Goal: Task Accomplishment & Management: Complete application form

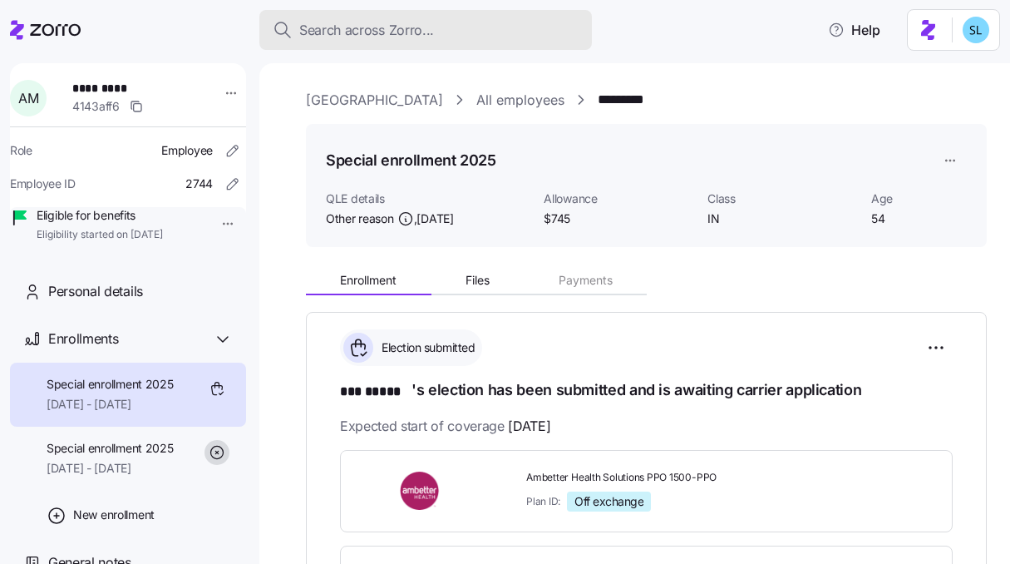
click at [421, 43] on button "Search across Zorro..." at bounding box center [425, 30] width 332 height 40
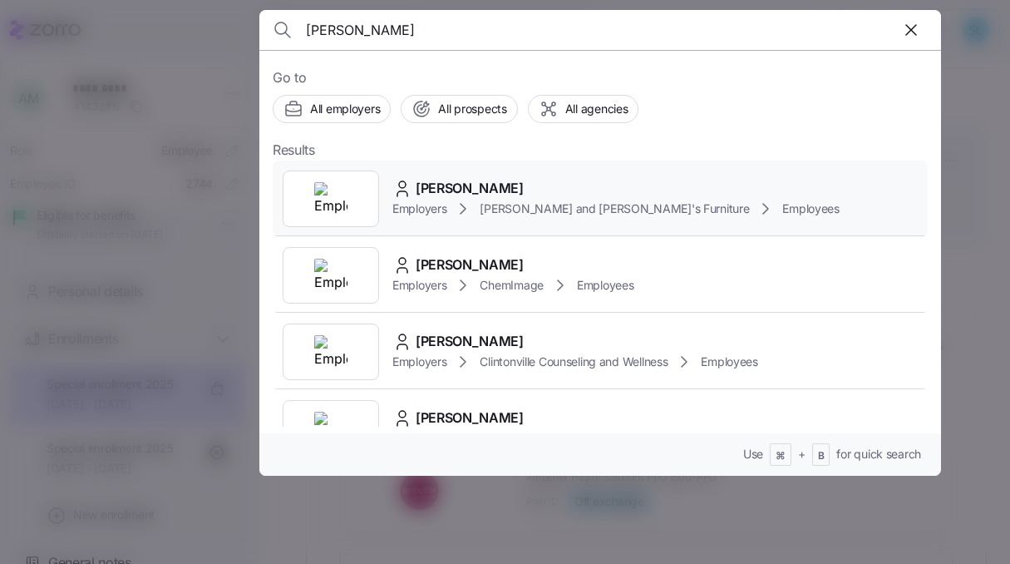
type input "alexander rubin"
click at [539, 174] on div "ALEXANDER RUBIN Employers Bernie and Phyl's Furniture Employees" at bounding box center [600, 198] width 655 height 76
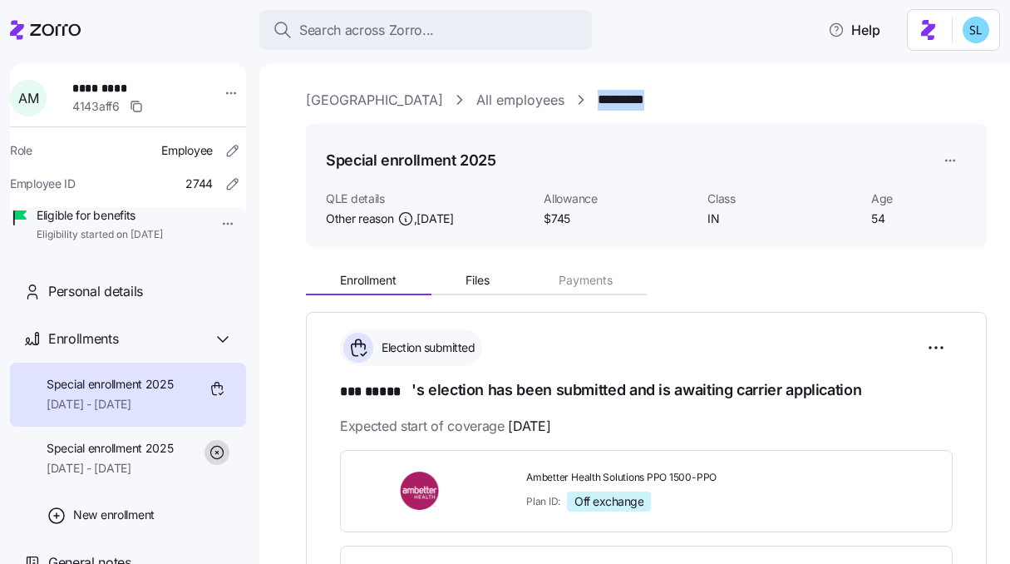
drag, startPoint x: 722, startPoint y: 97, endPoint x: 613, endPoint y: 101, distance: 109.8
click at [613, 101] on div "Rush Memorial Hospital All employees *********" at bounding box center [646, 100] width 681 height 21
copy link "*********"
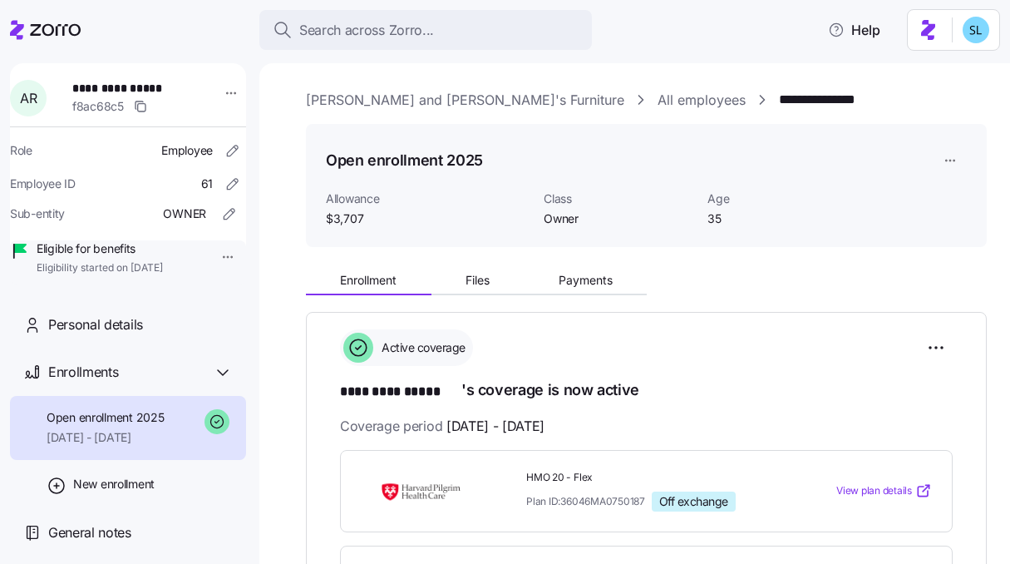
scroll to position [138, 0]
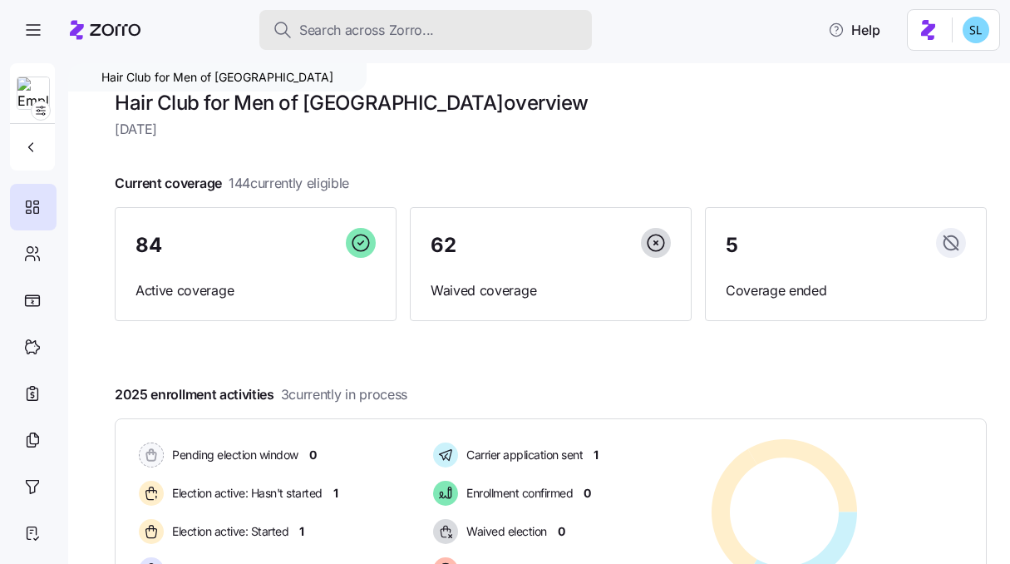
click at [471, 20] on div "Search across Zorro..." at bounding box center [426, 30] width 306 height 21
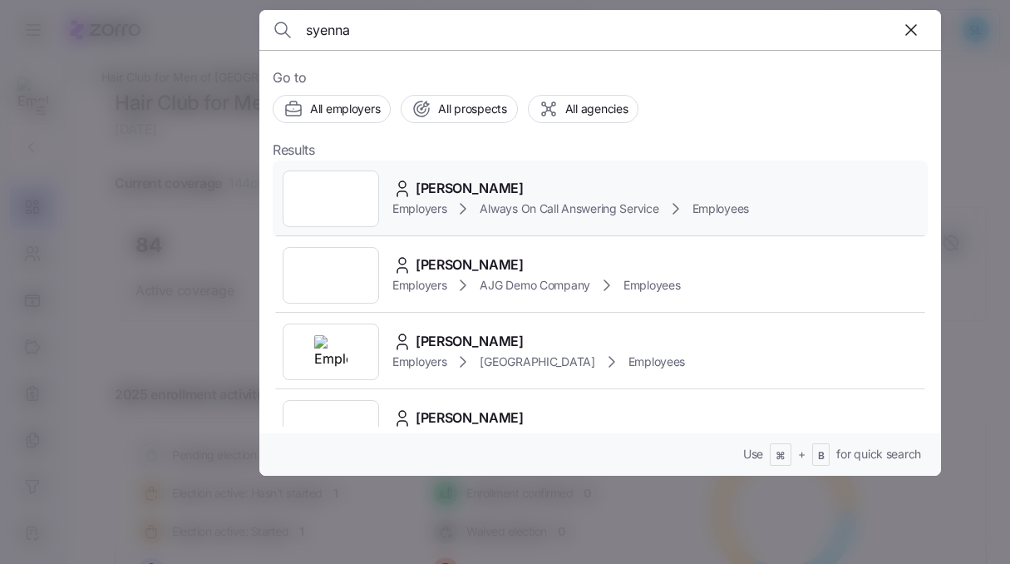
type input "syenna"
click at [481, 190] on span "Syenna Raelyn D Cates" at bounding box center [470, 188] width 108 height 21
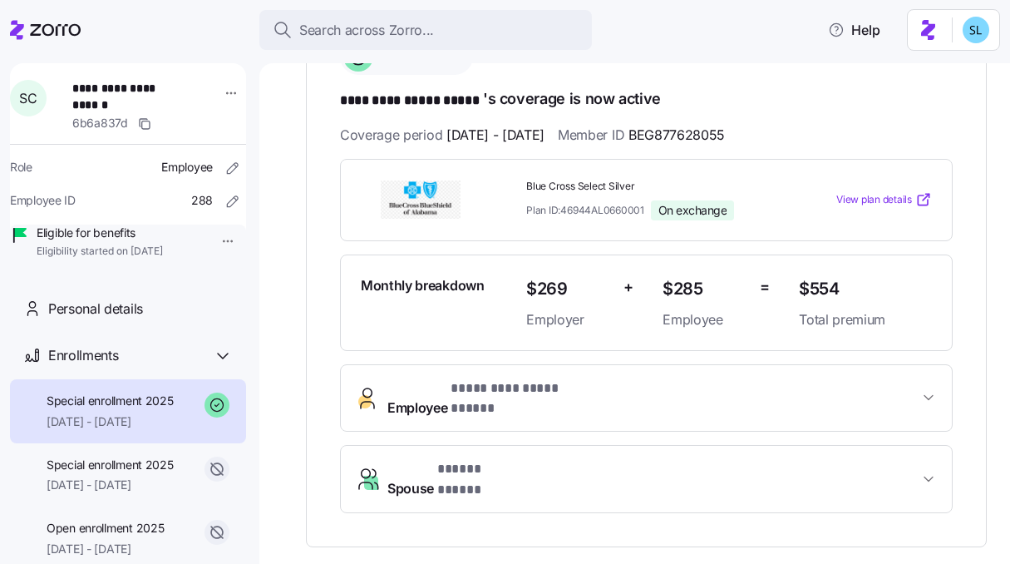
scroll to position [294, 0]
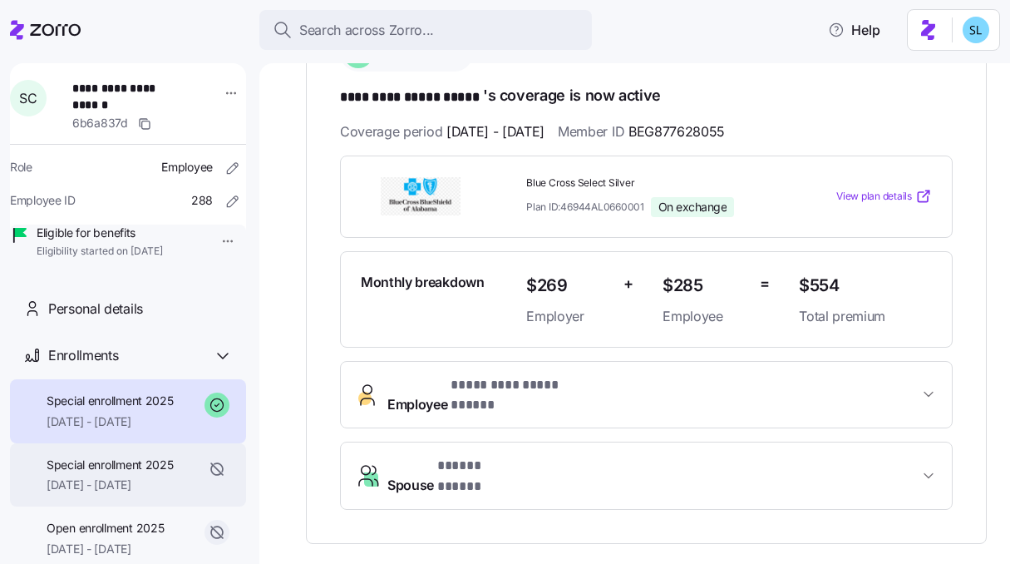
click at [139, 473] on span "Special enrollment 2025" at bounding box center [110, 464] width 127 height 17
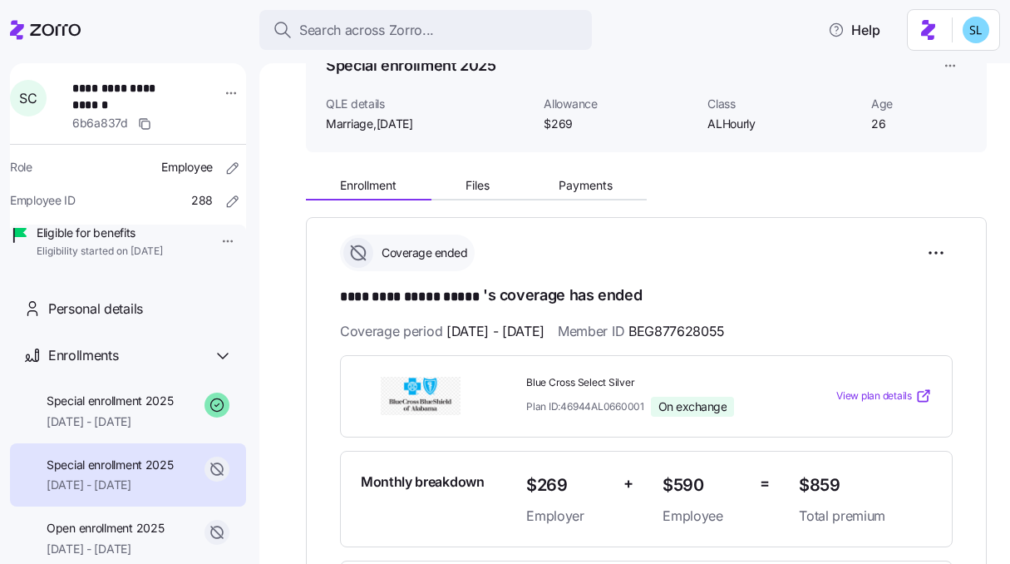
scroll to position [177, 0]
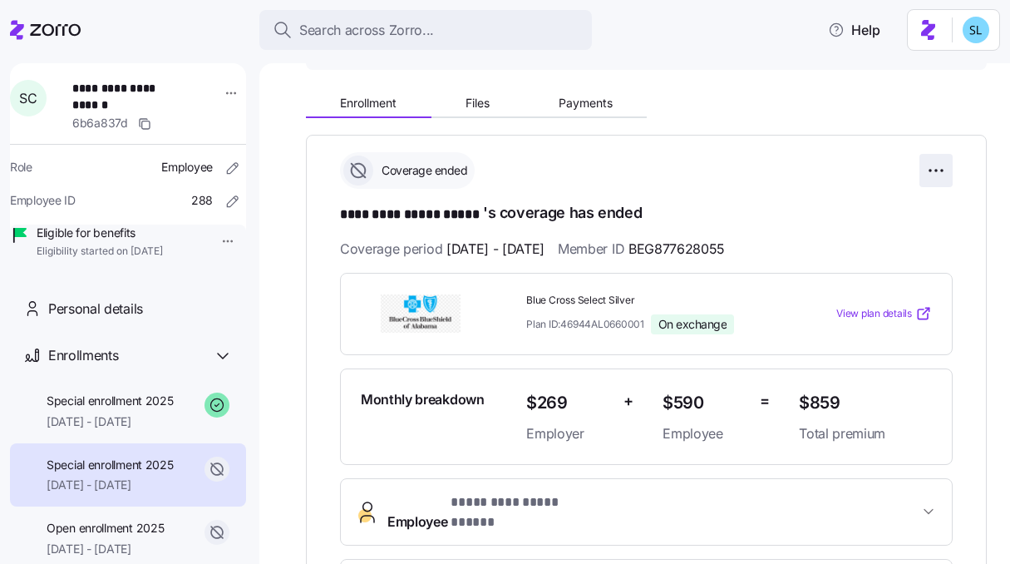
click at [925, 174] on html "**********" at bounding box center [505, 277] width 1010 height 554
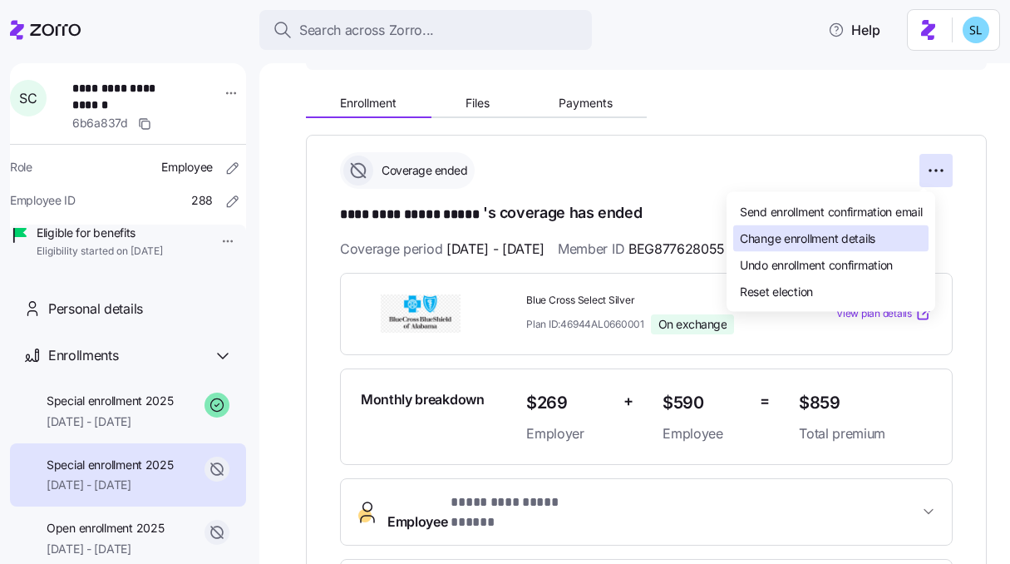
click at [902, 248] on div "Change enrollment details" at bounding box center [830, 238] width 195 height 27
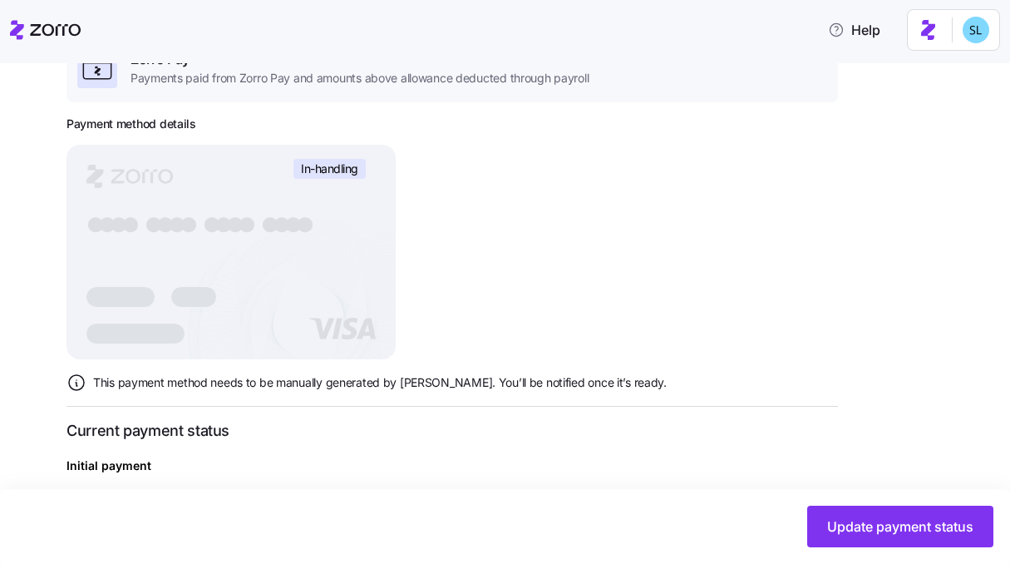
scroll to position [106, 0]
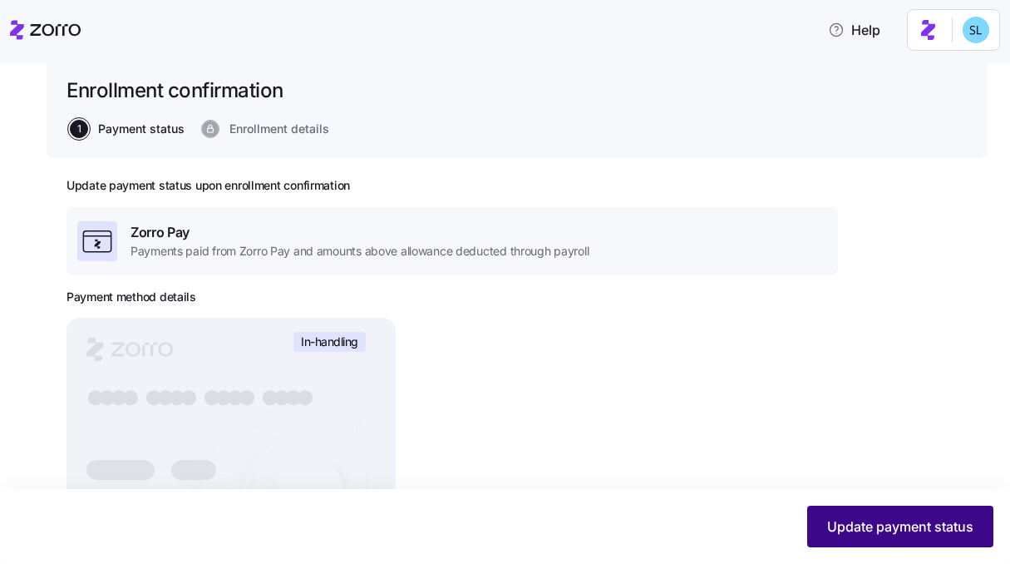
click at [862, 517] on span "Update payment status" at bounding box center [900, 526] width 146 height 20
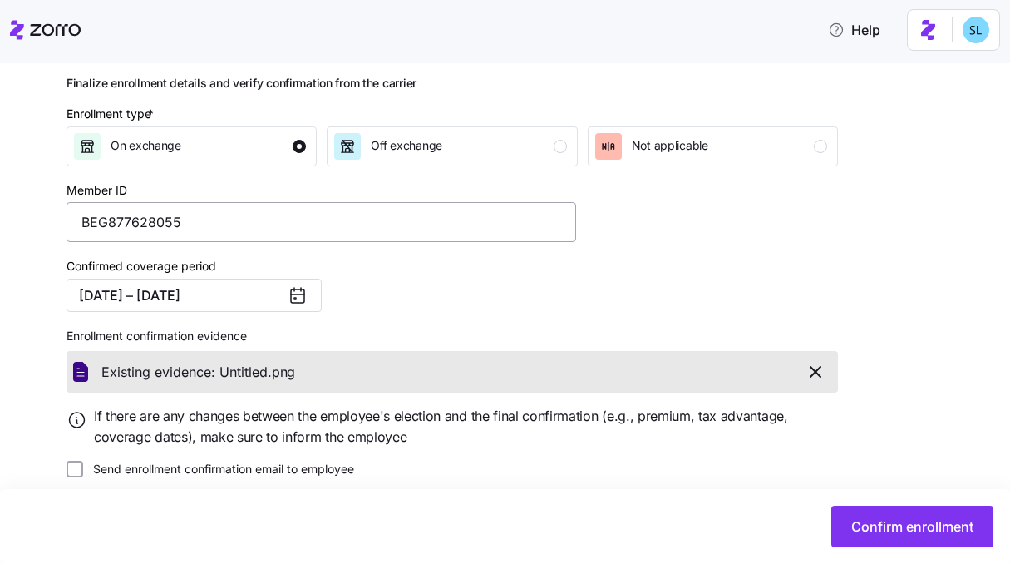
scroll to position [226, 0]
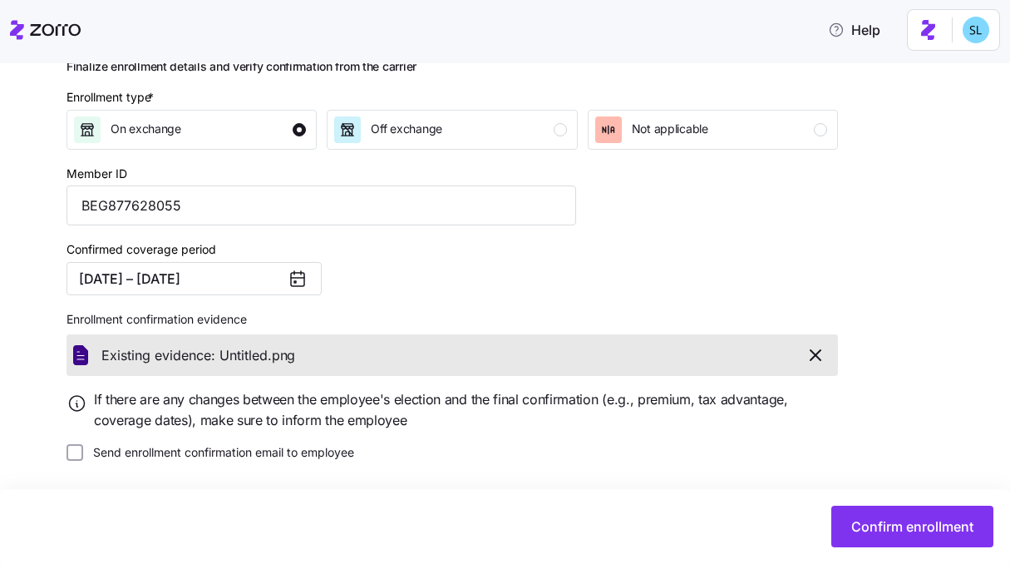
click at [298, 279] on icon at bounding box center [298, 278] width 20 height 20
click at [254, 282] on button "04/01/2025 – 05/31/2025" at bounding box center [193, 278] width 255 height 33
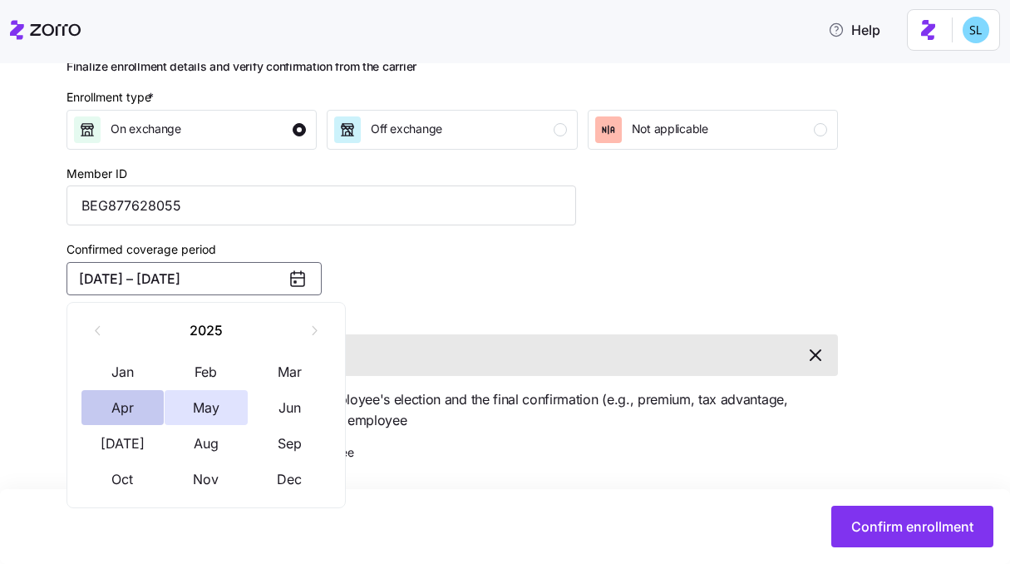
click at [144, 409] on button "Apr" at bounding box center [122, 407] width 83 height 35
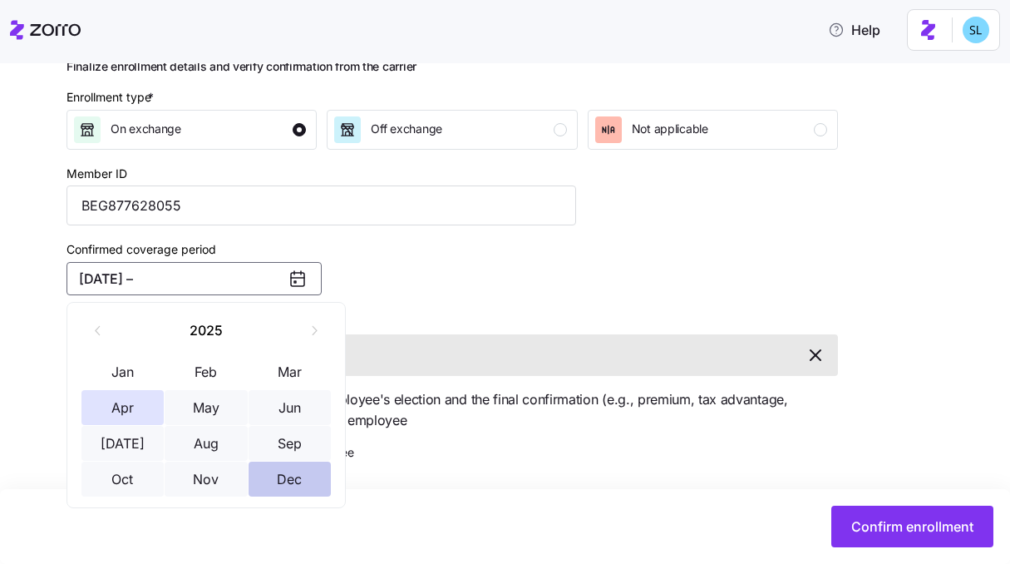
click at [283, 470] on button "Dec" at bounding box center [290, 478] width 83 height 35
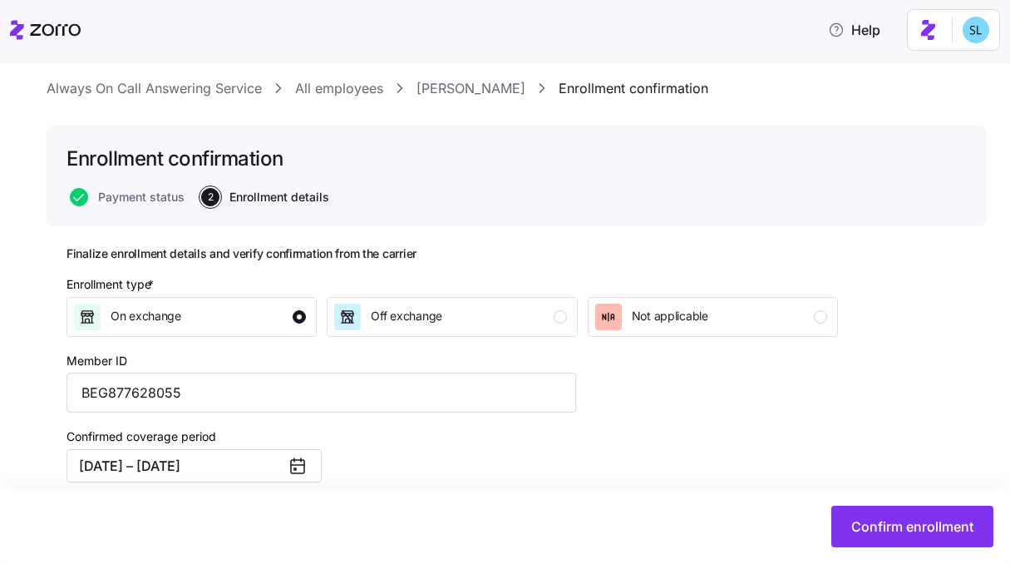
scroll to position [0, 0]
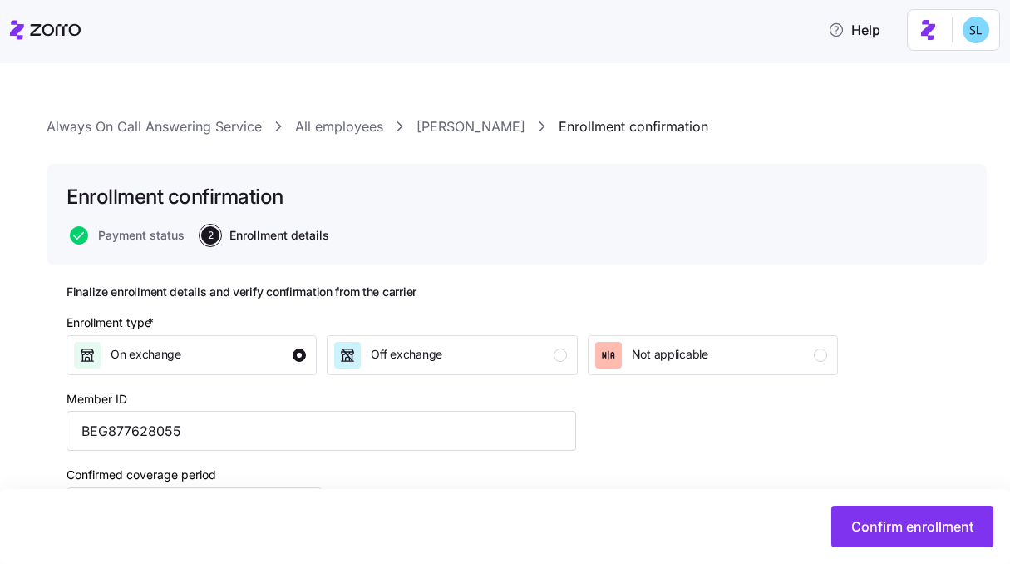
click at [517, 127] on link "[PERSON_NAME]" at bounding box center [470, 126] width 109 height 21
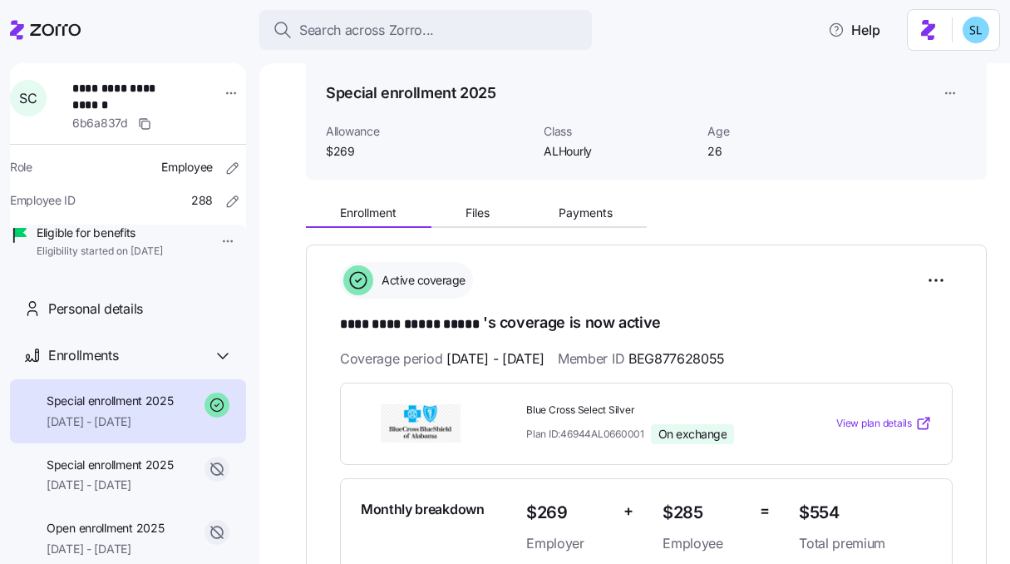
scroll to position [288, 0]
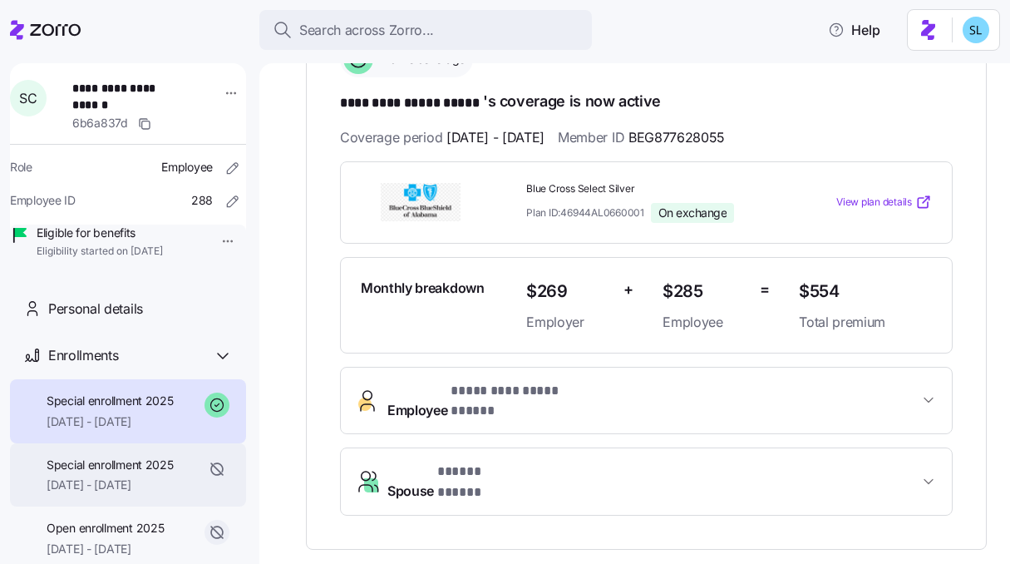
click at [58, 493] on span "[DATE] - [DATE]" at bounding box center [110, 484] width 127 height 17
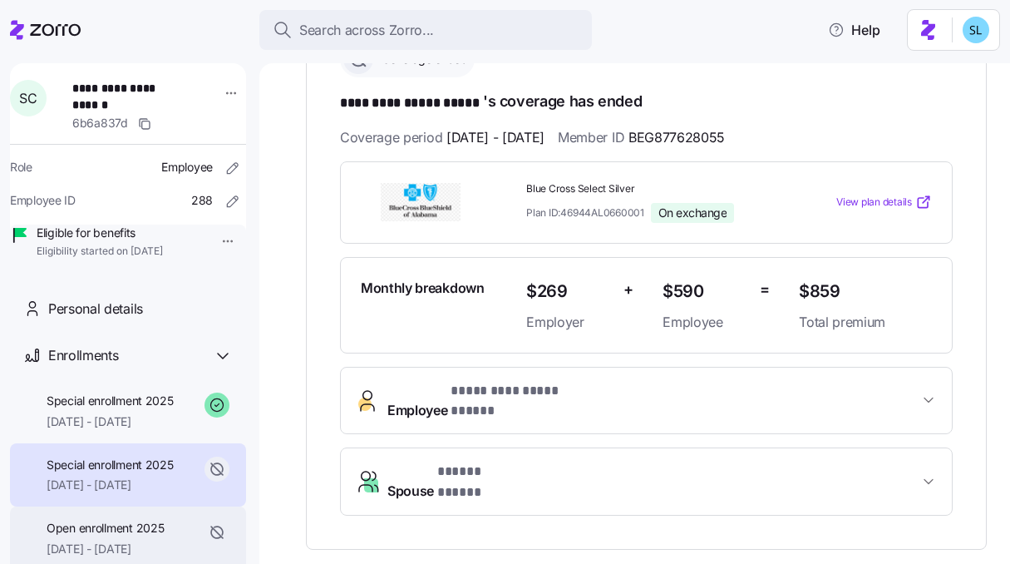
click at [135, 536] on span "Open enrollment 2025" at bounding box center [105, 527] width 117 height 17
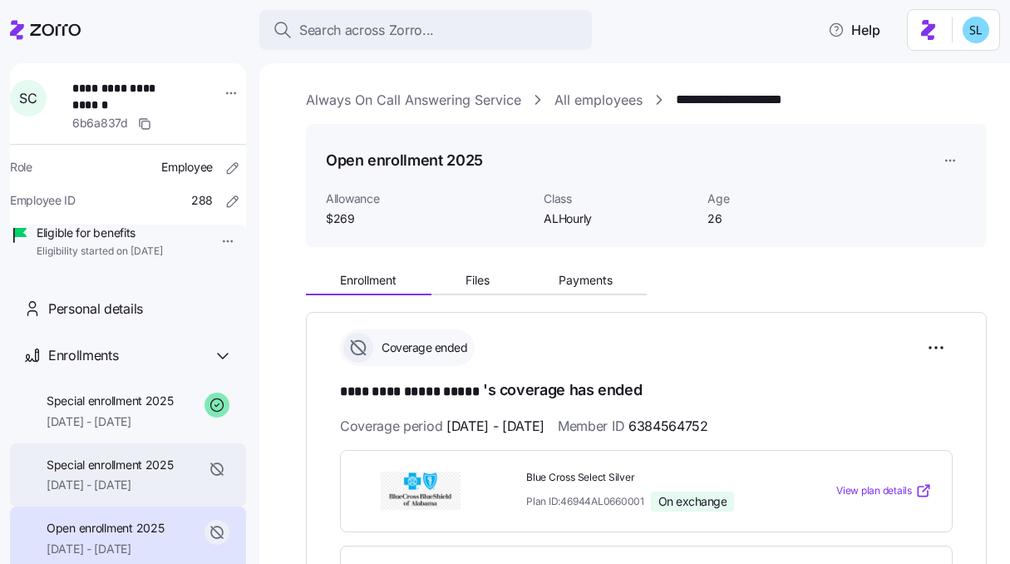
click at [117, 475] on div "Special enrollment 2025 04/01/2025 - 05/31/2025" at bounding box center [128, 475] width 236 height 64
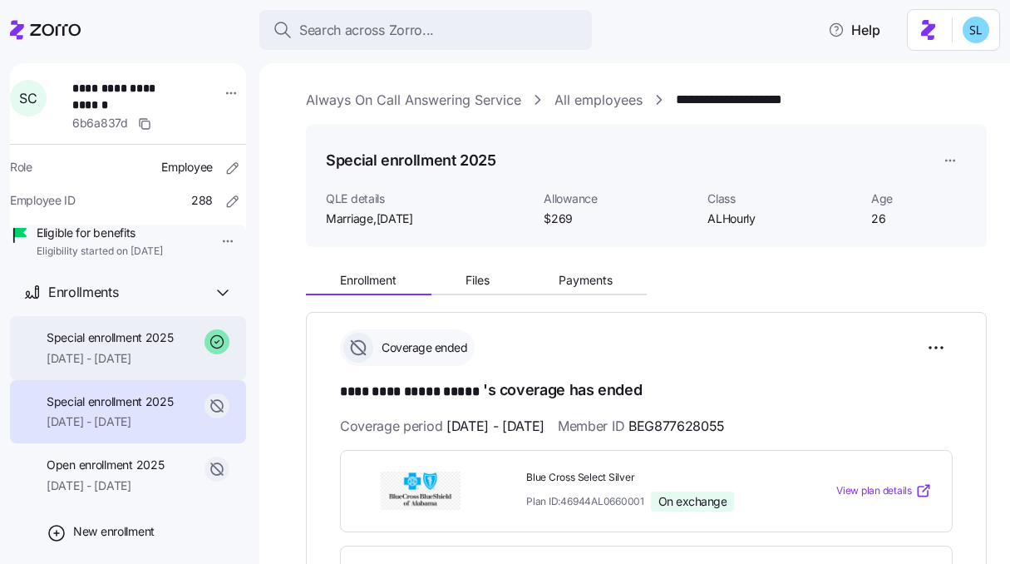
scroll to position [107, 0]
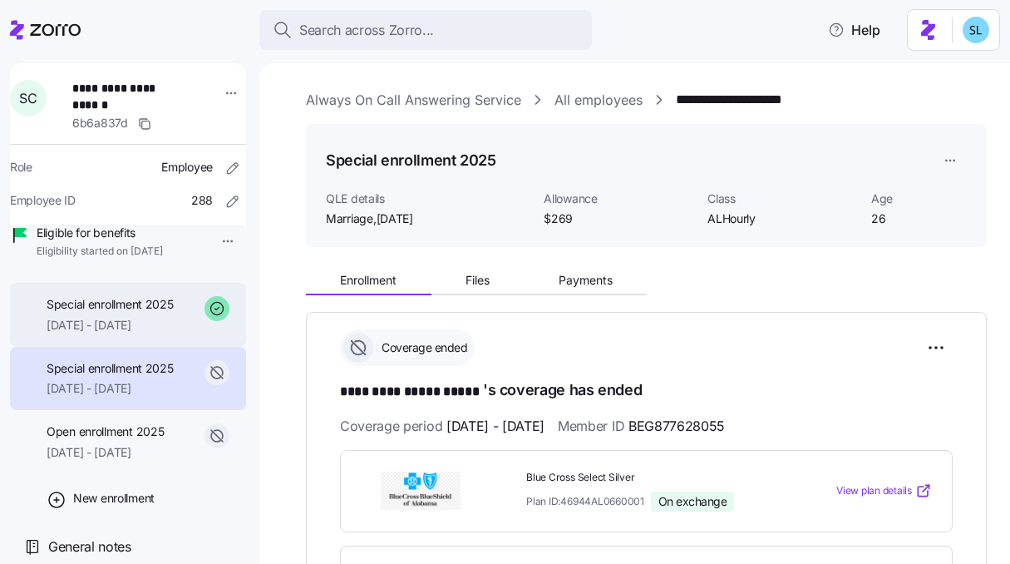
click at [148, 313] on span "Special enrollment 2025" at bounding box center [110, 304] width 127 height 17
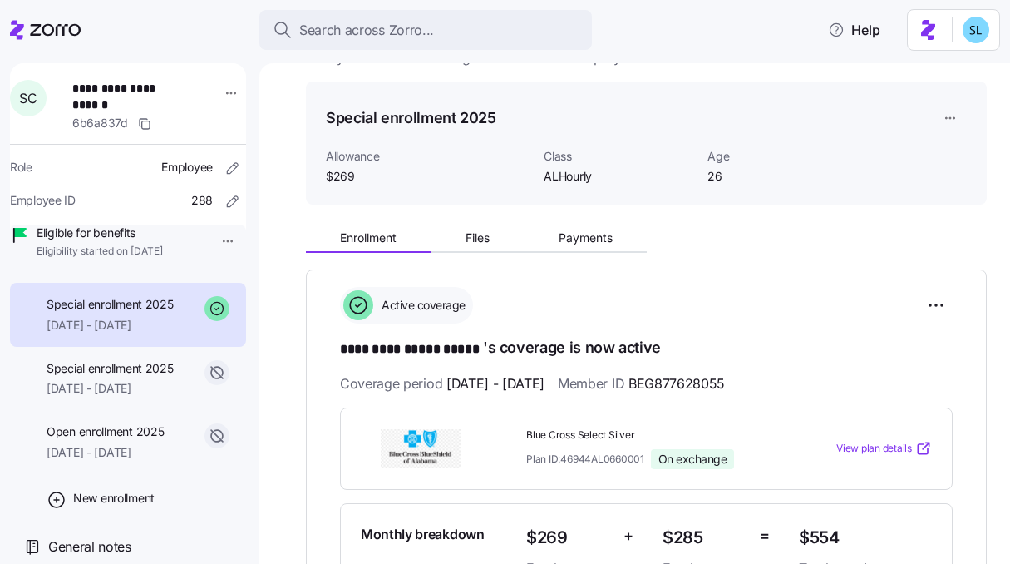
scroll to position [263, 0]
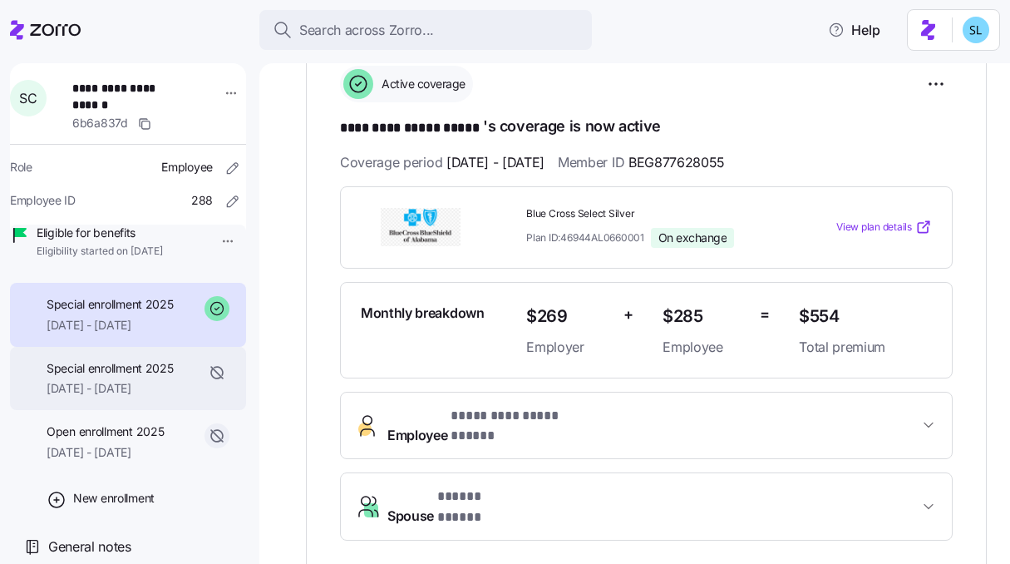
click at [131, 396] on span "[DATE] - [DATE]" at bounding box center [110, 388] width 127 height 17
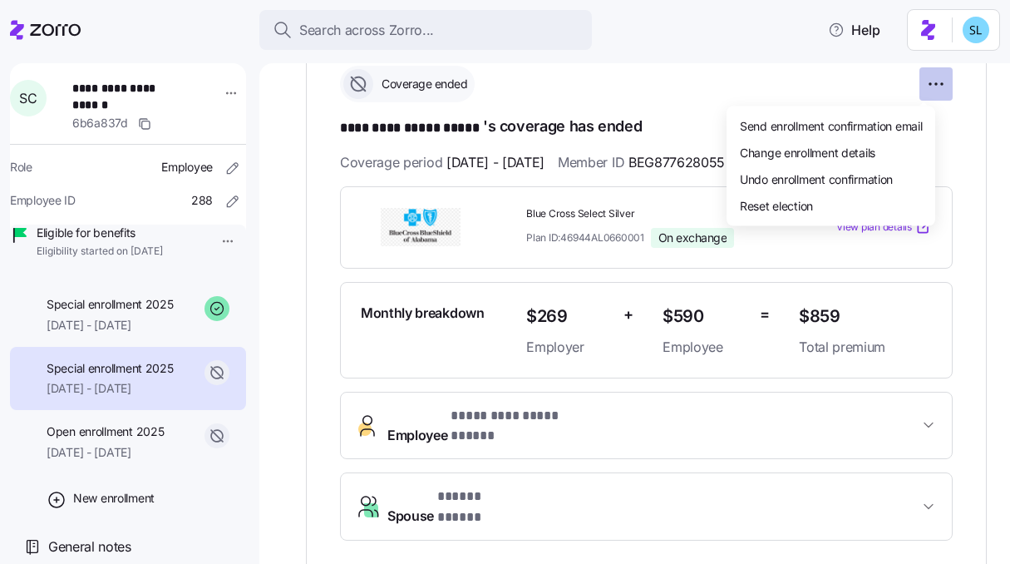
click at [923, 88] on html "**********" at bounding box center [505, 277] width 1010 height 554
click at [906, 145] on div "Change enrollment details" at bounding box center [830, 152] width 195 height 27
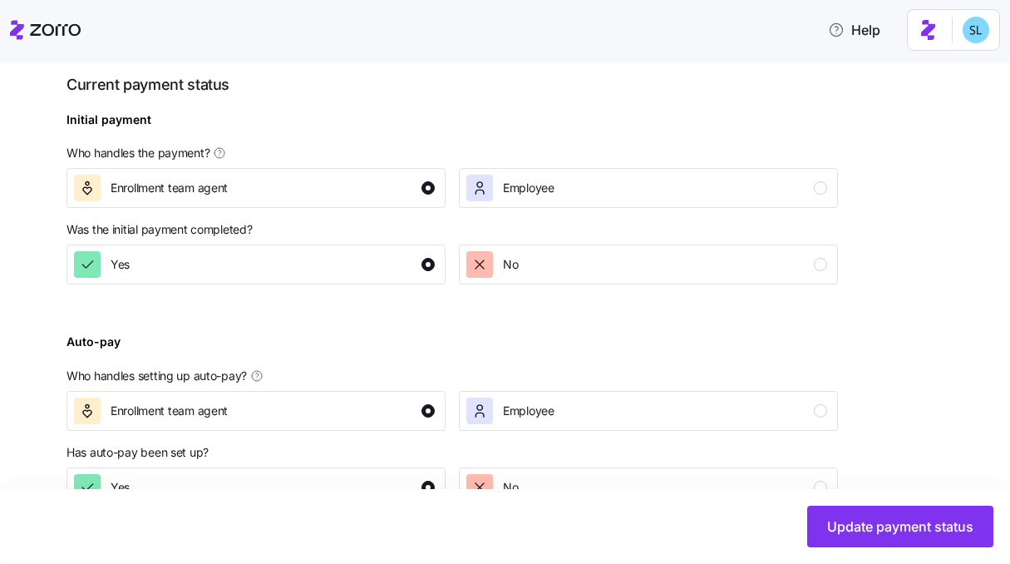
scroll to position [672, 0]
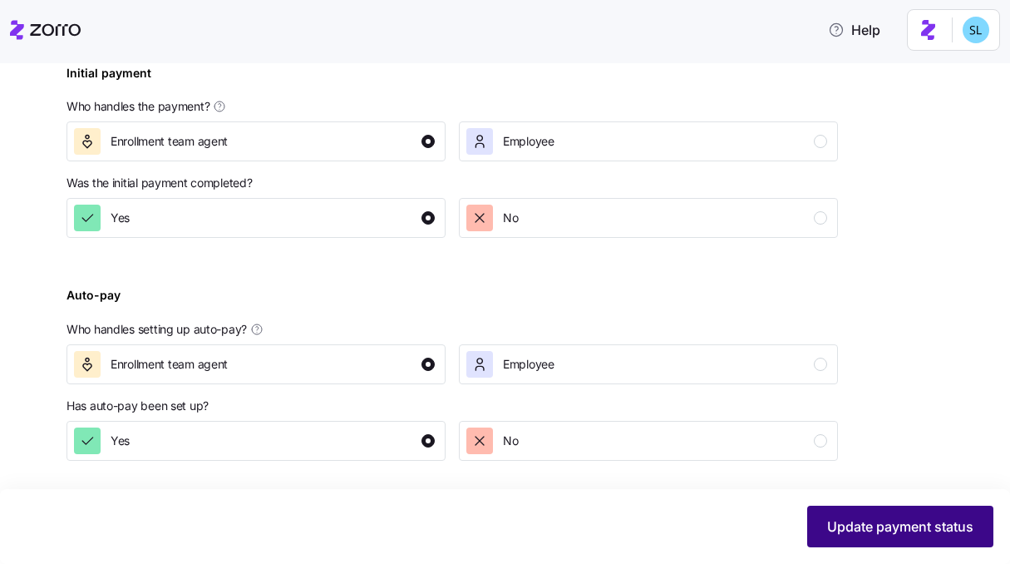
click at [813, 539] on button "Update payment status" at bounding box center [900, 526] width 186 height 42
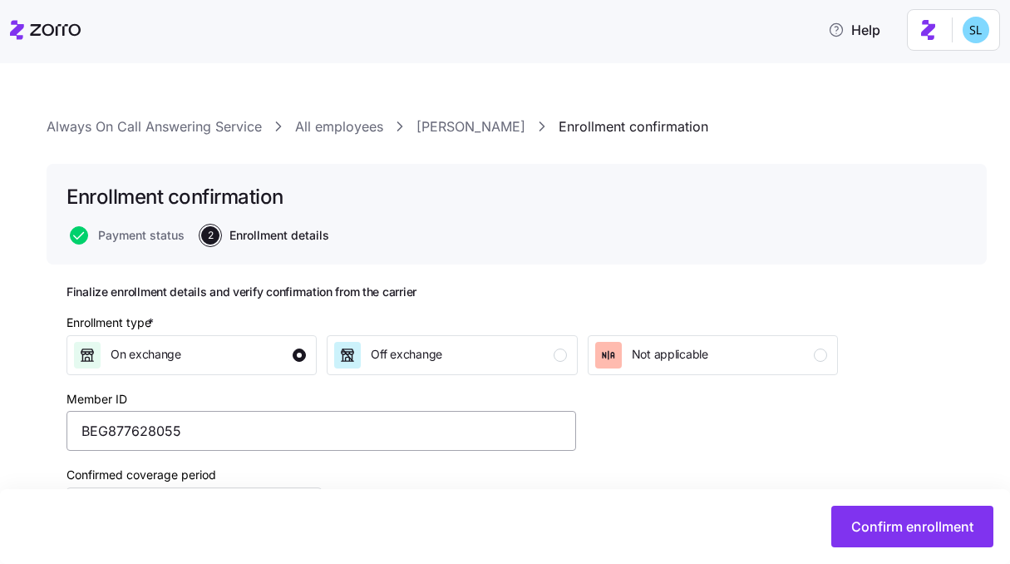
scroll to position [226, 0]
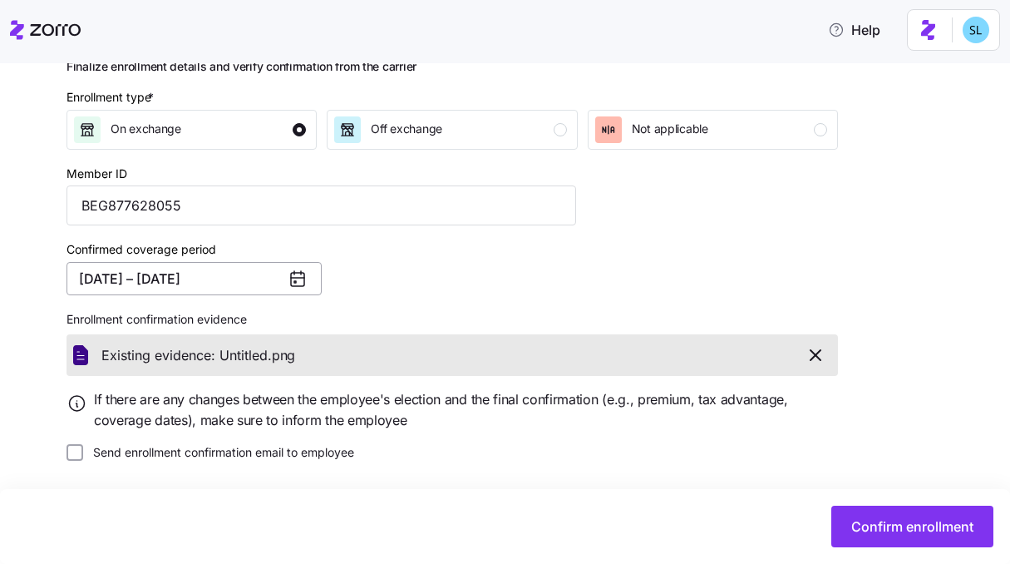
click at [199, 284] on button "04/01/2025 – 05/31/2025" at bounding box center [193, 278] width 255 height 33
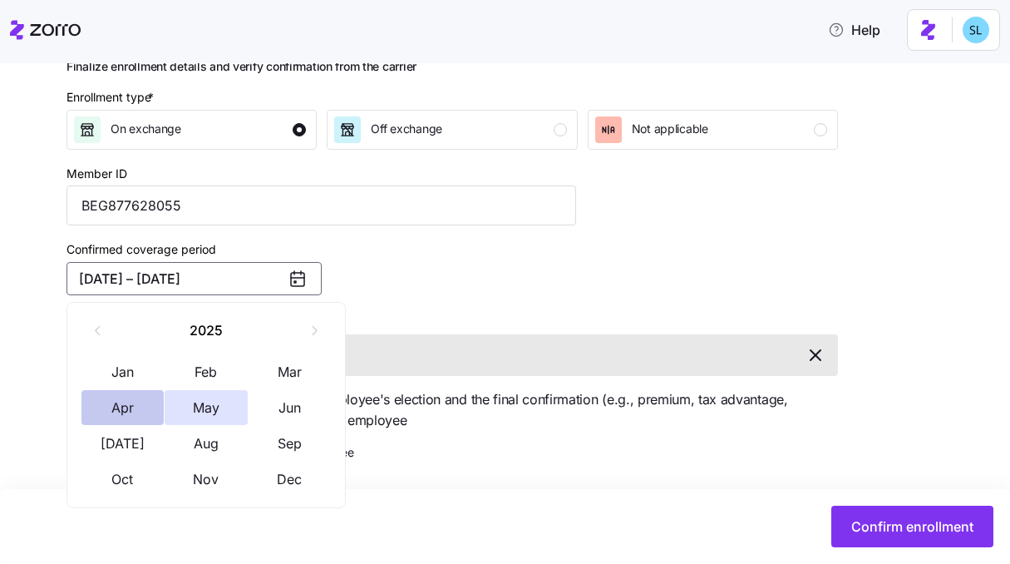
click at [140, 402] on button "Apr" at bounding box center [122, 407] width 83 height 35
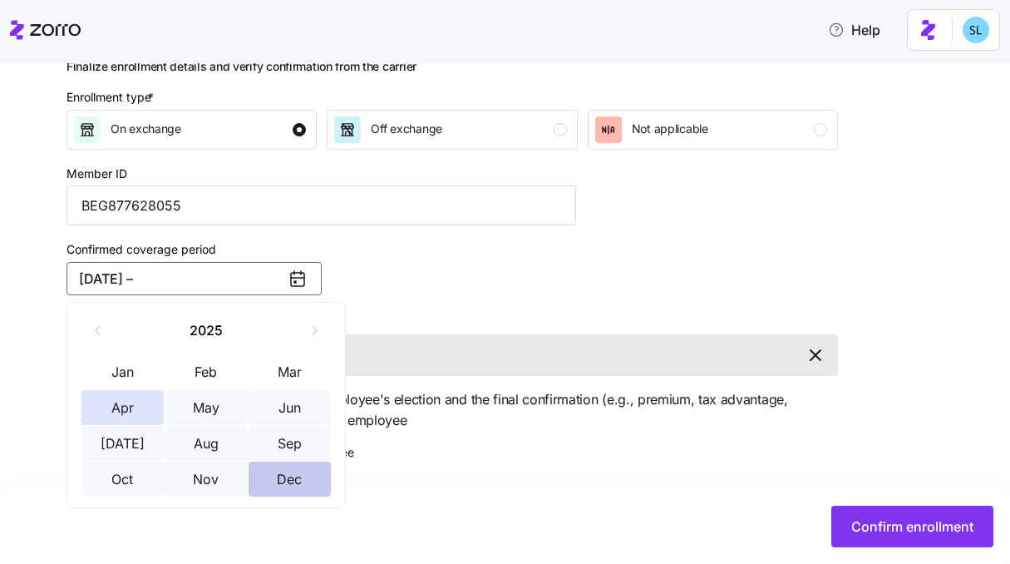
click at [284, 475] on button "Dec" at bounding box center [290, 478] width 83 height 35
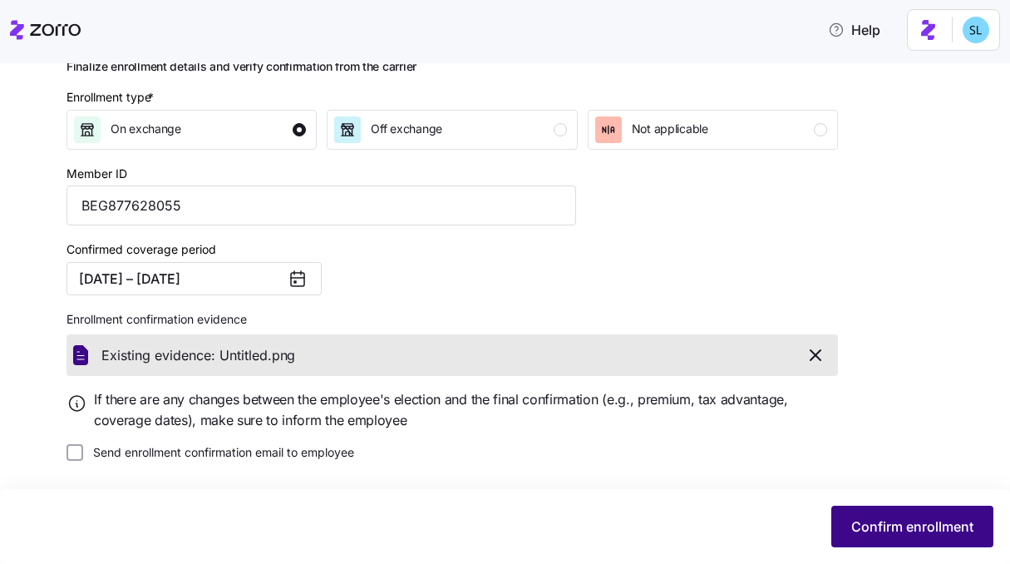
click at [842, 520] on button "Confirm enrollment" at bounding box center [912, 526] width 162 height 42
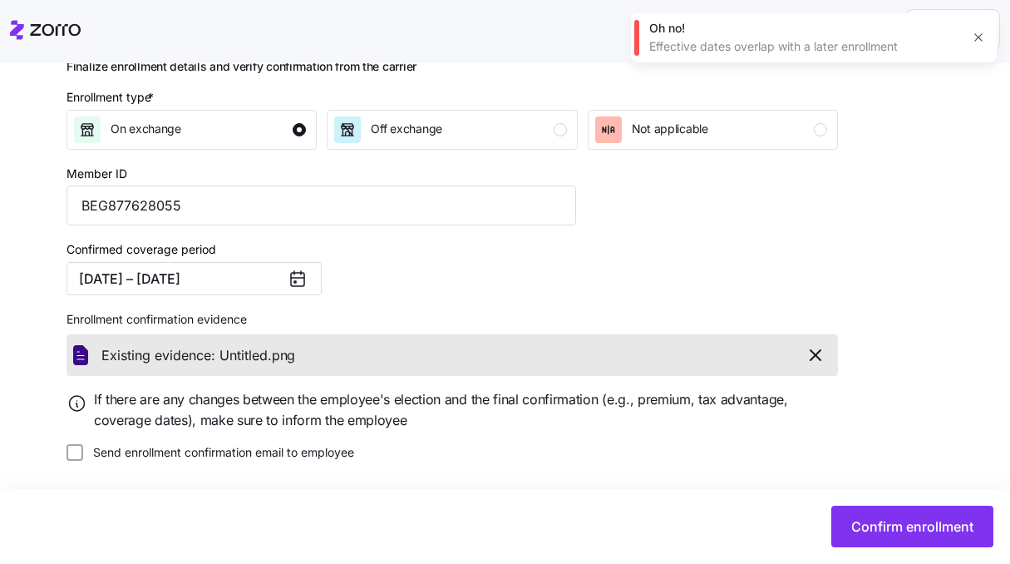
click at [972, 41] on icon "button" at bounding box center [978, 37] width 13 height 13
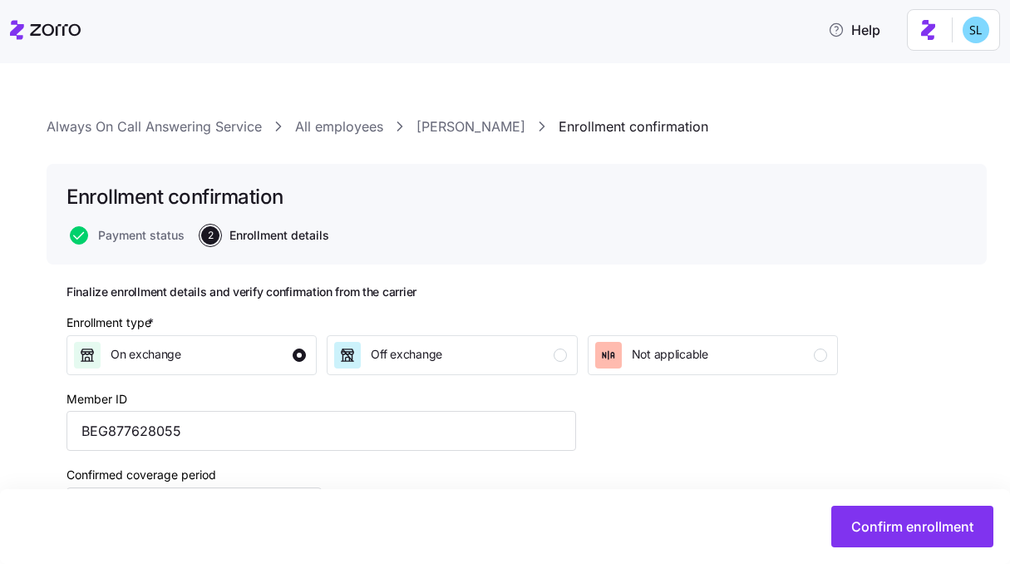
click at [508, 125] on link "Syenna Raelyn D Cates" at bounding box center [470, 126] width 109 height 21
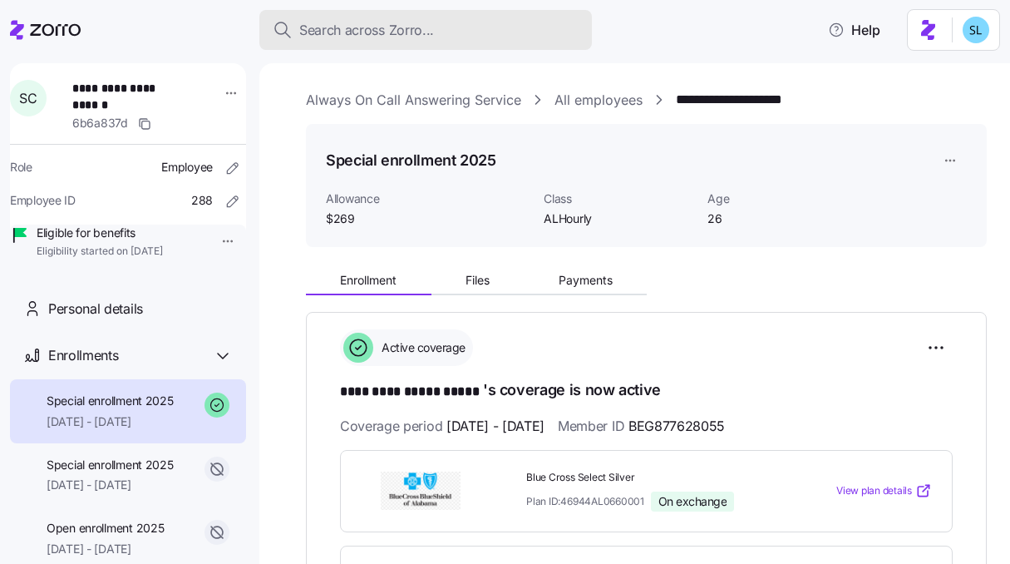
click at [500, 18] on button "Search across Zorro..." at bounding box center [425, 30] width 332 height 40
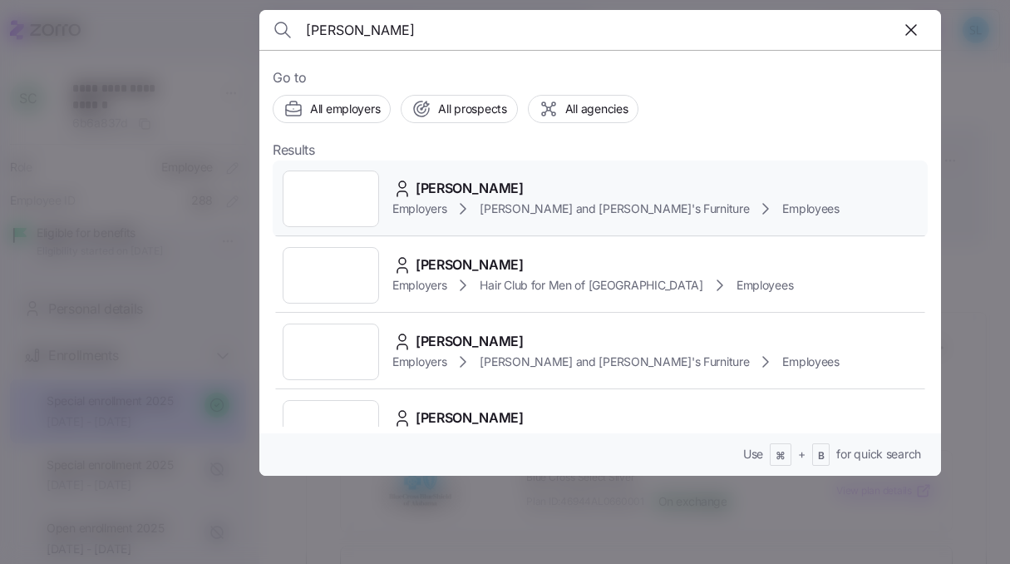
type input "KYLE HODGKINS"
click at [481, 190] on span "KYLE HODGKINS" at bounding box center [470, 188] width 108 height 21
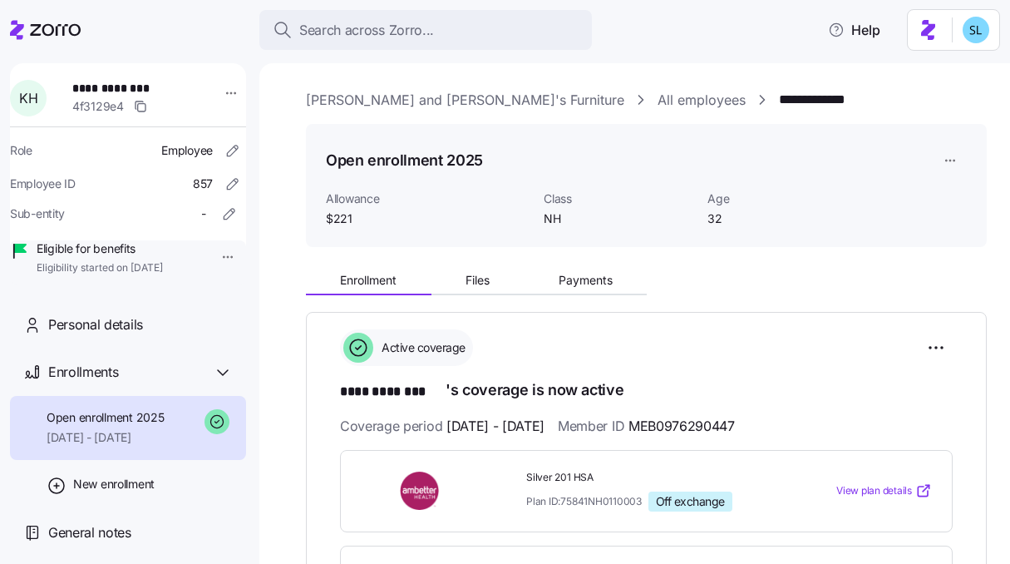
scroll to position [312, 0]
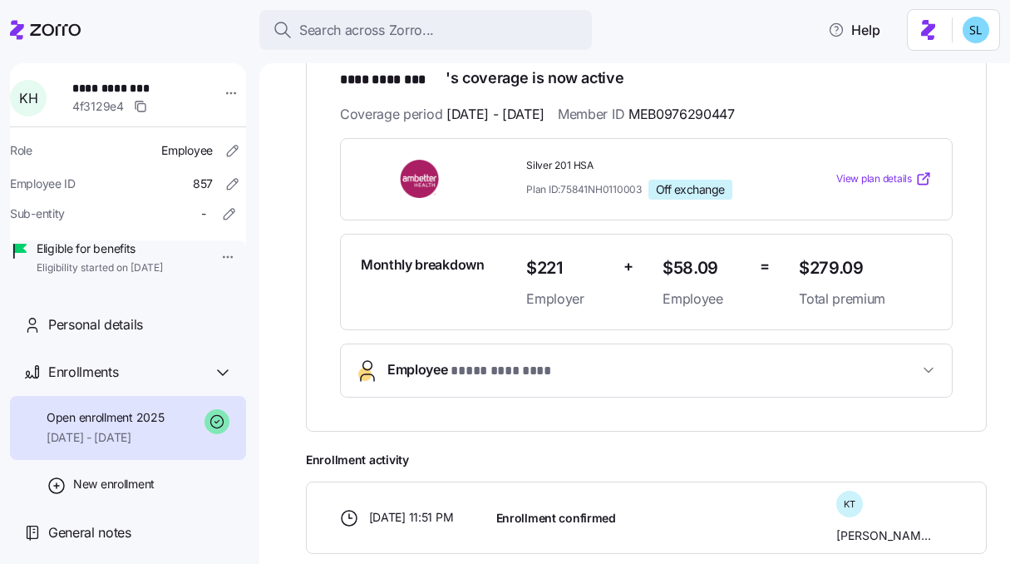
click at [562, 361] on span "* **** ******** *" at bounding box center [507, 371] width 114 height 21
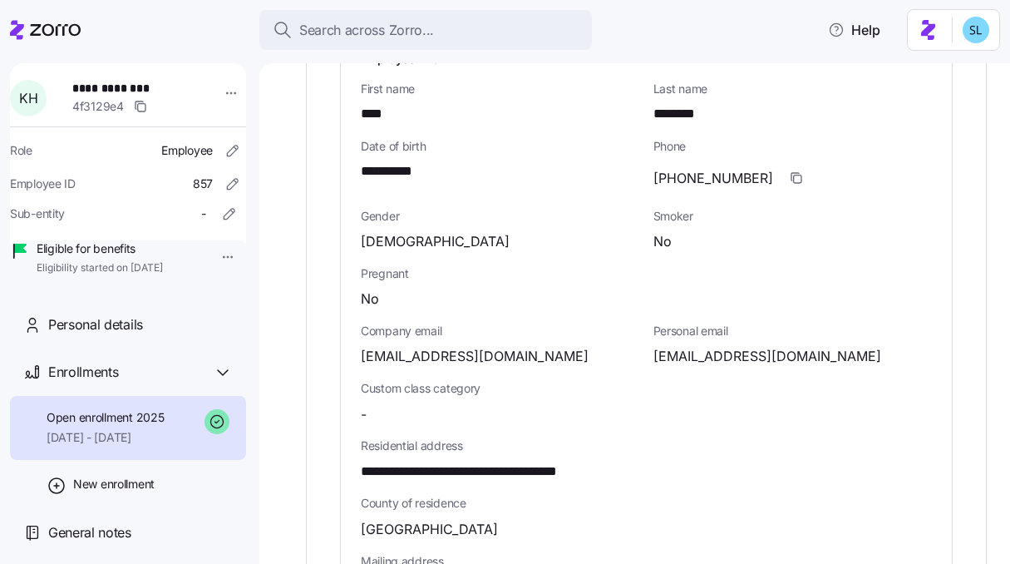
scroll to position [754, 0]
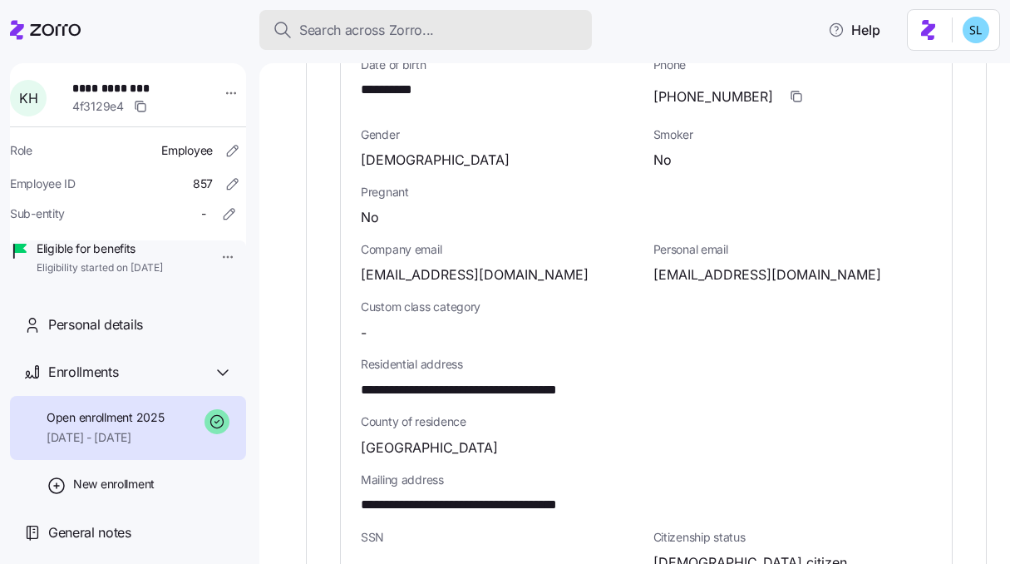
click at [528, 36] on div "Search across Zorro..." at bounding box center [426, 30] width 306 height 21
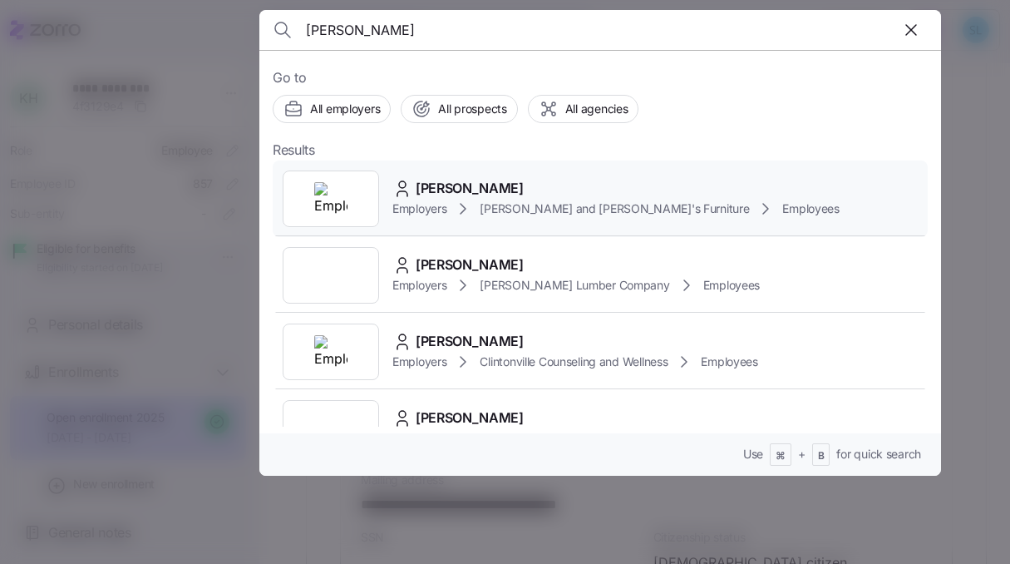
type input "NATHAN DESCHENES"
click at [497, 183] on span "NATHAN DESCHENES" at bounding box center [470, 188] width 108 height 21
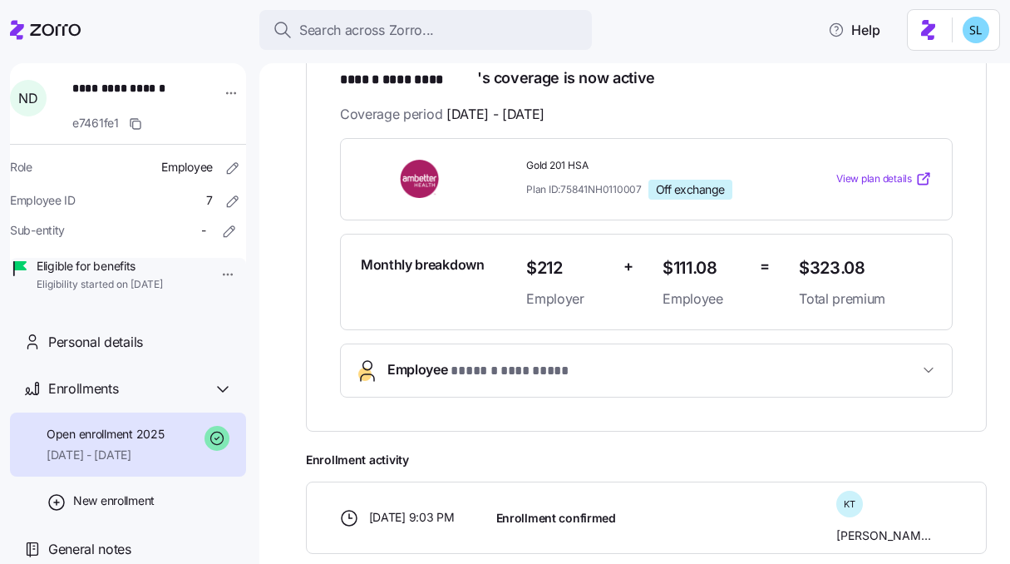
click at [444, 362] on span "Employee * ****** ********* *" at bounding box center [491, 370] width 209 height 22
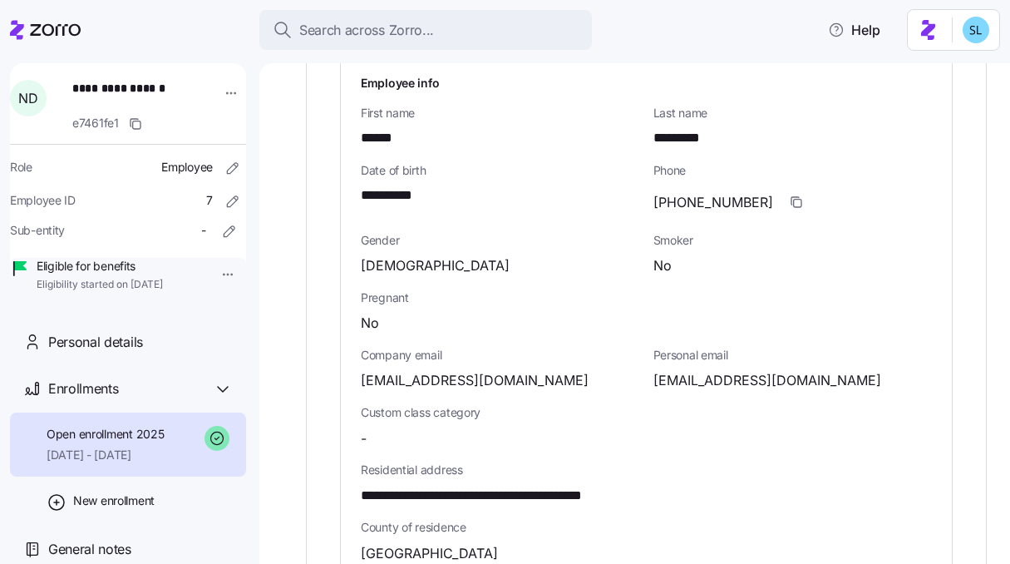
scroll to position [884, 0]
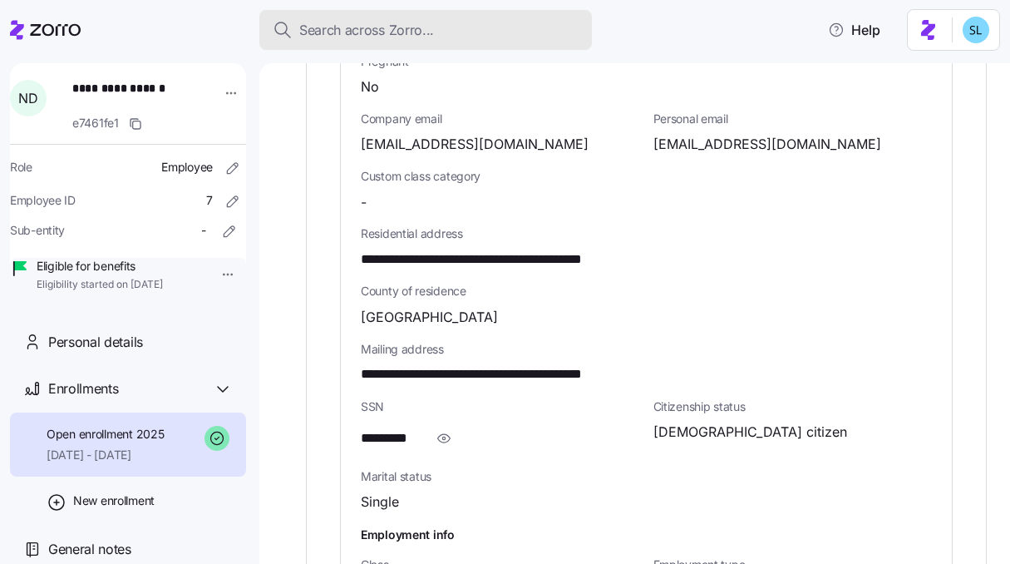
click at [419, 32] on span "Search across Zorro..." at bounding box center [366, 30] width 135 height 21
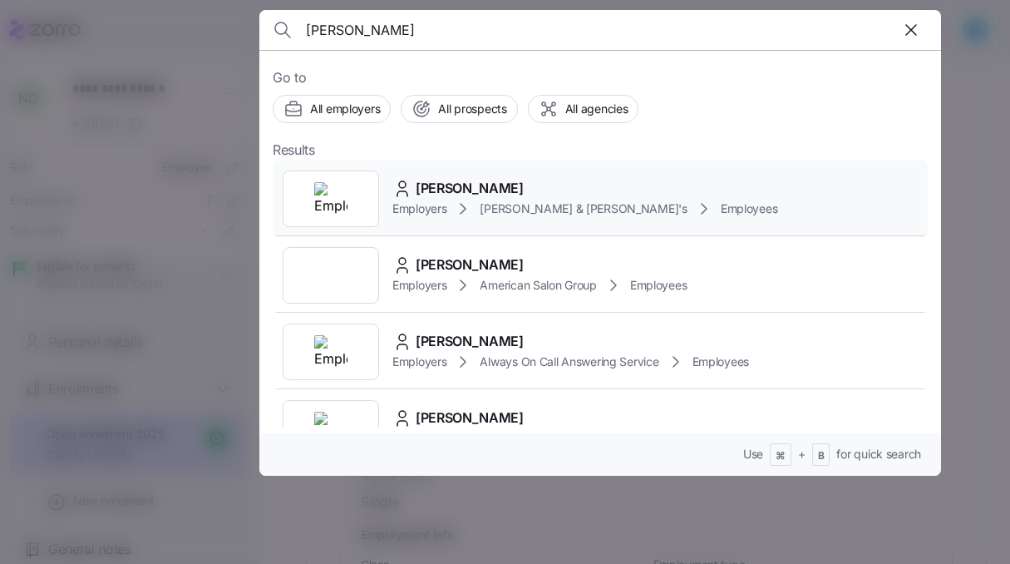
type input "Alexandra Lawson"
click at [512, 203] on span "Arnold & Son's" at bounding box center [583, 208] width 207 height 17
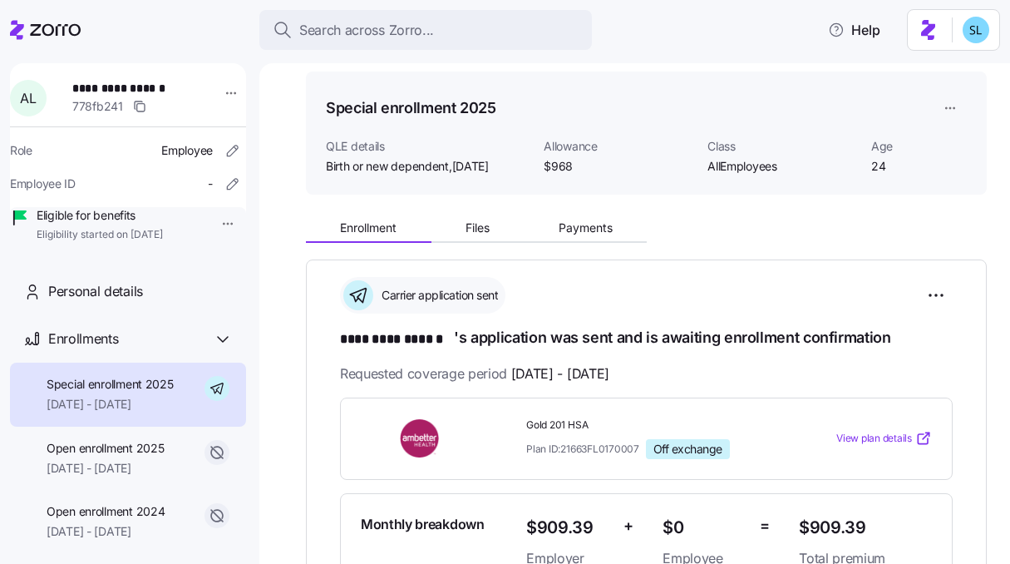
scroll to position [306, 0]
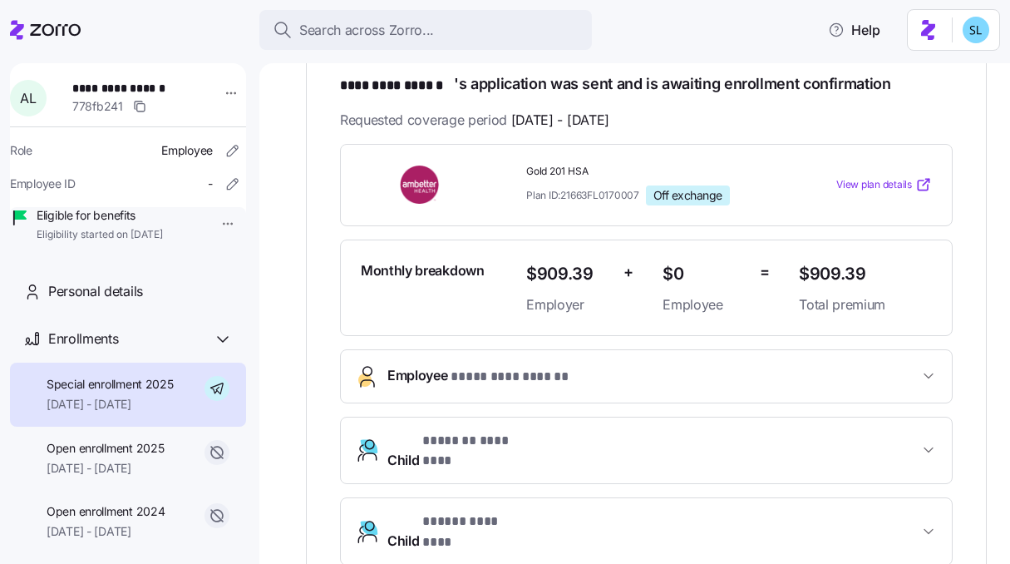
click at [547, 367] on span "* ********* ****** *" at bounding box center [510, 377] width 121 height 21
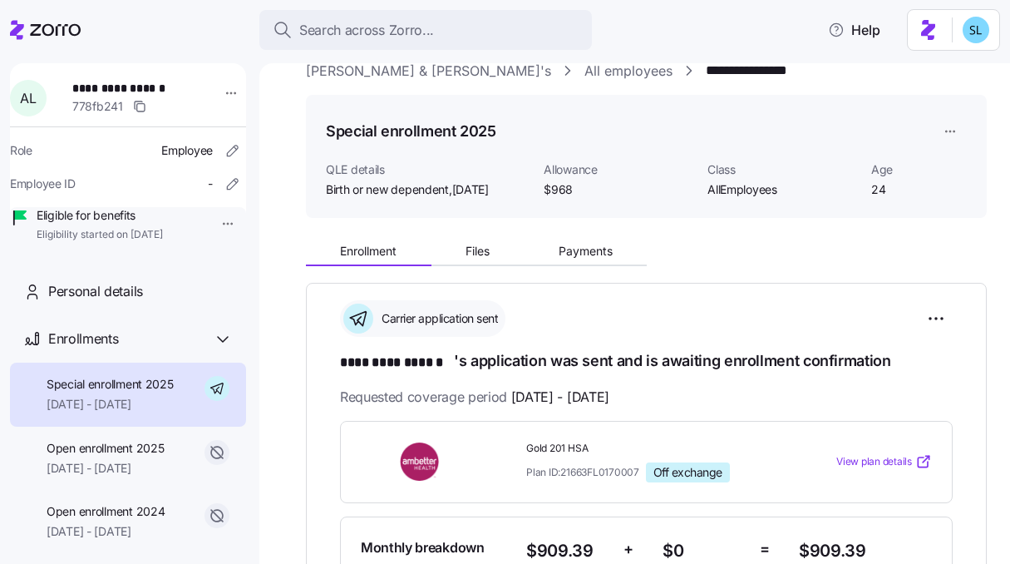
scroll to position [0, 0]
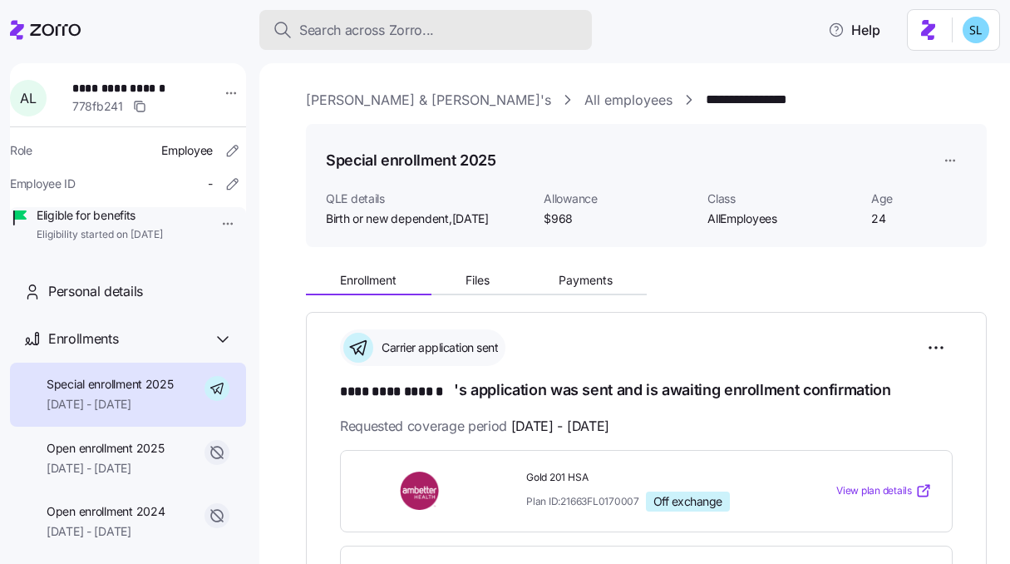
click at [494, 32] on div "Search across Zorro..." at bounding box center [426, 30] width 306 height 21
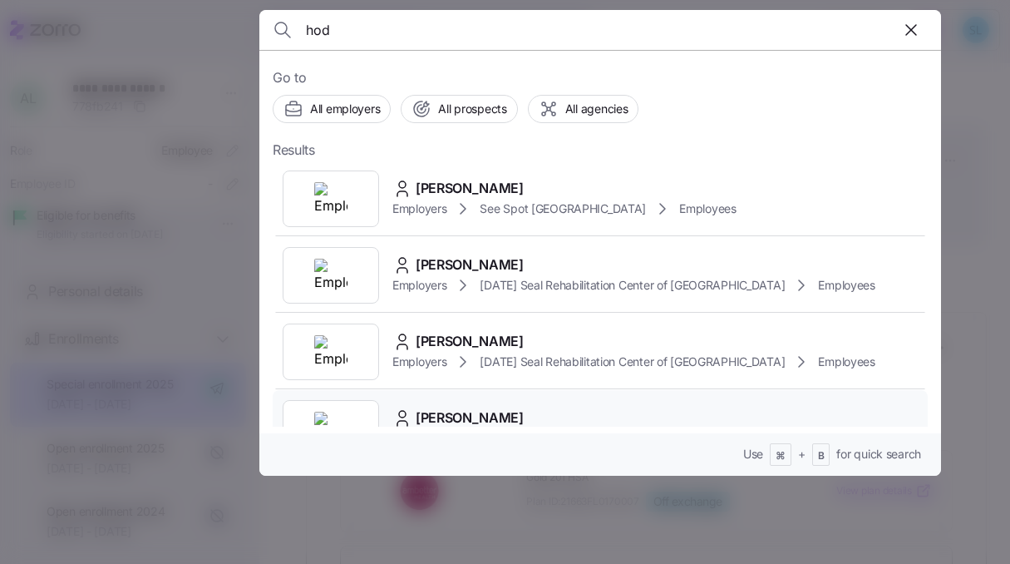
type input "hod"
click at [506, 411] on span "KYLE HODGKINS" at bounding box center [470, 417] width 108 height 21
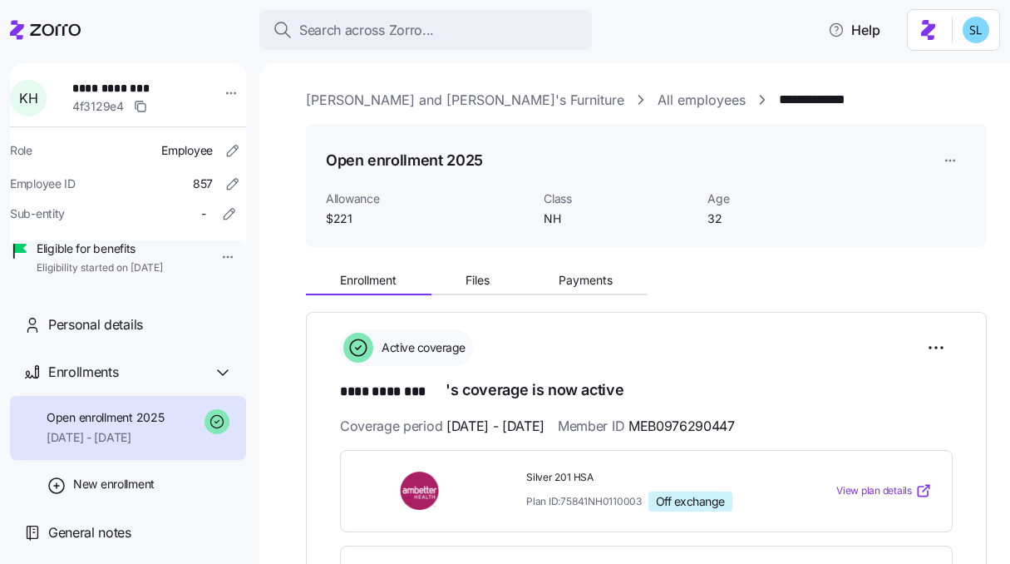
click at [483, 277] on span "Files" at bounding box center [477, 280] width 24 height 12
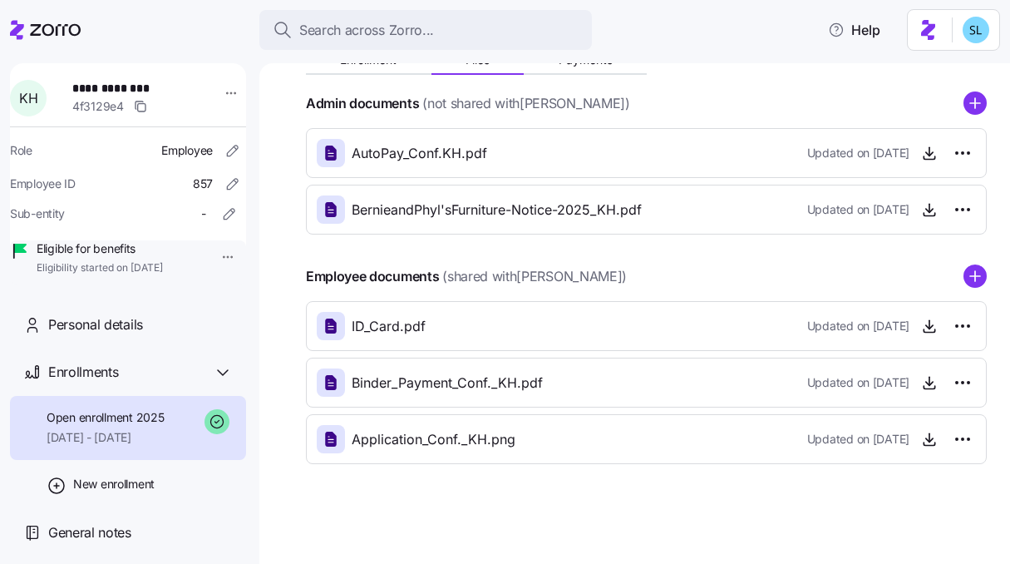
scroll to position [220, 0]
click at [921, 437] on icon "button" at bounding box center [929, 439] width 17 height 17
click at [926, 327] on span "button" at bounding box center [929, 325] width 25 height 25
click at [923, 330] on icon "button" at bounding box center [929, 326] width 17 height 17
click at [949, 327] on html "**********" at bounding box center [505, 277] width 1010 height 554
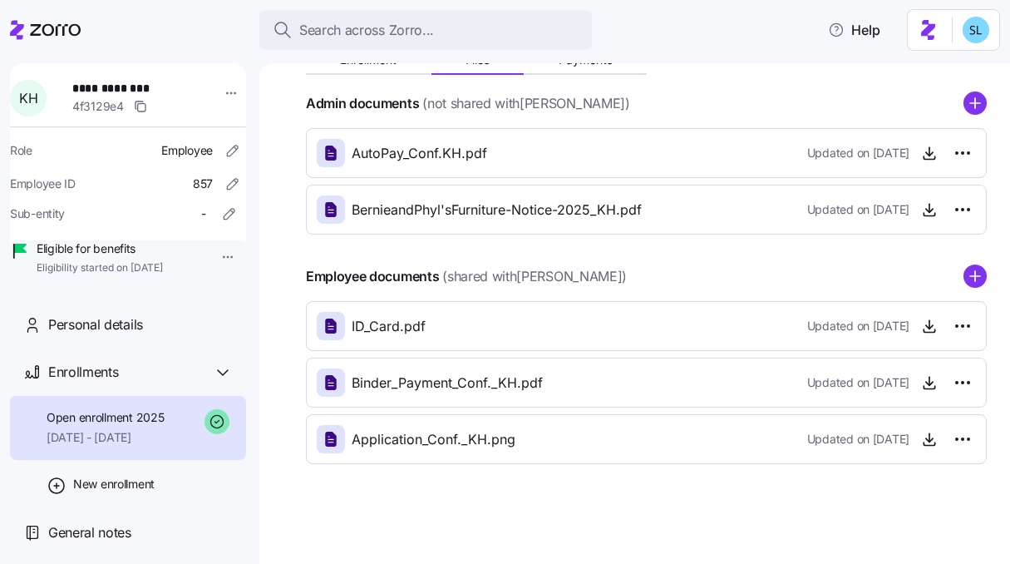
click at [843, 250] on html "**********" at bounding box center [505, 277] width 1010 height 554
click at [923, 330] on icon "button" at bounding box center [928, 331] width 11 height 2
click at [953, 318] on html "**********" at bounding box center [505, 277] width 1010 height 554
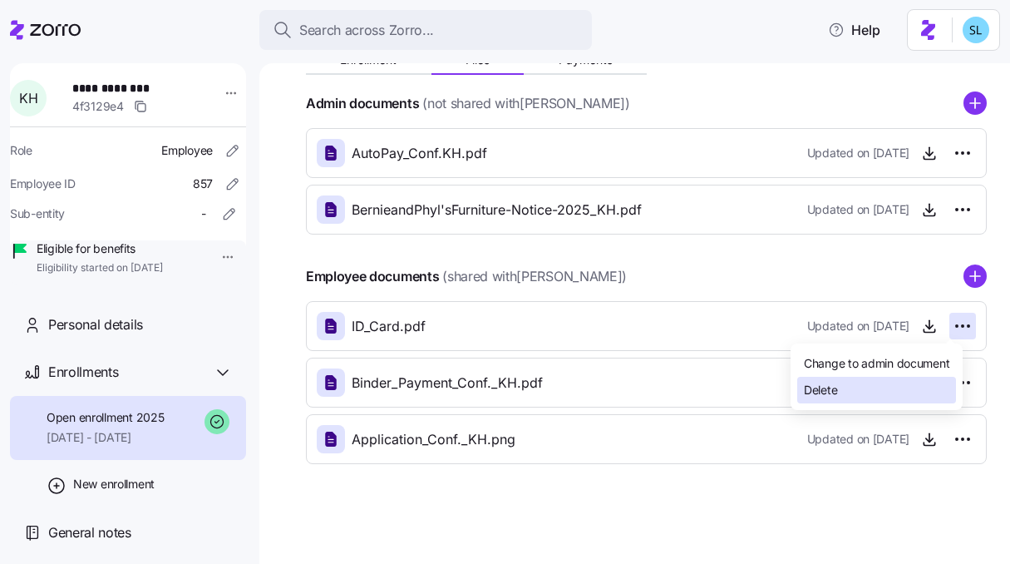
click at [915, 391] on div "Delete" at bounding box center [876, 390] width 159 height 27
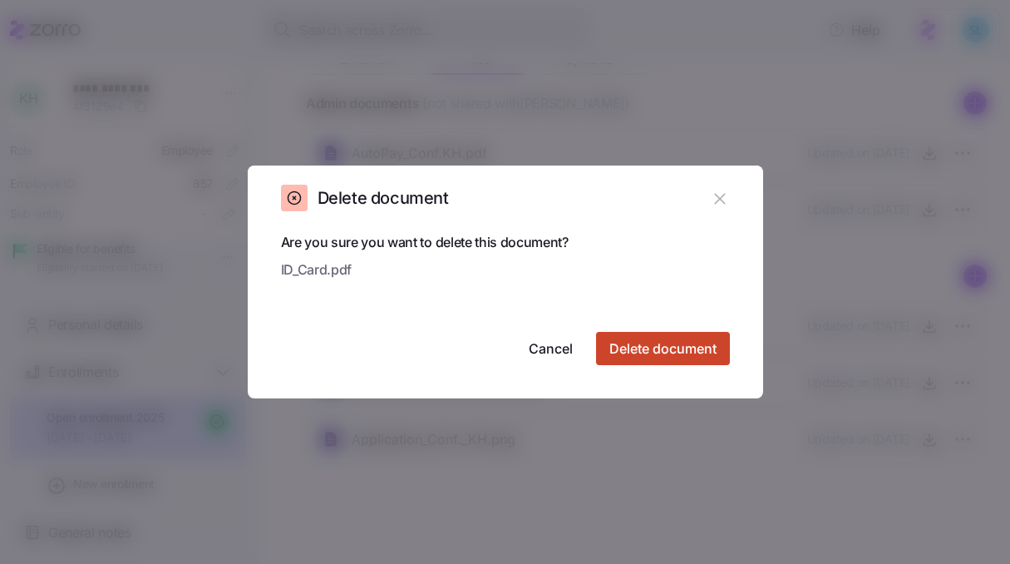
click at [692, 352] on span "Delete document" at bounding box center [662, 348] width 107 height 20
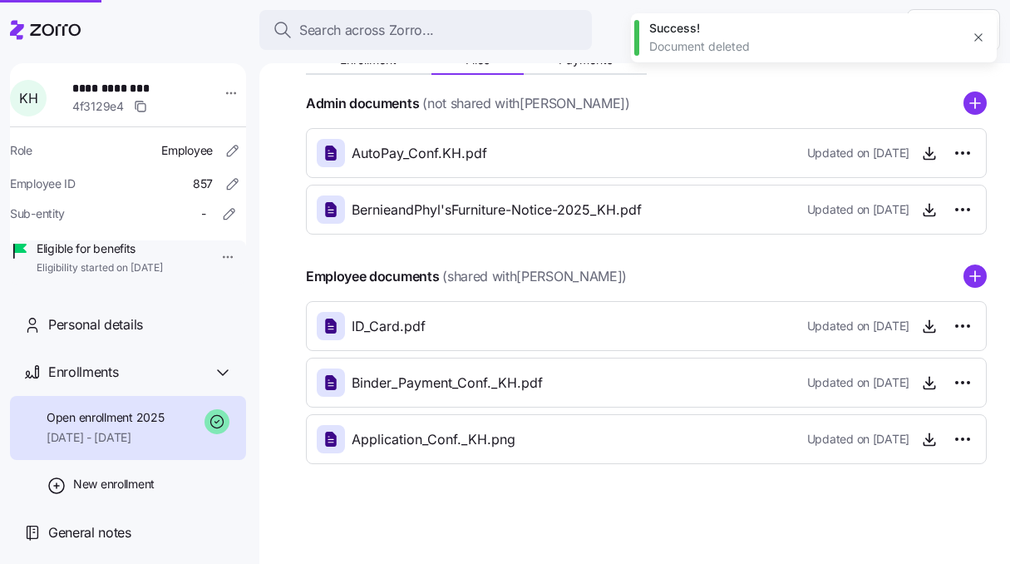
scroll to position [164, 0]
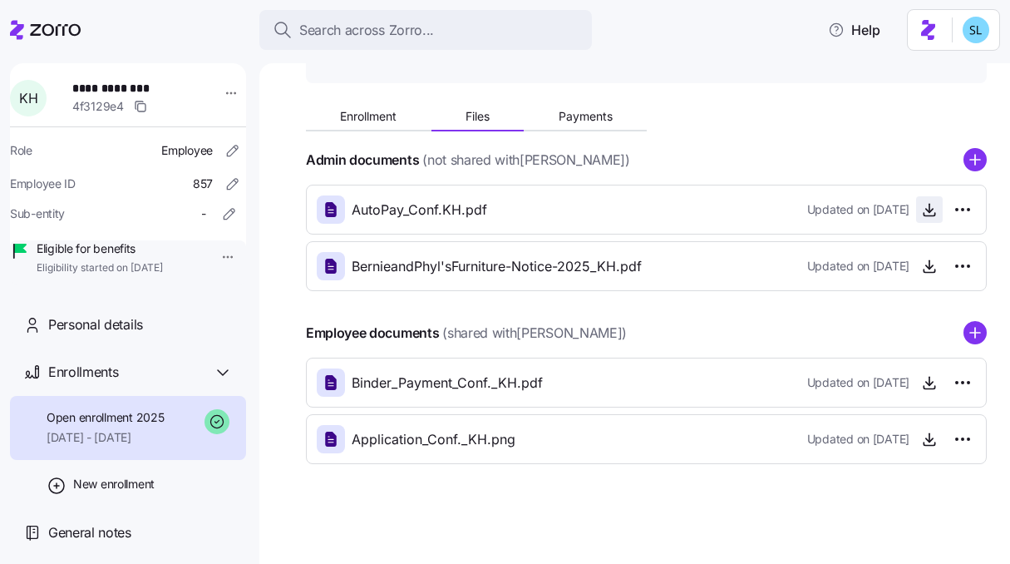
click at [917, 218] on span "button" at bounding box center [929, 209] width 25 height 25
click at [921, 214] on icon "button" at bounding box center [929, 209] width 17 height 17
click at [407, 114] on button "Enrollment" at bounding box center [369, 116] width 126 height 25
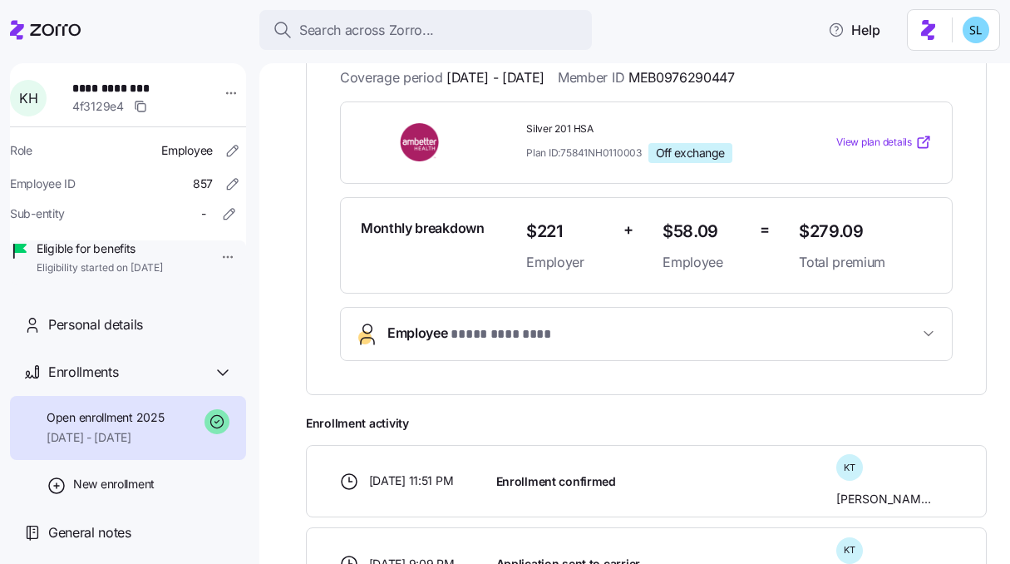
scroll to position [364, 0]
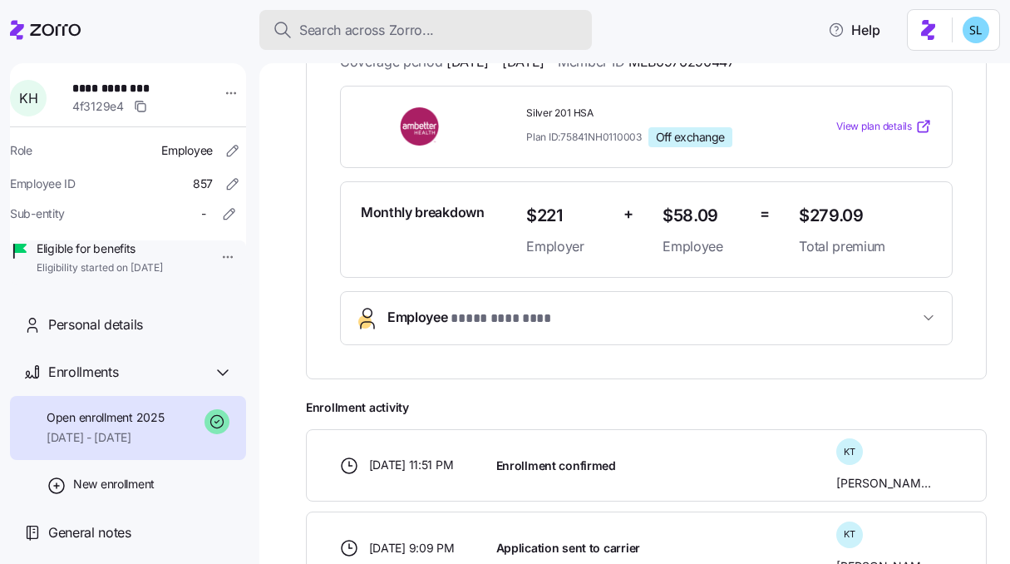
click at [486, 42] on button "Search across Zorro..." at bounding box center [425, 30] width 332 height 40
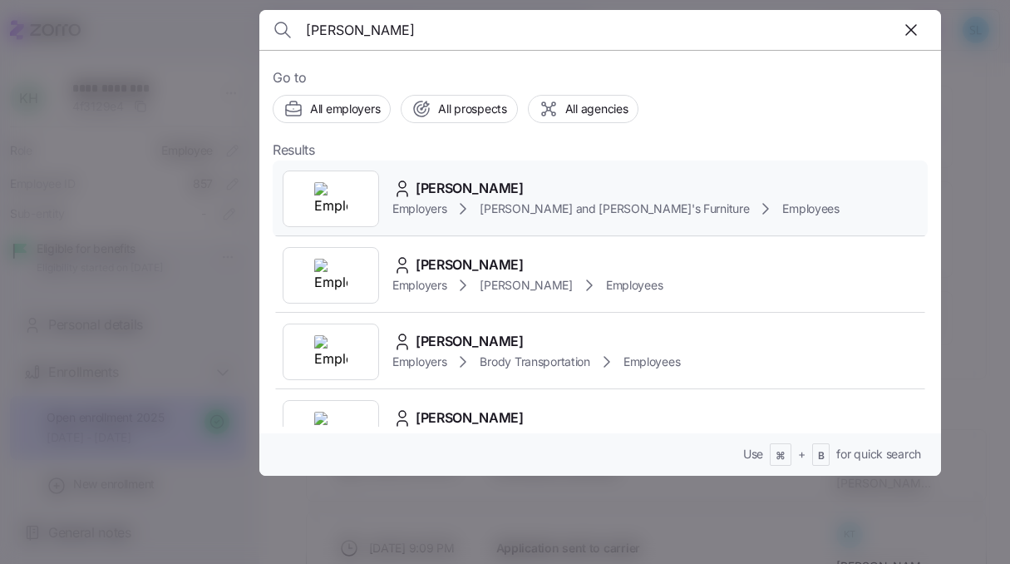
type input "eric ne"
click at [522, 178] on div "ERIC NEIBAUER" at bounding box center [615, 188] width 447 height 21
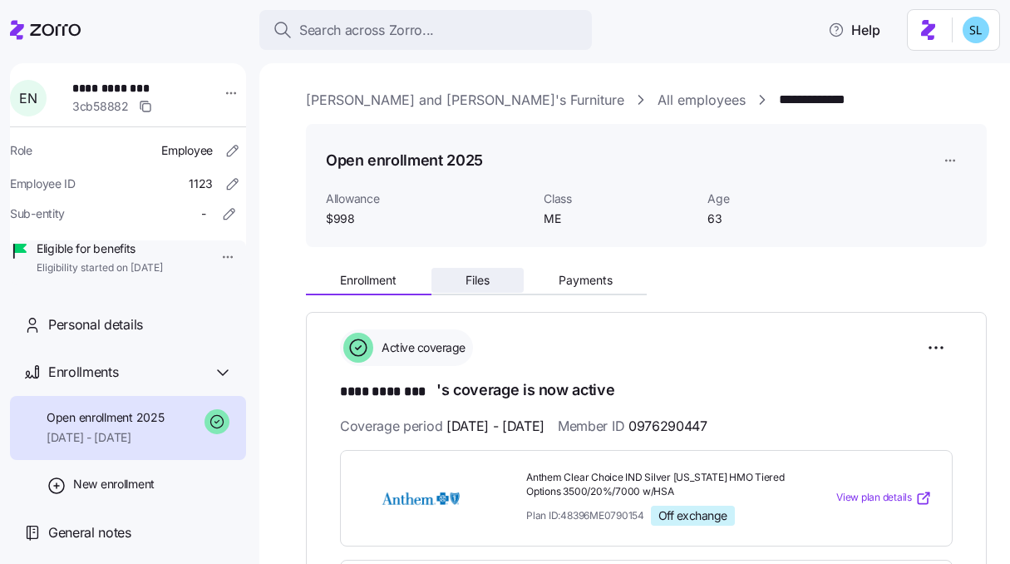
click at [495, 291] on button "Files" at bounding box center [477, 280] width 93 height 25
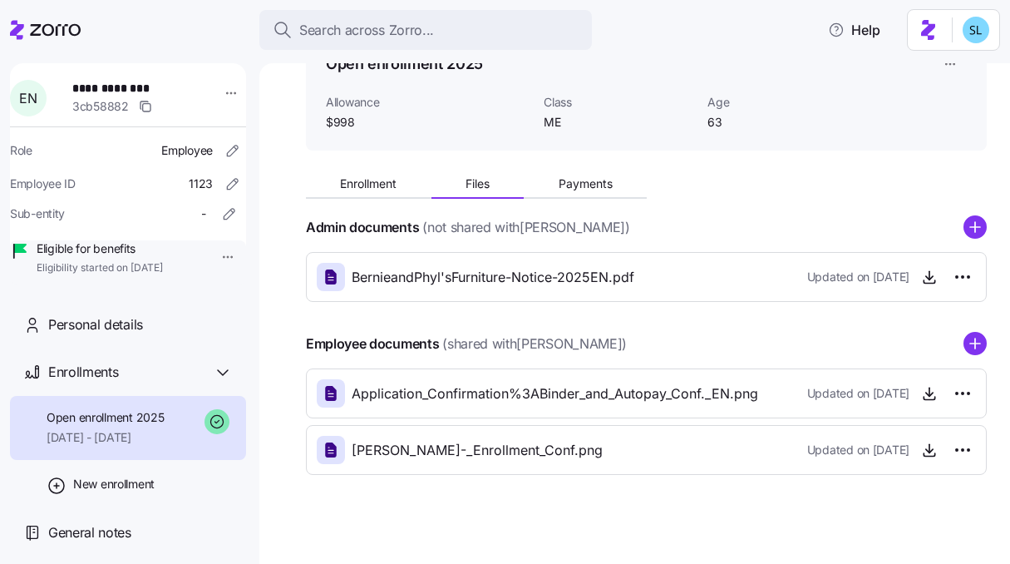
scroll to position [107, 0]
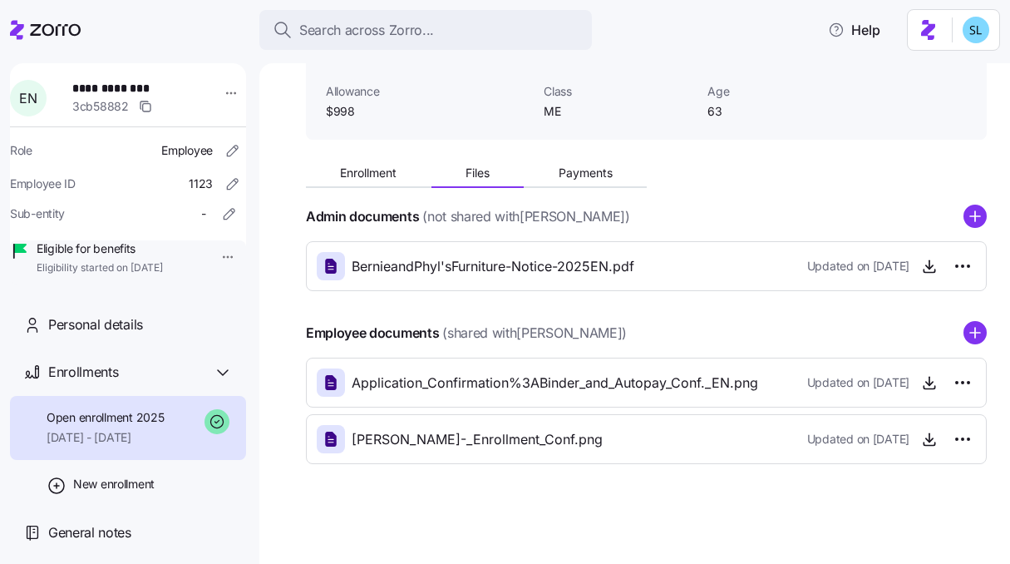
click at [963, 332] on icon "add icon" at bounding box center [974, 332] width 23 height 23
click at [964, 336] on circle "add icon" at bounding box center [975, 333] width 22 height 22
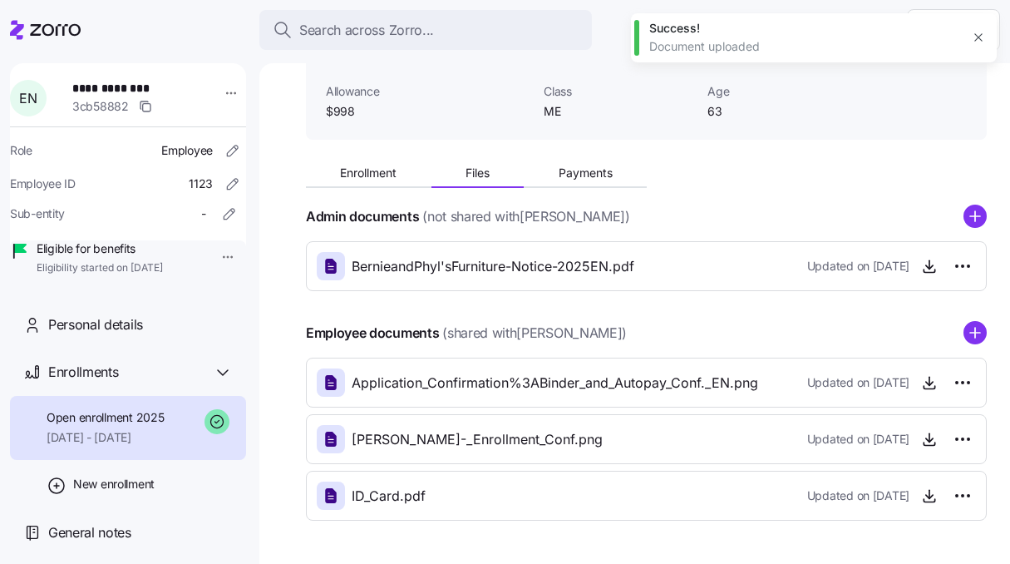
click at [982, 41] on icon "button" at bounding box center [978, 37] width 13 height 13
click at [367, 190] on div "Enrollment Files Payments Admin documents (not shared with ERIC NEIBAUER ) Bern…" at bounding box center [646, 336] width 681 height 367
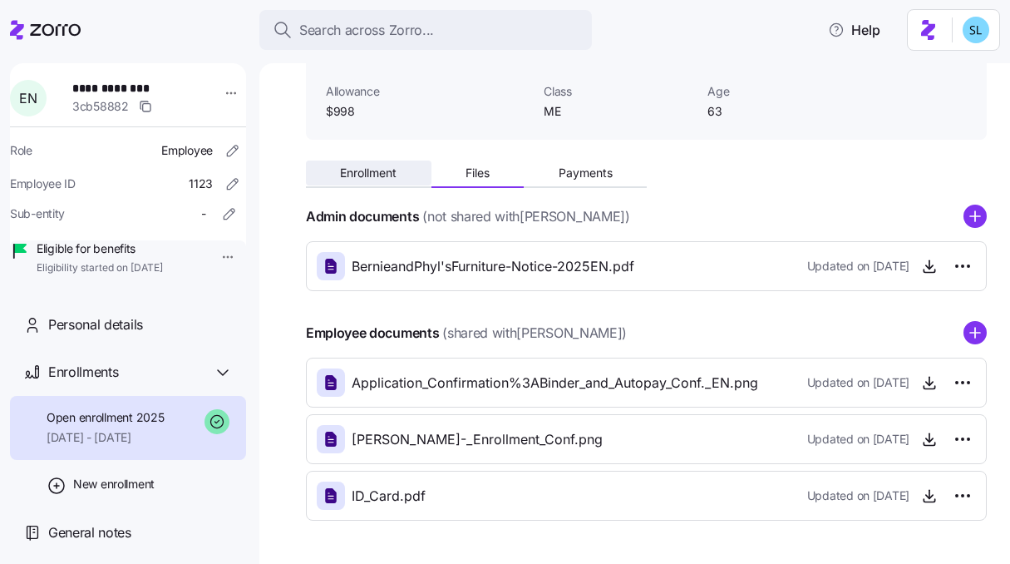
click at [364, 177] on span "Enrollment" at bounding box center [368, 173] width 57 height 12
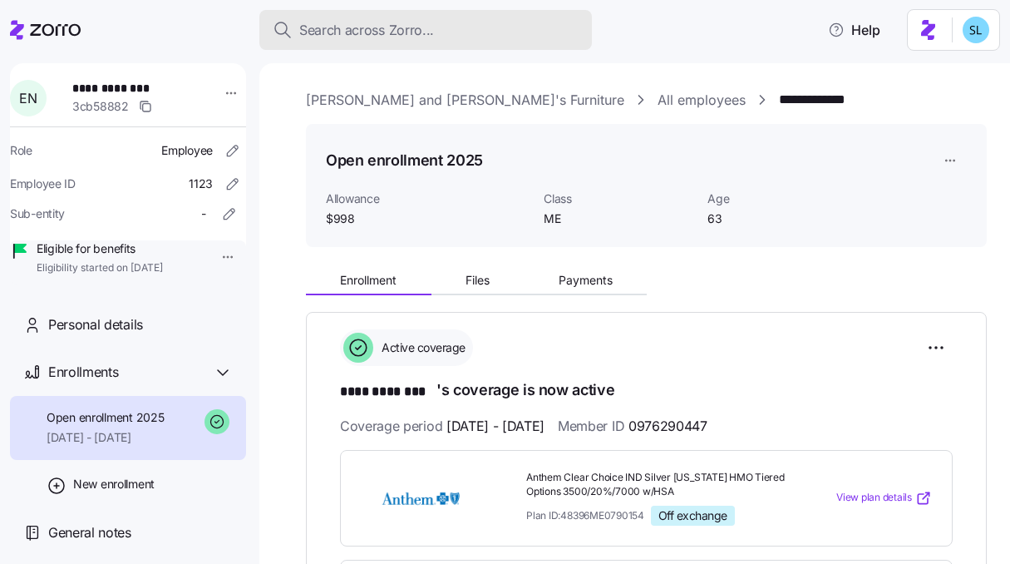
click at [383, 33] on span "Search across Zorro..." at bounding box center [366, 30] width 135 height 21
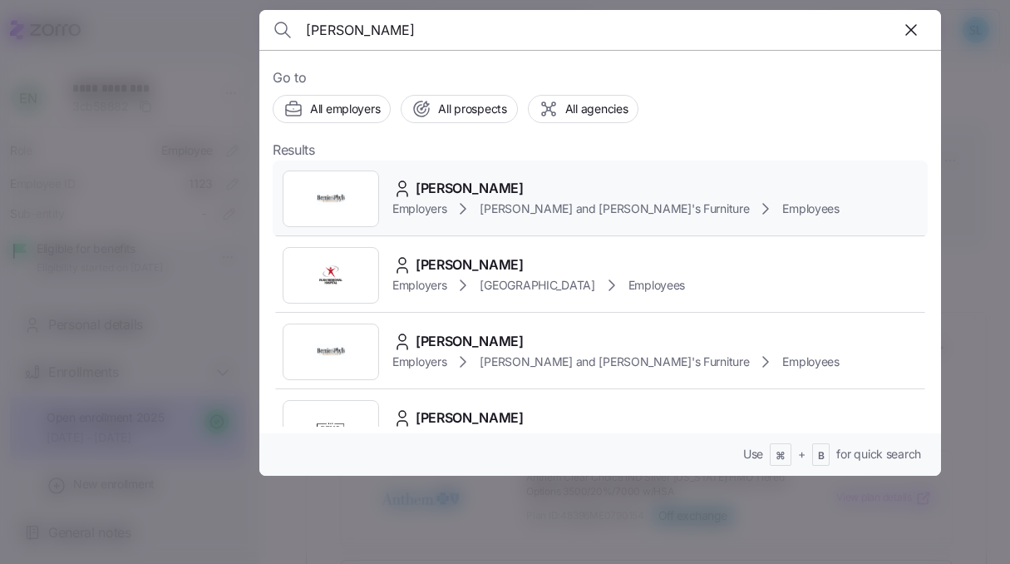
type input "kyle hod"
click at [499, 179] on span "KYLE HODGKINS" at bounding box center [470, 188] width 108 height 21
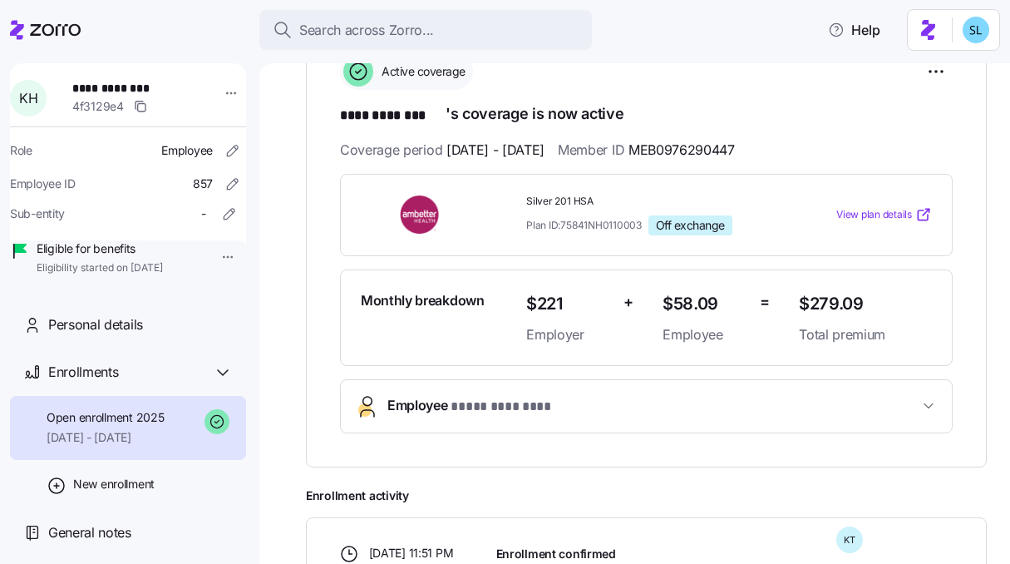
scroll to position [29, 0]
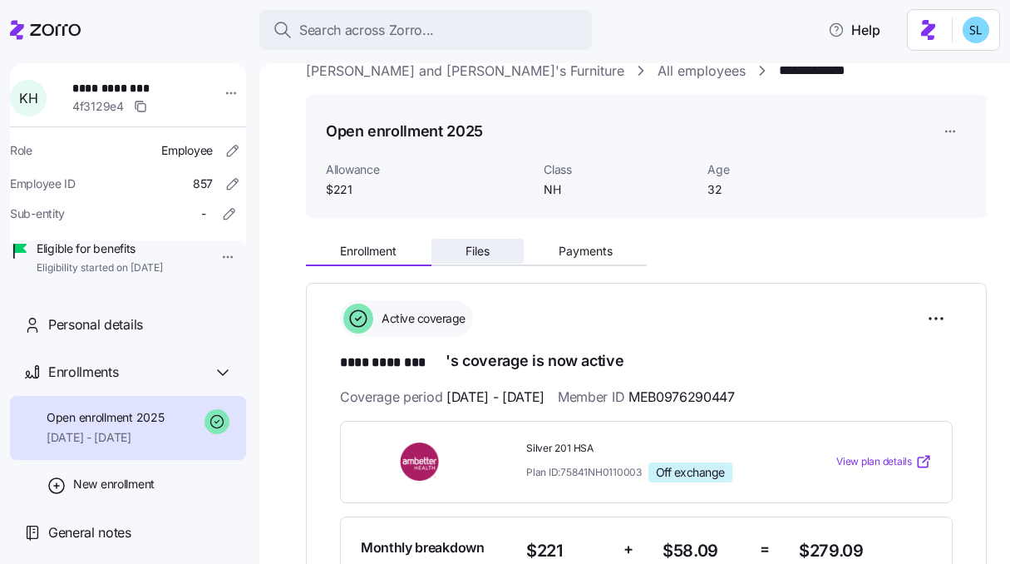
click at [501, 250] on button "Files" at bounding box center [477, 251] width 93 height 25
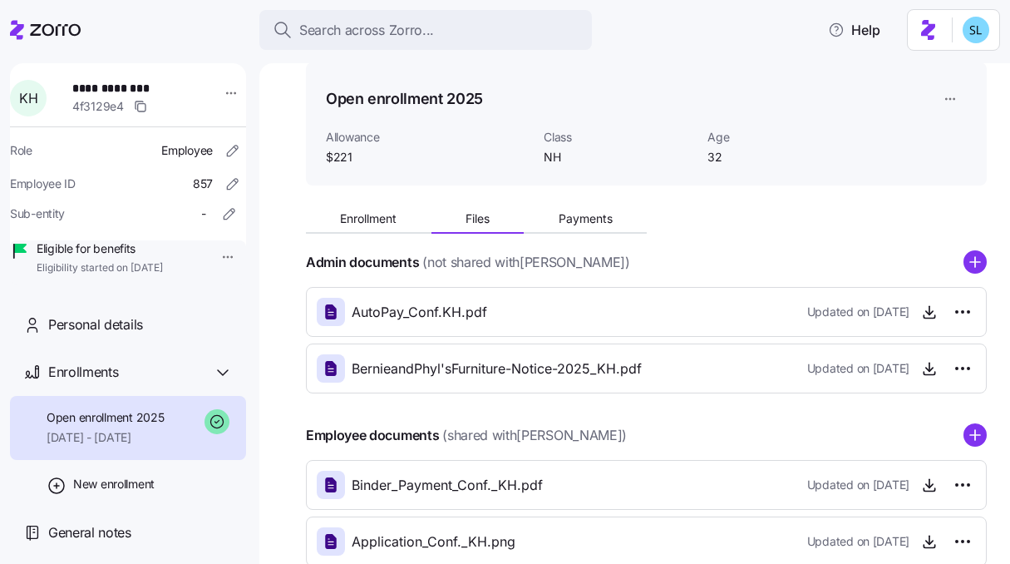
scroll to position [164, 0]
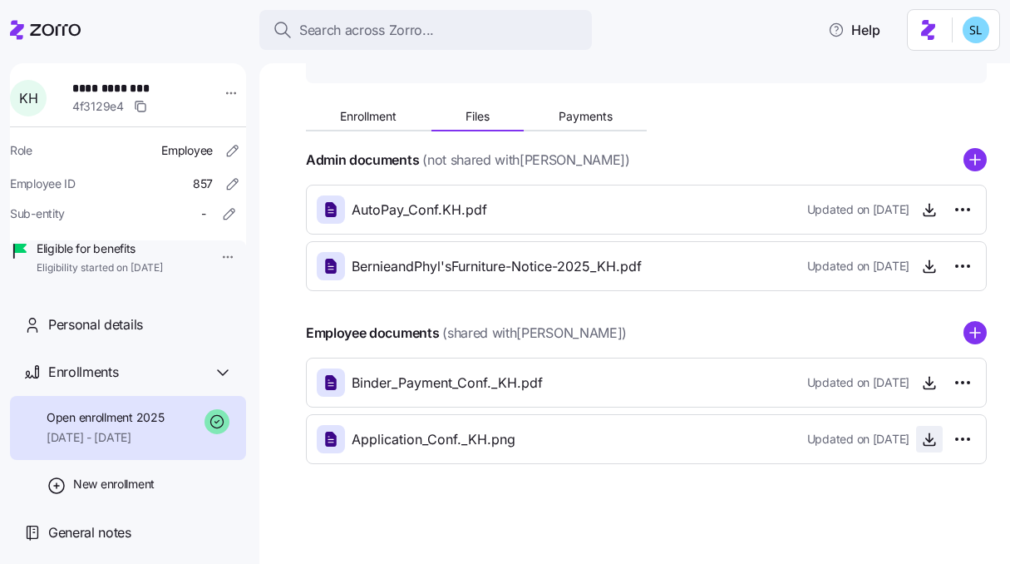
click at [921, 443] on icon "button" at bounding box center [929, 439] width 17 height 17
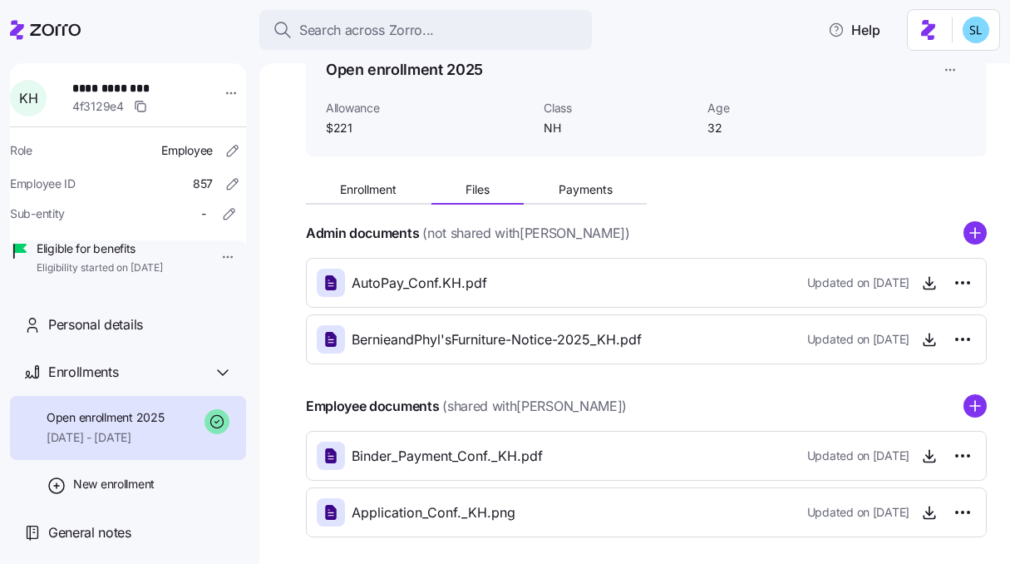
scroll to position [0, 0]
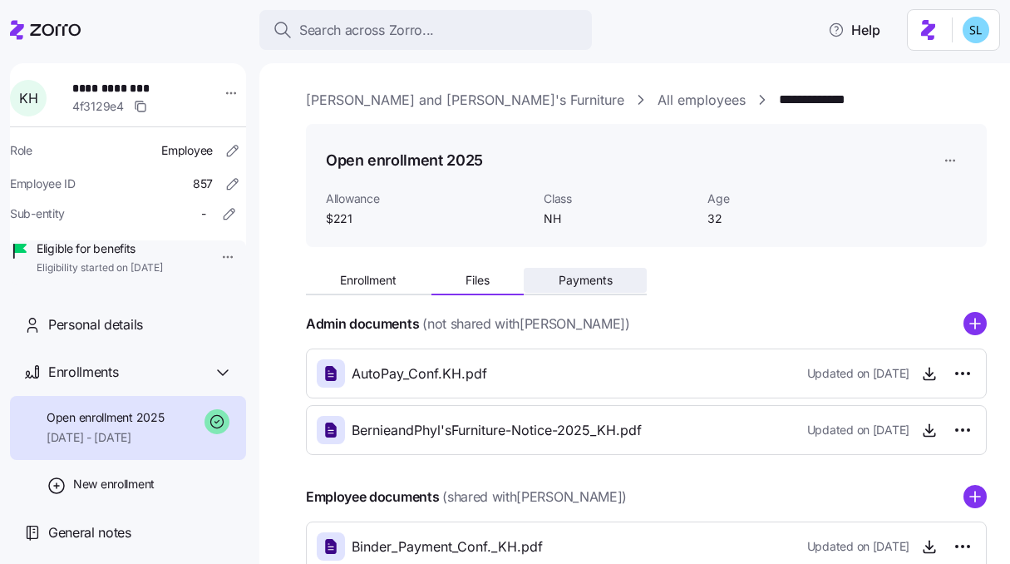
click at [609, 286] on span "Payments" at bounding box center [586, 280] width 54 height 12
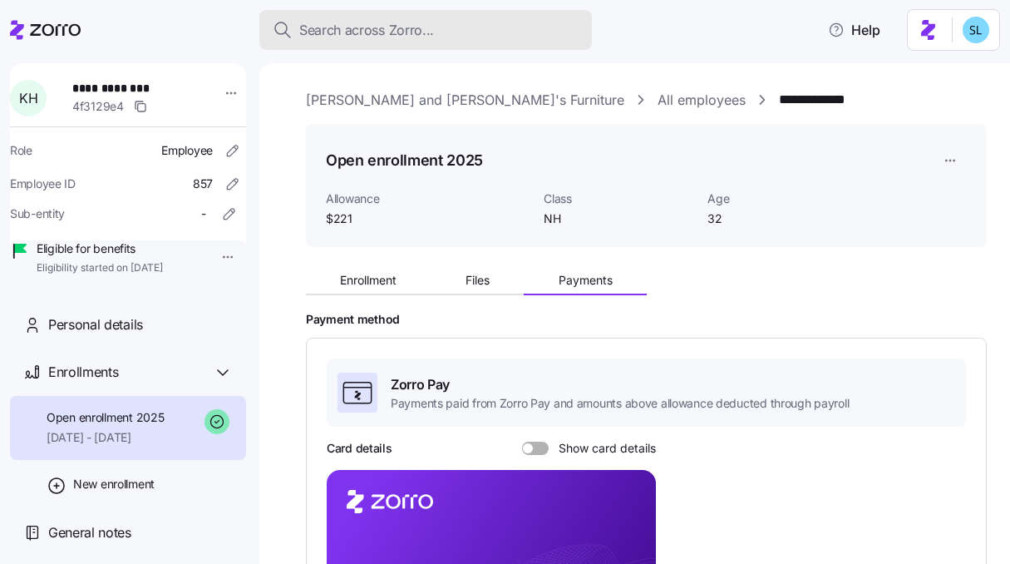
click at [430, 37] on span "Search across Zorro..." at bounding box center [366, 30] width 135 height 21
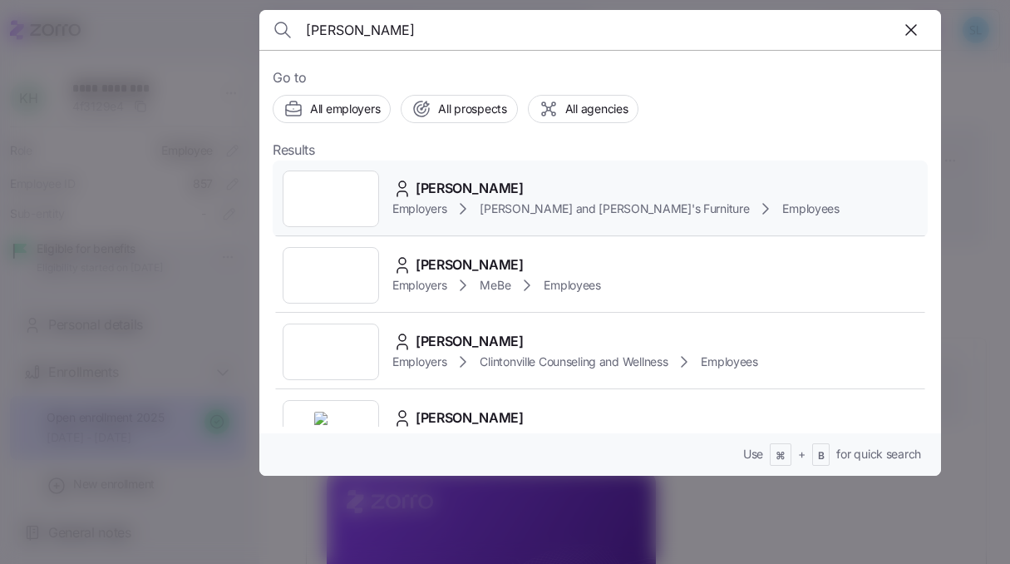
type input "nathan des"
click at [519, 188] on span "NATHAN DESCHENES" at bounding box center [470, 188] width 108 height 21
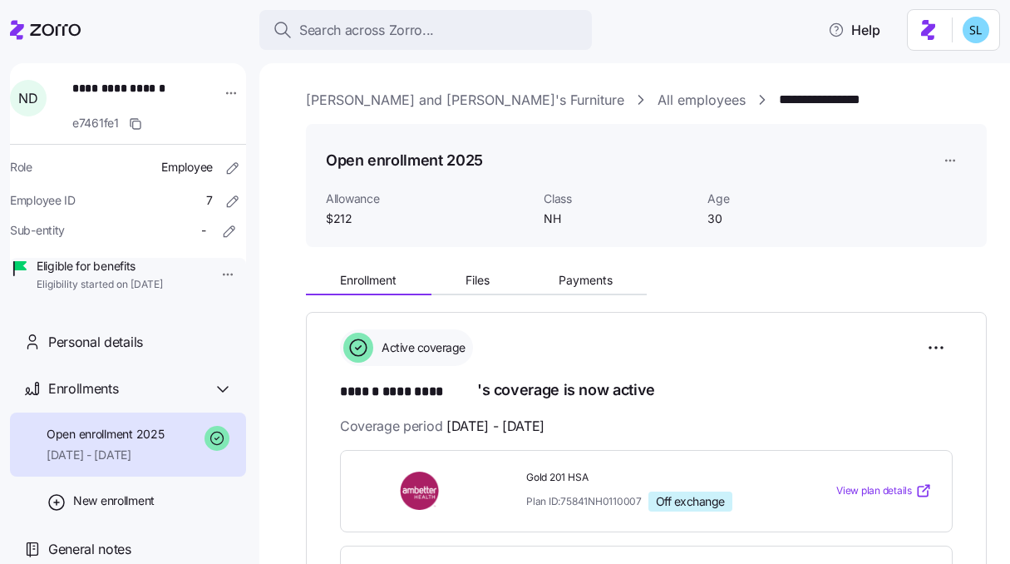
click at [578, 286] on span "Payments" at bounding box center [586, 280] width 54 height 12
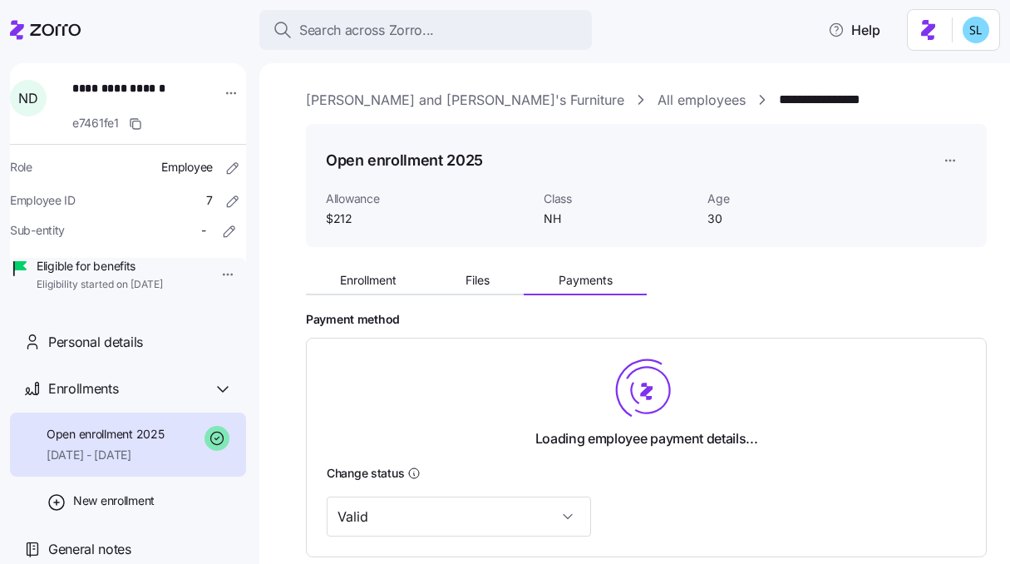
scroll to position [236, 0]
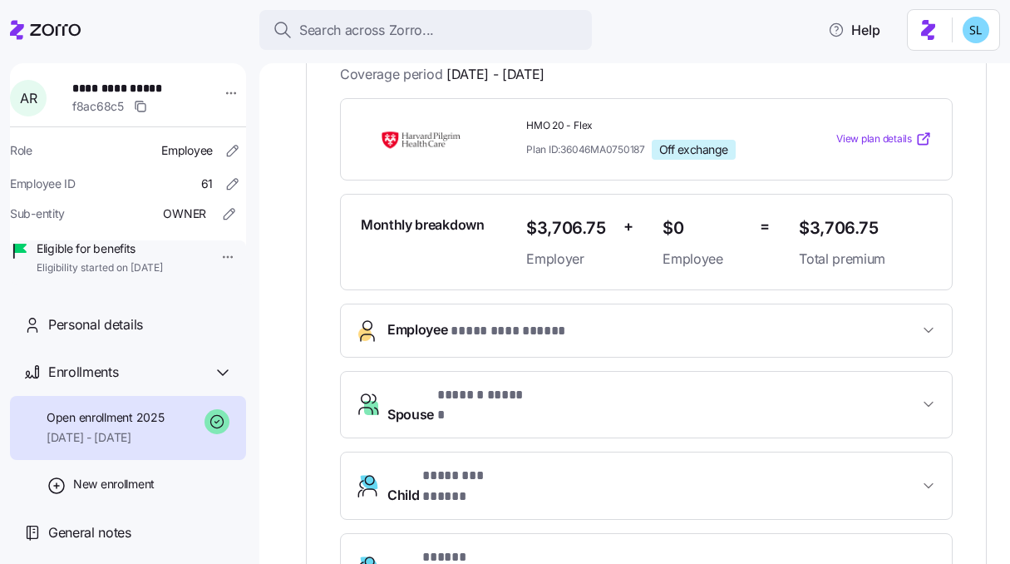
scroll to position [343, 0]
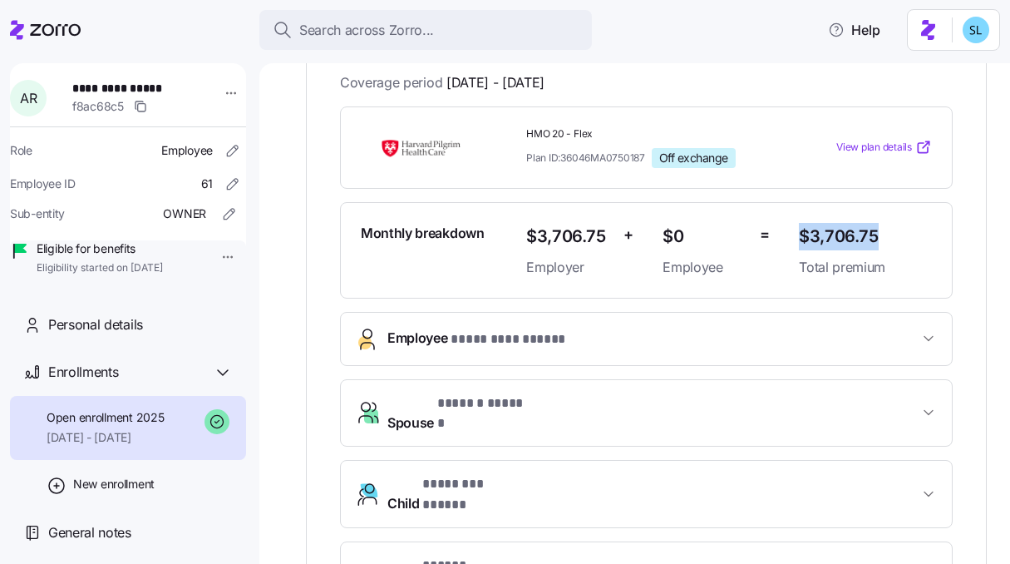
drag, startPoint x: 877, startPoint y: 229, endPoint x: 793, endPoint y: 230, distance: 84.0
click at [799, 230] on span "$3,706.75" at bounding box center [865, 236] width 133 height 27
click at [829, 259] on span "Total premium" at bounding box center [865, 267] width 133 height 21
click at [813, 229] on span "$3,706.75" at bounding box center [865, 236] width 133 height 27
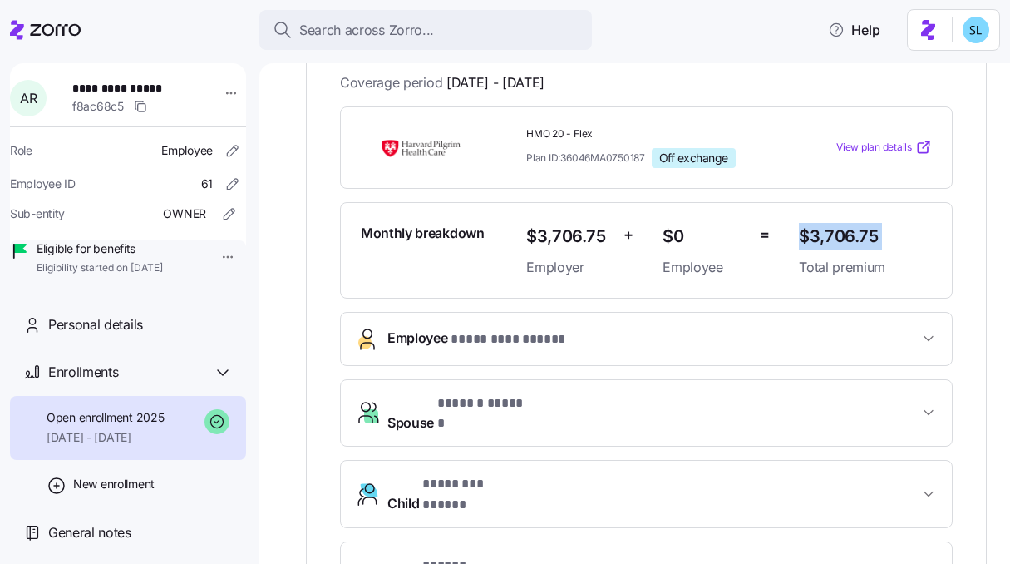
click at [814, 231] on span "$3,706.75" at bounding box center [865, 236] width 133 height 27
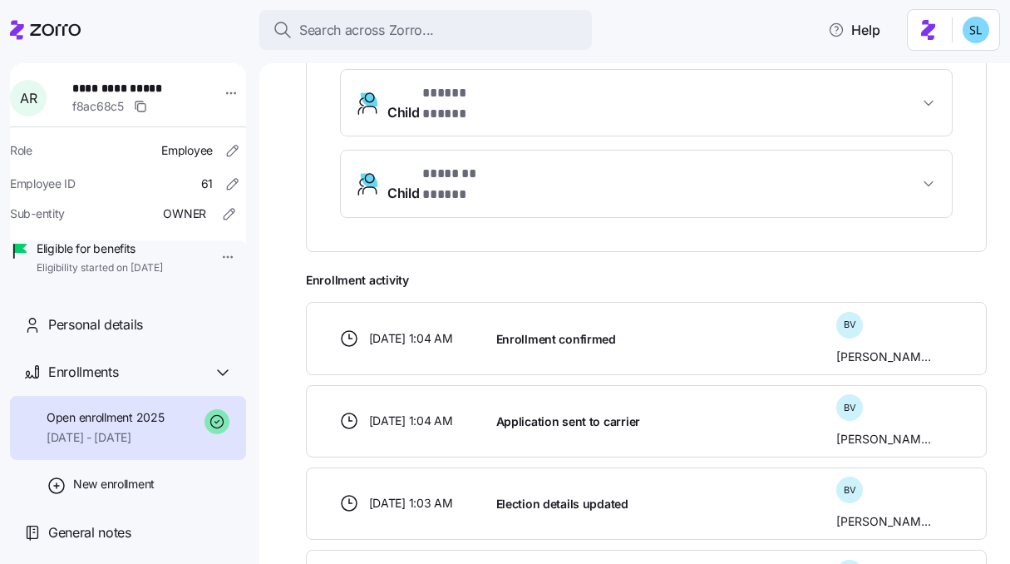
scroll to position [907, 0]
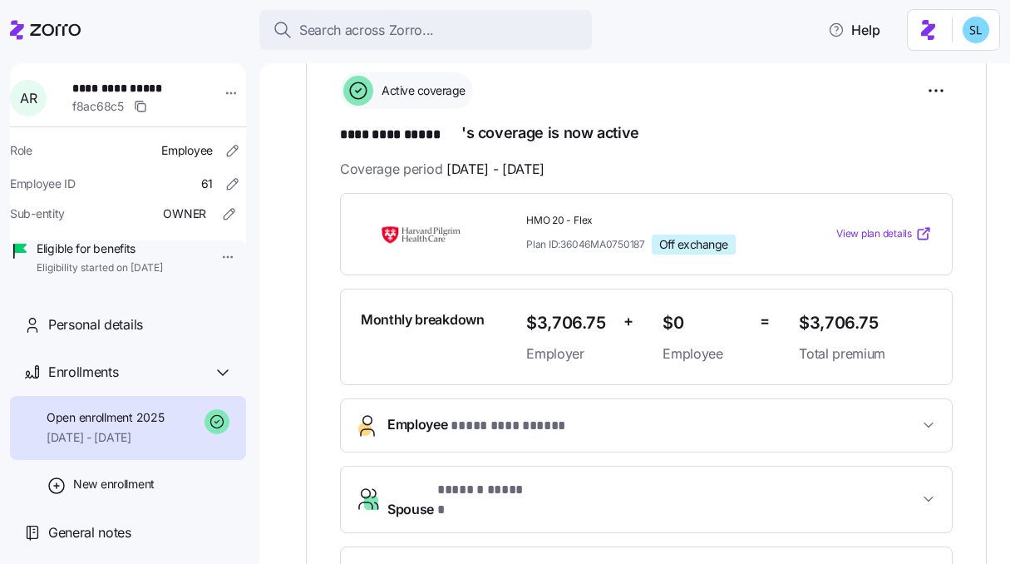
scroll to position [257, 0]
click at [924, 93] on html "**********" at bounding box center [505, 277] width 1010 height 554
click at [962, 152] on html "**********" at bounding box center [505, 277] width 1010 height 554
click at [923, 88] on html "**********" at bounding box center [505, 277] width 1010 height 554
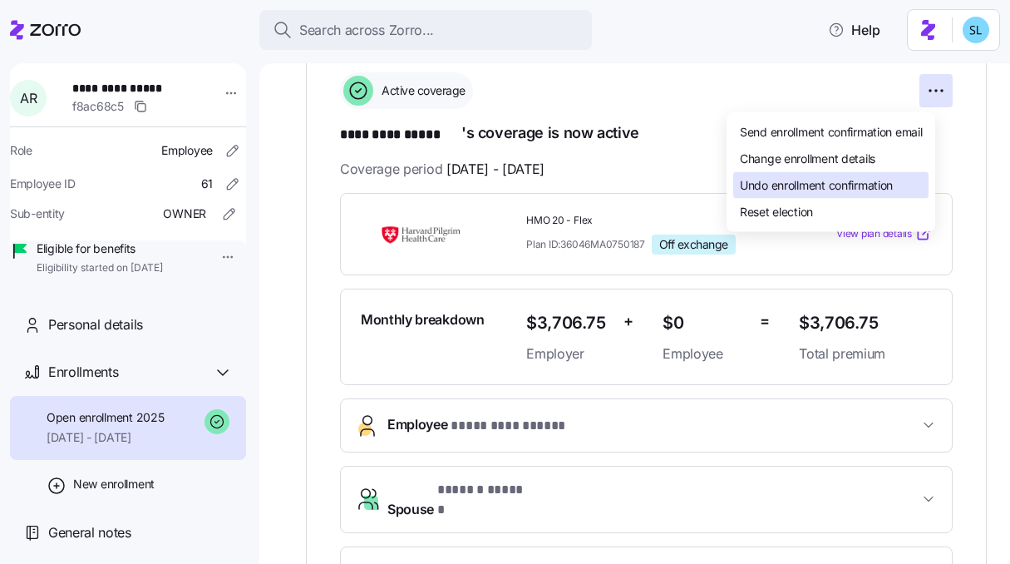
click at [885, 175] on div "Undo enrollment confirmation" at bounding box center [830, 185] width 195 height 27
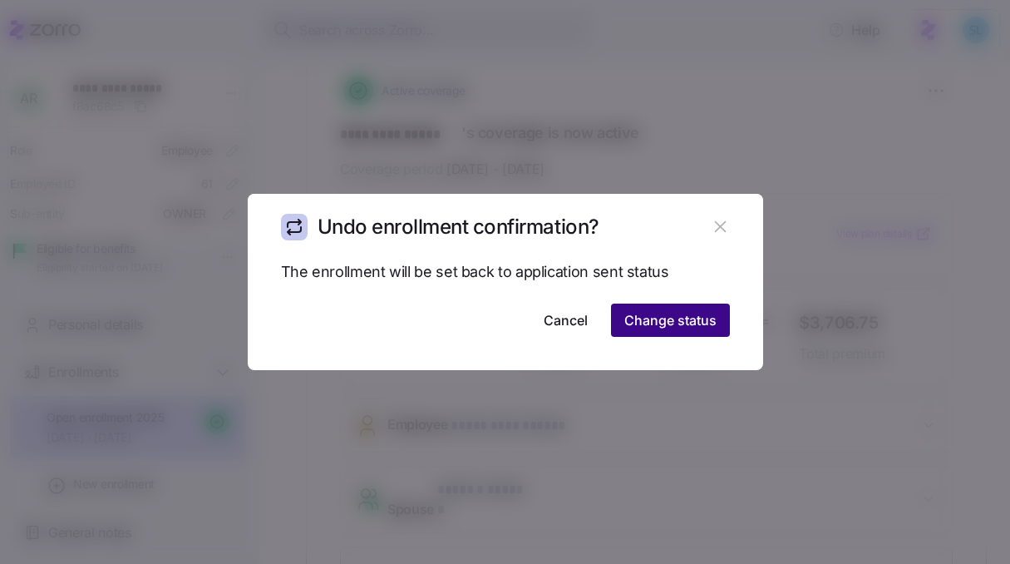
click at [687, 308] on button "Change status" at bounding box center [670, 319] width 119 height 33
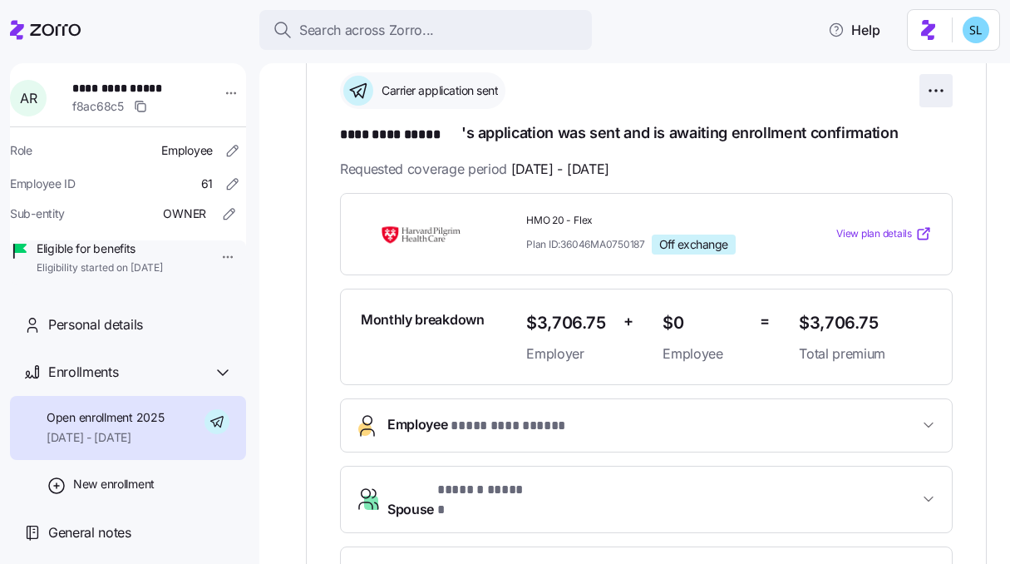
click at [931, 91] on html "**********" at bounding box center [505, 277] width 1010 height 554
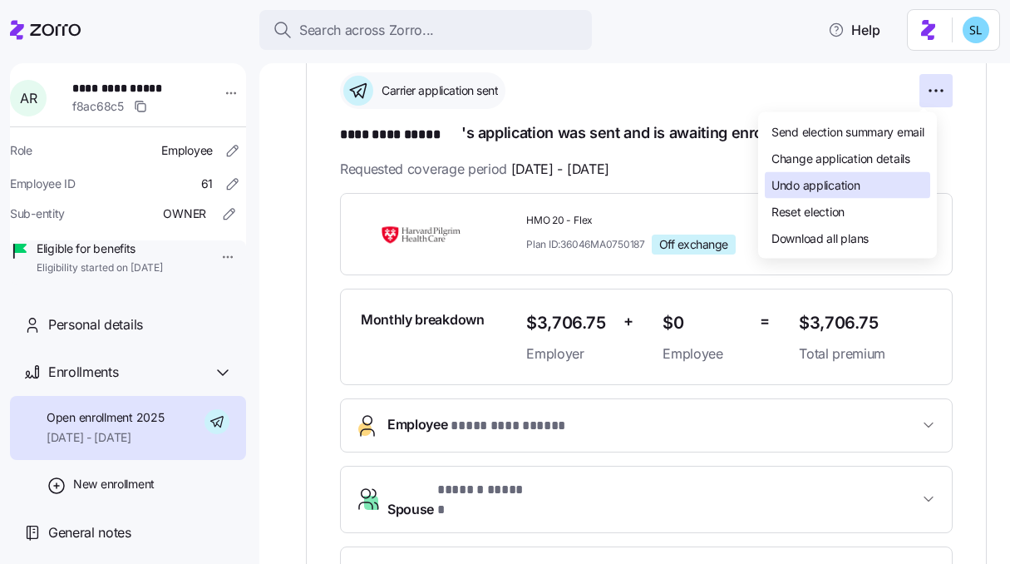
click at [893, 185] on div "Undo application" at bounding box center [847, 185] width 165 height 27
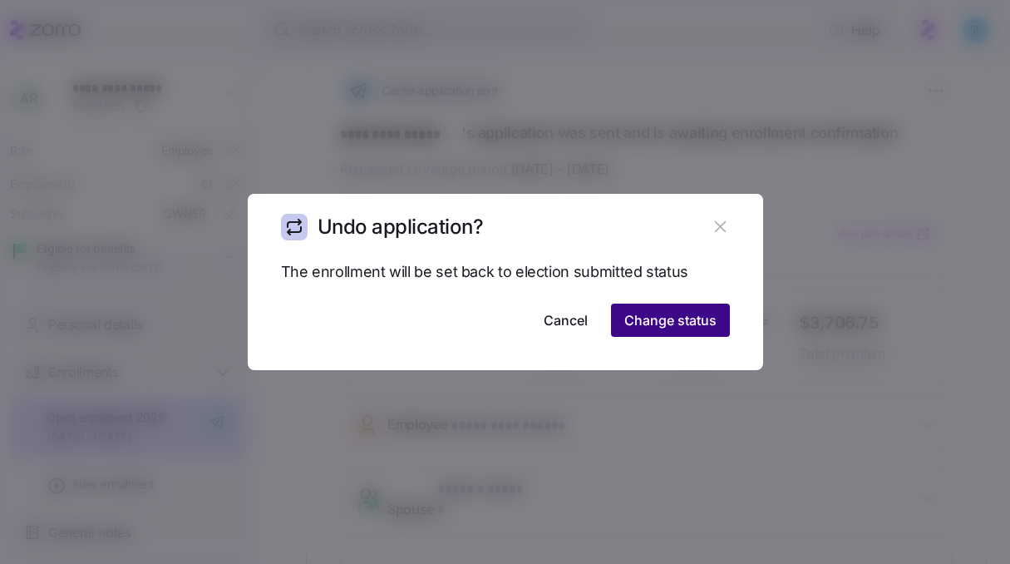
click at [700, 305] on button "Change status" at bounding box center [670, 319] width 119 height 33
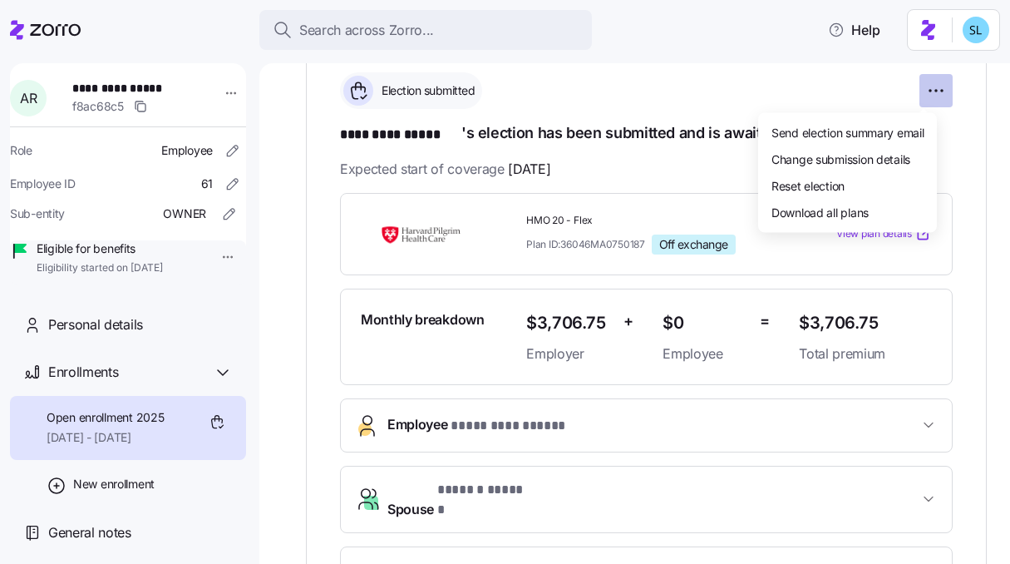
click at [933, 85] on html "**********" at bounding box center [505, 277] width 1010 height 554
click at [911, 147] on div "Change submission details" at bounding box center [847, 158] width 165 height 27
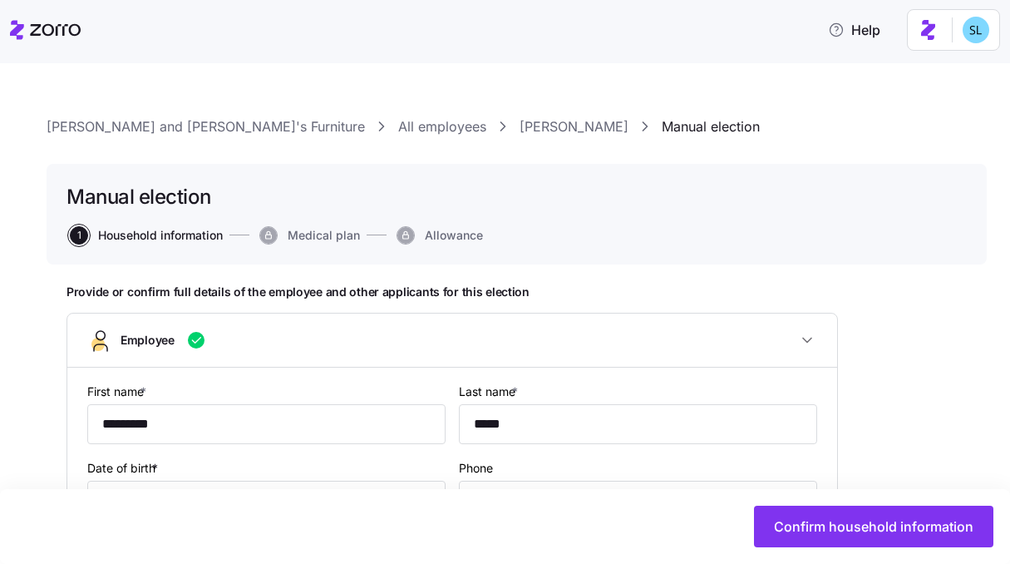
type input "Owner"
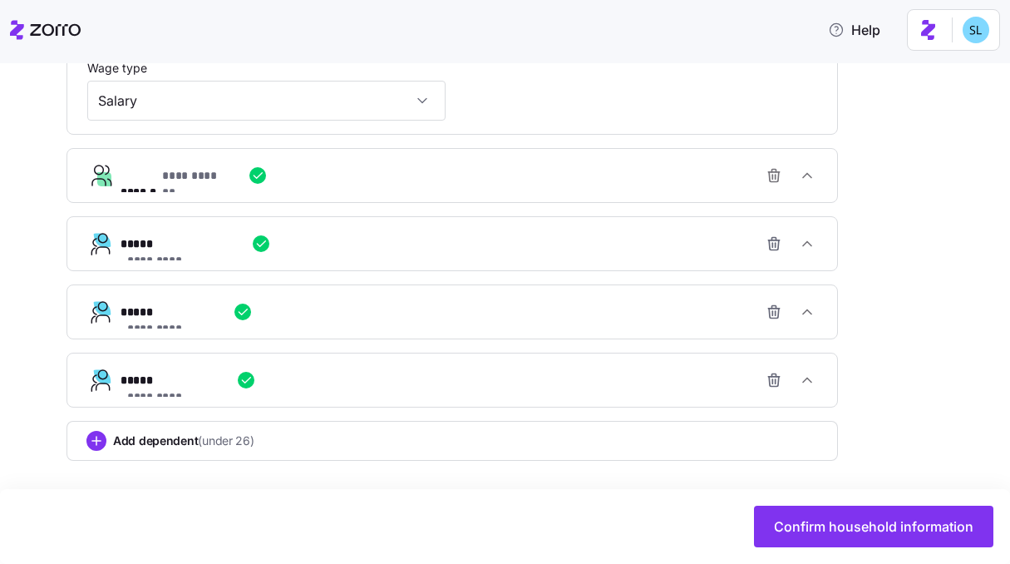
scroll to position [1021, 0]
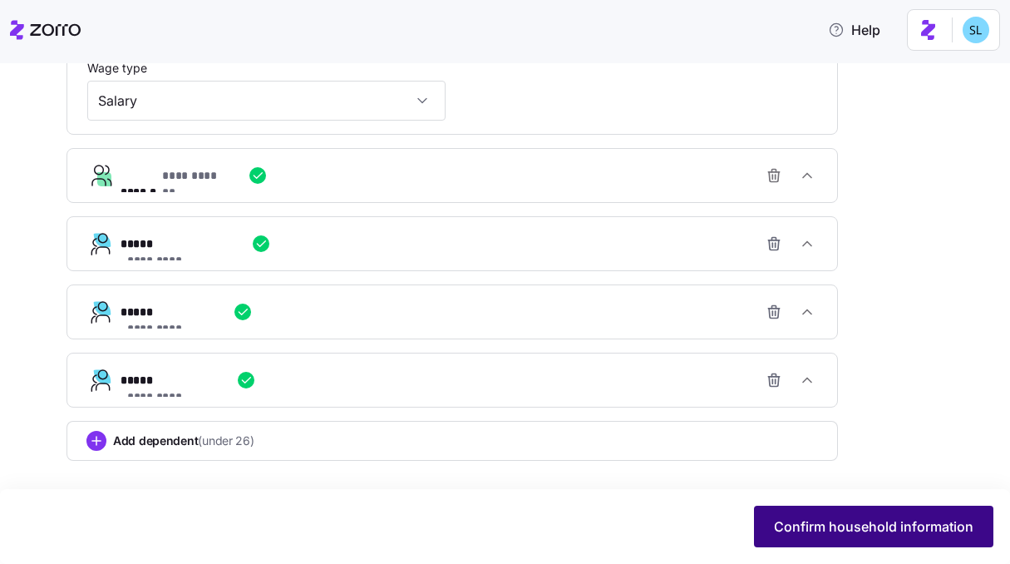
click at [802, 516] on button "Confirm household information" at bounding box center [873, 526] width 239 height 42
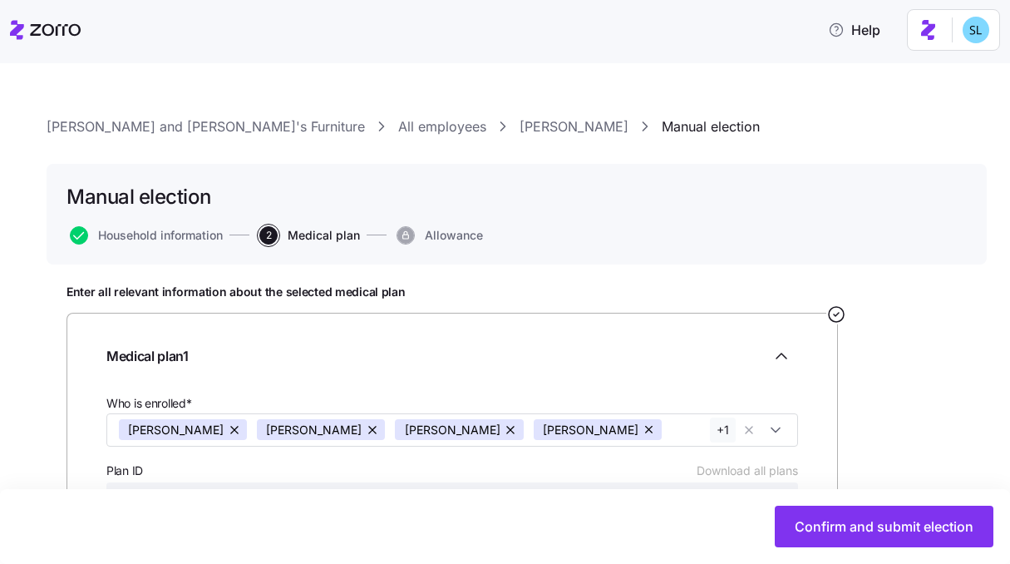
scroll to position [285, 0]
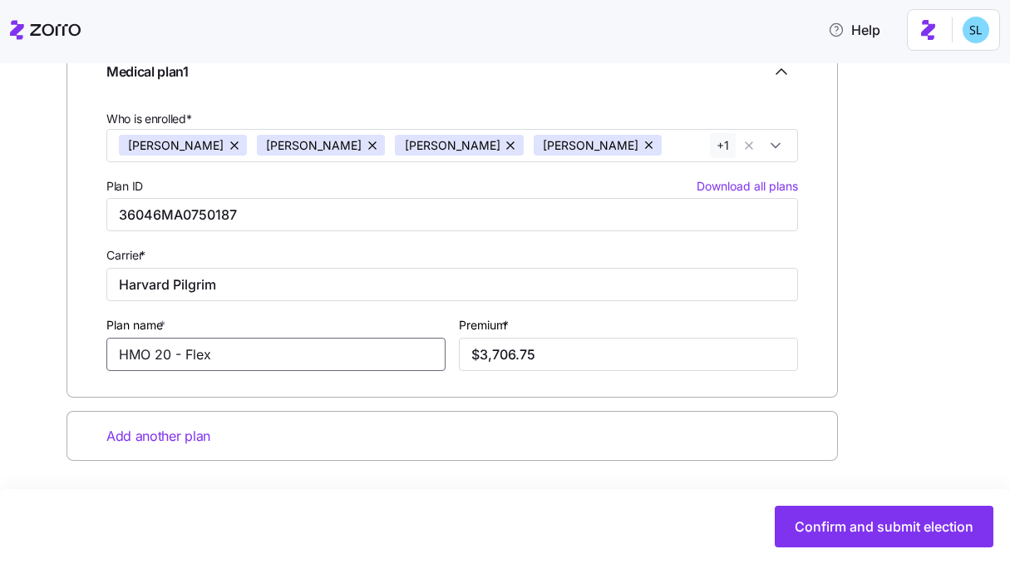
click at [223, 360] on input "HMO 20 - Flex" at bounding box center [275, 353] width 339 height 33
paste input "PHC PPO Access 300"
click at [304, 343] on input "HPHC PPO Access 3000 - Flex" at bounding box center [275, 353] width 339 height 33
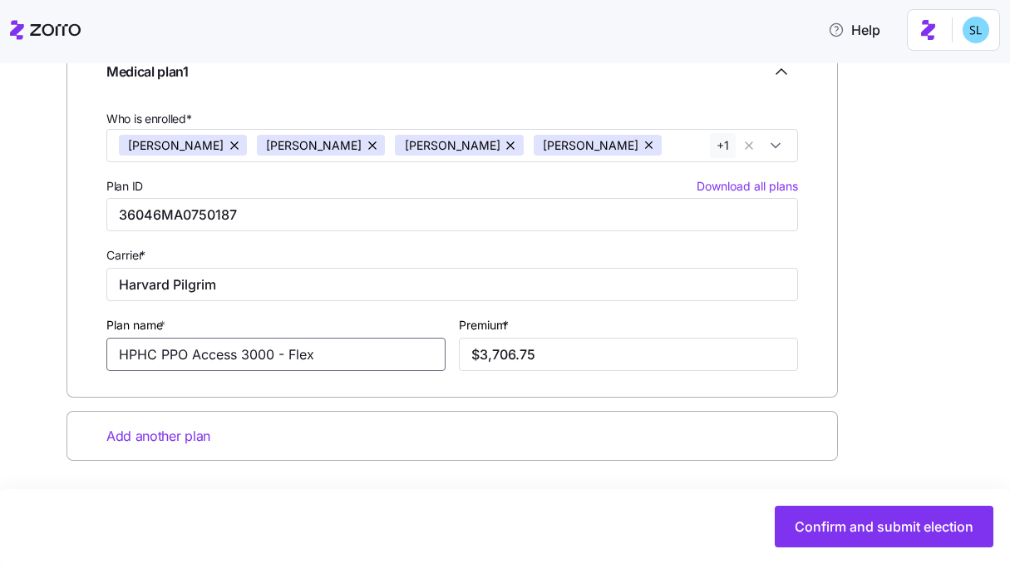
click at [304, 343] on input "HPHC PPO Access 3000 - Flex" at bounding box center [275, 353] width 339 height 33
paste input "(201454)-2025"
type input "HPHC PPO Access 3000 - Flex (201454)-2025"
click at [553, 338] on input "$3,706.75" at bounding box center [628, 353] width 339 height 33
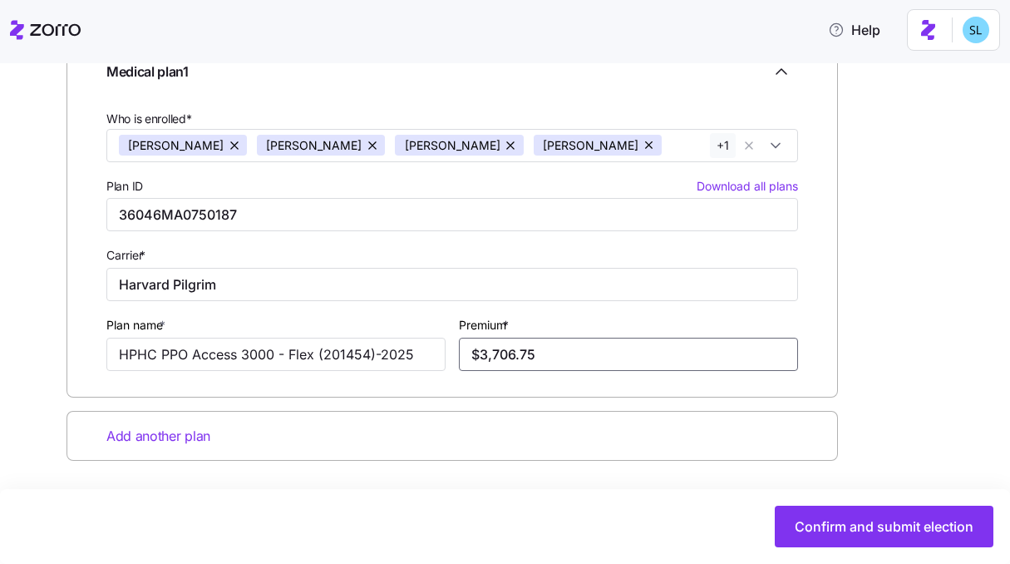
click at [553, 338] on input "$3,706.75" at bounding box center [628, 353] width 339 height 33
click at [552, 342] on input "$3,706.75" at bounding box center [628, 353] width 339 height 33
paste input "text"
click at [551, 354] on input "$3,706.75" at bounding box center [628, 353] width 339 height 33
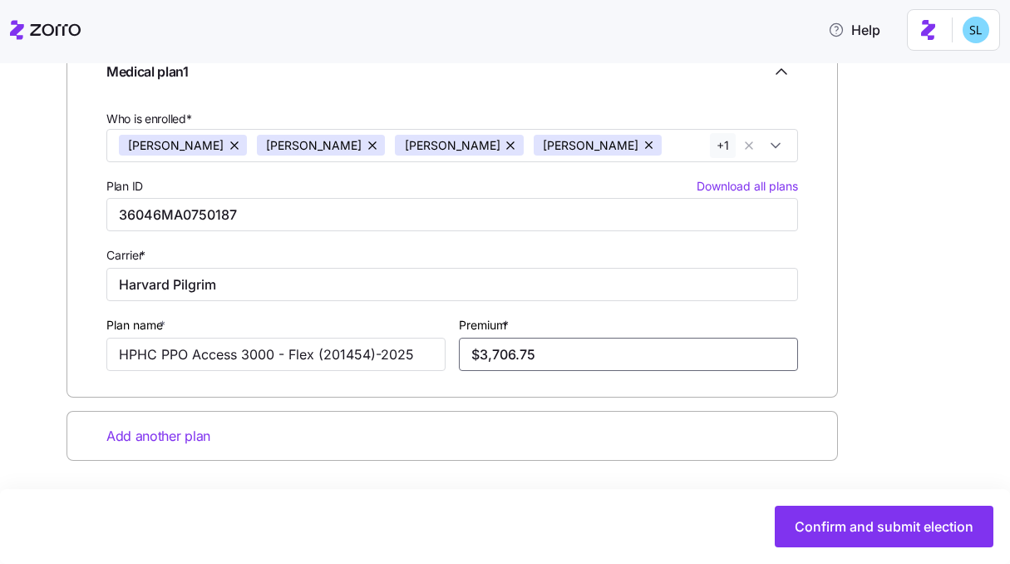
click at [551, 354] on input "$3,706.75" at bounding box center [628, 353] width 339 height 33
paste input "2,694.9"
type input "$2,694.95"
click at [670, 496] on div "Confirm and submit election" at bounding box center [505, 526] width 1010 height 75
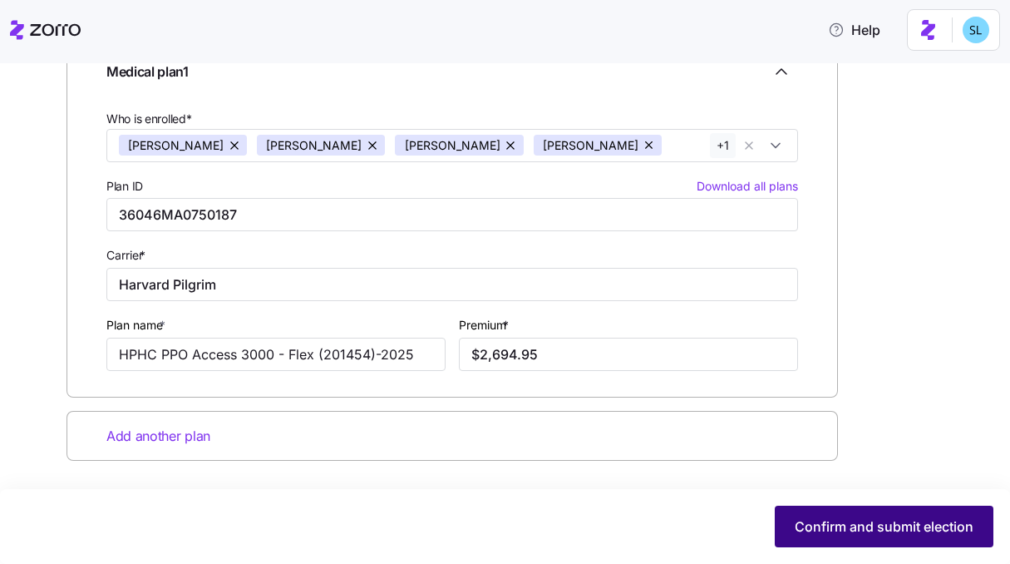
click at [817, 510] on button "Confirm and submit election" at bounding box center [884, 526] width 219 height 42
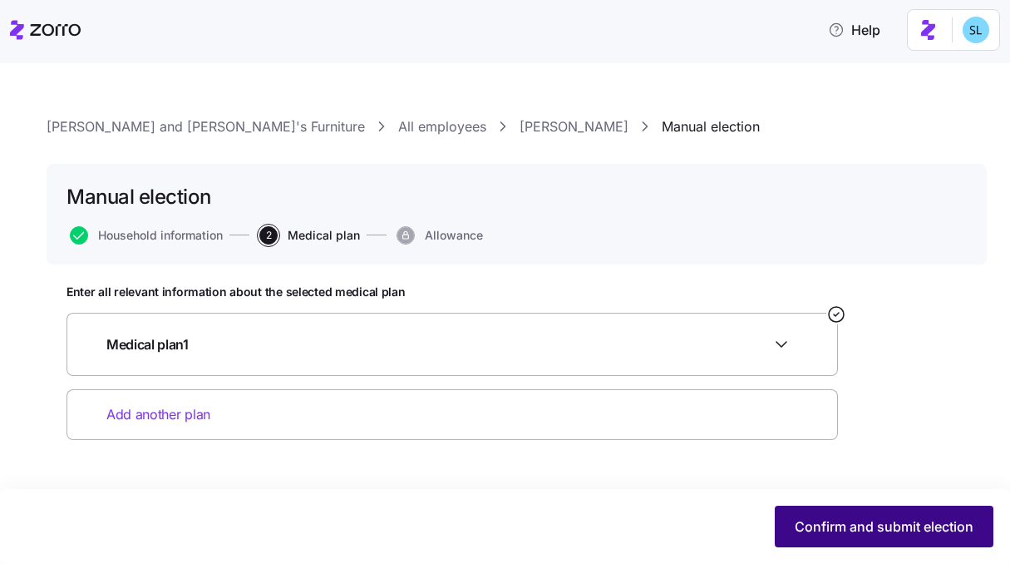
scroll to position [0, 0]
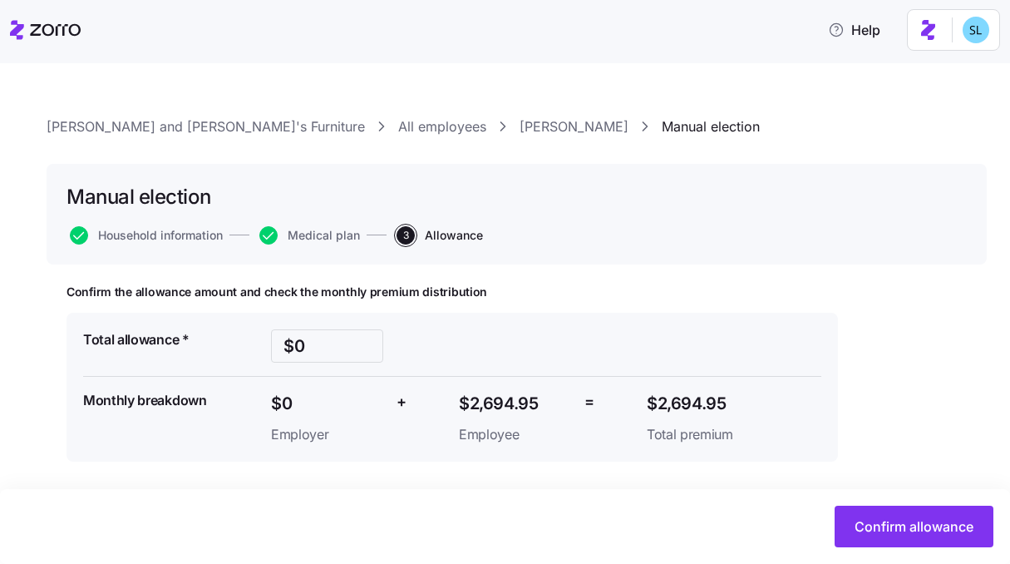
scroll to position [1, 0]
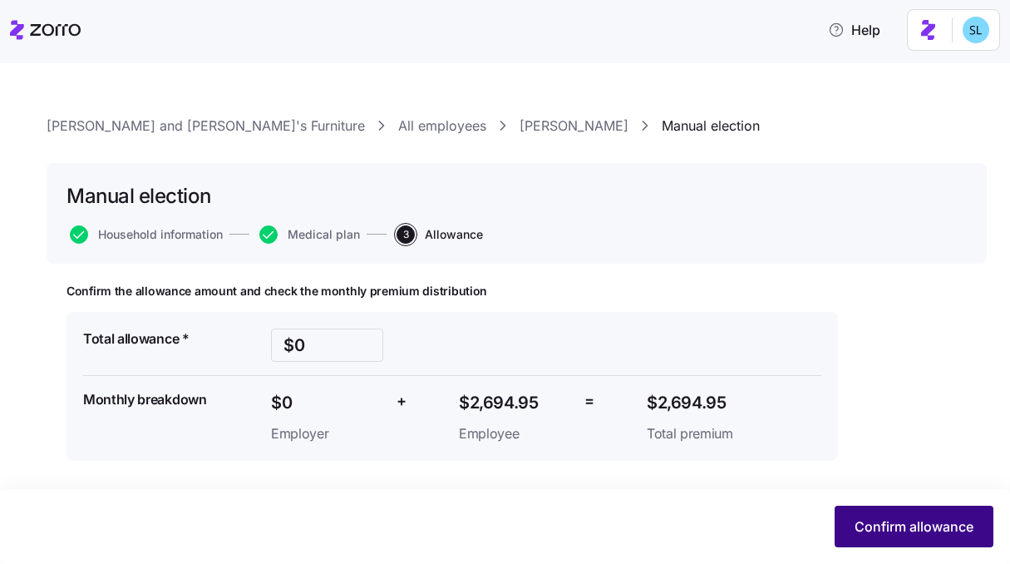
click at [864, 518] on span "Confirm allowance" at bounding box center [913, 526] width 119 height 20
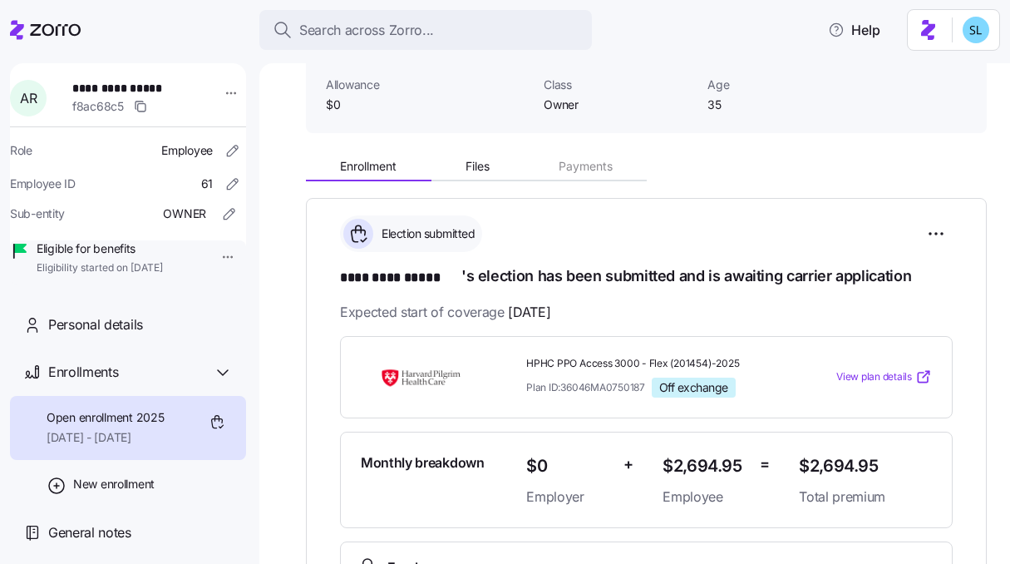
scroll to position [181, 0]
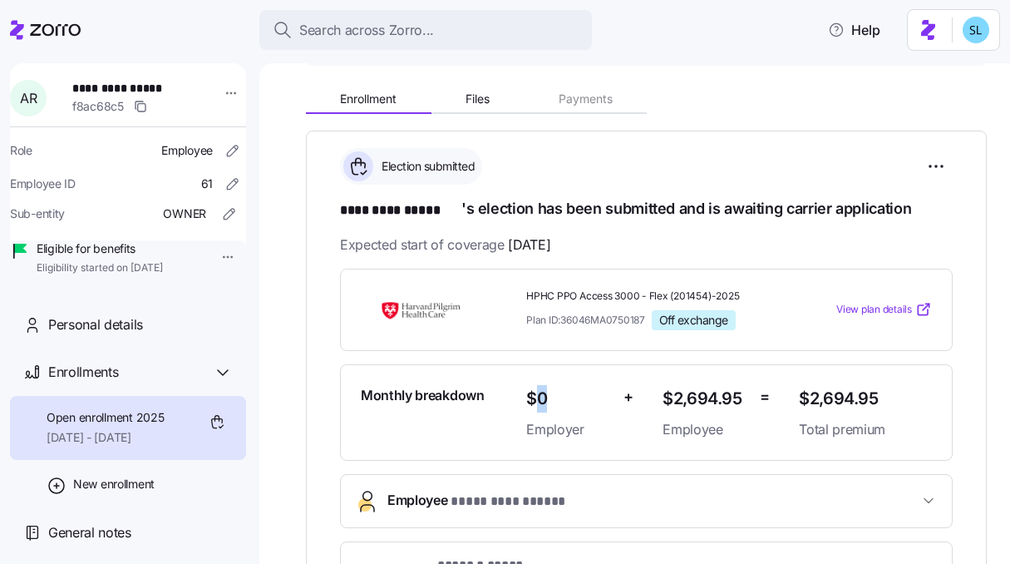
drag, startPoint x: 543, startPoint y: 398, endPoint x: 529, endPoint y: 401, distance: 13.5
click at [529, 401] on span "$0" at bounding box center [568, 398] width 84 height 27
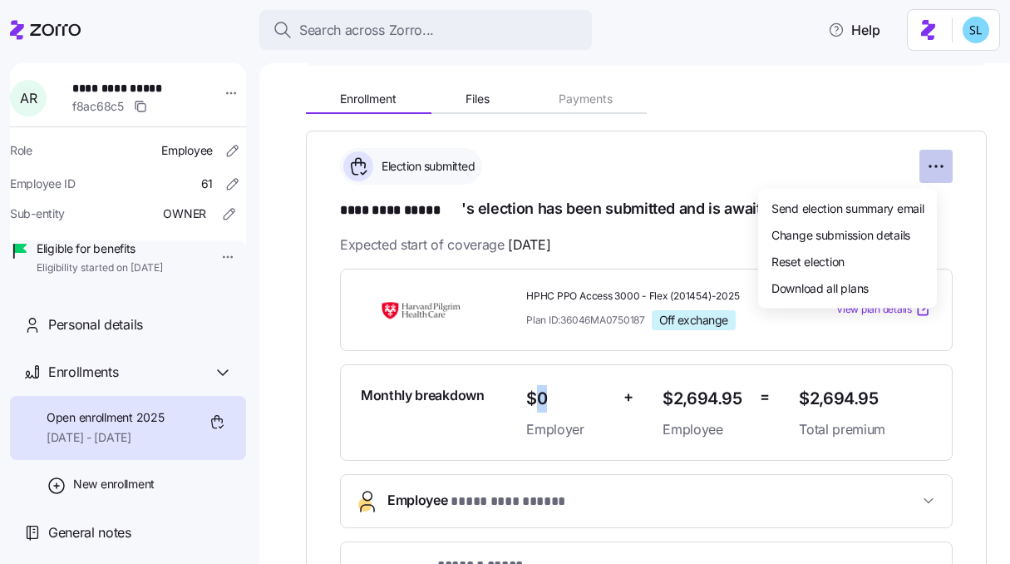
click at [928, 164] on html "**********" at bounding box center [505, 277] width 1010 height 554
click at [846, 147] on html "**********" at bounding box center [505, 277] width 1010 height 554
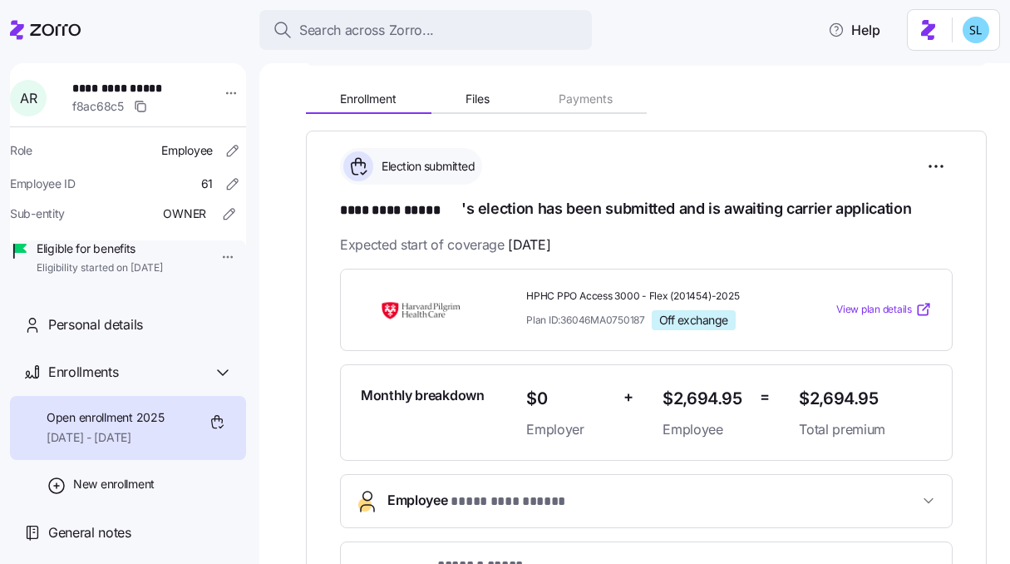
click at [829, 399] on span "$2,694.95" at bounding box center [865, 398] width 133 height 27
copy span "$2,694.95"
click at [933, 159] on html "**********" at bounding box center [505, 277] width 1010 height 554
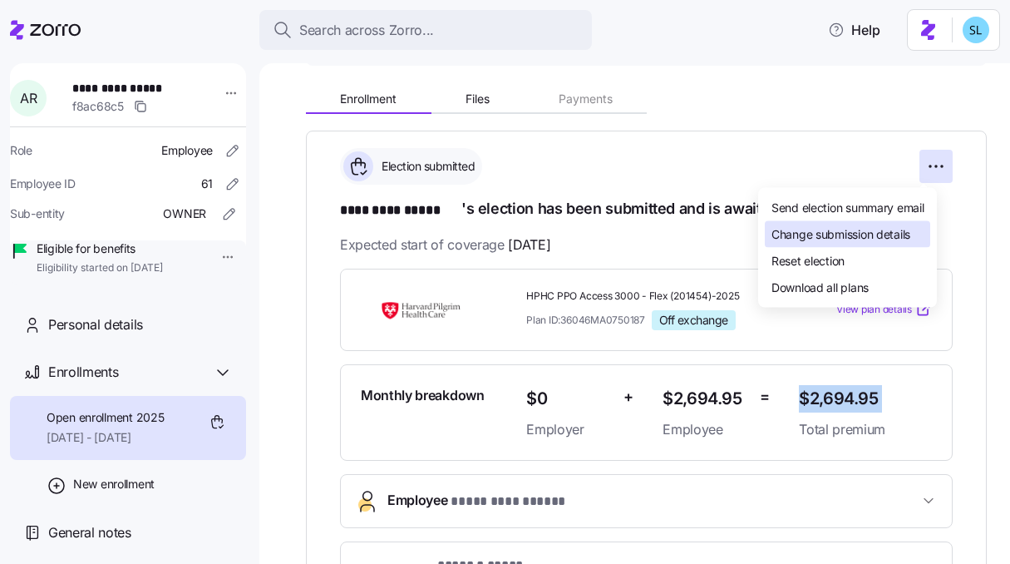
click at [877, 242] on div "Change submission details" at bounding box center [847, 234] width 165 height 27
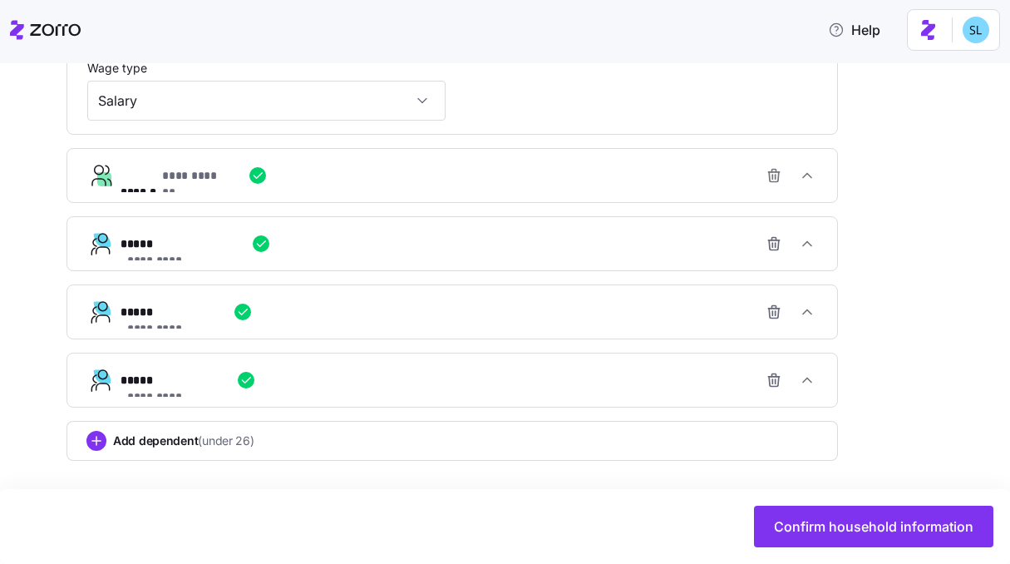
scroll to position [1021, 0]
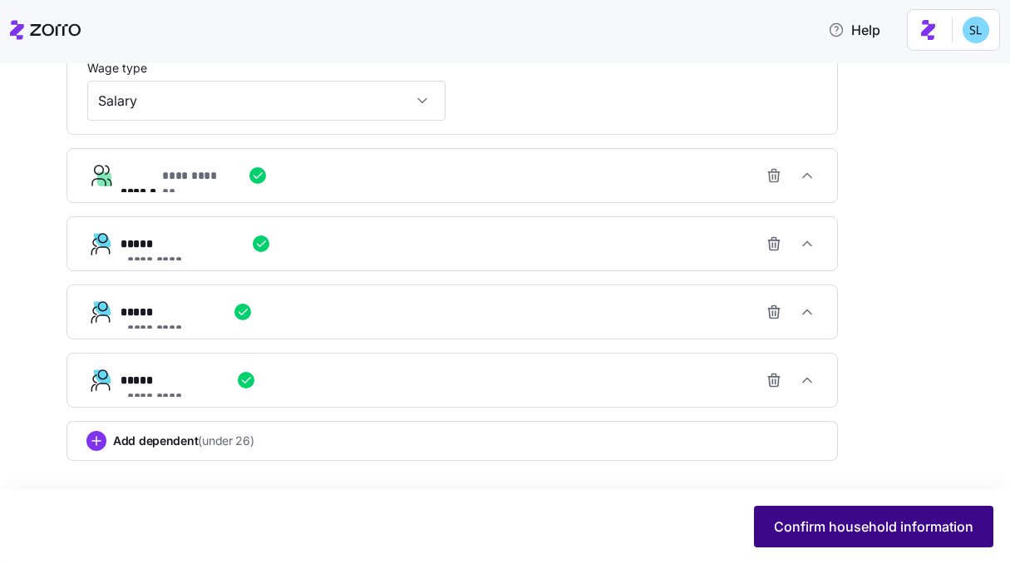
click at [828, 518] on span "Confirm household information" at bounding box center [873, 526] width 199 height 20
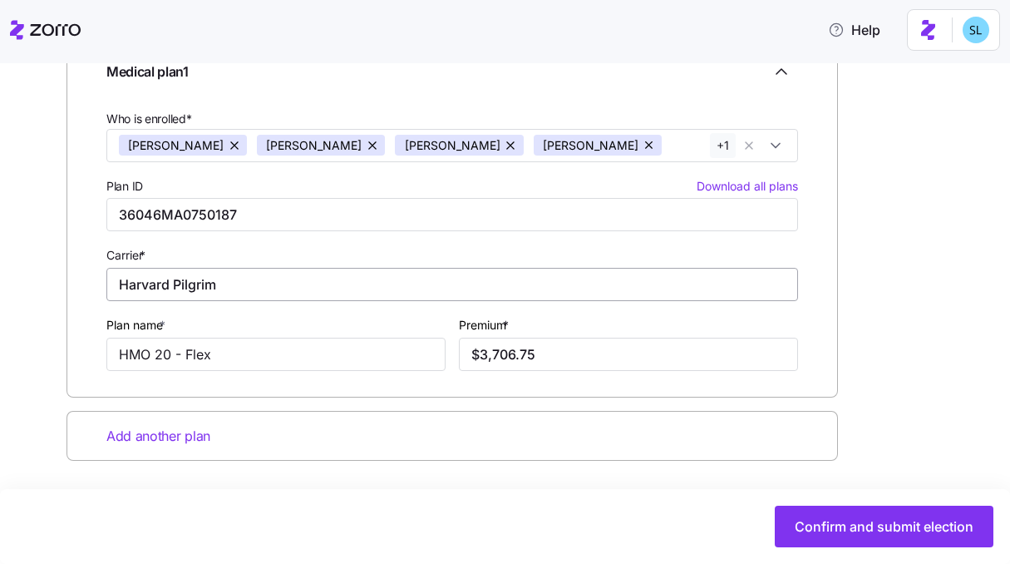
scroll to position [285, 0]
click at [538, 355] on input "$3,706.75" at bounding box center [628, 353] width 339 height 33
paste input "2,694.9"
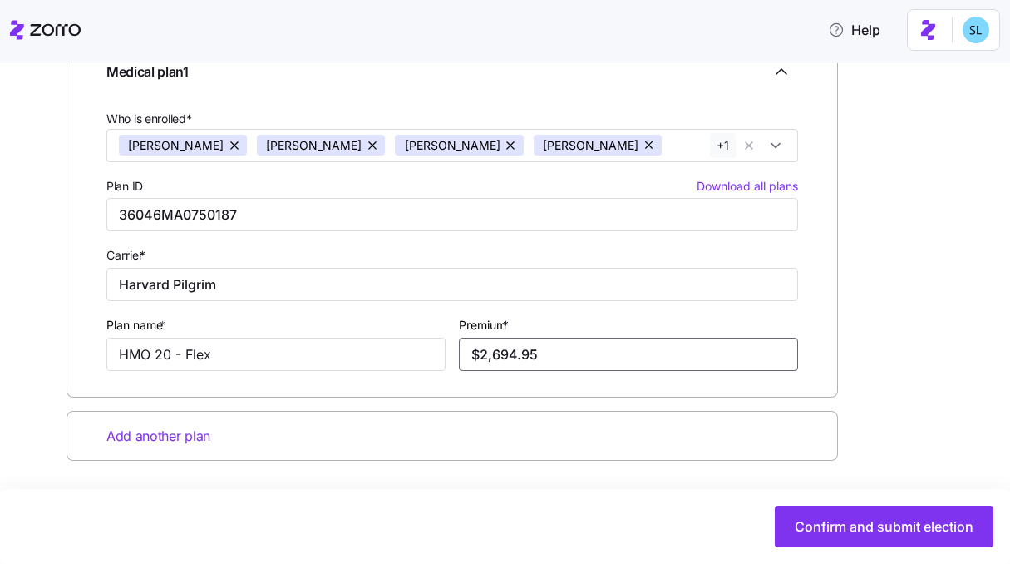
type input "$2,694.95"
click at [272, 351] on input "HMO 20 - Flex" at bounding box center [275, 353] width 339 height 33
paste input "PHC PPO Access 3000 - Flex (201454)-2025"
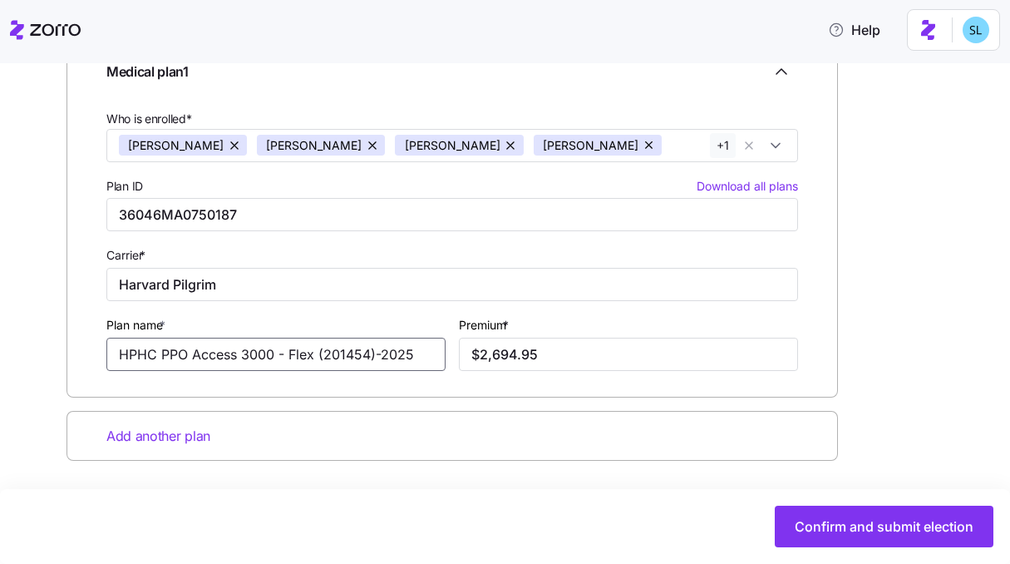
click at [272, 351] on input "HPHC PPO Access 3000 - Flex (201454)-2025" at bounding box center [275, 353] width 339 height 33
type input "HPHC PPO Access 3000 - Flex (201454)-2025"
click at [62, 362] on div "Bernie and Phyl's Furniture All employees ALEXANDER RUBIN Manual election Manua…" at bounding box center [517, 187] width 940 height 711
click at [189, 220] on input "36046MA0750187" at bounding box center [452, 214] width 692 height 33
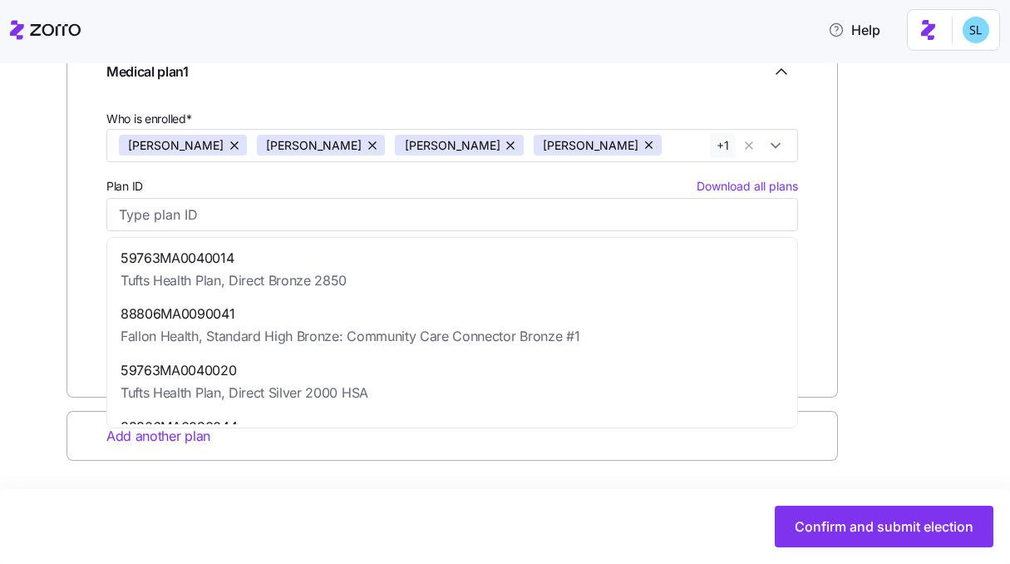
click at [66, 277] on div "Medical plan 1 Who is enrolled* ALEXANDER RUBIN Jaclyn Rubin Benjamin Rubin Eth…" at bounding box center [451, 212] width 771 height 368
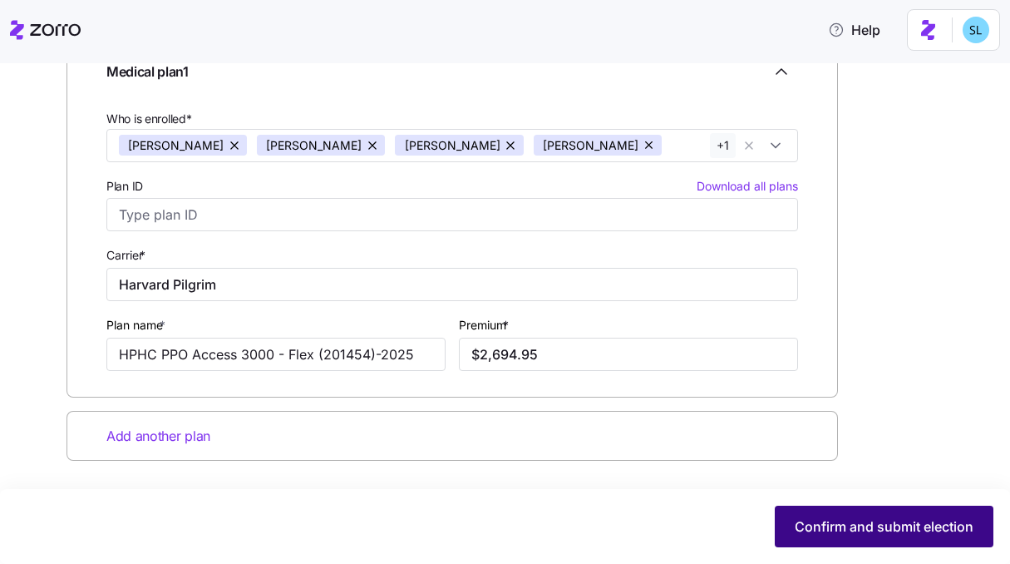
click at [904, 529] on span "Confirm and submit election" at bounding box center [884, 526] width 179 height 20
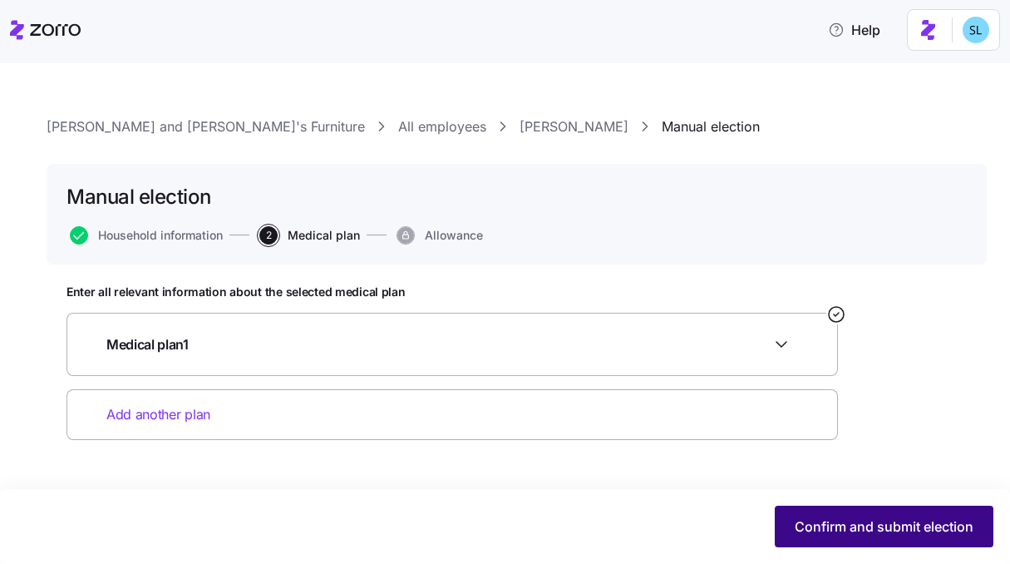
scroll to position [0, 0]
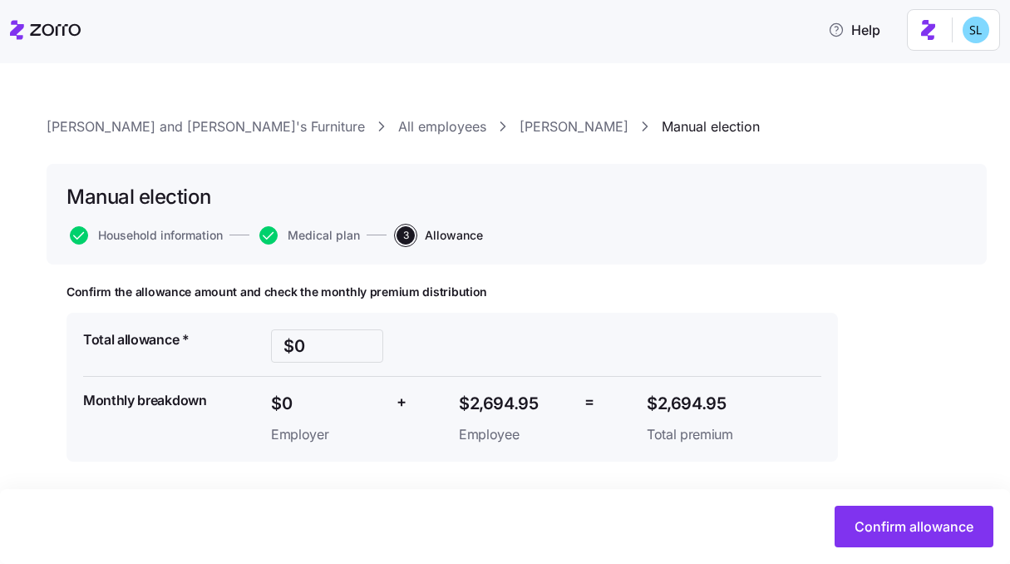
scroll to position [1, 0]
click at [507, 411] on span "$2,694.95" at bounding box center [515, 402] width 112 height 27
click at [285, 409] on span "$0" at bounding box center [327, 402] width 112 height 27
click at [264, 399] on div "$0 Employer" at bounding box center [327, 416] width 126 height 68
click at [723, 403] on span "$2,694.95" at bounding box center [703, 402] width 112 height 27
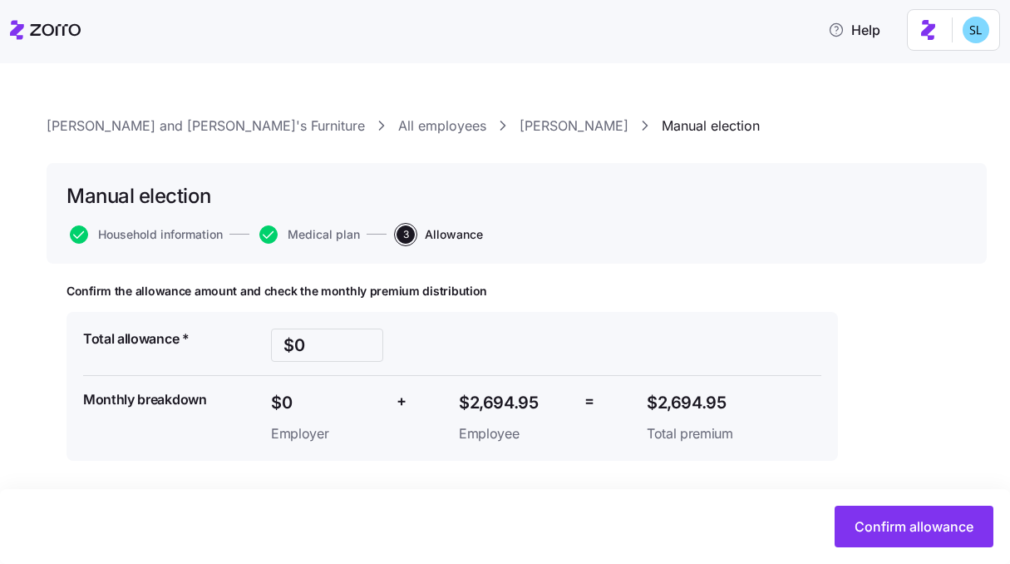
click at [723, 403] on span "$2,694.95" at bounding box center [703, 402] width 112 height 27
copy span "$2,694.95"
click at [325, 345] on input "$0" at bounding box center [327, 344] width 112 height 33
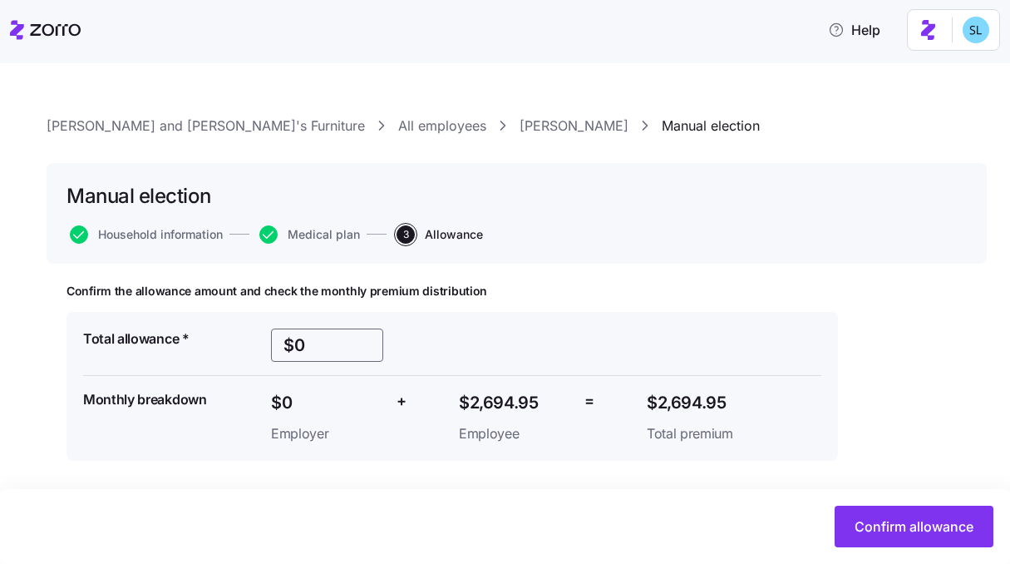
paste input "2694"
click at [608, 328] on div "Total allowance * $2694 Monthly breakdown $2,694 Employer + $0.95 Employee = $2…" at bounding box center [451, 386] width 751 height 129
click at [361, 342] on input "$2694" at bounding box center [327, 344] width 112 height 33
type input "$2695"
click at [583, 300] on div "Confirm the allowance amount and check the monthly premium distribution Total a…" at bounding box center [451, 371] width 771 height 177
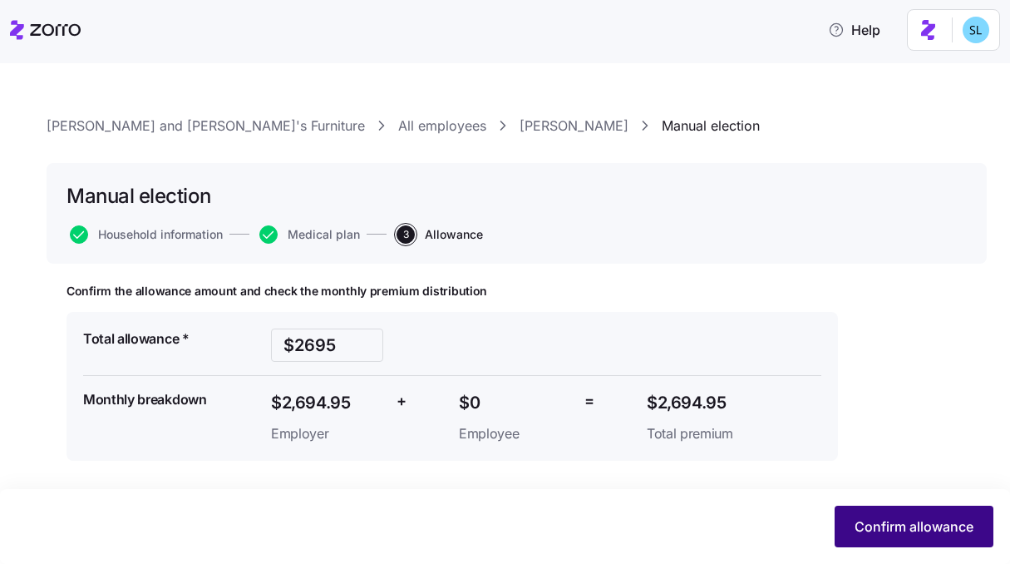
click at [982, 531] on button "Confirm allowance" at bounding box center [913, 526] width 159 height 42
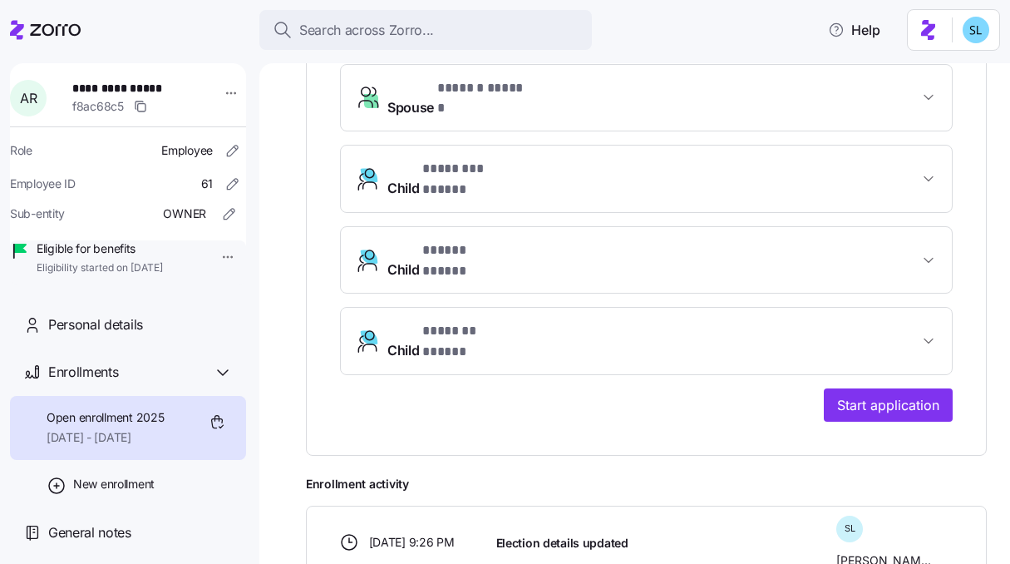
scroll to position [760, 0]
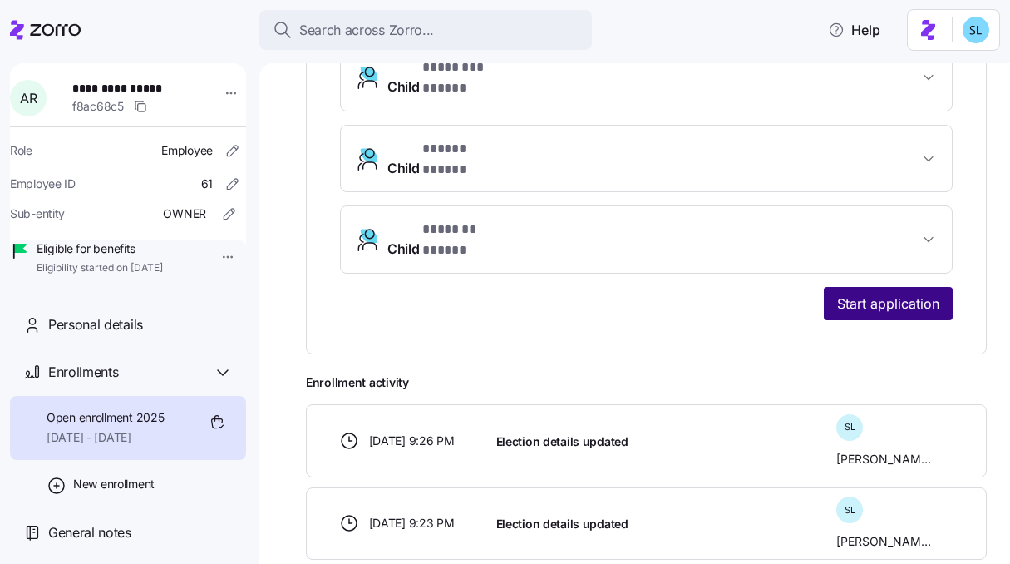
click at [861, 293] on span "Start application" at bounding box center [888, 303] width 102 height 20
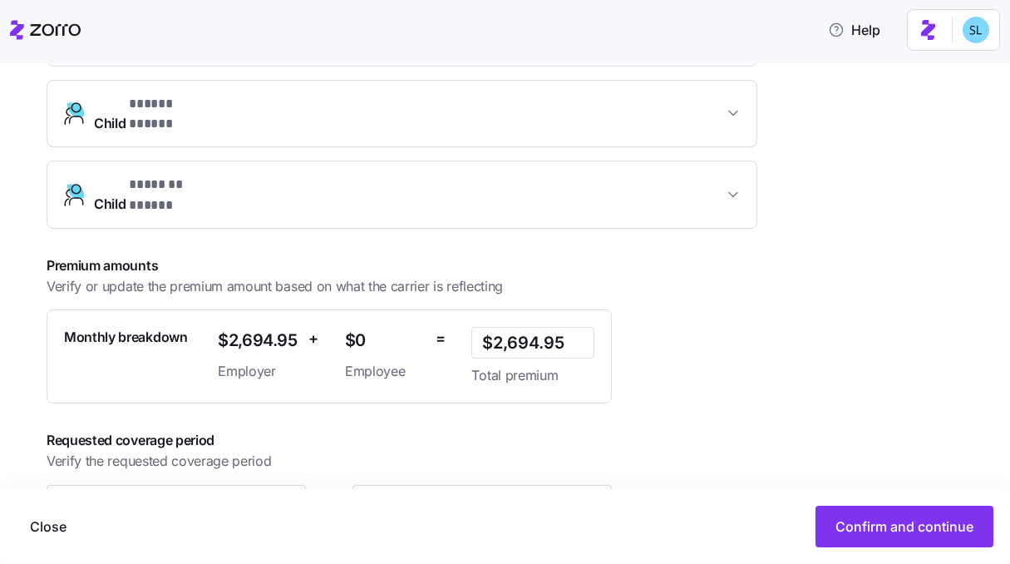
scroll to position [642, 0]
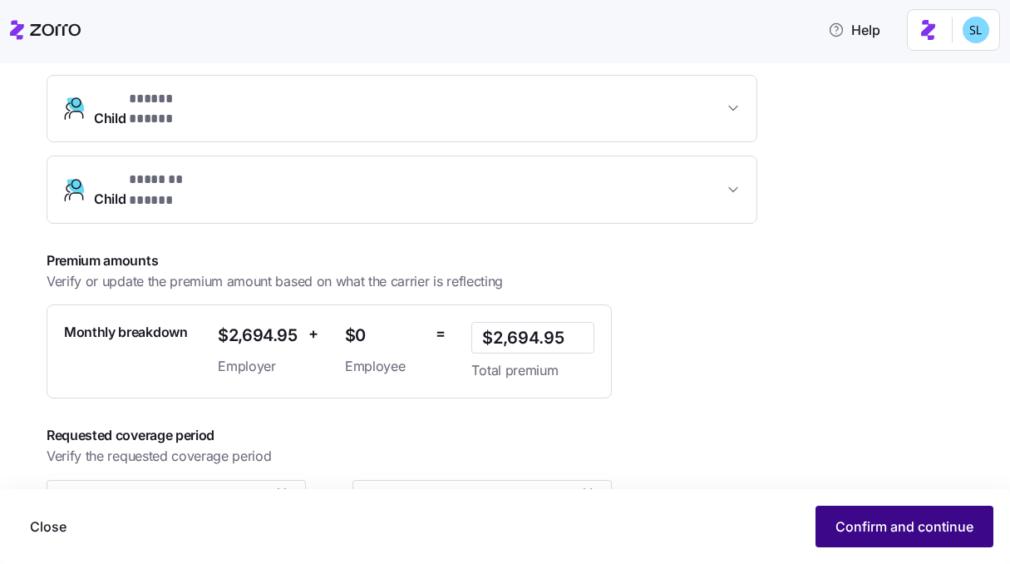
click at [923, 513] on button "Confirm and continue" at bounding box center [904, 526] width 178 height 42
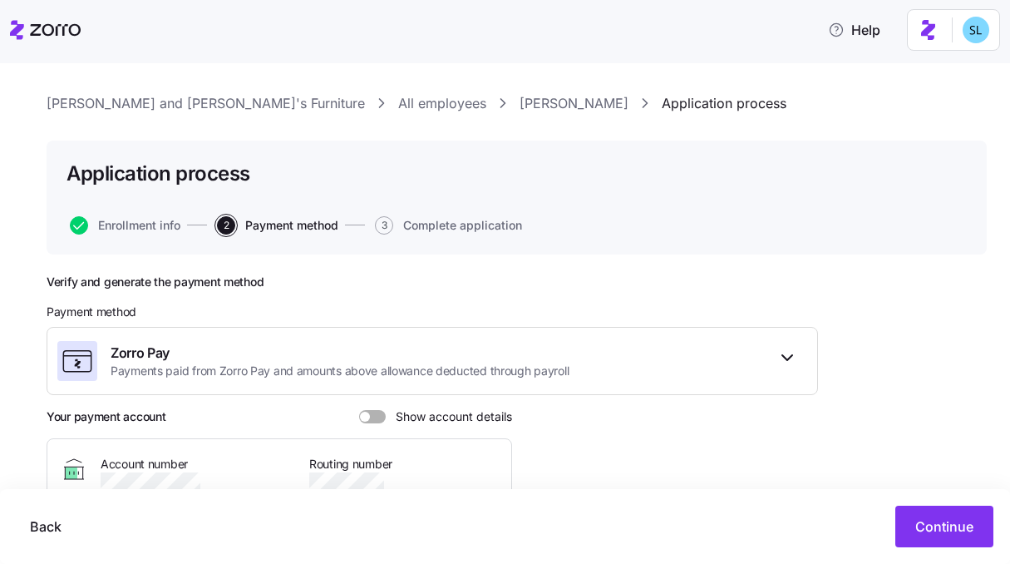
scroll to position [234, 0]
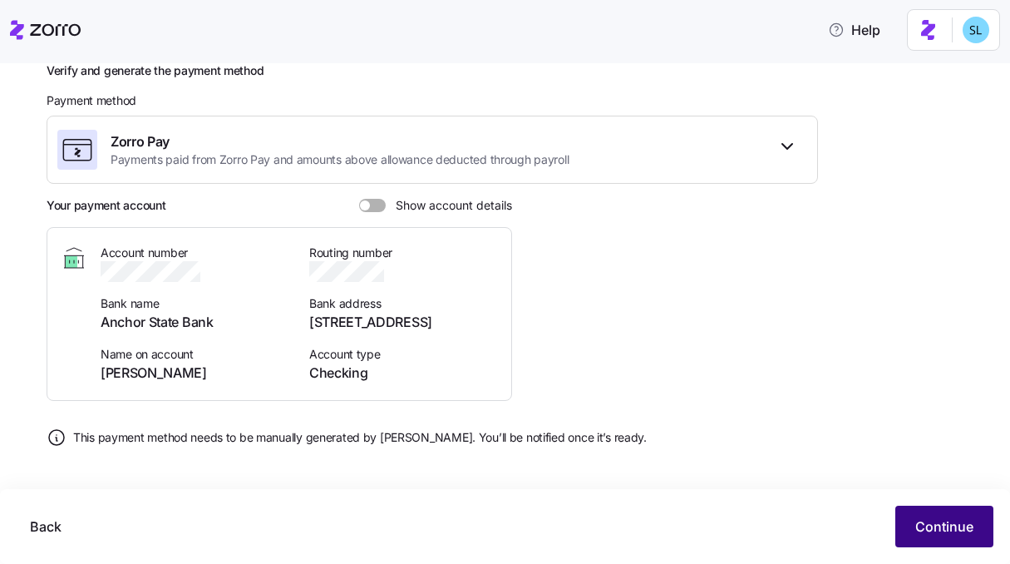
click at [948, 534] on span "Continue" at bounding box center [944, 526] width 58 height 20
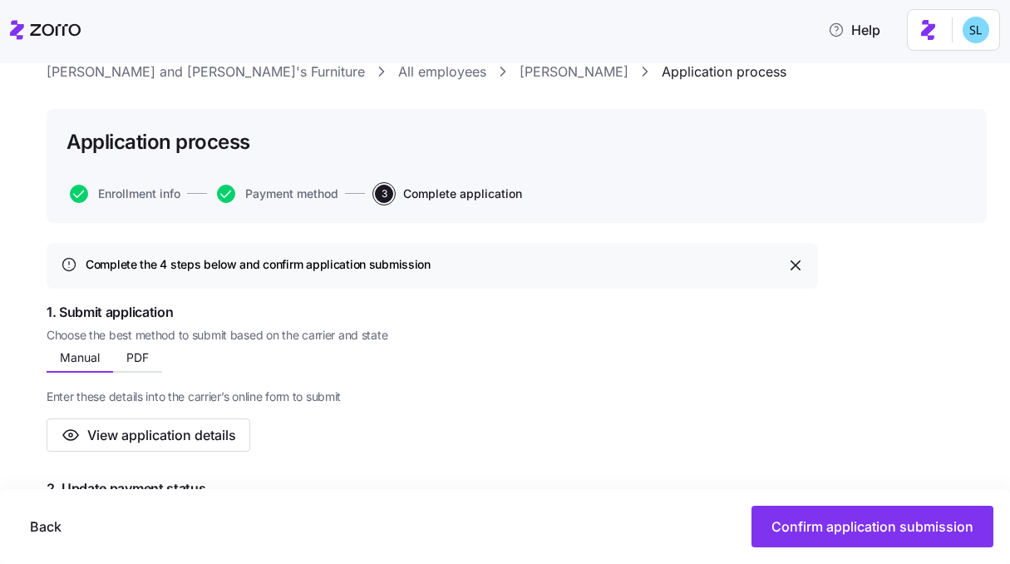
scroll to position [306, 0]
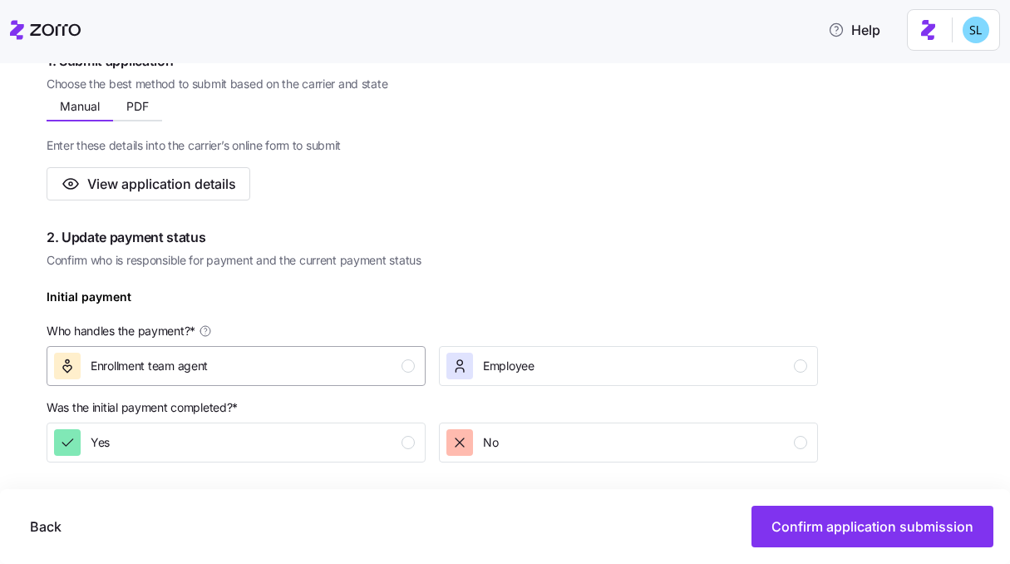
click at [366, 378] on div "Enrollment team agent" at bounding box center [234, 365] width 361 height 27
click at [372, 439] on div "Yes" at bounding box center [234, 442] width 361 height 27
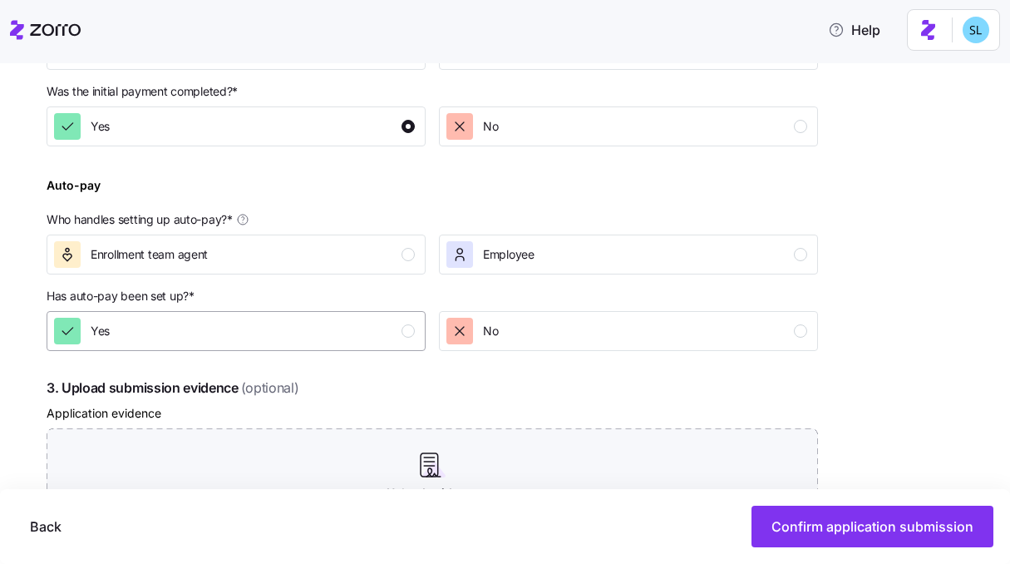
click at [349, 340] on div "Yes" at bounding box center [234, 331] width 361 height 27
click at [335, 270] on button "Enrollment team agent" at bounding box center [236, 254] width 379 height 40
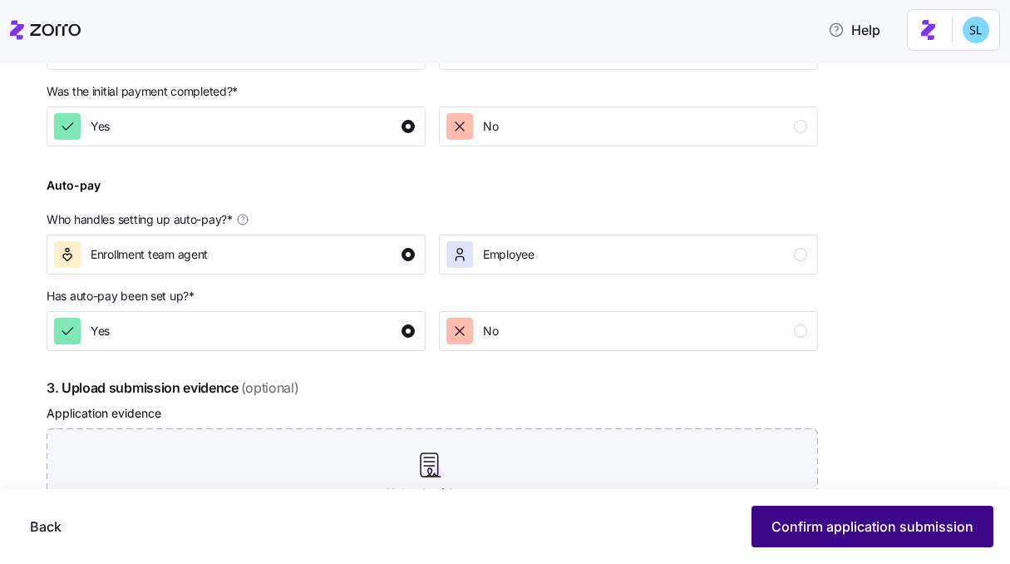
click at [807, 530] on span "Confirm application submission" at bounding box center [872, 526] width 202 height 20
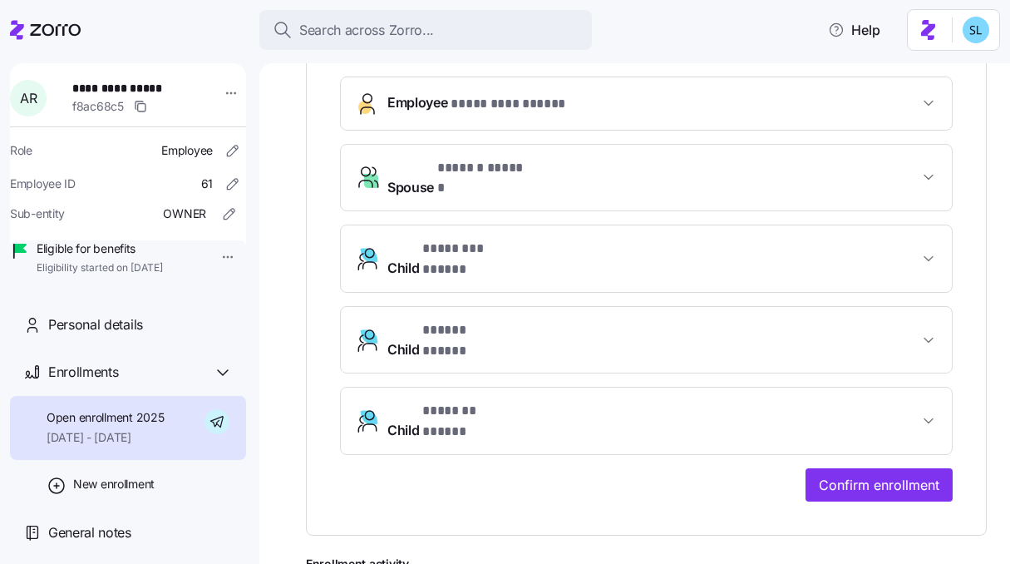
scroll to position [593, 0]
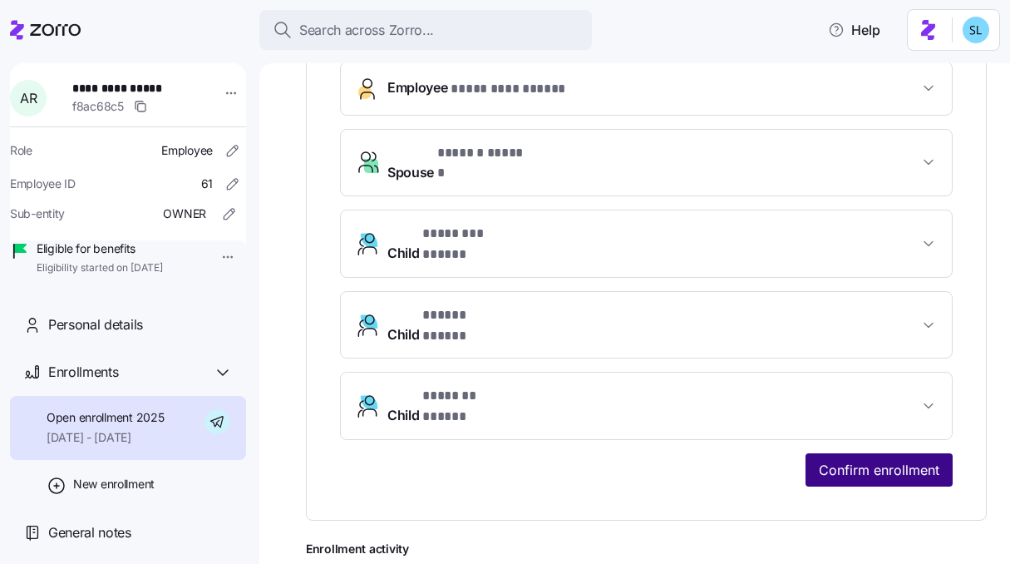
click at [882, 460] on span "Confirm enrollment" at bounding box center [879, 470] width 121 height 20
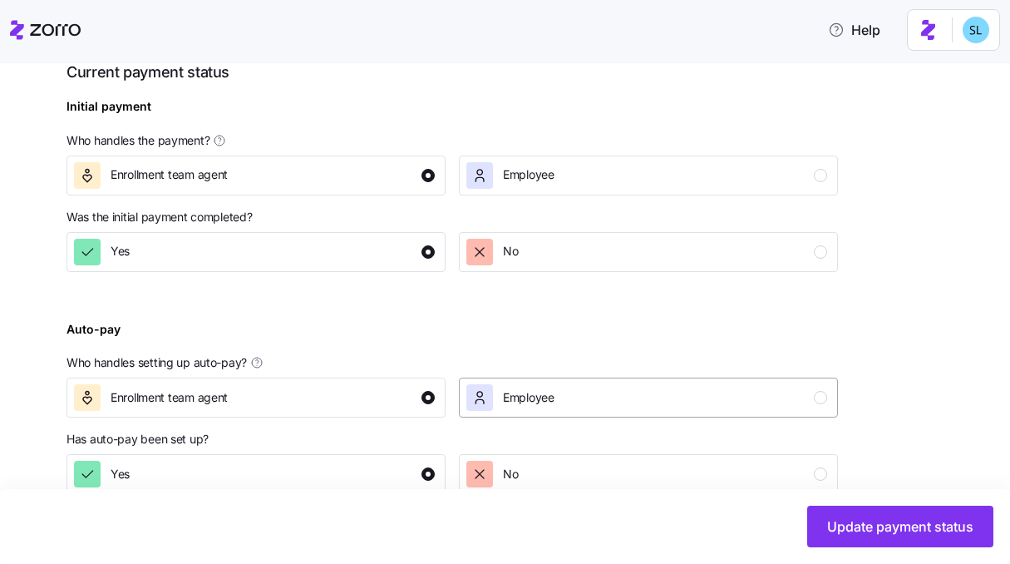
scroll to position [645, 0]
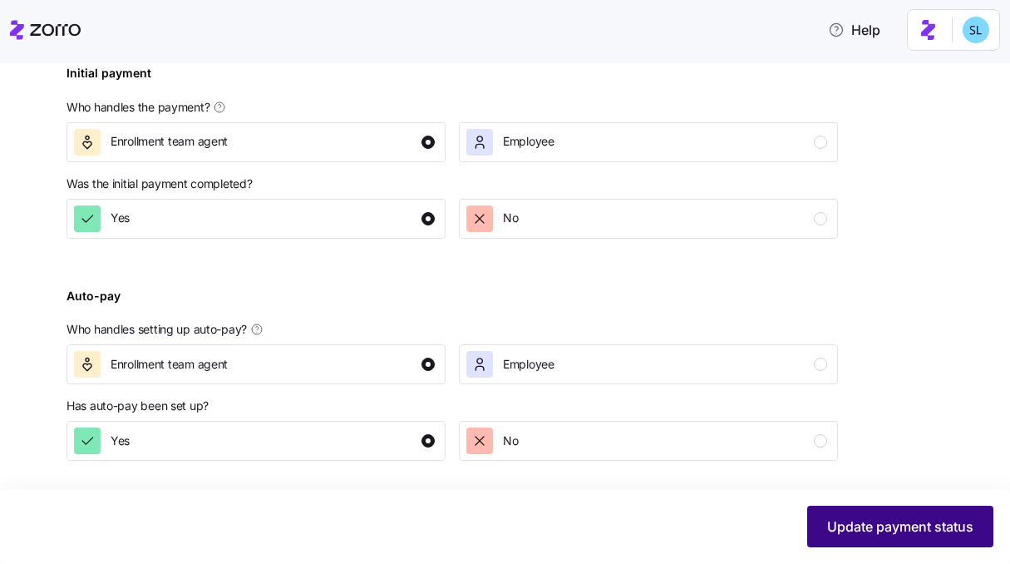
click at [928, 519] on span "Update payment status" at bounding box center [900, 526] width 146 height 20
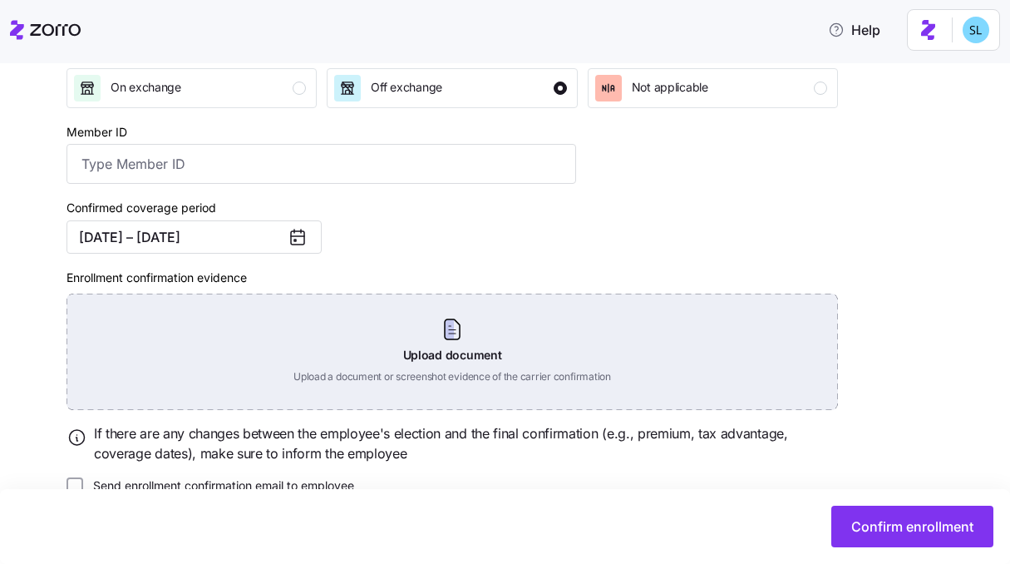
scroll to position [302, 0]
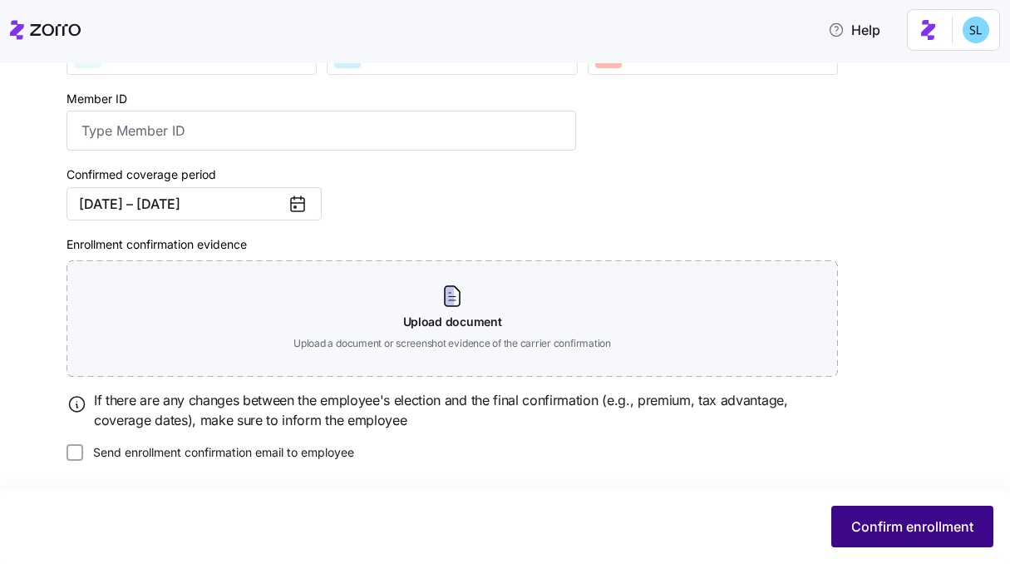
click at [919, 523] on span "Confirm enrollment" at bounding box center [912, 526] width 122 height 20
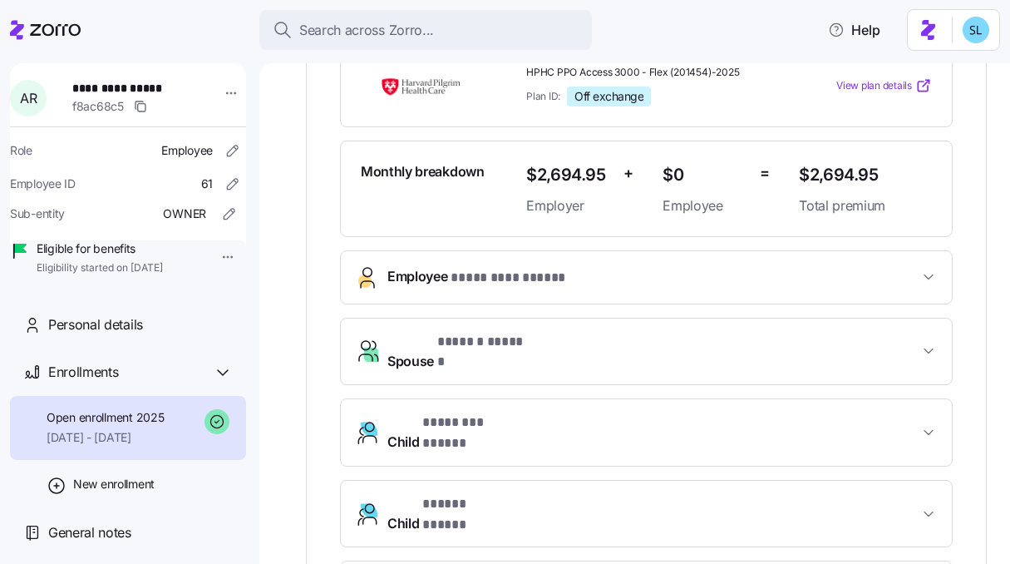
scroll to position [322, 0]
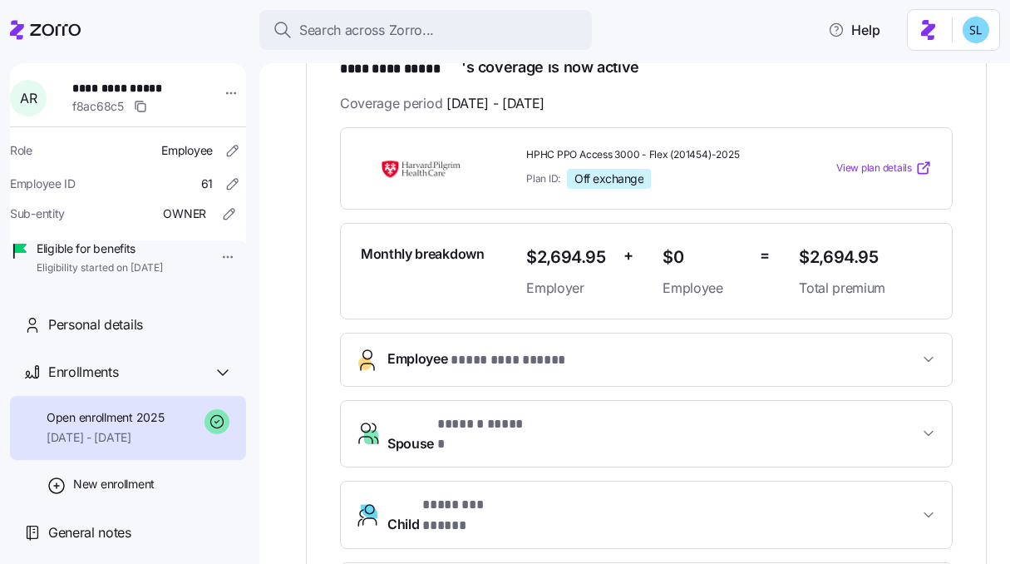
click at [849, 252] on span "$2,694.95" at bounding box center [865, 257] width 133 height 27
click at [618, 158] on span "HPHC PPO Access 3000 - Flex (201454)-2025" at bounding box center [655, 155] width 259 height 14
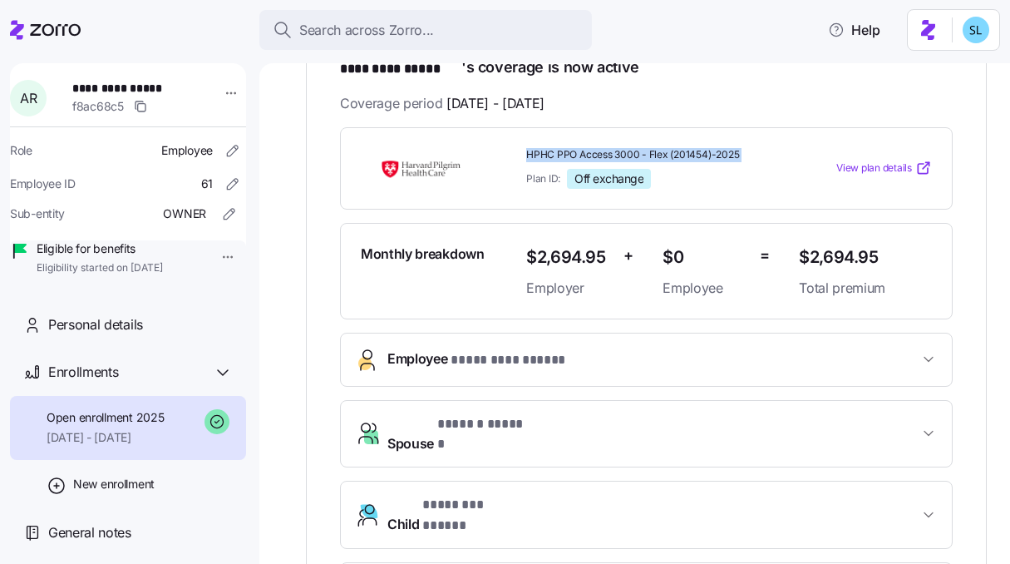
click at [618, 158] on span "HPHC PPO Access 3000 - Flex (201454)-2025" at bounding box center [655, 155] width 259 height 14
copy span "HPHC PPO Access 3000 - Flex (201454)-2025"
click at [805, 253] on span "$2,694.95" at bounding box center [865, 257] width 133 height 27
click at [806, 253] on span "$2,694.95" at bounding box center [865, 257] width 133 height 27
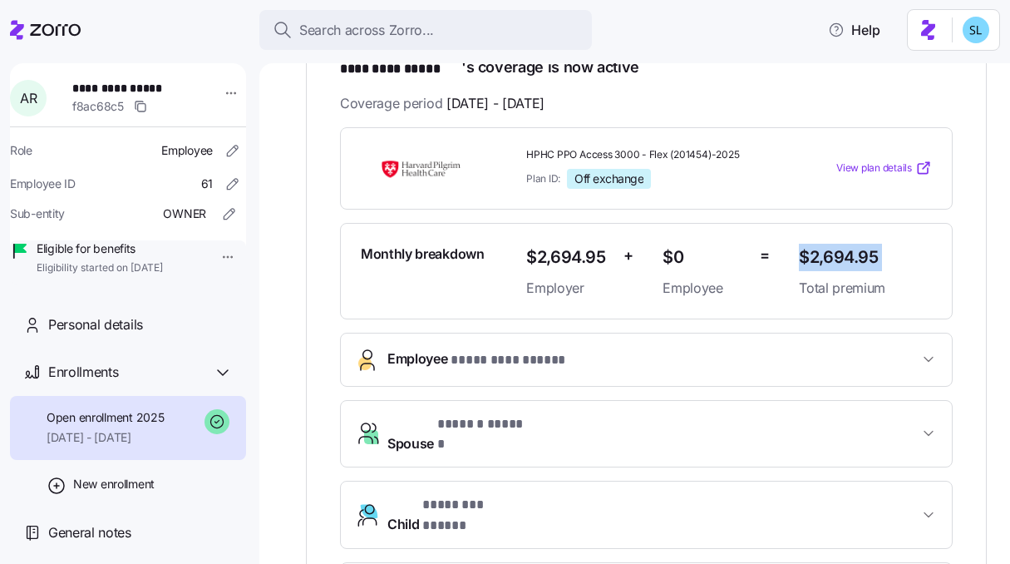
copy span "$2,694.95"
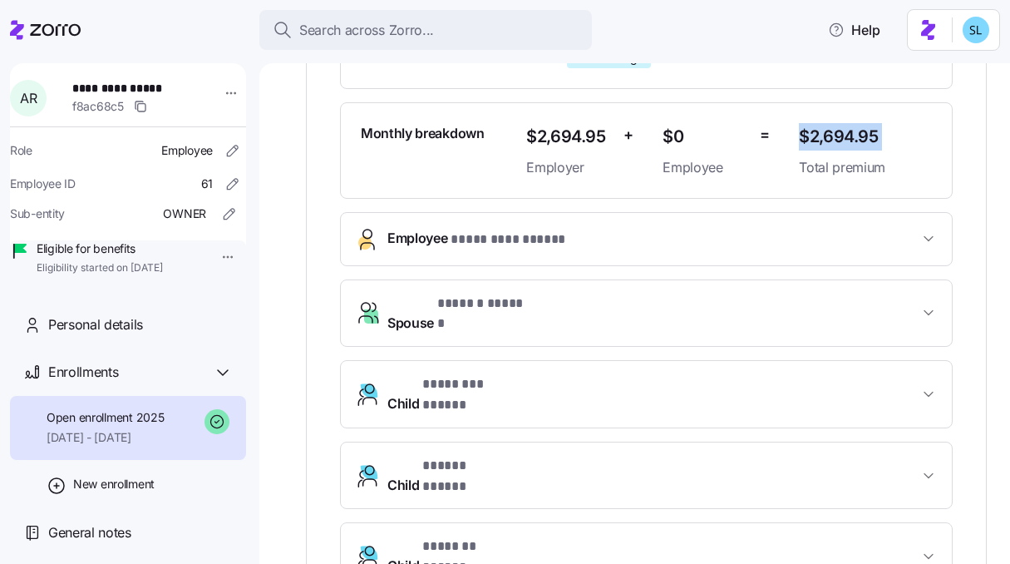
scroll to position [0, 0]
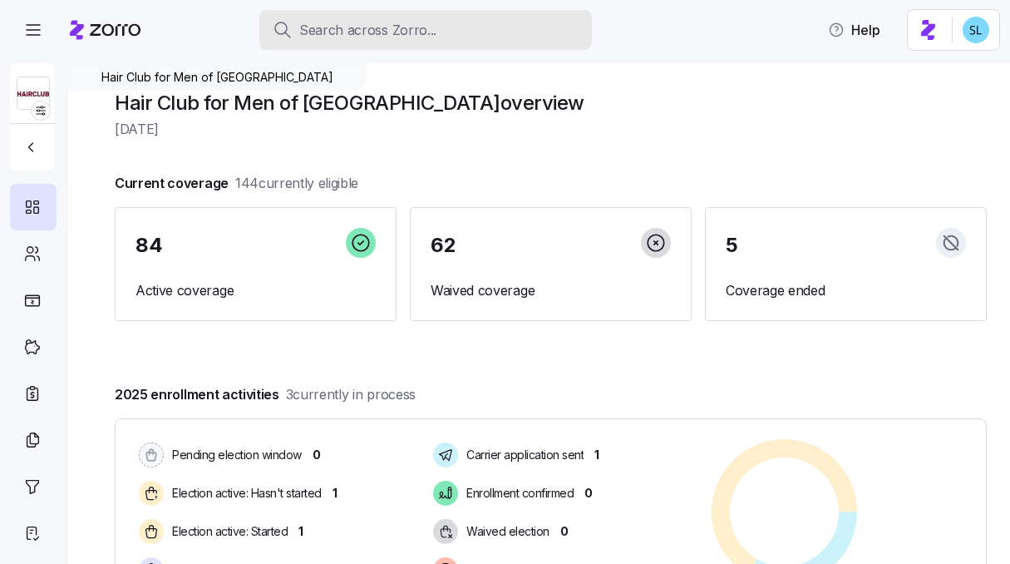
click at [401, 10] on button "Search across Zorro..." at bounding box center [425, 30] width 332 height 40
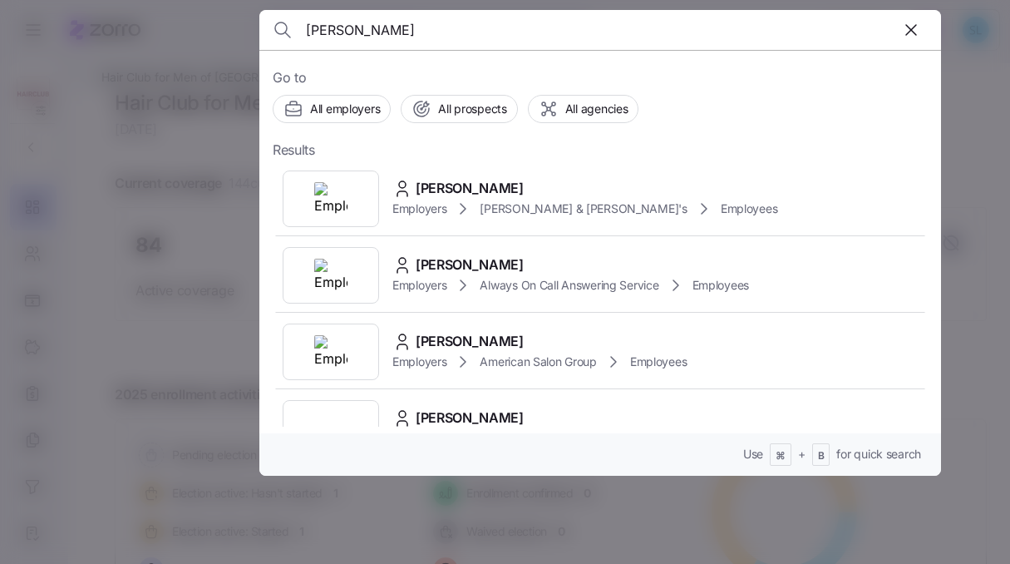
type input "alexandra law"
click at [487, 179] on span "Alexandra Lawson" at bounding box center [470, 188] width 108 height 21
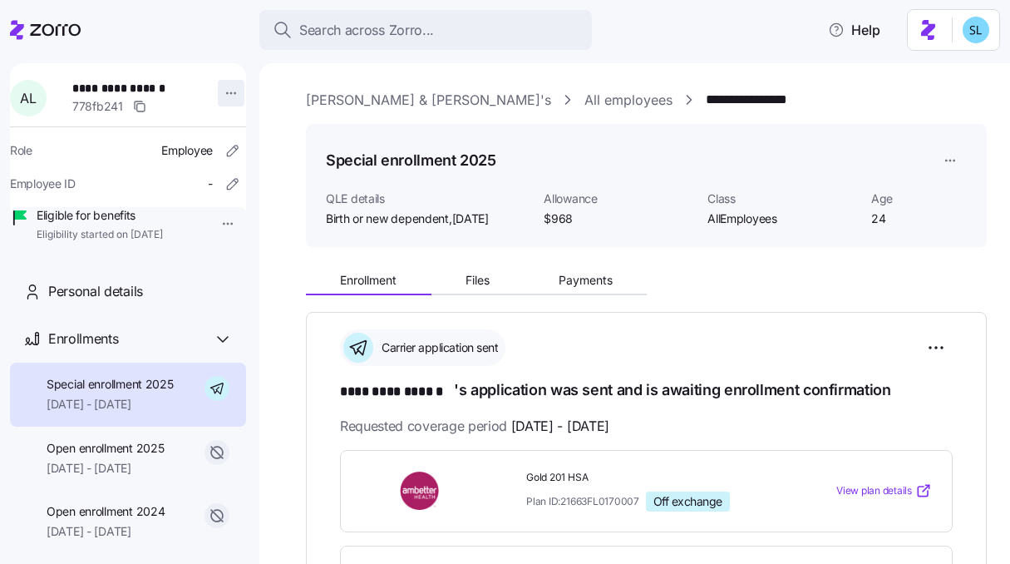
click at [216, 95] on html "**********" at bounding box center [505, 277] width 1010 height 554
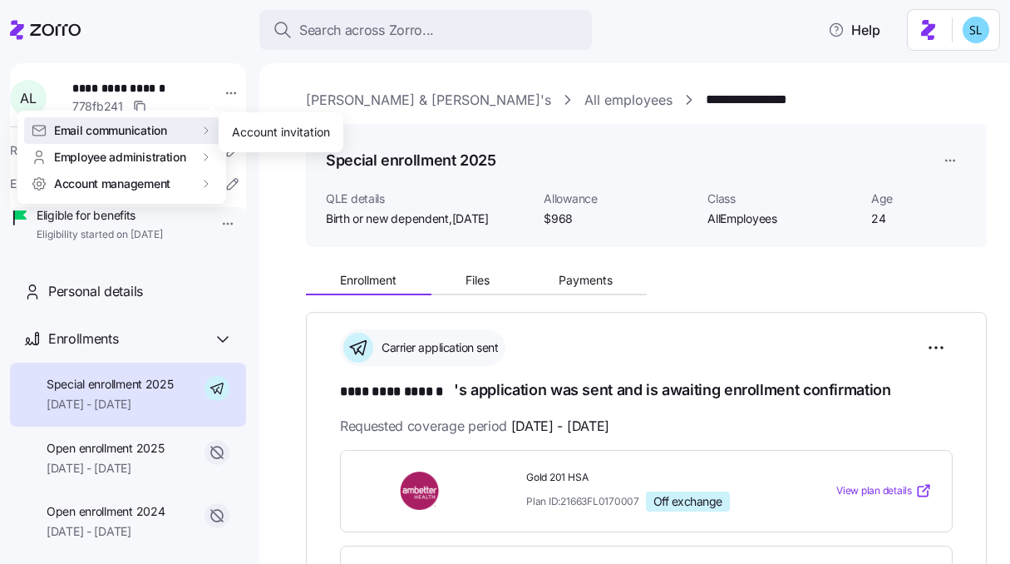
click at [462, 66] on html "**********" at bounding box center [505, 277] width 1010 height 554
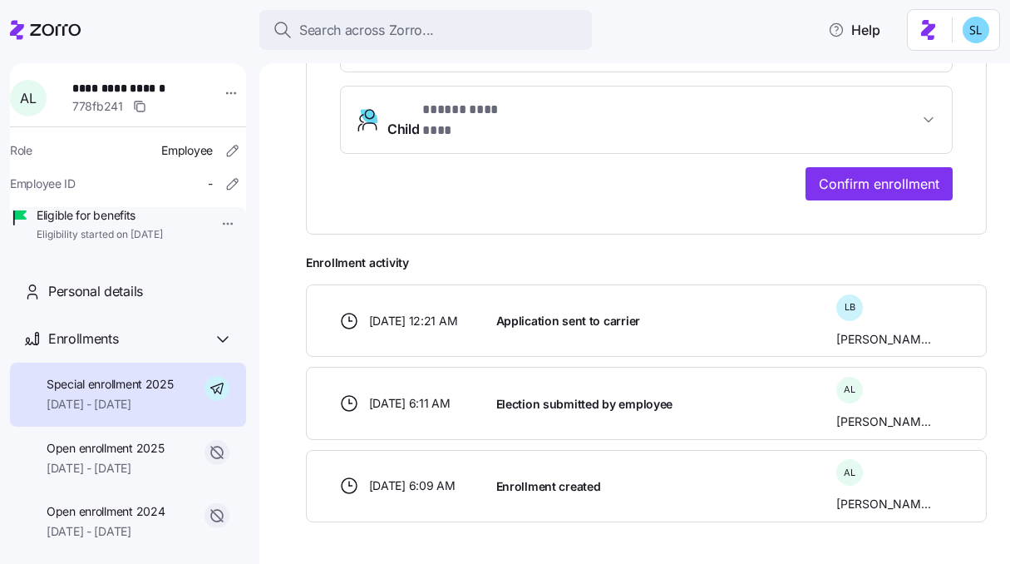
scroll to position [741, 0]
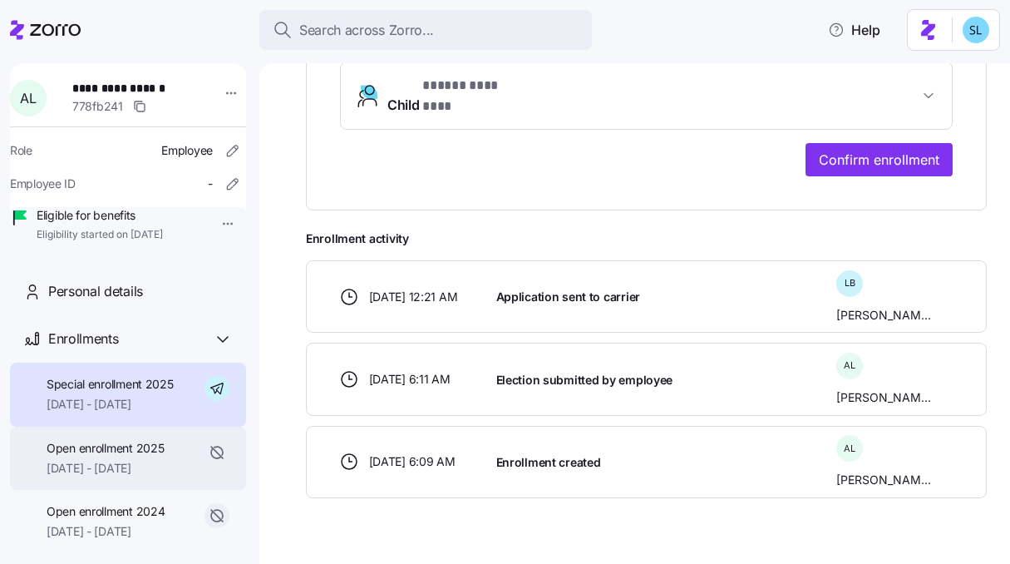
click at [125, 456] on span "Open enrollment 2025" at bounding box center [105, 448] width 117 height 17
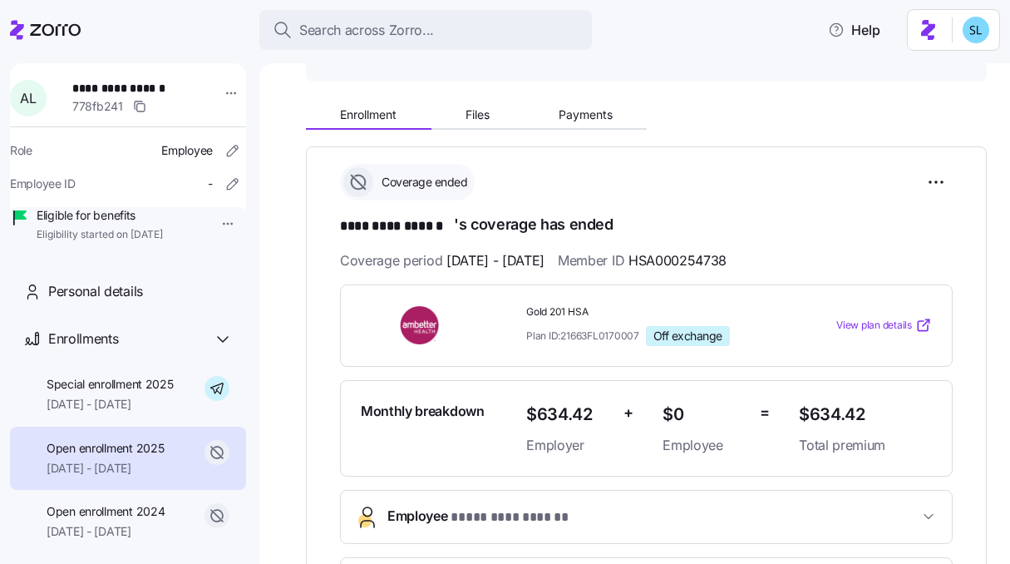
scroll to position [226, 0]
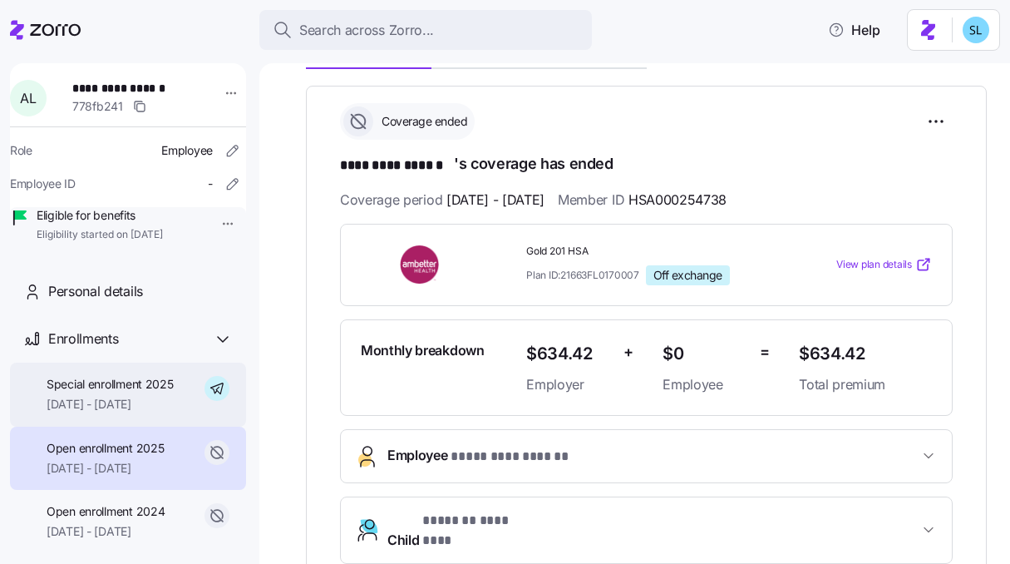
click at [85, 412] on span "07/10/2025 - 12/31/2025" at bounding box center [110, 404] width 127 height 17
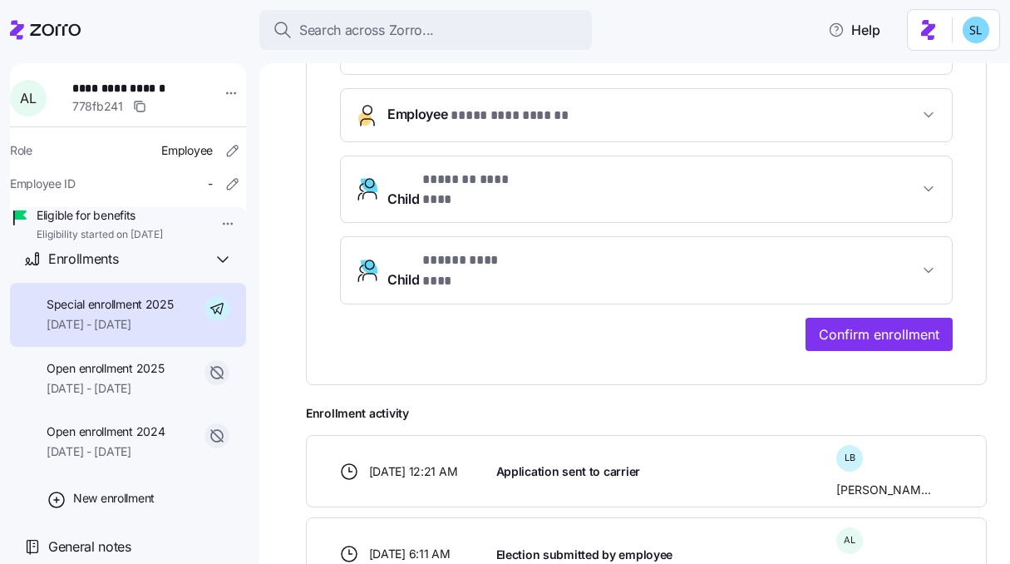
scroll to position [571, 0]
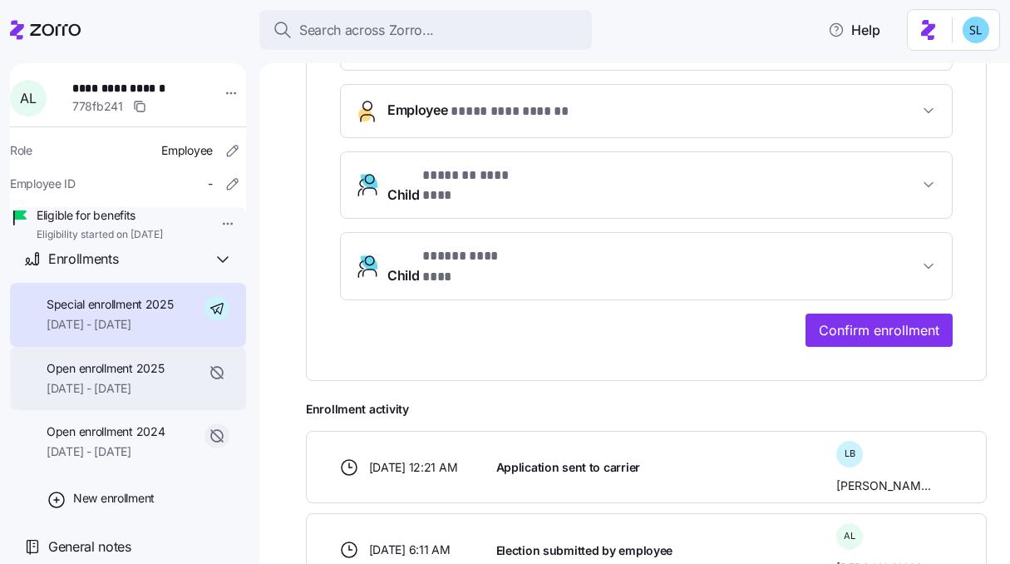
click at [99, 372] on span "Open enrollment 2025" at bounding box center [105, 368] width 117 height 17
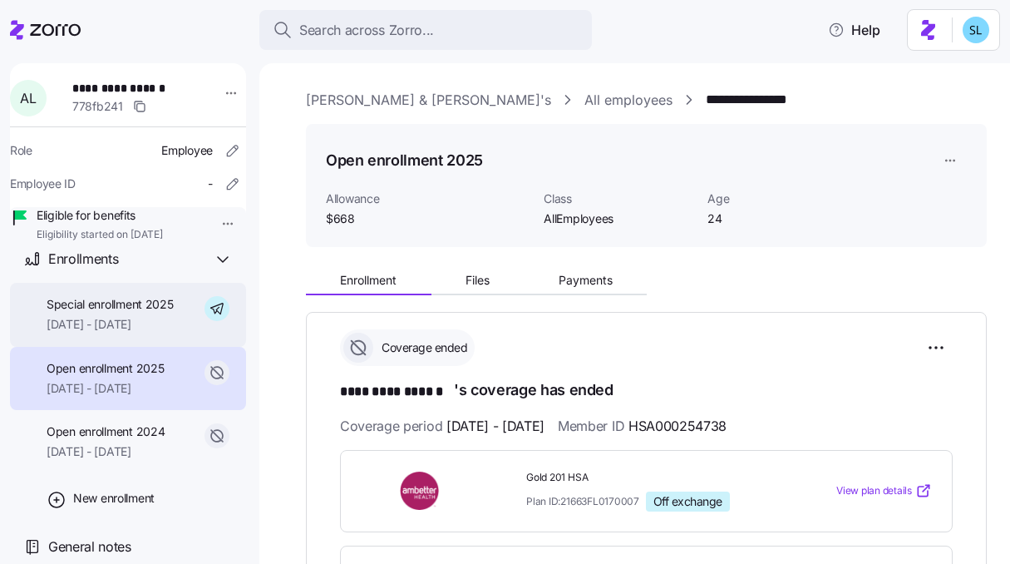
click at [113, 308] on span "Special enrollment 2025" at bounding box center [110, 304] width 127 height 17
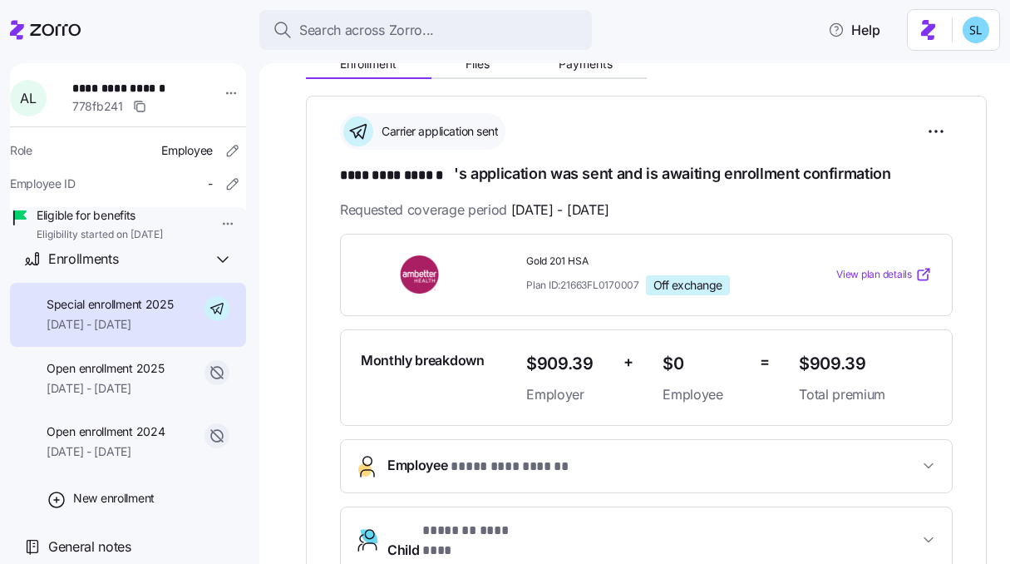
scroll to position [209, 0]
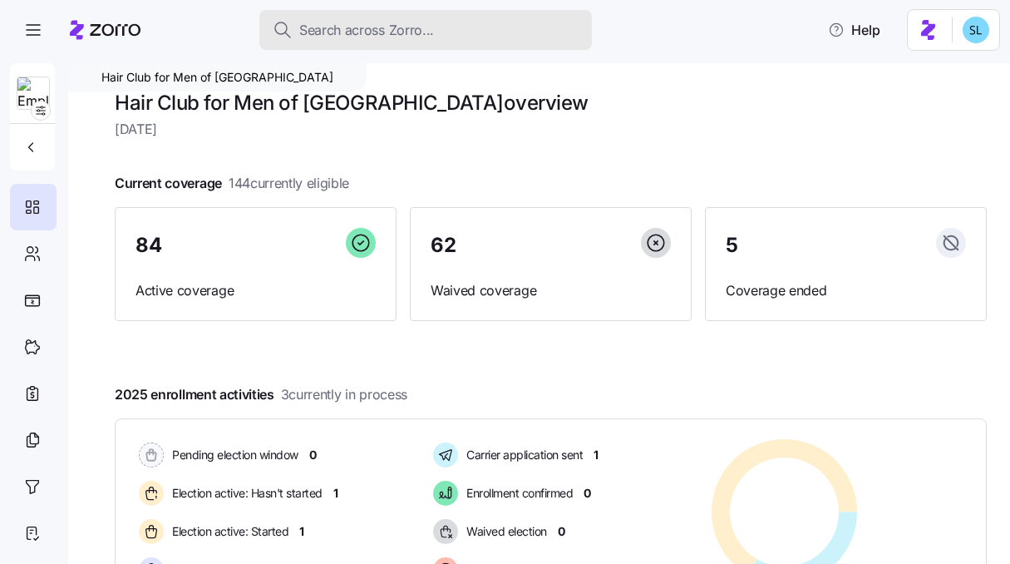
click at [340, 38] on span "Search across Zorro..." at bounding box center [366, 30] width 135 height 21
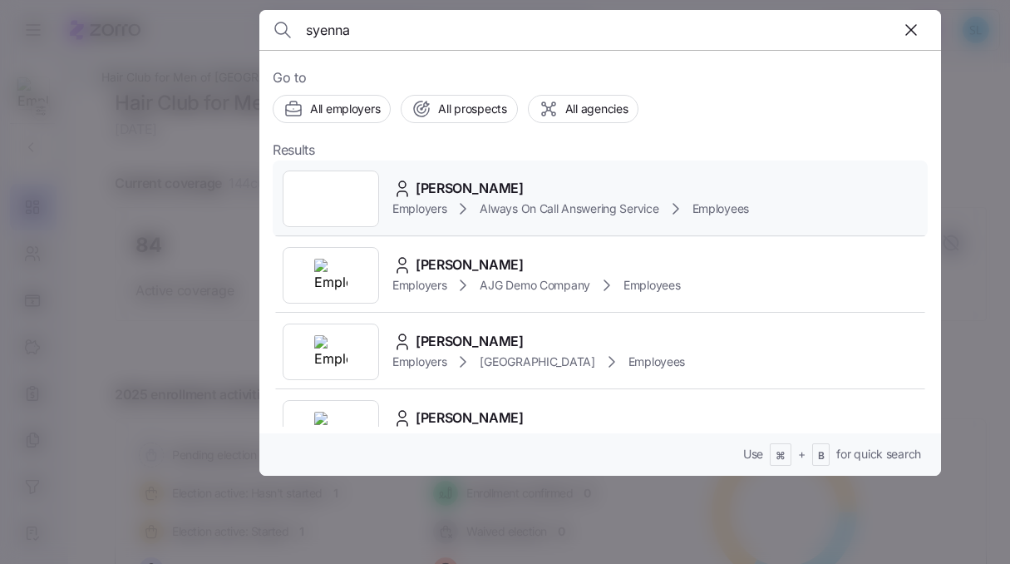
type input "syenna"
click at [471, 196] on span "[PERSON_NAME]" at bounding box center [470, 188] width 108 height 21
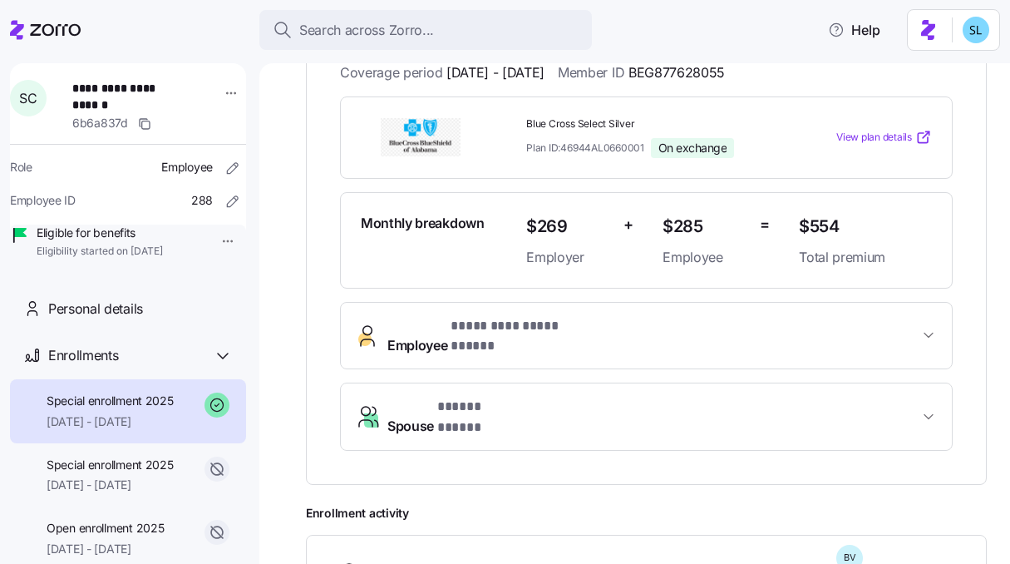
scroll to position [58, 0]
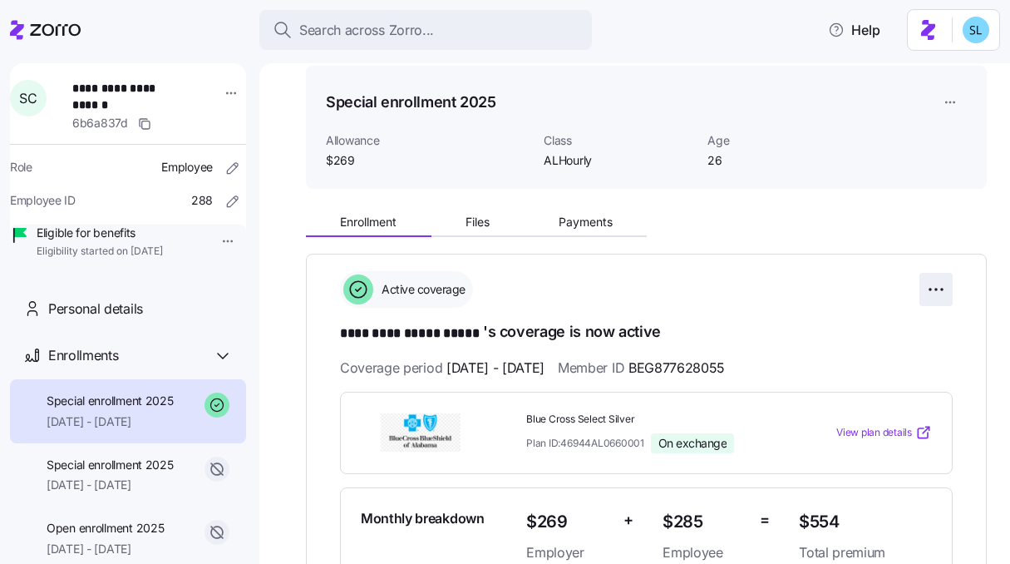
click at [927, 282] on html "**********" at bounding box center [505, 277] width 1010 height 554
click at [699, 229] on html "**********" at bounding box center [505, 277] width 1010 height 554
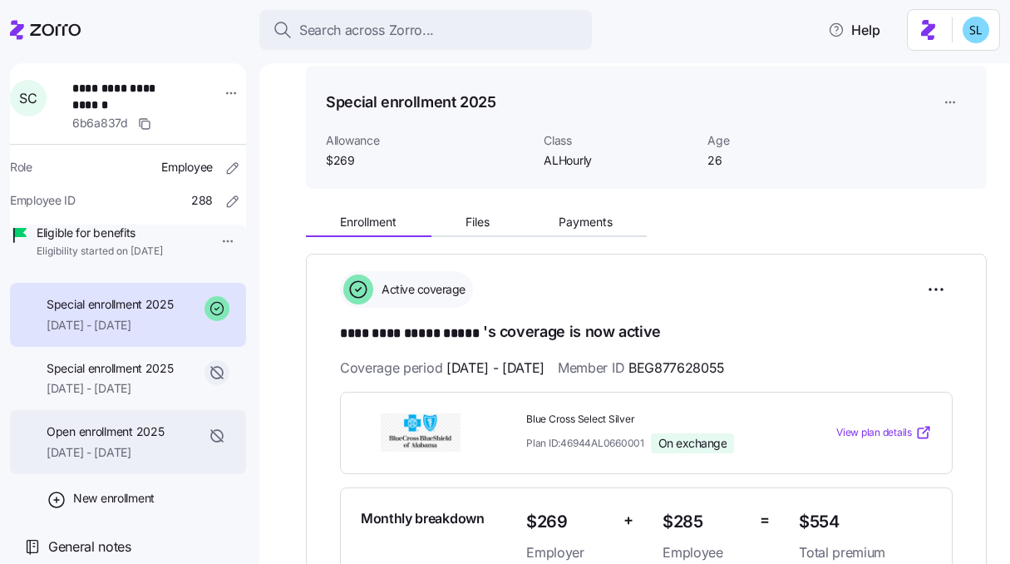
scroll to position [120, 0]
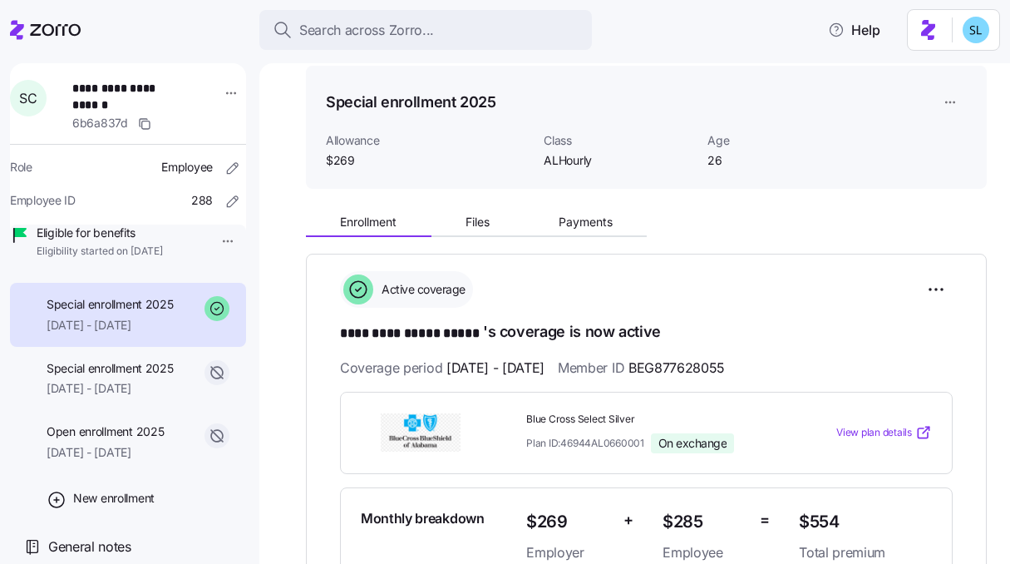
click at [90, 331] on span "[DATE] - [DATE]" at bounding box center [110, 325] width 127 height 17
click at [933, 103] on html "**********" at bounding box center [505, 277] width 1010 height 554
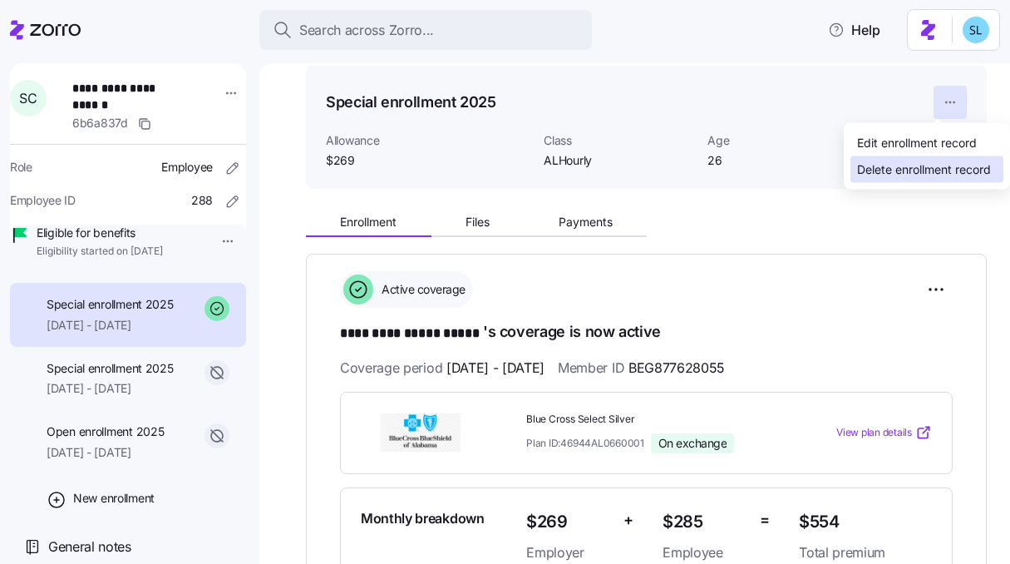
click at [946, 166] on div "Delete enrollment record" at bounding box center [924, 169] width 134 height 18
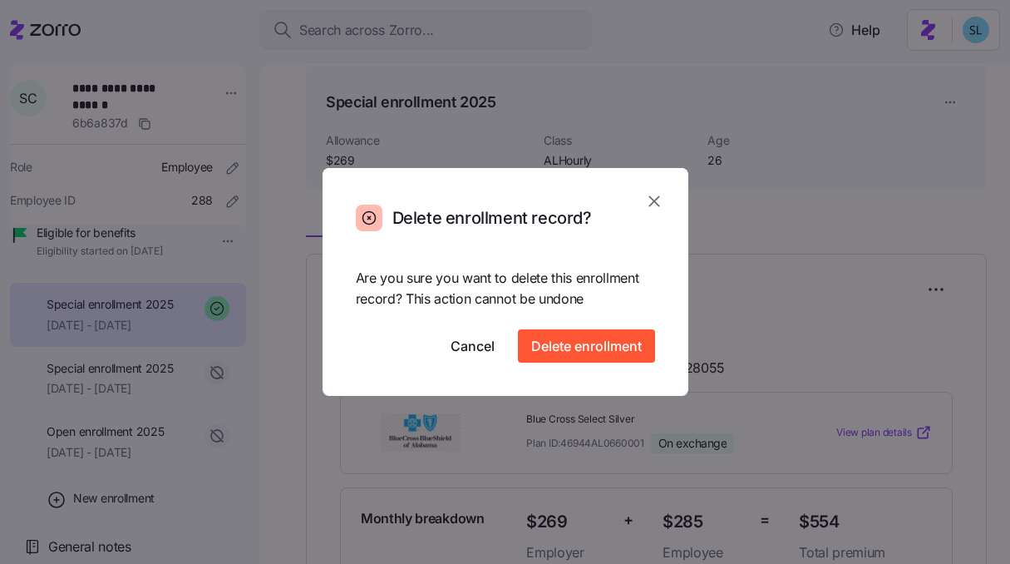
click at [655, 201] on icon "button" at bounding box center [654, 201] width 11 height 11
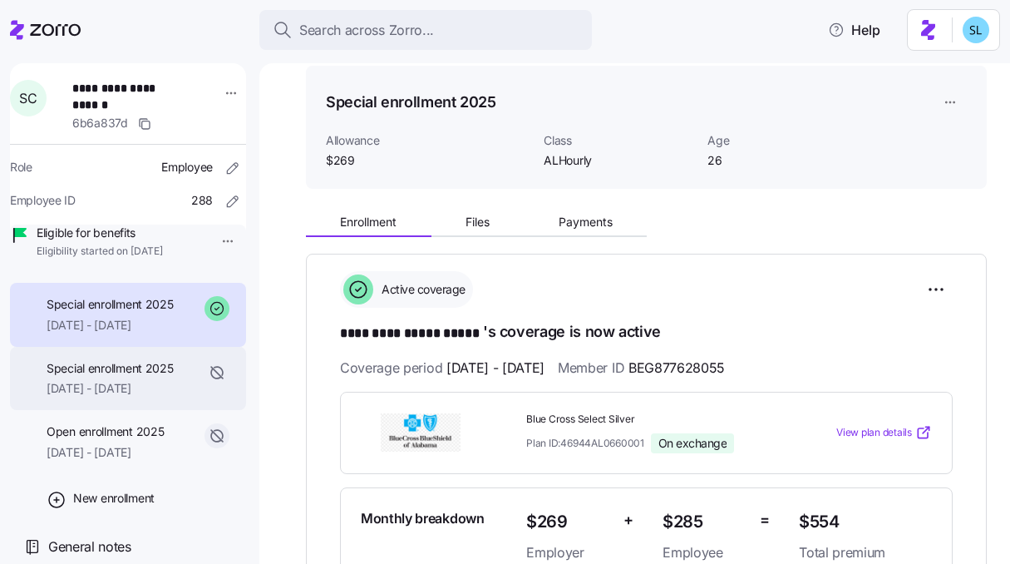
click at [123, 376] on span "Special enrollment 2025" at bounding box center [110, 368] width 127 height 17
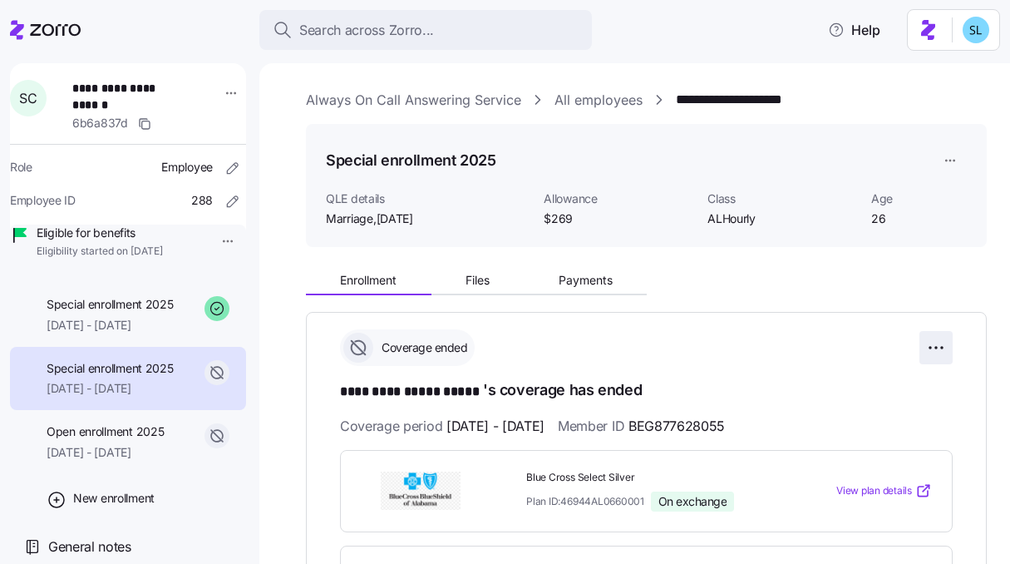
click at [928, 342] on html "**********" at bounding box center [505, 277] width 1010 height 554
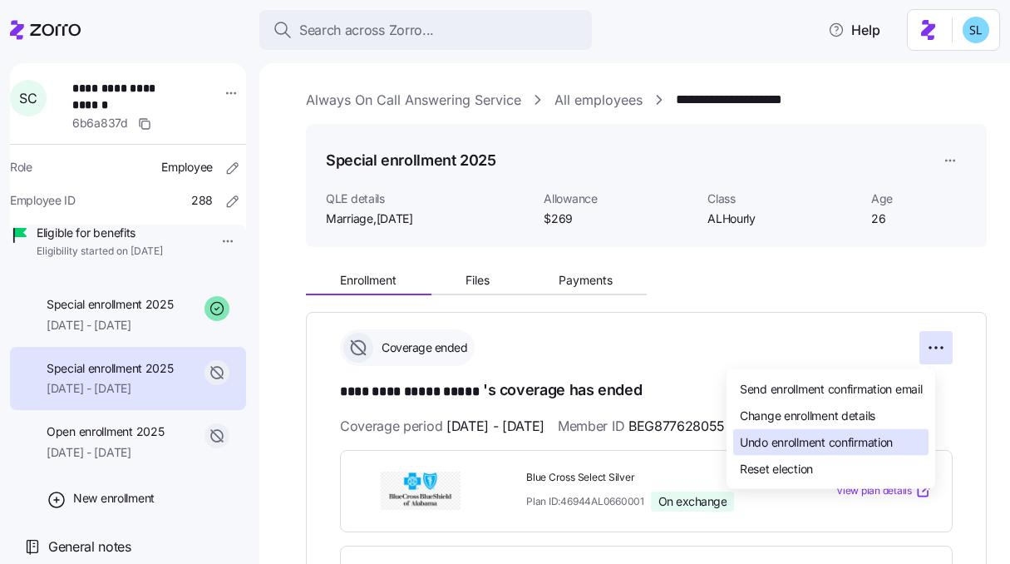
click at [909, 432] on div "Undo enrollment confirmation" at bounding box center [830, 442] width 195 height 27
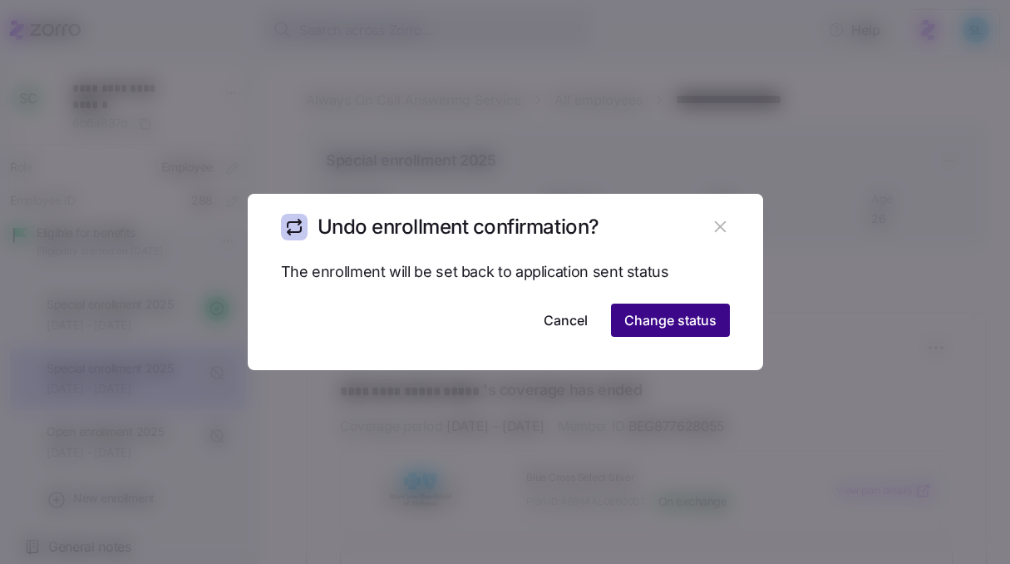
click at [644, 327] on span "Change status" at bounding box center [670, 320] width 92 height 20
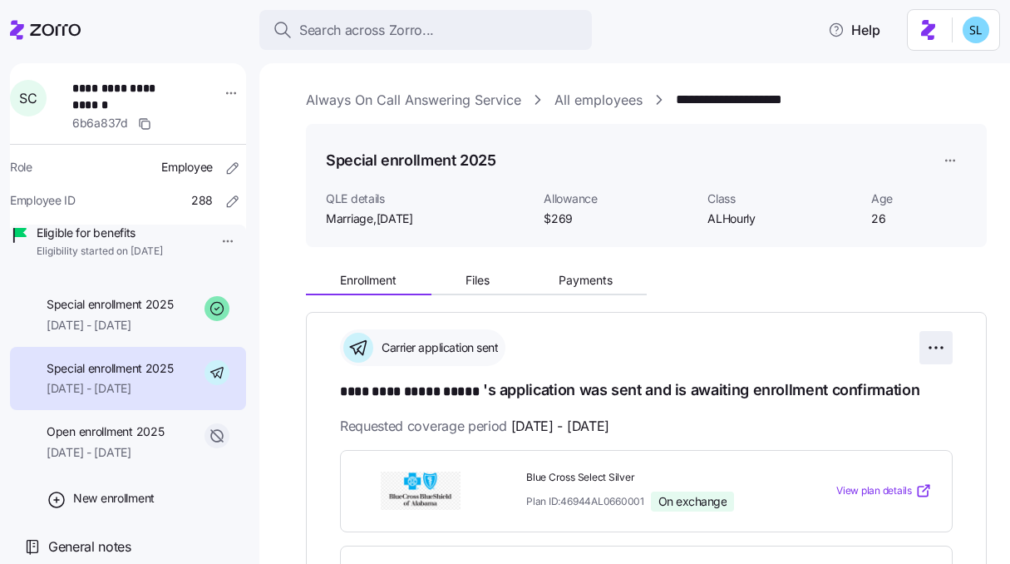
click at [922, 345] on html "**********" at bounding box center [505, 277] width 1010 height 554
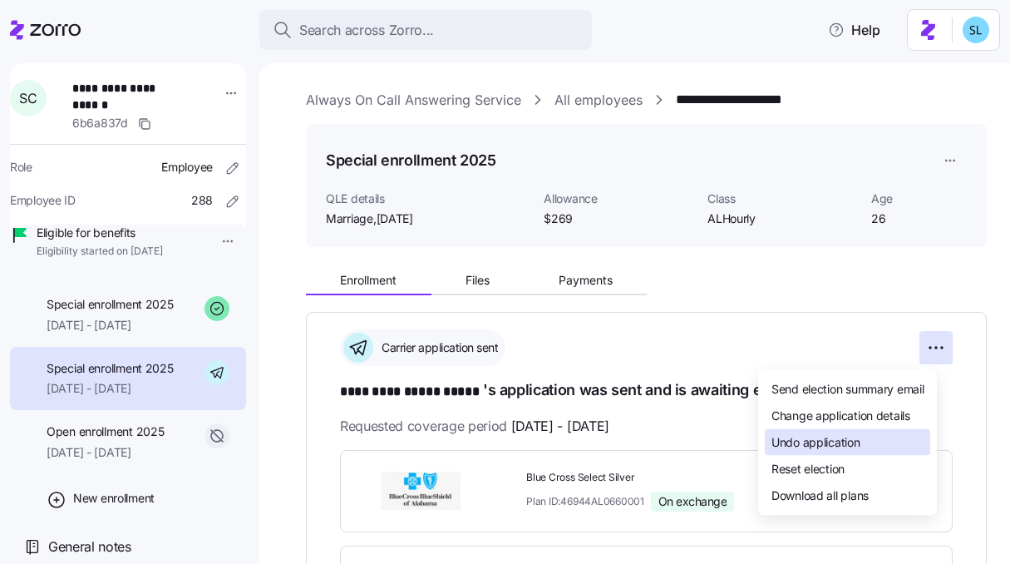
click at [910, 441] on div "Undo application" at bounding box center [847, 442] width 165 height 27
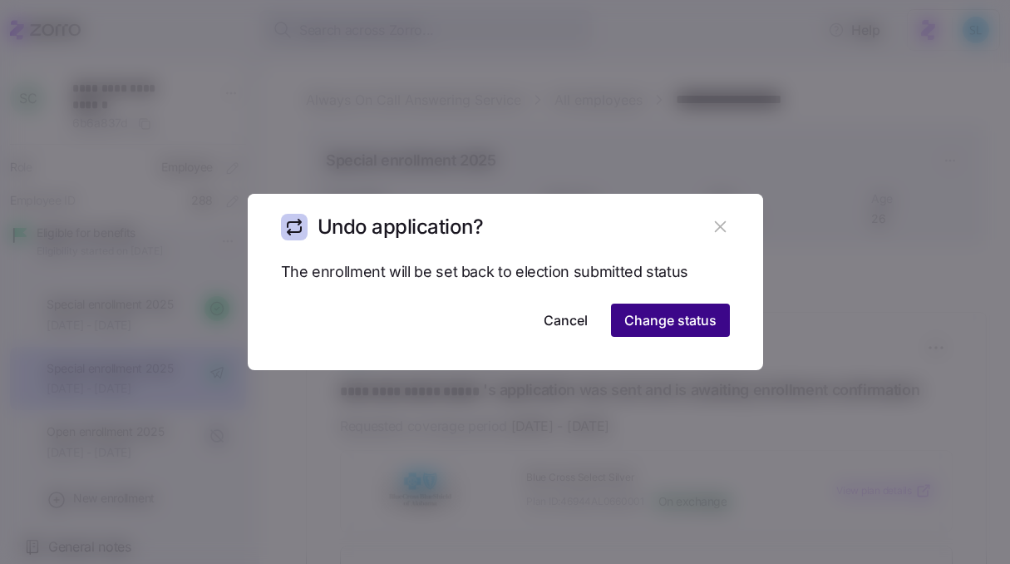
click at [673, 322] on span "Change status" at bounding box center [670, 320] width 92 height 20
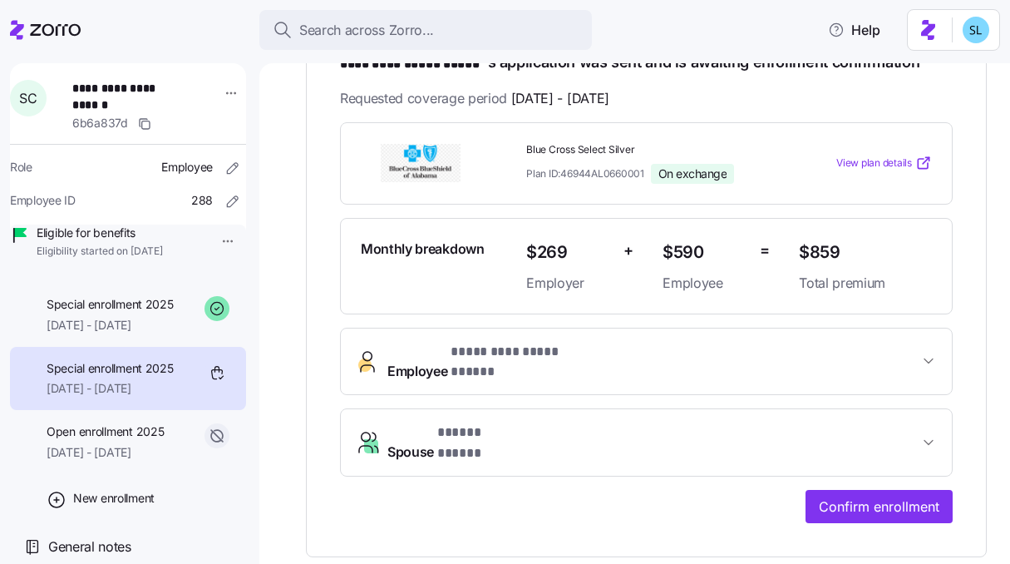
scroll to position [5, 0]
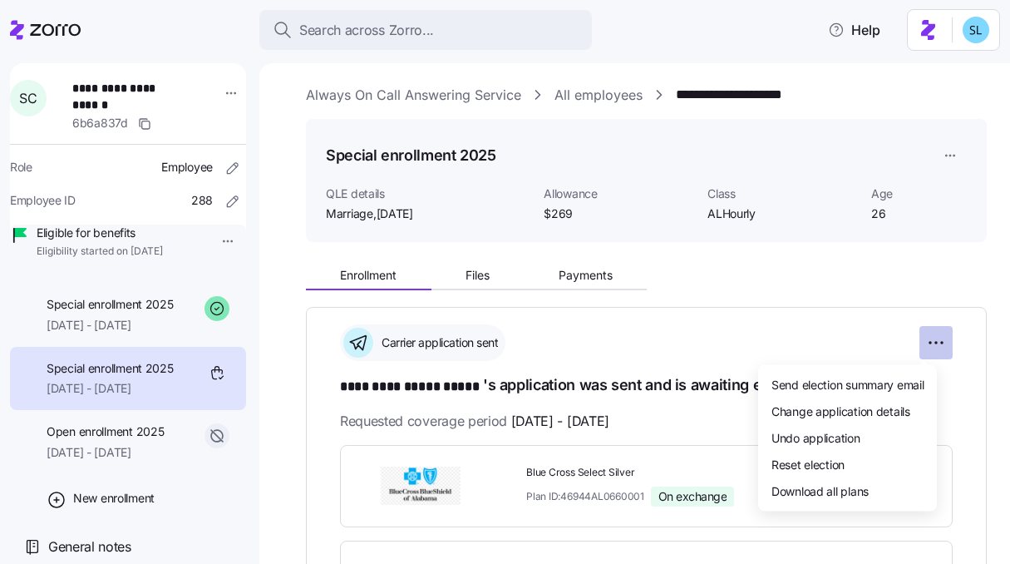
click at [936, 338] on html "**********" at bounding box center [505, 277] width 1010 height 554
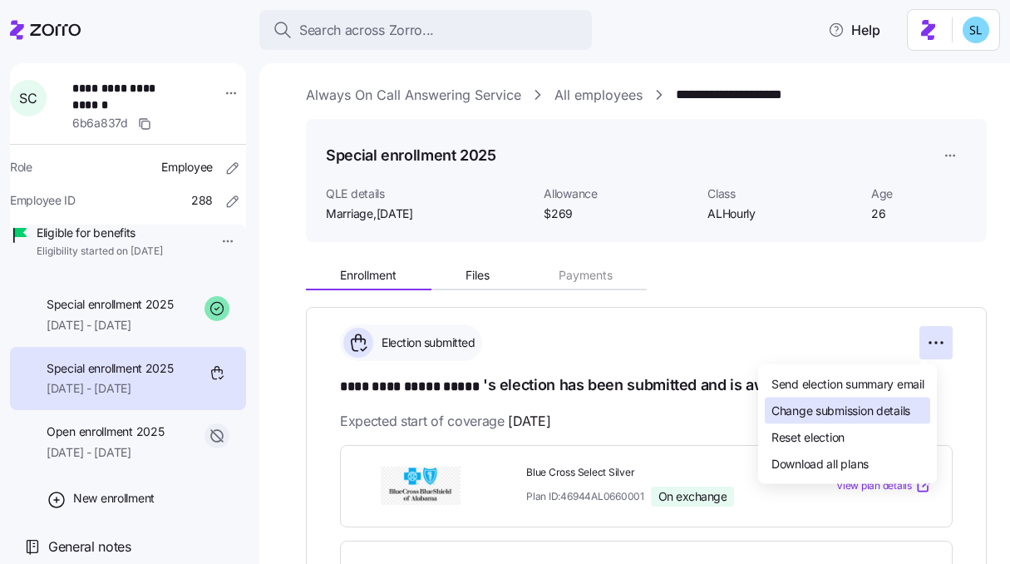
click at [903, 418] on span "Change submission details" at bounding box center [840, 409] width 139 height 17
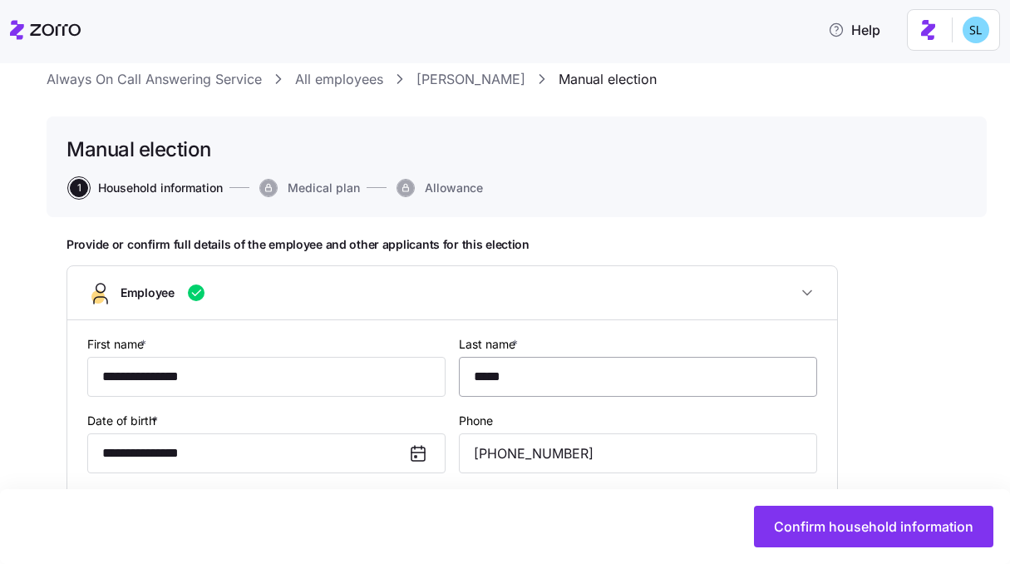
type input "ALHourly"
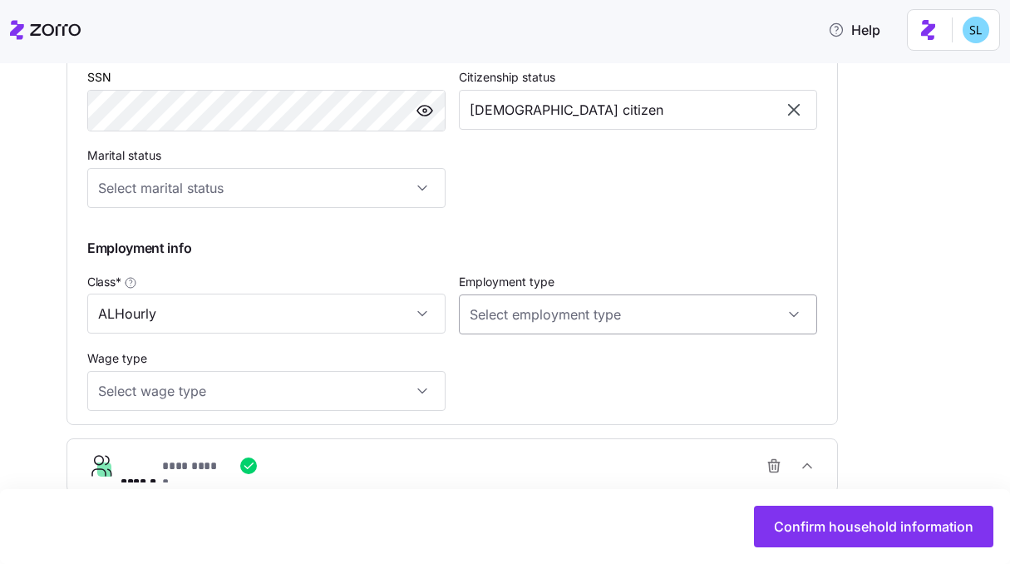
scroll to position [884, 0]
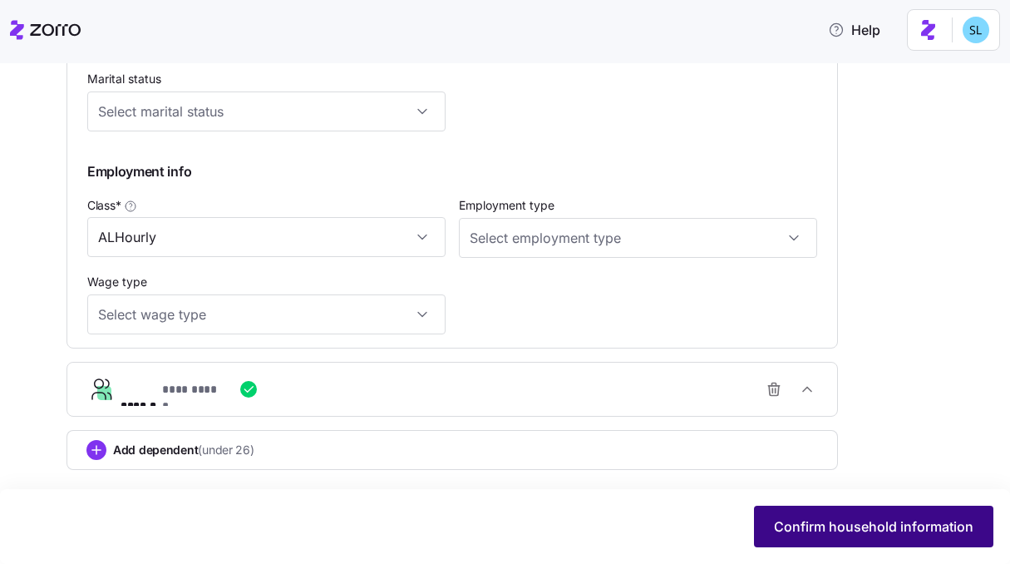
click at [843, 524] on span "Confirm household information" at bounding box center [873, 526] width 199 height 20
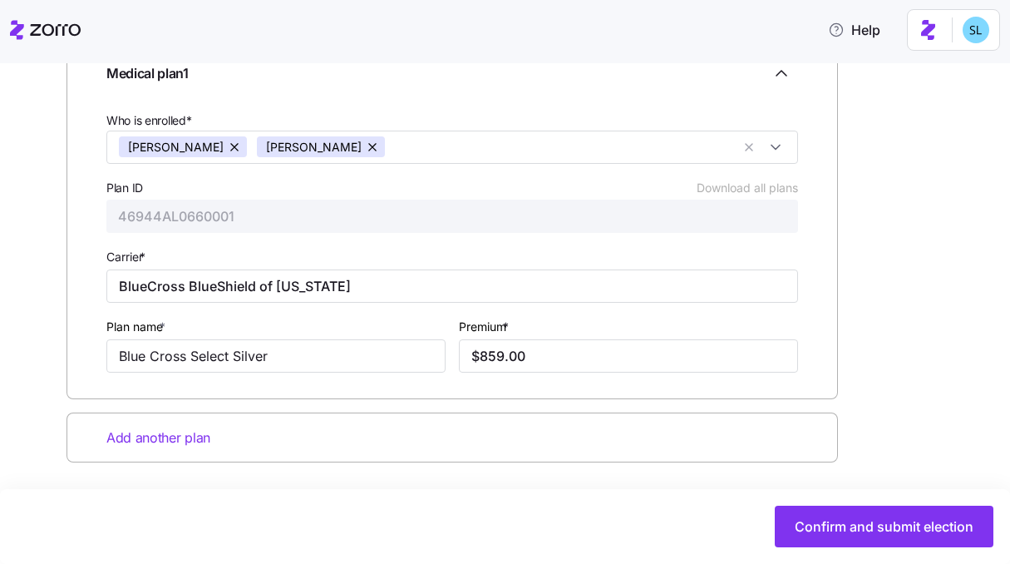
scroll to position [283, 0]
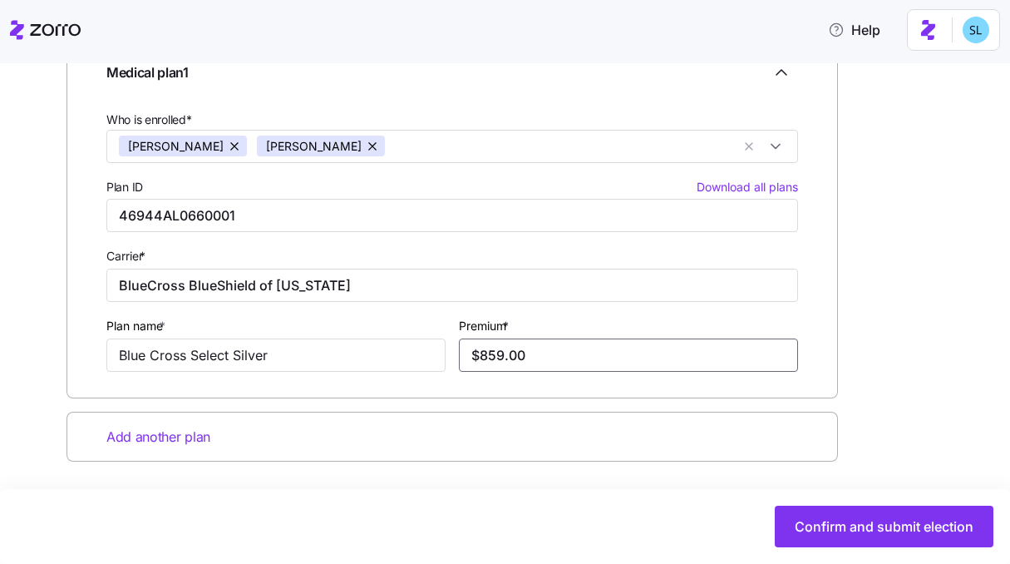
click at [571, 353] on input "$859.00" at bounding box center [628, 354] width 339 height 33
type input "$388.00"
click at [903, 367] on div "Enter all relevant information about the selected medical plan Medical plan 1 W…" at bounding box center [516, 273] width 900 height 544
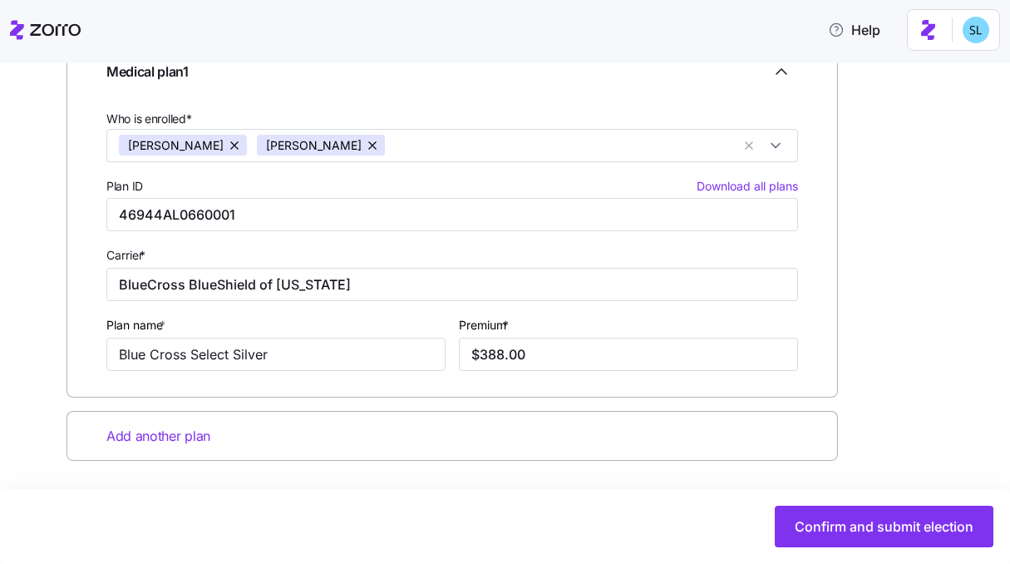
scroll to position [285, 0]
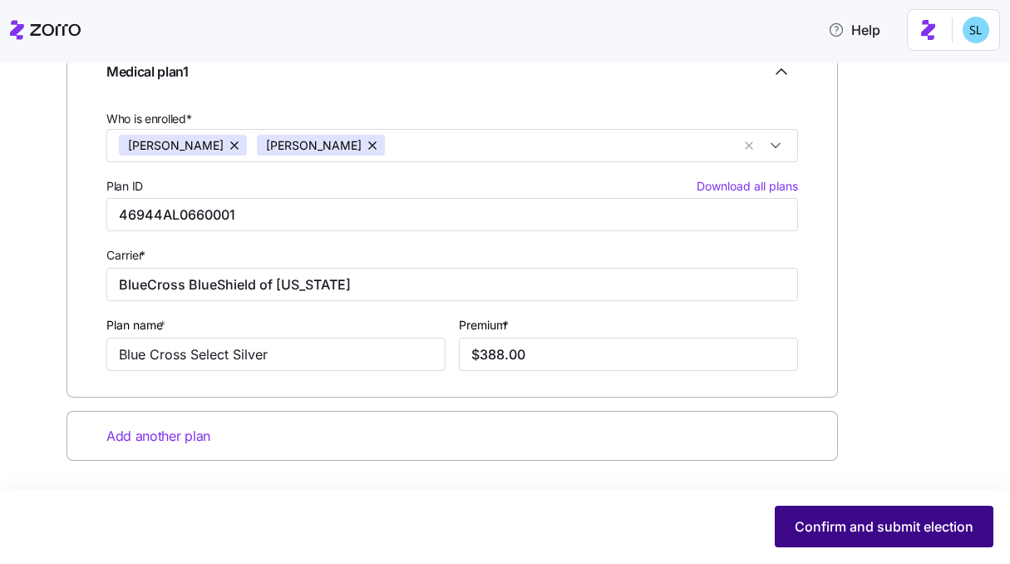
click at [841, 531] on span "Confirm and submit election" at bounding box center [884, 526] width 179 height 20
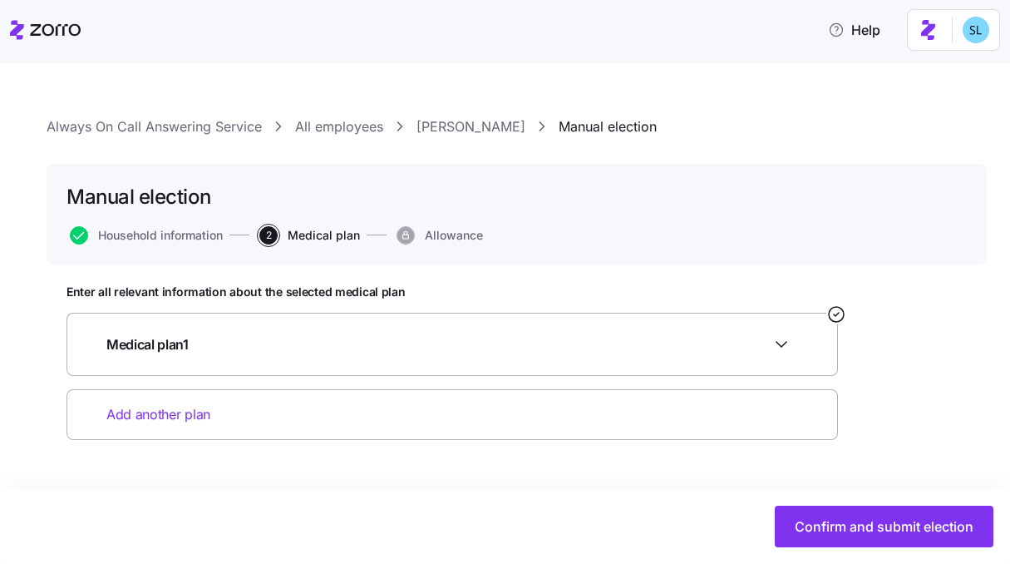
scroll to position [0, 0]
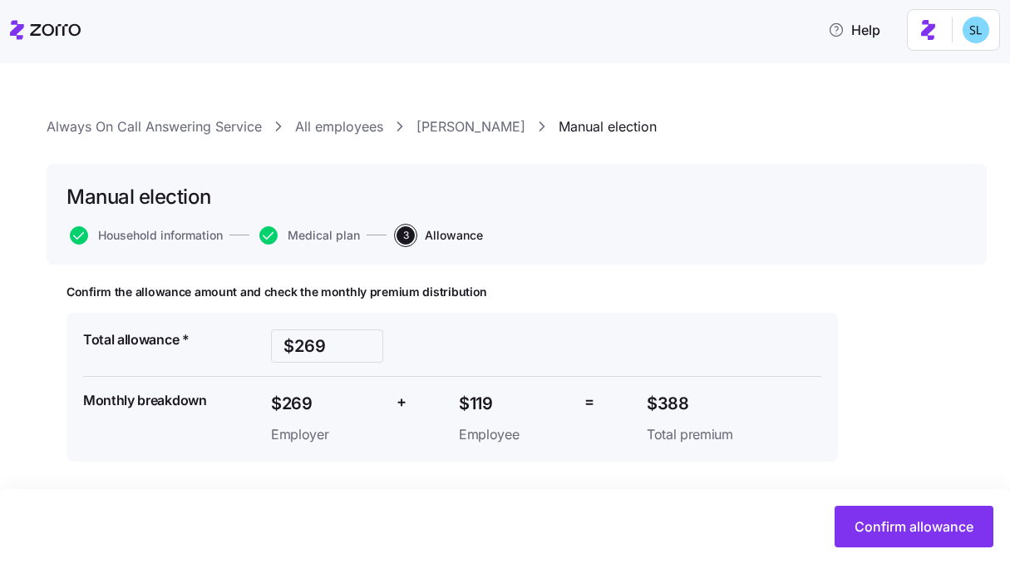
scroll to position [1, 0]
click at [736, 322] on div "Total allowance * $269 Monthly breakdown $269 Employer + $119 Employee = $388 T…" at bounding box center [451, 386] width 771 height 149
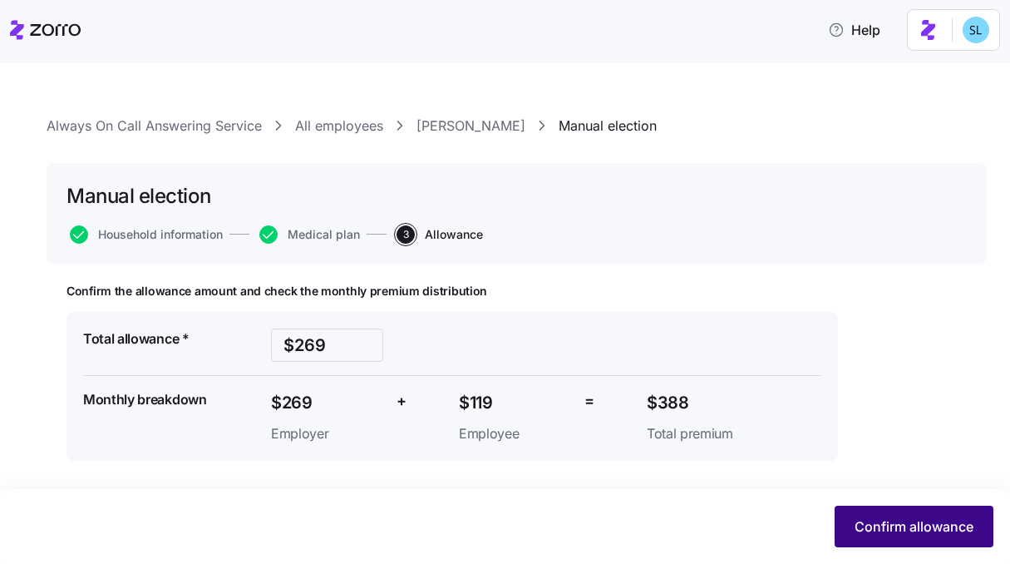
click at [926, 530] on span "Confirm allowance" at bounding box center [913, 526] width 119 height 20
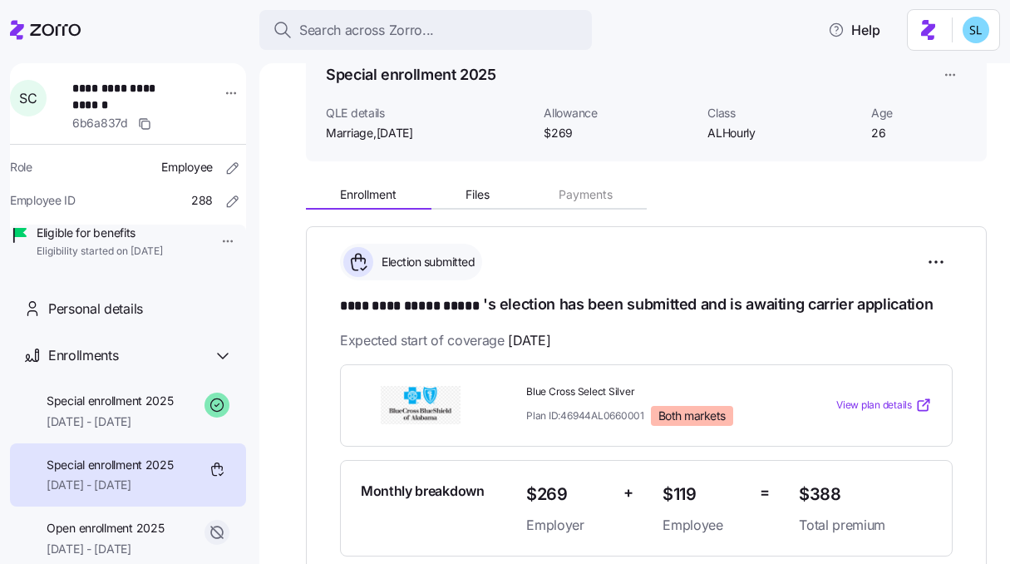
scroll to position [317, 0]
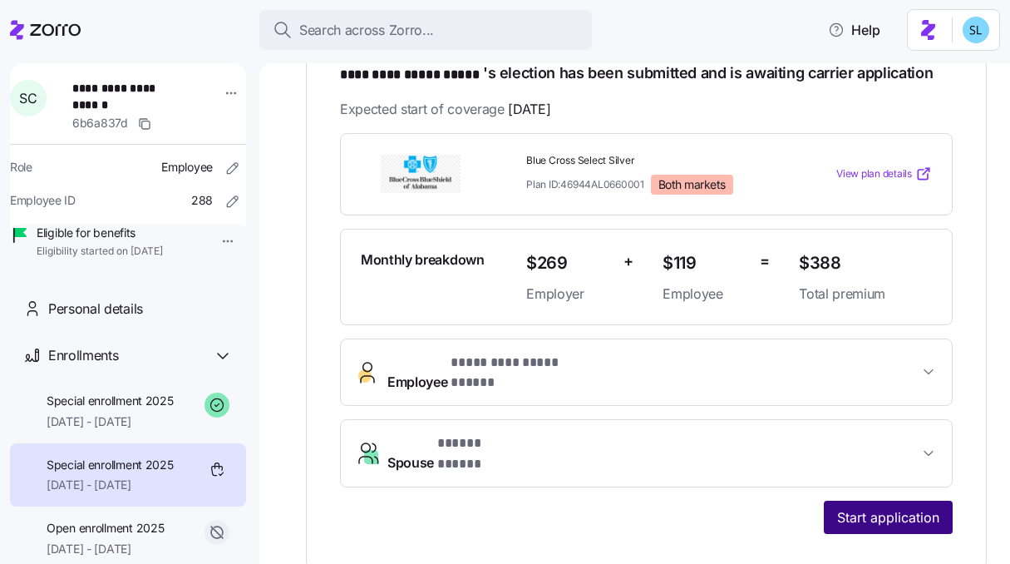
click at [872, 500] on button "Start application" at bounding box center [888, 516] width 129 height 33
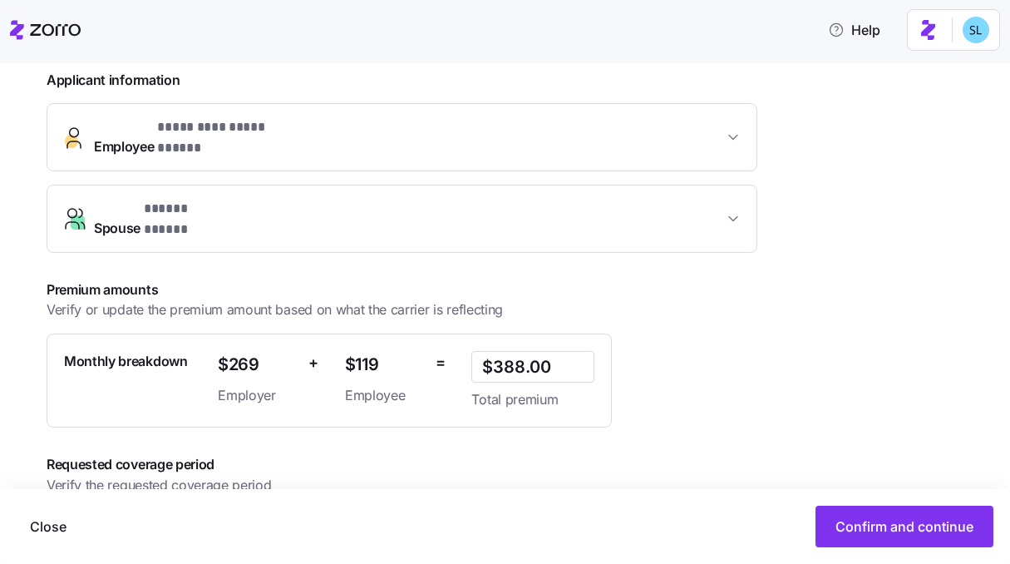
scroll to position [438, 0]
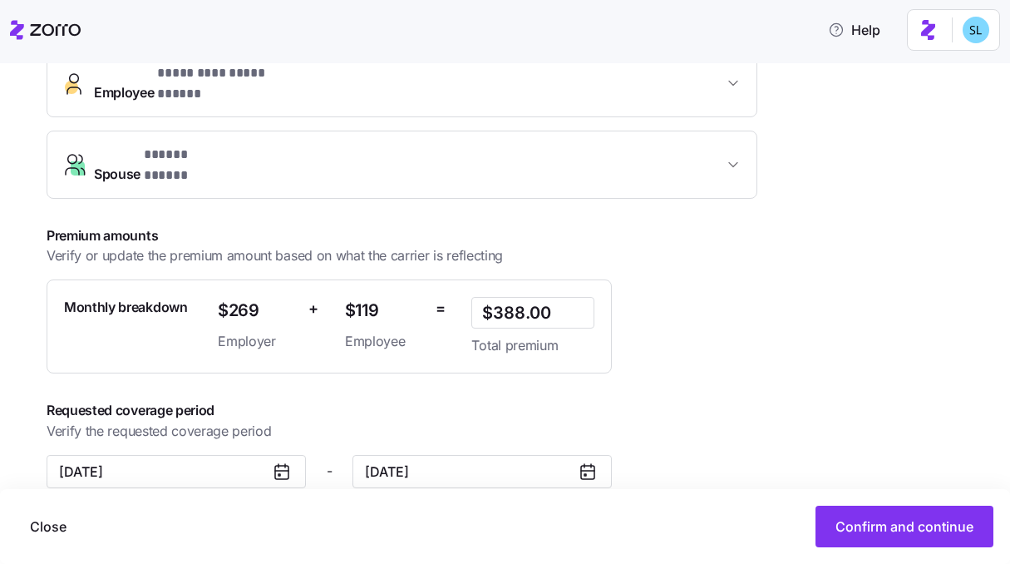
click at [584, 461] on icon at bounding box center [588, 471] width 20 height 20
click at [526, 455] on input "May 31, 2025" at bounding box center [481, 471] width 259 height 33
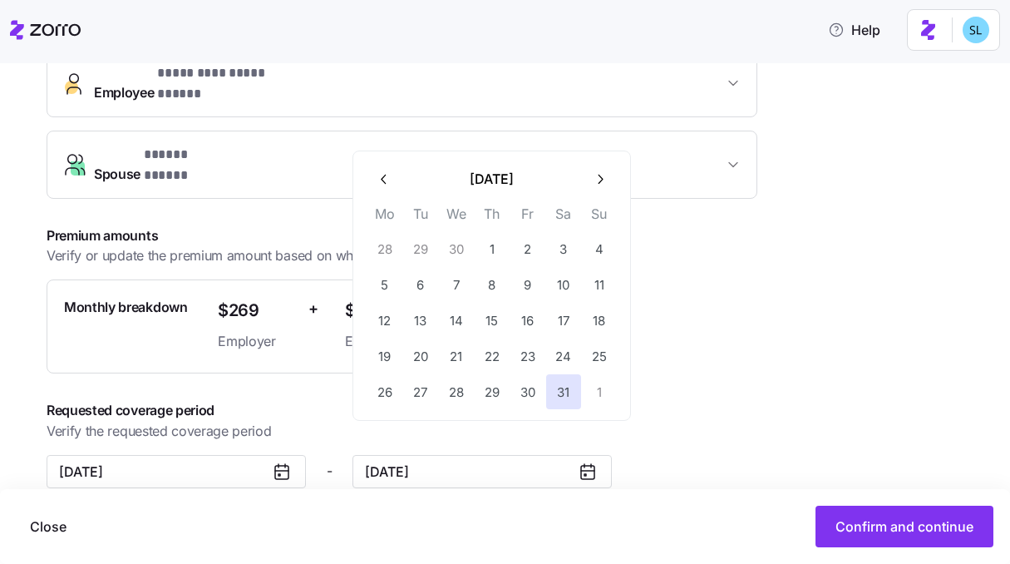
click at [607, 180] on icon "button" at bounding box center [600, 179] width 16 height 16
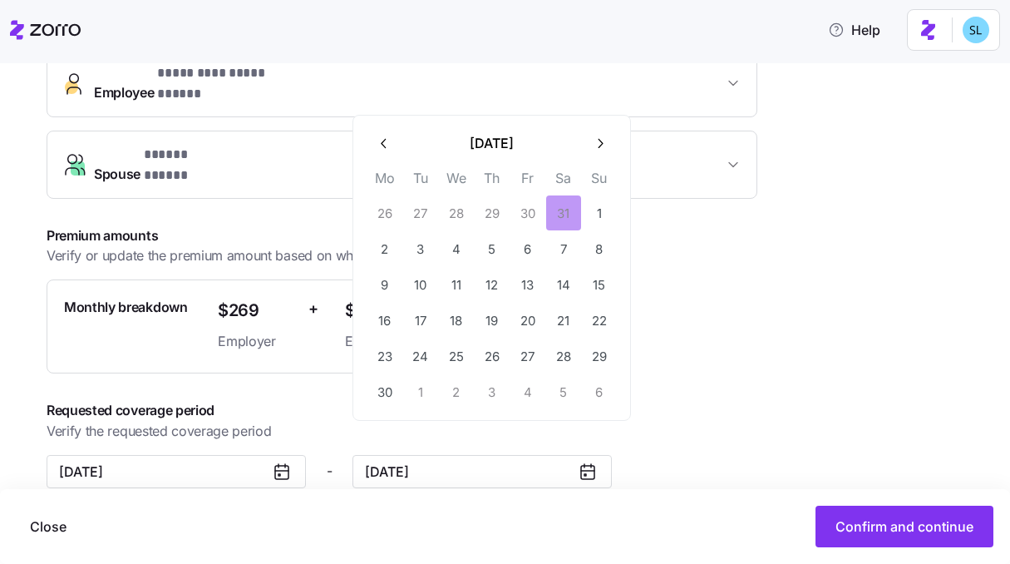
click at [606, 151] on button "button" at bounding box center [599, 143] width 35 height 35
click at [598, 175] on icon "button" at bounding box center [600, 179] width 16 height 16
click at [598, 174] on icon "button" at bounding box center [600, 179] width 16 height 16
click at [599, 174] on icon "button" at bounding box center [600, 179] width 16 height 16
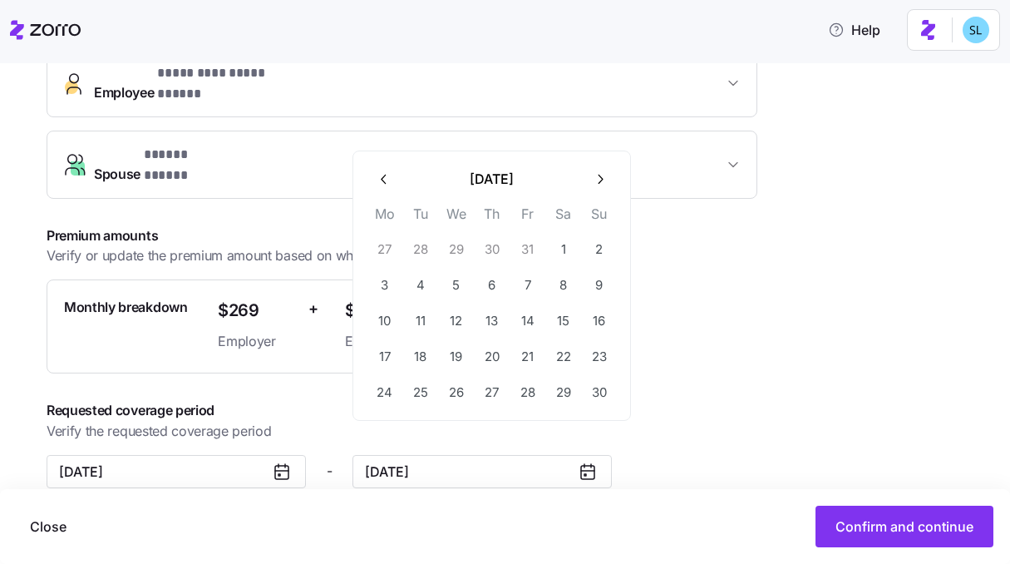
click at [599, 174] on icon "button" at bounding box center [600, 179] width 16 height 16
click at [454, 401] on button "31" at bounding box center [456, 391] width 35 height 35
type input "December 31, 2025"
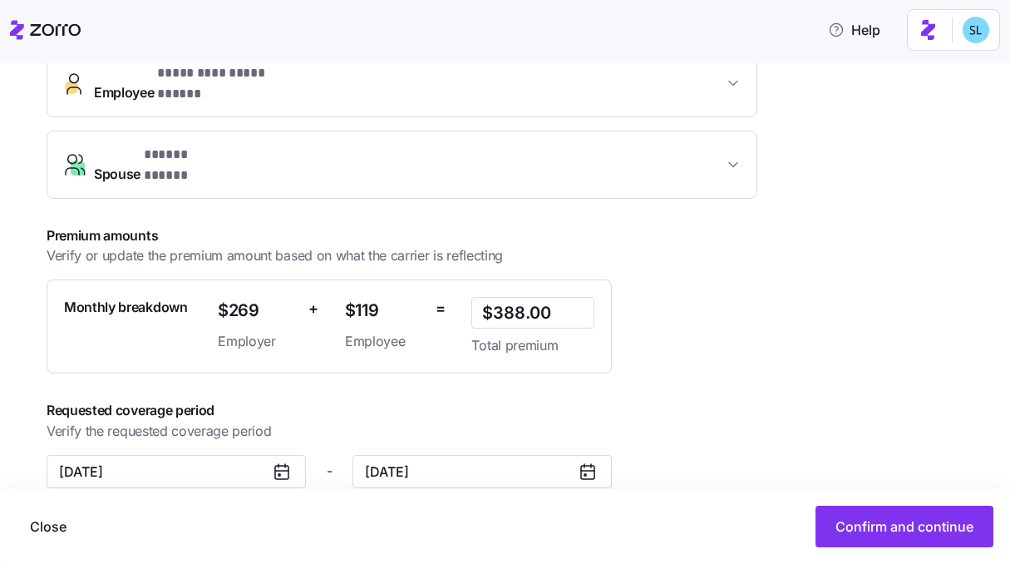
click at [662, 362] on div "**********" at bounding box center [432, 174] width 771 height 628
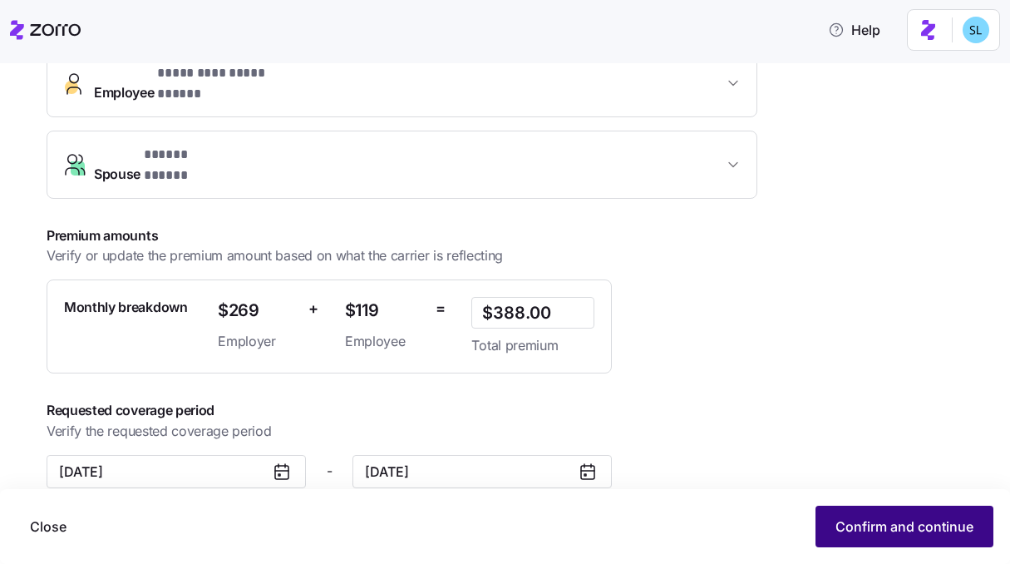
click at [897, 543] on button "Confirm and continue" at bounding box center [904, 526] width 178 height 42
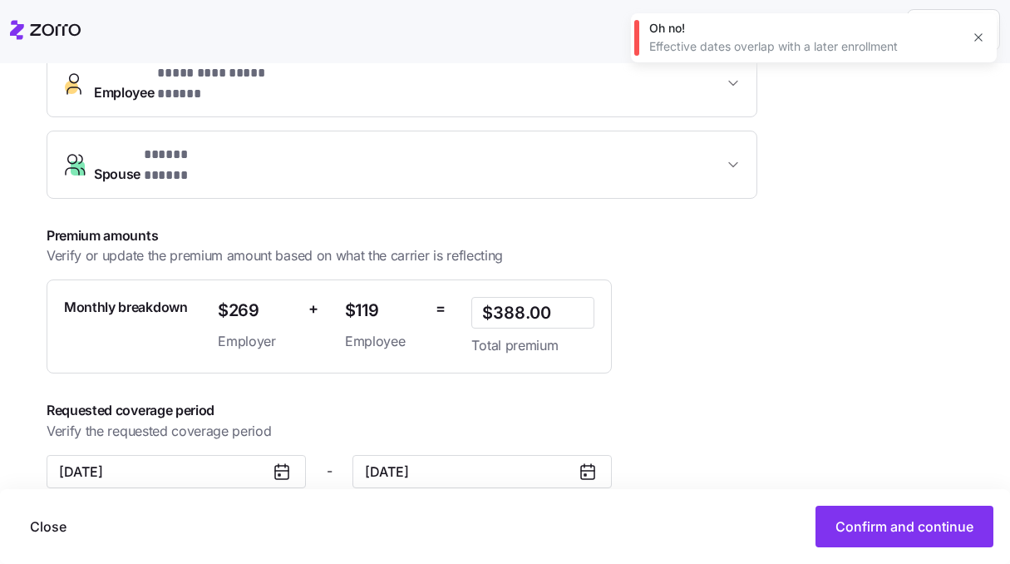
click at [982, 41] on icon "button" at bounding box center [978, 37] width 13 height 13
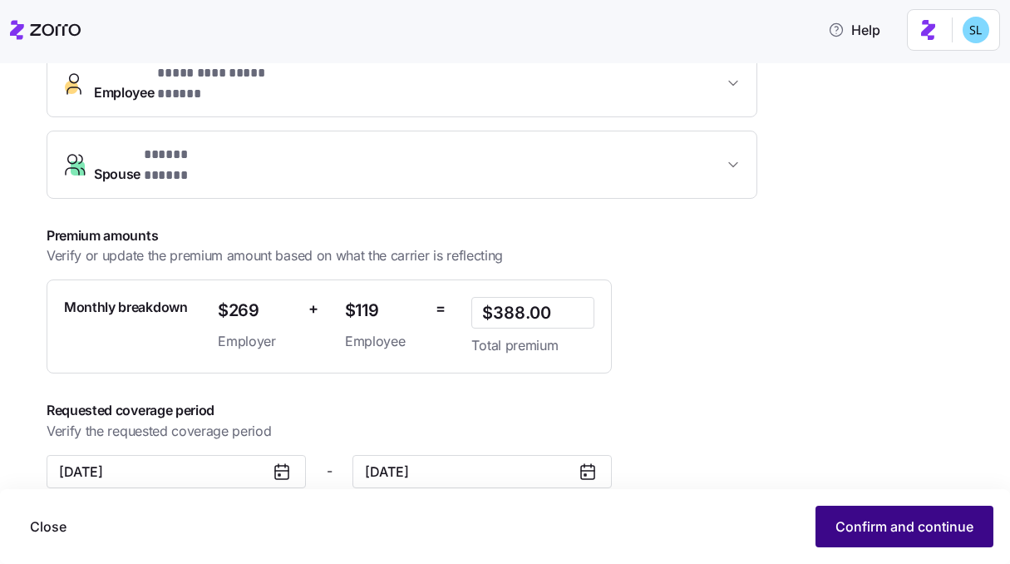
click at [930, 525] on span "Confirm and continue" at bounding box center [904, 526] width 138 height 20
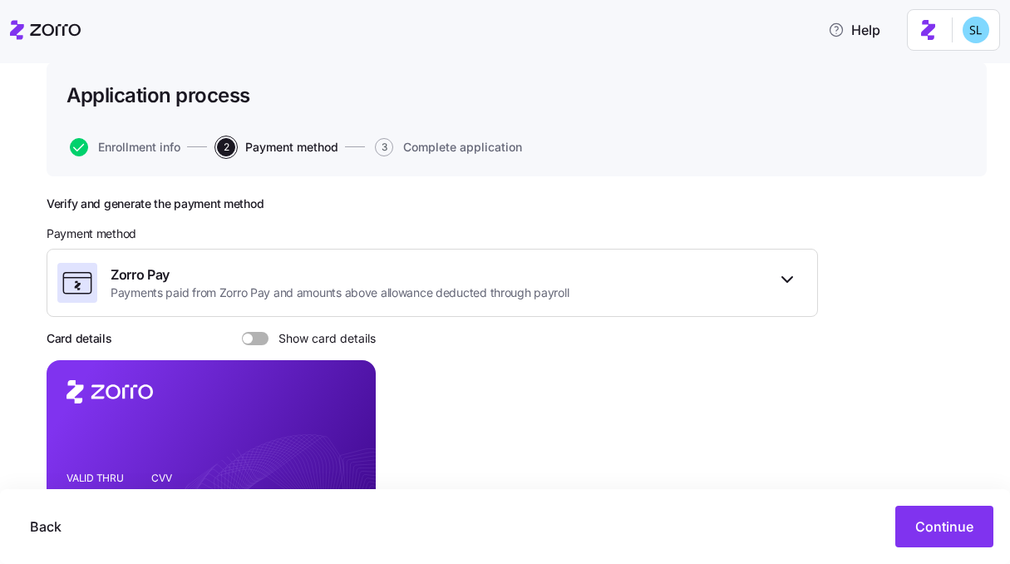
scroll to position [292, 0]
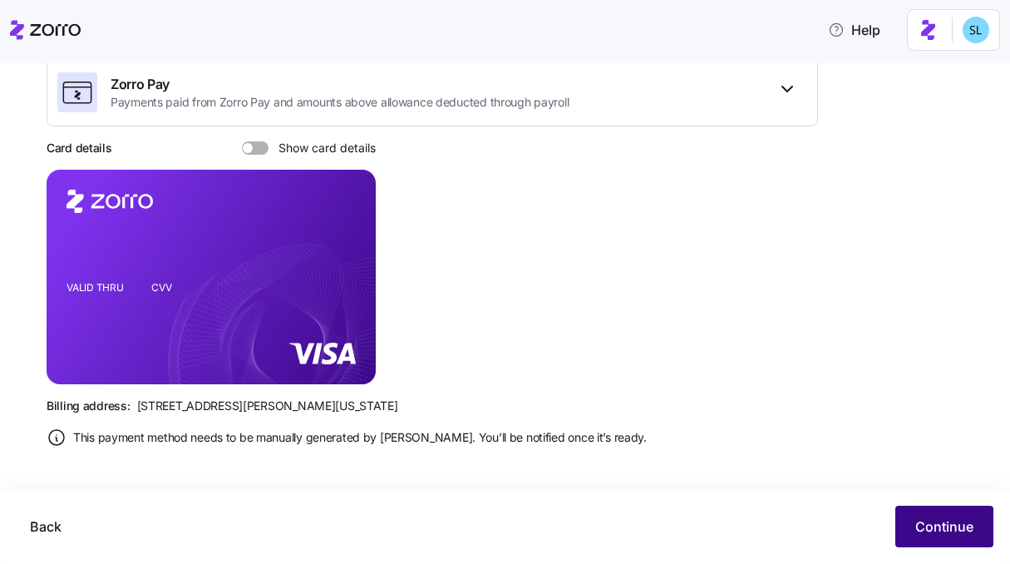
click at [972, 521] on span "Continue" at bounding box center [944, 526] width 58 height 20
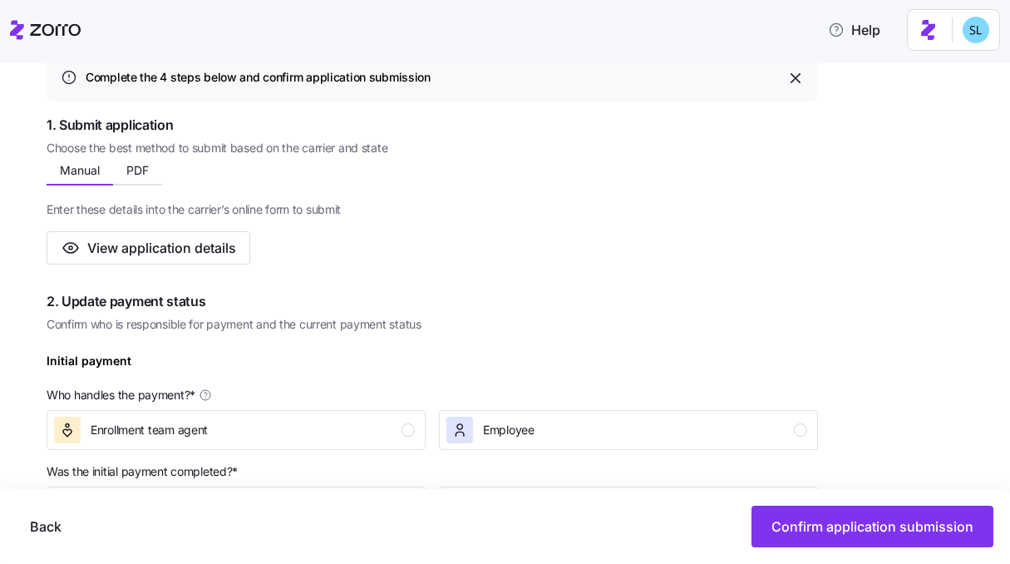
scroll to position [362, 0]
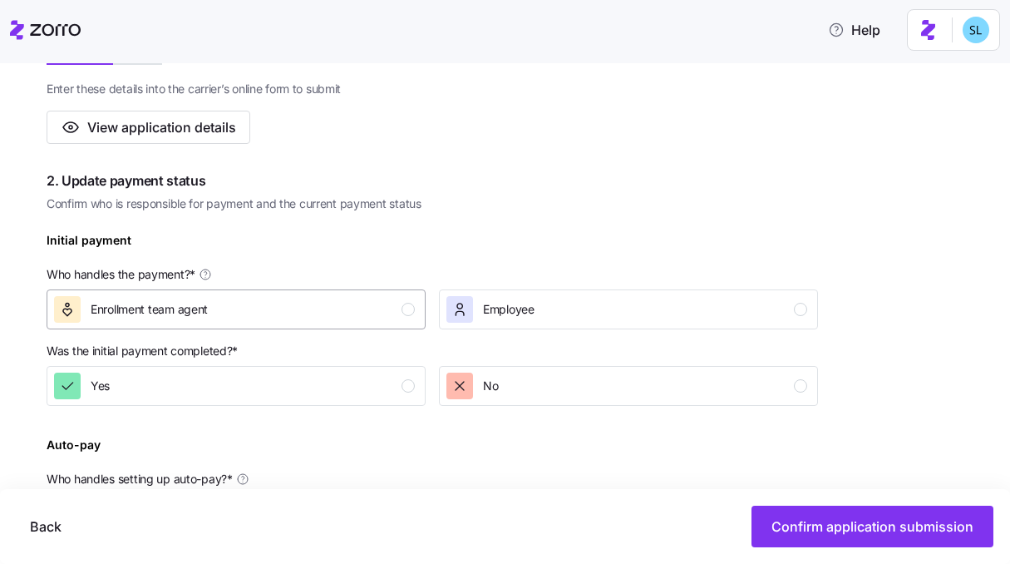
click at [402, 314] on div "Enrollment team agent" at bounding box center [234, 309] width 361 height 27
click at [403, 388] on div "button" at bounding box center [407, 385] width 13 height 13
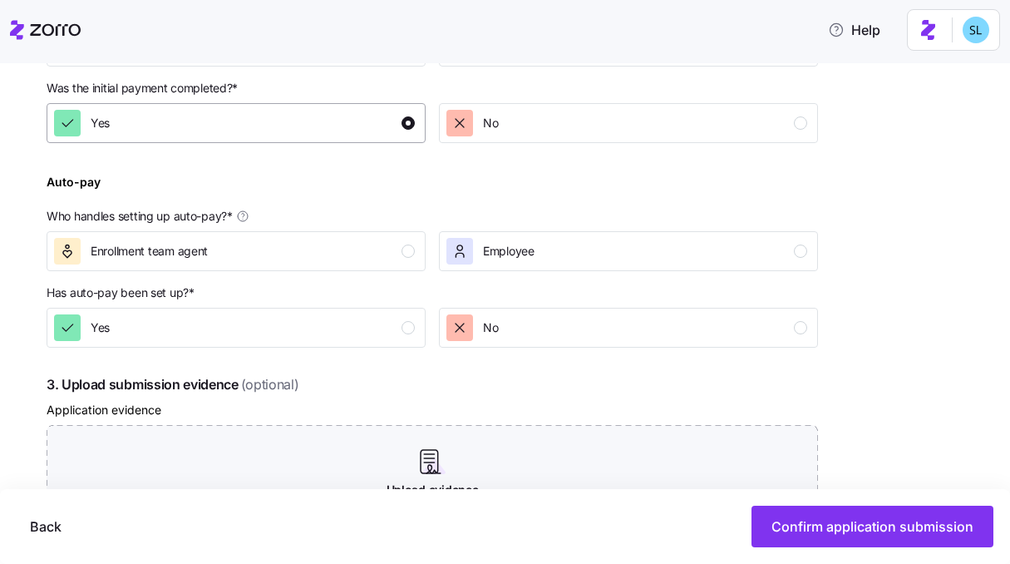
scroll to position [630, 0]
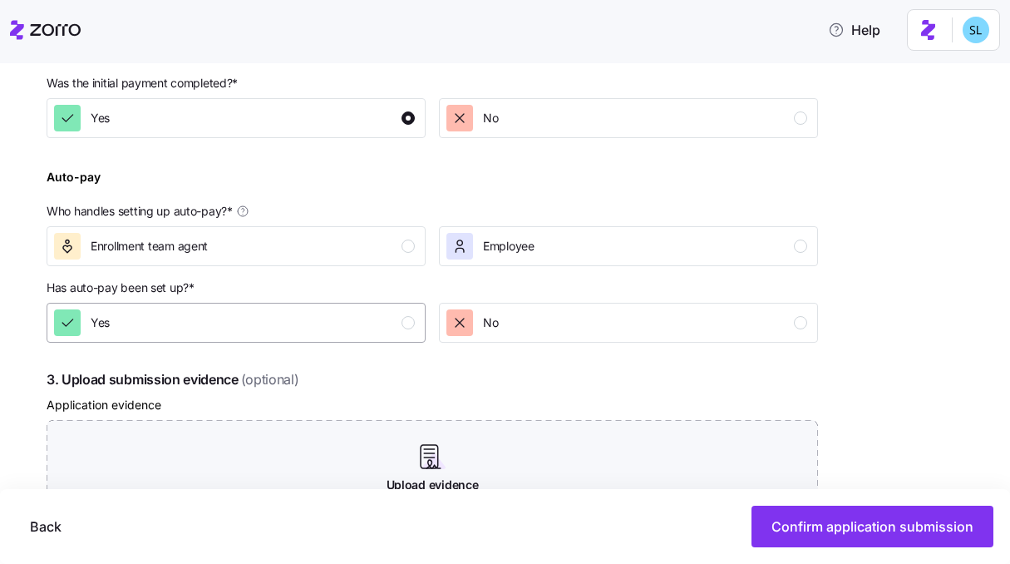
click at [347, 311] on div "Yes" at bounding box center [234, 322] width 361 height 27
click at [335, 252] on div "Enrollment team agent" at bounding box center [234, 246] width 361 height 27
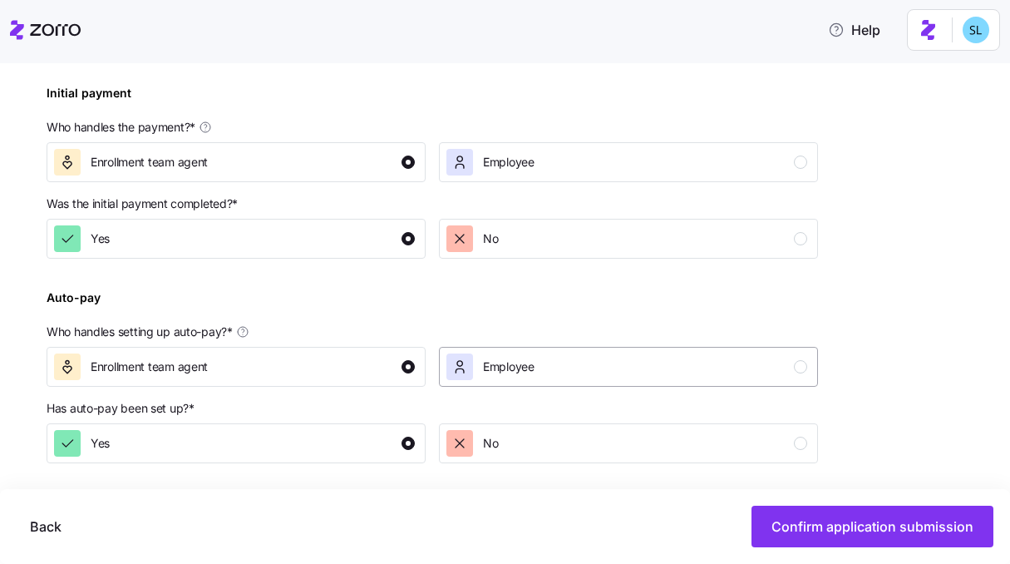
scroll to position [519, 0]
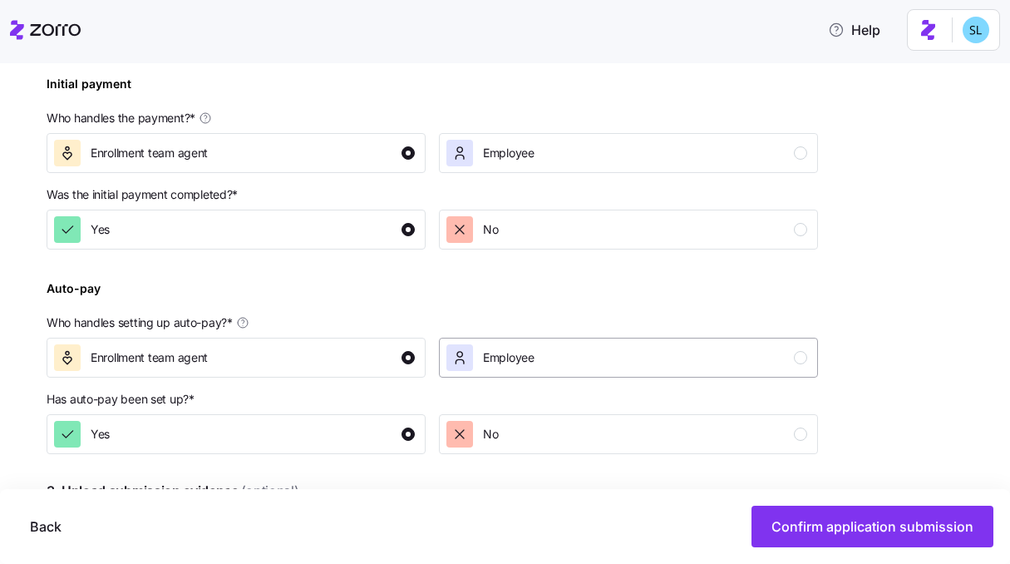
click at [547, 372] on button "Employee" at bounding box center [628, 357] width 379 height 40
click at [588, 450] on button "No" at bounding box center [628, 434] width 379 height 40
click at [401, 437] on div "button" at bounding box center [407, 433] width 13 height 13
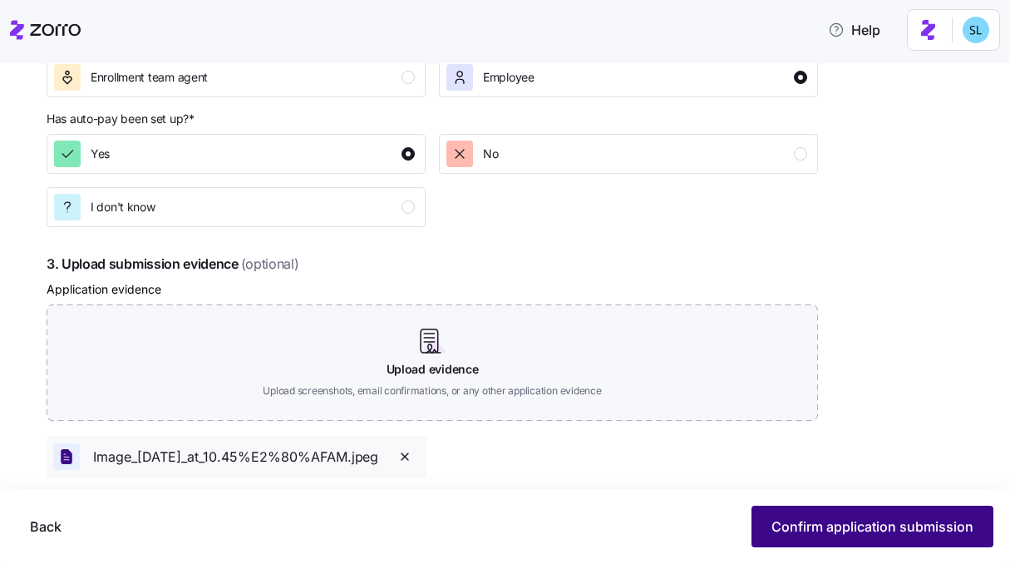
click at [859, 529] on span "Confirm application submission" at bounding box center [872, 526] width 202 height 20
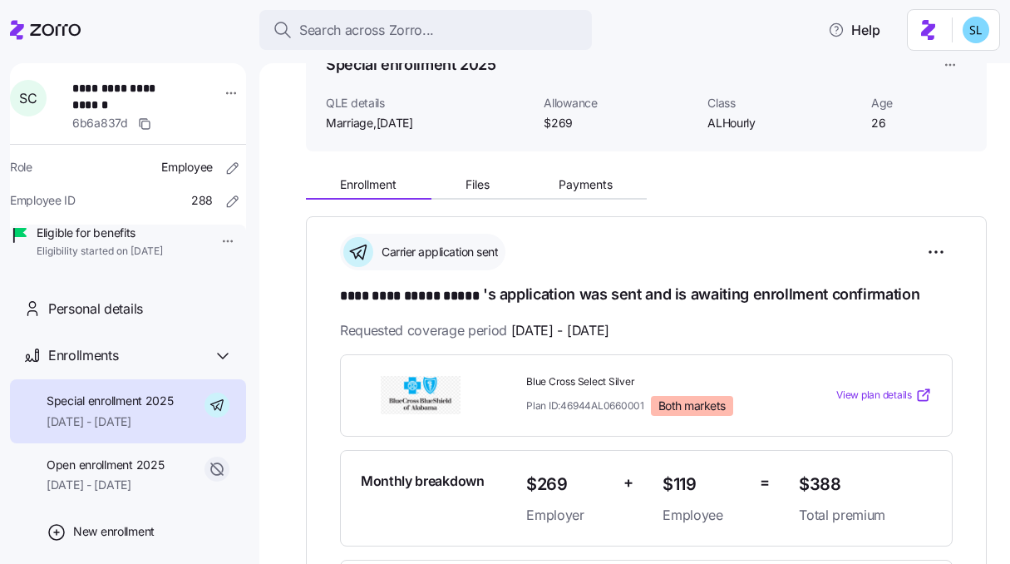
scroll to position [271, 0]
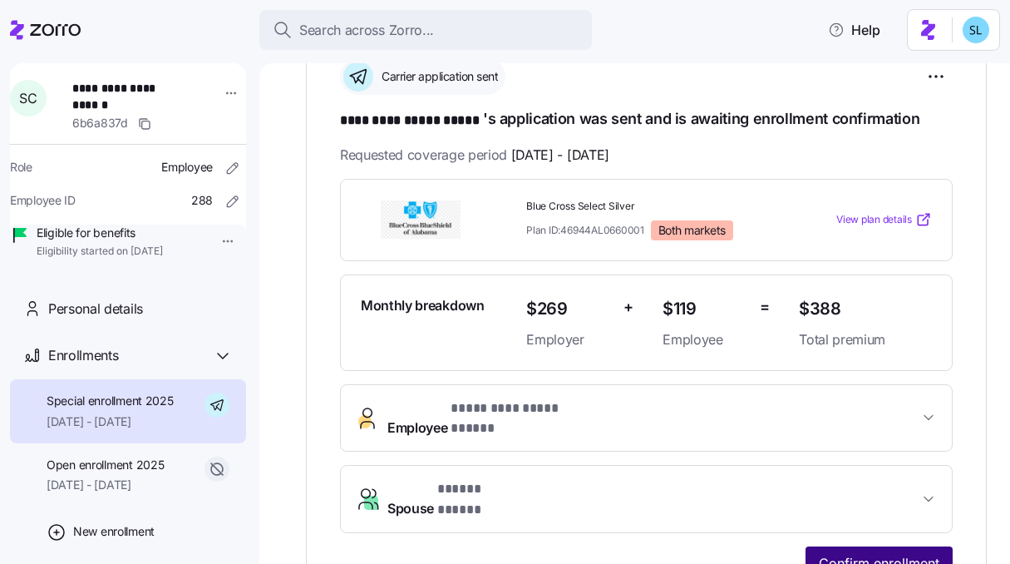
click at [892, 553] on span "Confirm enrollment" at bounding box center [879, 563] width 121 height 20
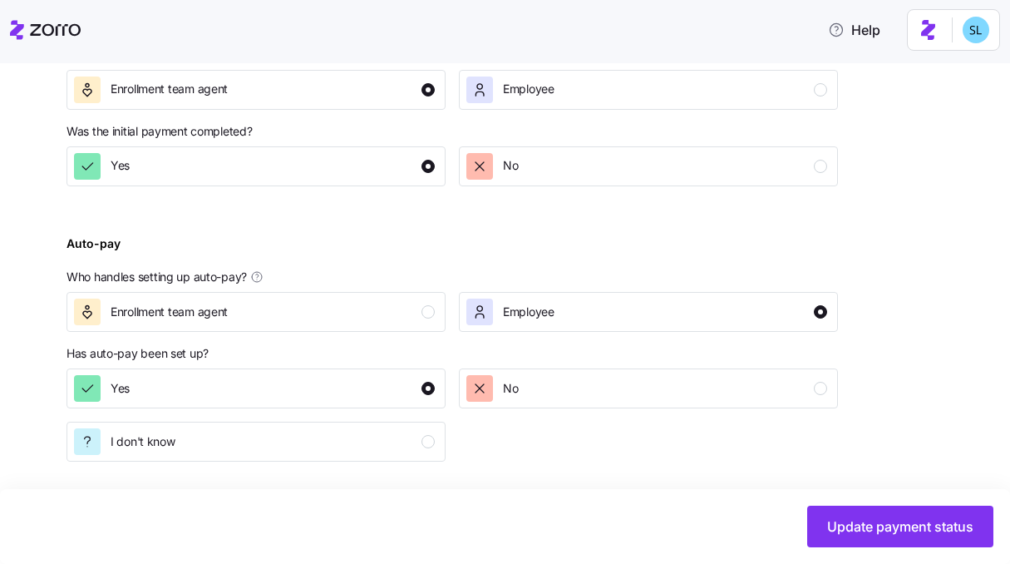
scroll to position [756, 0]
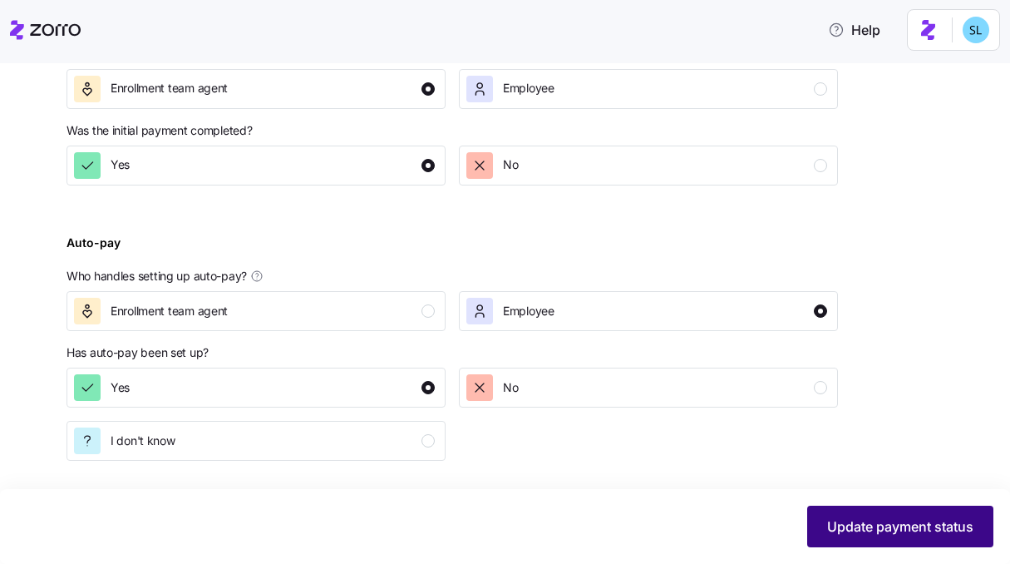
click at [884, 529] on span "Update payment status" at bounding box center [900, 526] width 146 height 20
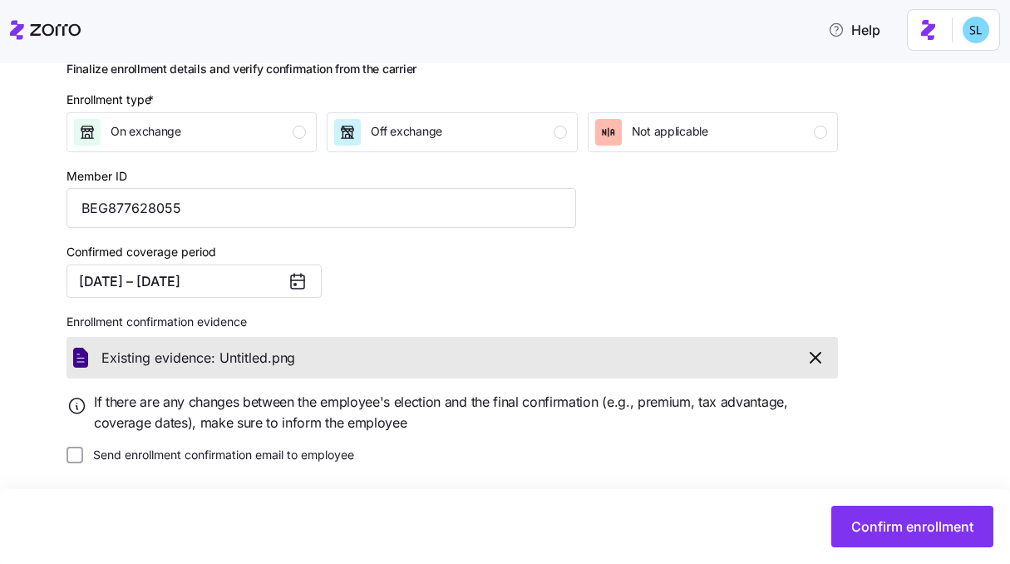
scroll to position [226, 0]
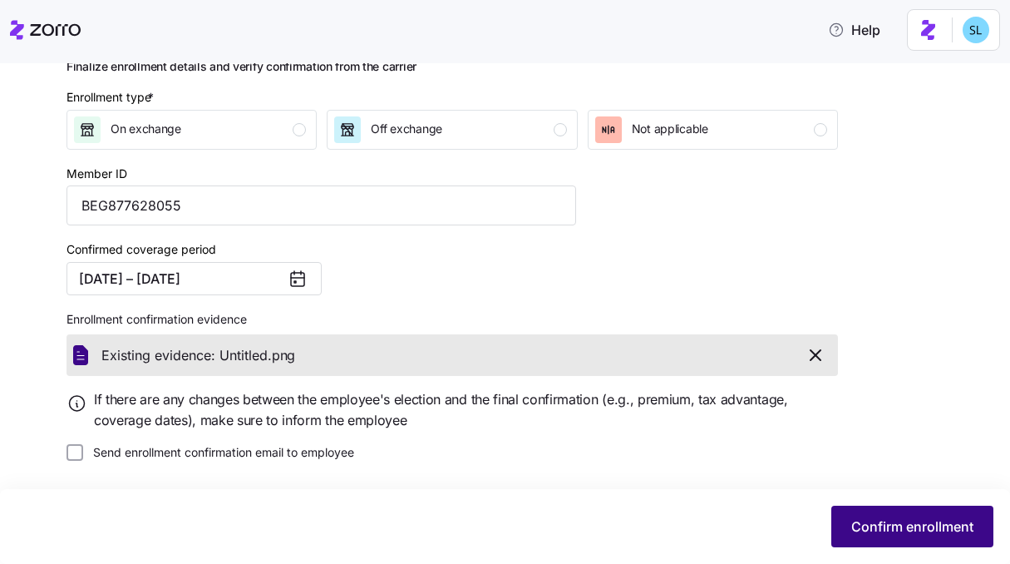
click at [898, 544] on button "Confirm enrollment" at bounding box center [912, 526] width 162 height 42
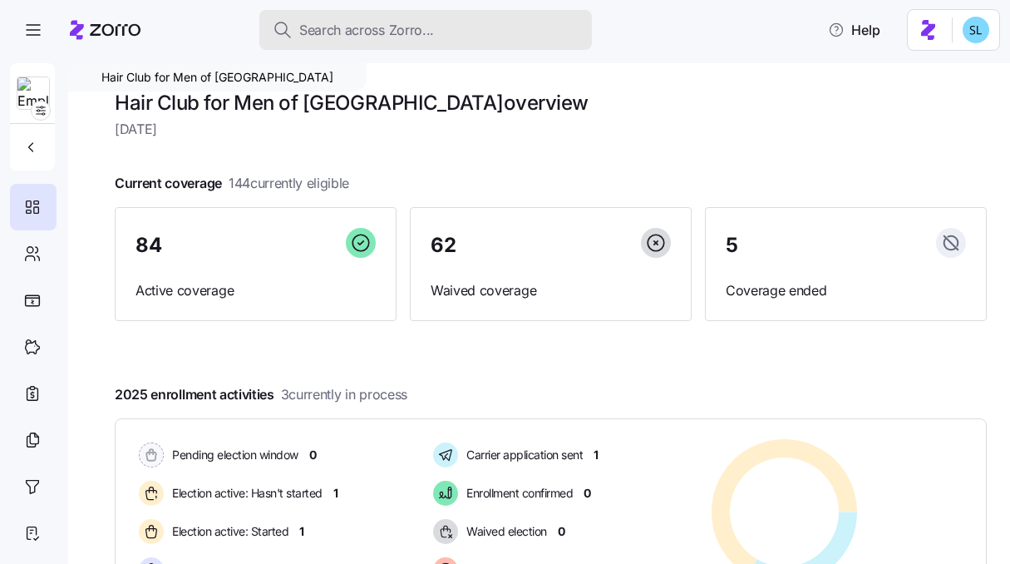
click at [364, 11] on button "Search across Zorro..." at bounding box center [425, 30] width 332 height 40
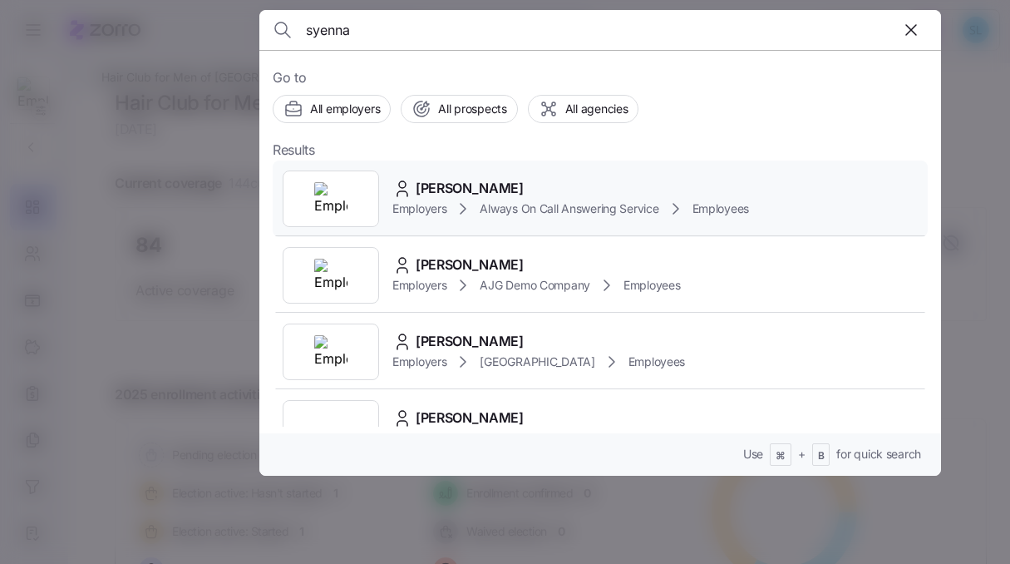
type input "syenna"
click at [519, 174] on div "[PERSON_NAME] Employers Always On Call Answering Service Employees" at bounding box center [600, 198] width 655 height 76
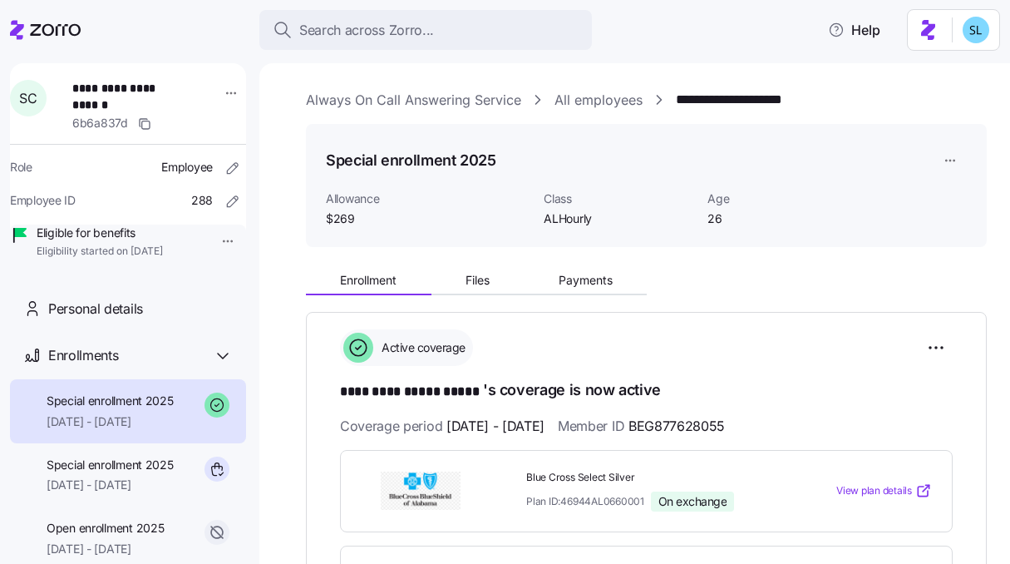
click at [947, 149] on html "**********" at bounding box center [505, 277] width 1010 height 554
click at [947, 225] on div "Delete enrollment record" at bounding box center [924, 228] width 134 height 18
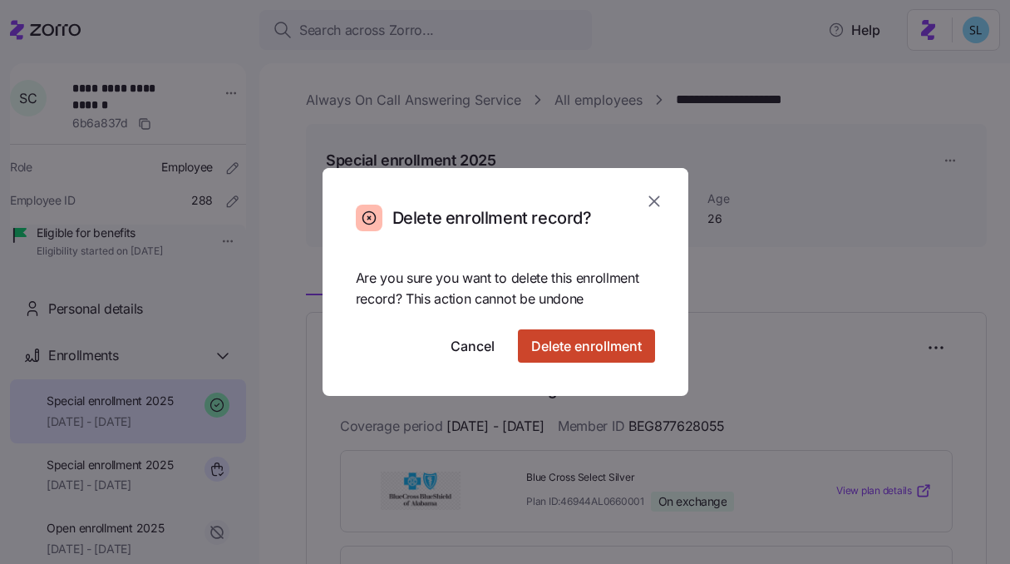
click at [624, 343] on span "Delete enrollment" at bounding box center [586, 346] width 111 height 20
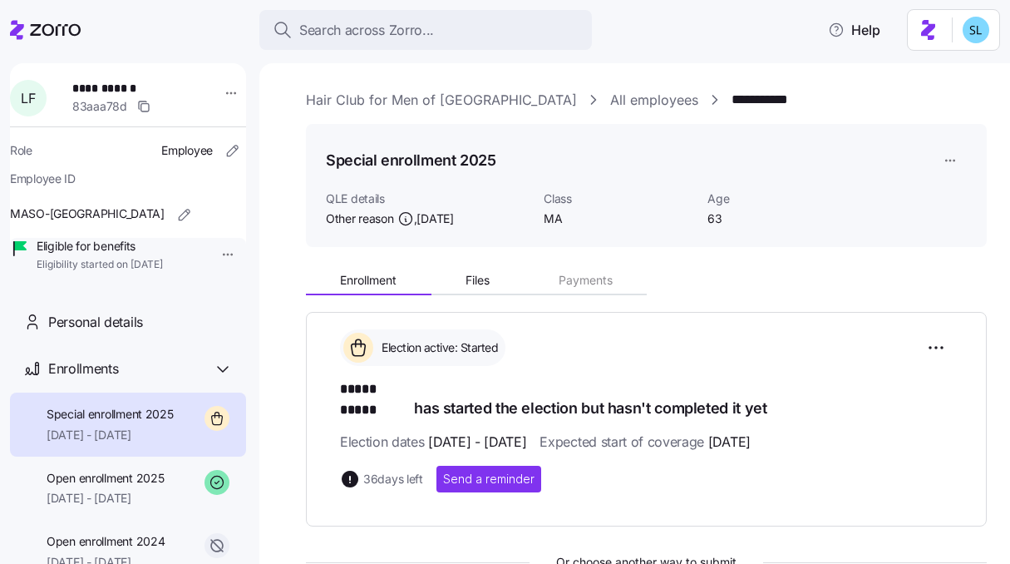
click at [501, 267] on div "Enrollment Files Payments" at bounding box center [646, 277] width 681 height 35
click at [490, 274] on span "Files" at bounding box center [477, 280] width 24 height 12
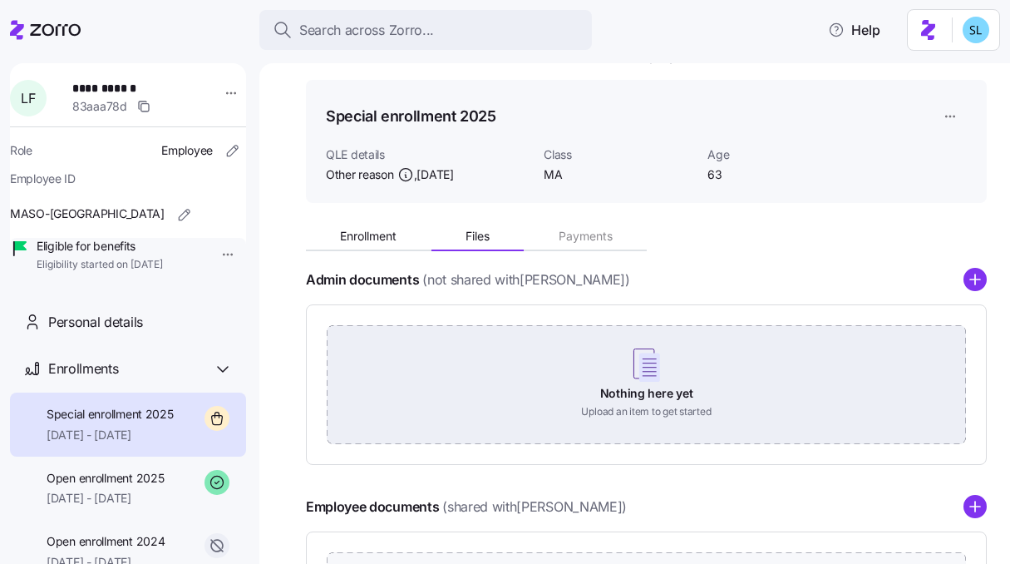
scroll to position [268, 0]
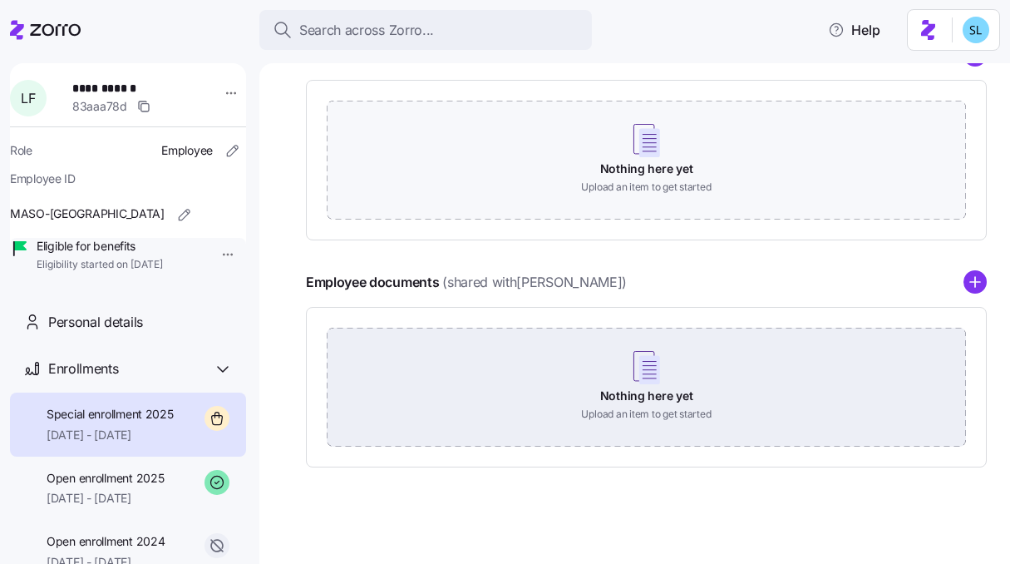
click at [687, 378] on div "Nothing here yet Upload an item to get started" at bounding box center [646, 385] width 639 height 116
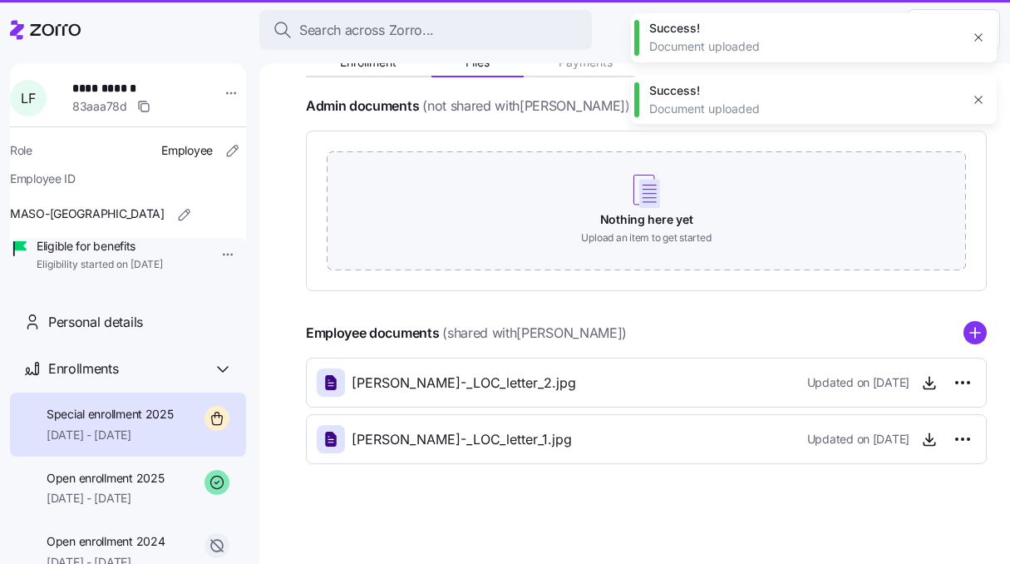
scroll to position [218, 0]
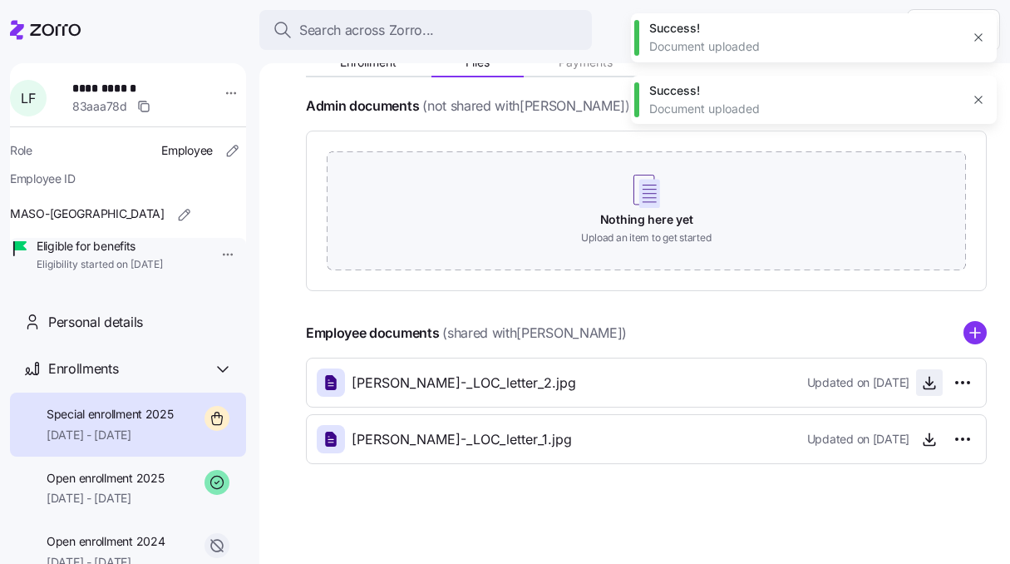
click at [921, 384] on icon "button" at bounding box center [929, 382] width 17 height 17
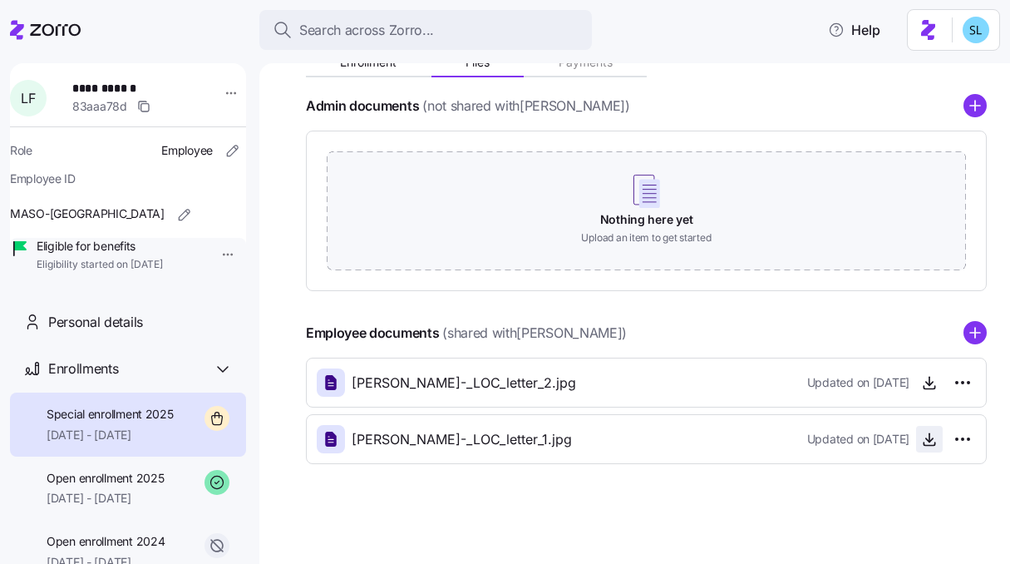
click at [917, 447] on span "button" at bounding box center [929, 438] width 25 height 25
click at [926, 441] on icon "button" at bounding box center [929, 440] width 7 height 3
click at [954, 437] on html "**********" at bounding box center [505, 277] width 1010 height 554
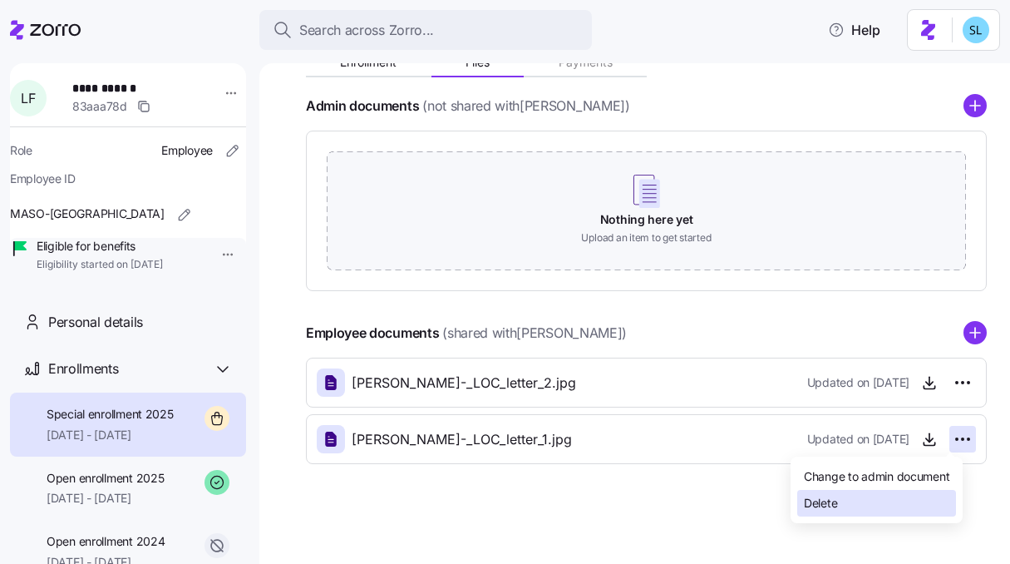
click at [913, 498] on div "Delete" at bounding box center [876, 503] width 159 height 27
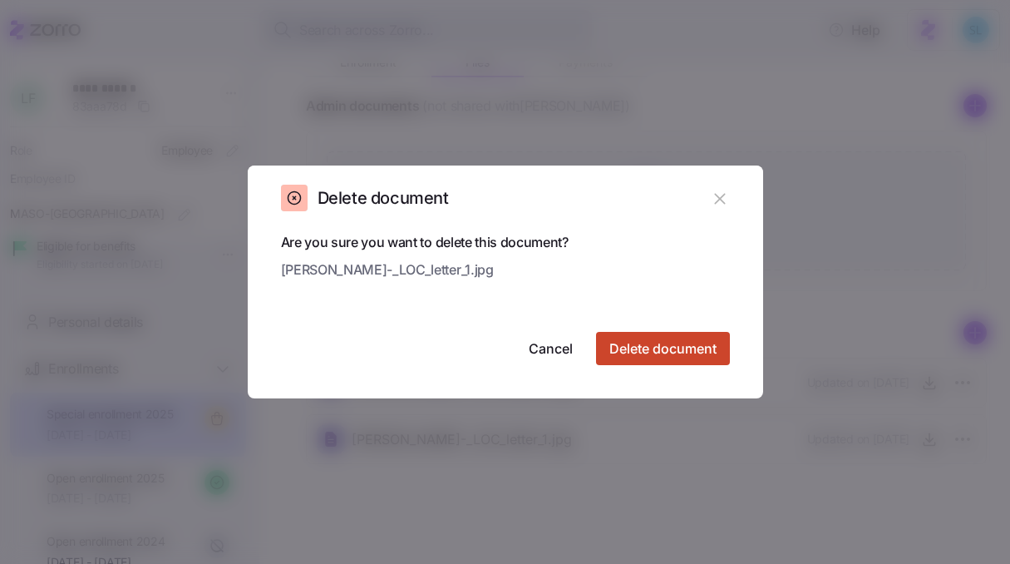
click at [681, 352] on span "Delete document" at bounding box center [662, 348] width 107 height 20
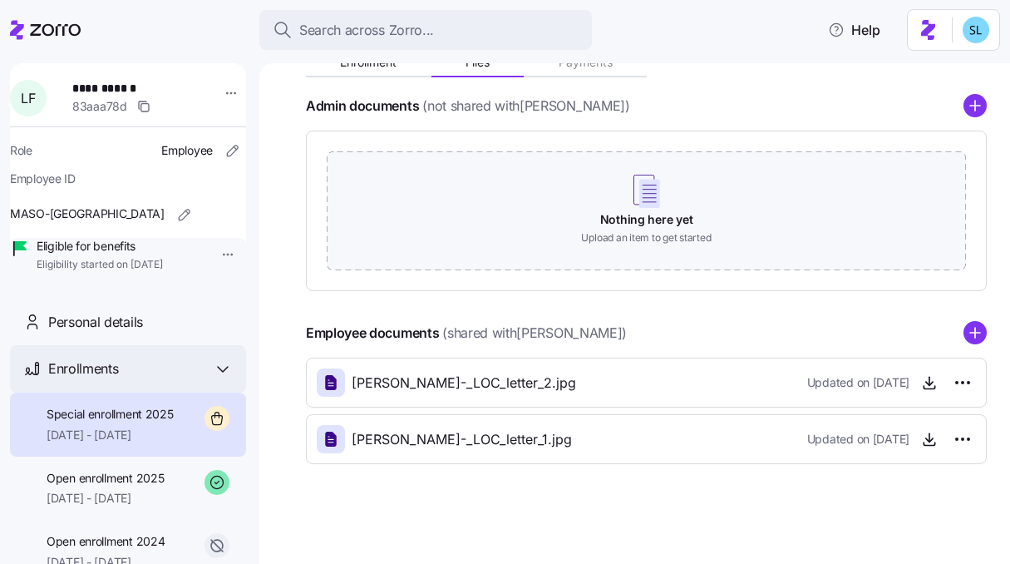
scroll to position [161, 0]
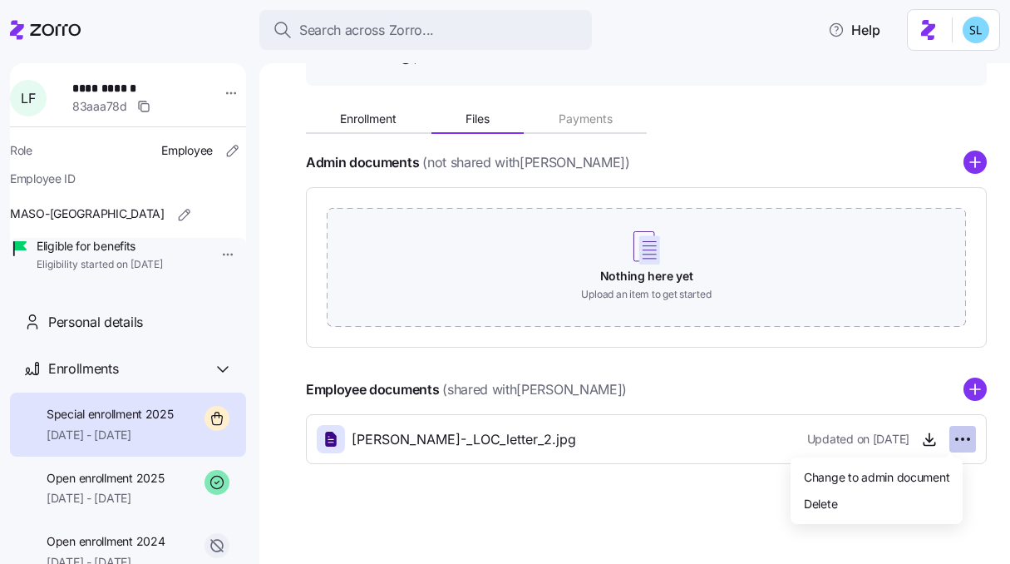
click at [947, 443] on html "**********" at bounding box center [505, 277] width 1010 height 554
click at [917, 499] on div "Delete" at bounding box center [876, 503] width 159 height 27
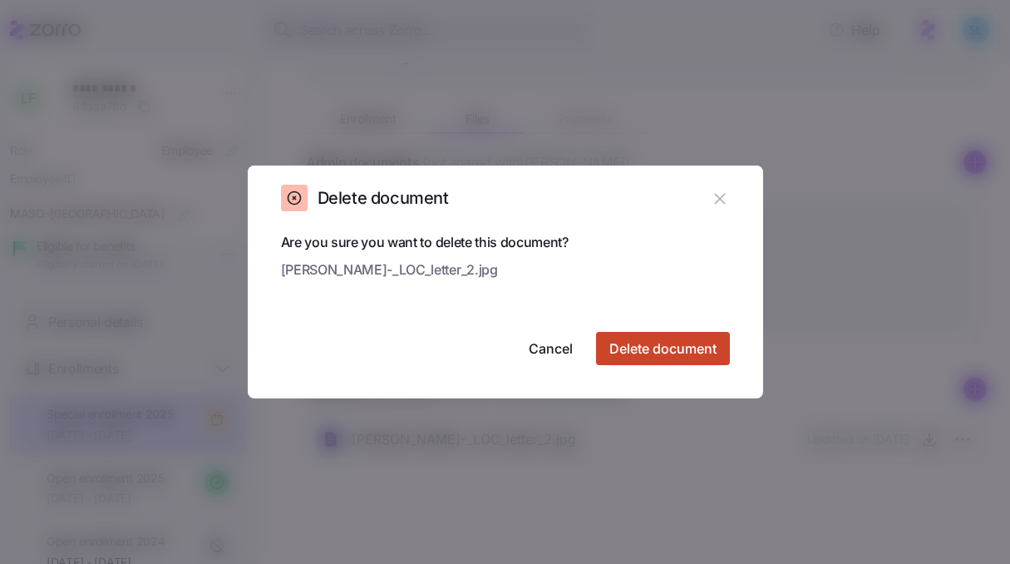
click at [722, 360] on button "Delete document" at bounding box center [663, 348] width 134 height 33
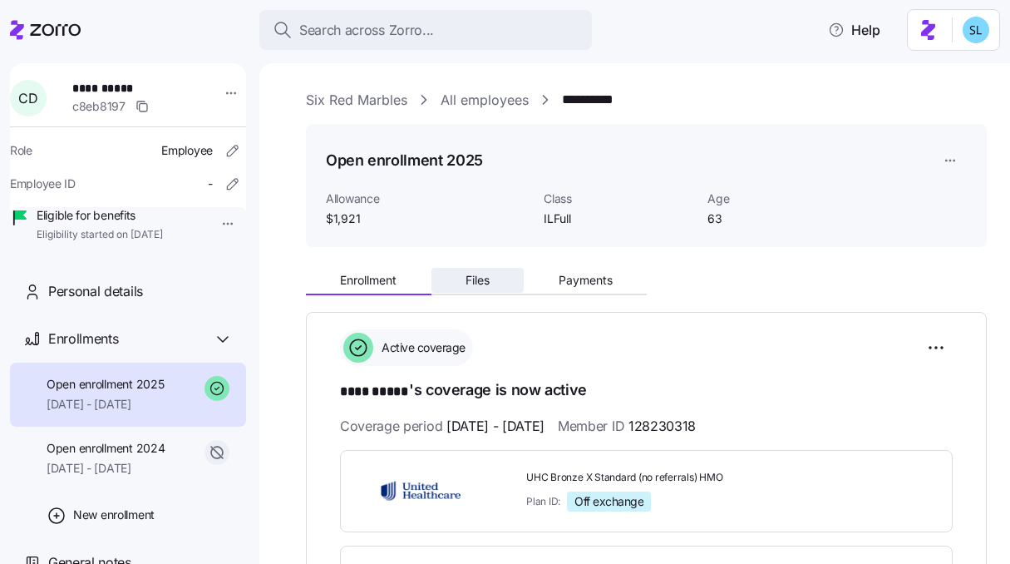
click at [485, 284] on span "Files" at bounding box center [477, 280] width 24 height 12
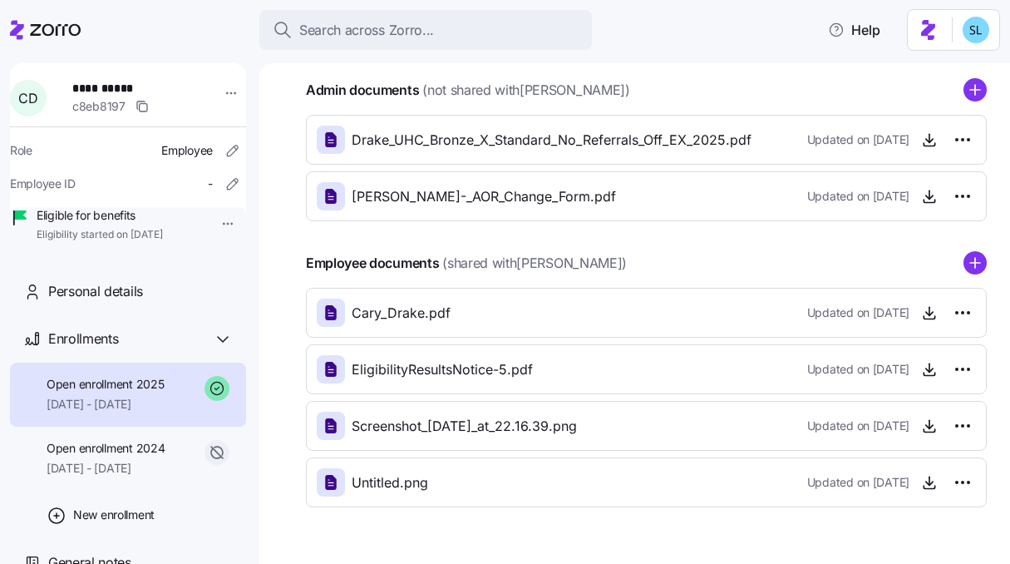
scroll to position [277, 0]
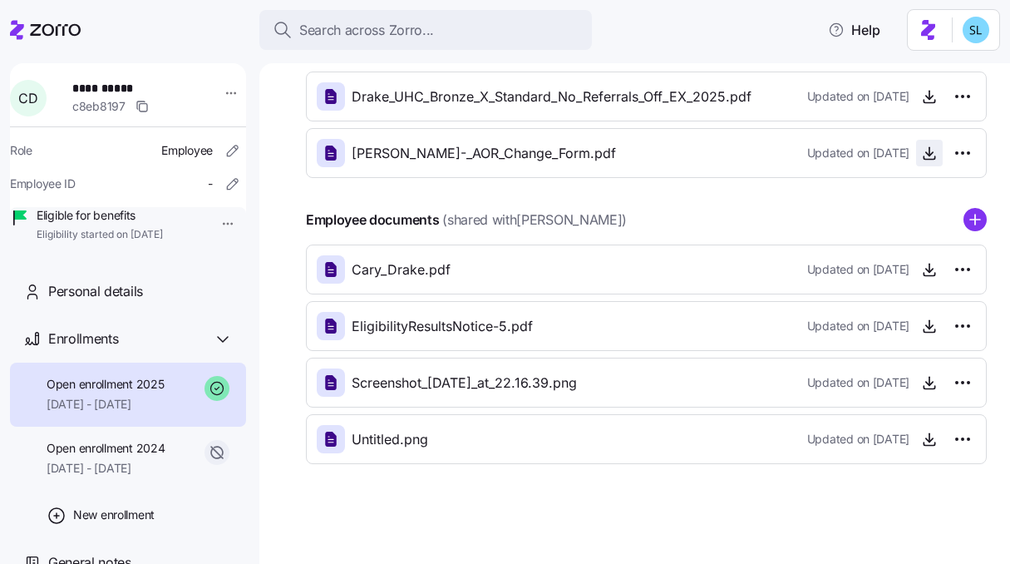
click at [919, 163] on span "button" at bounding box center [929, 152] width 25 height 25
click at [946, 151] on html "**********" at bounding box center [505, 277] width 1010 height 554
click at [923, 157] on html "**********" at bounding box center [505, 277] width 1010 height 554
click at [921, 157] on icon "button" at bounding box center [929, 153] width 17 height 17
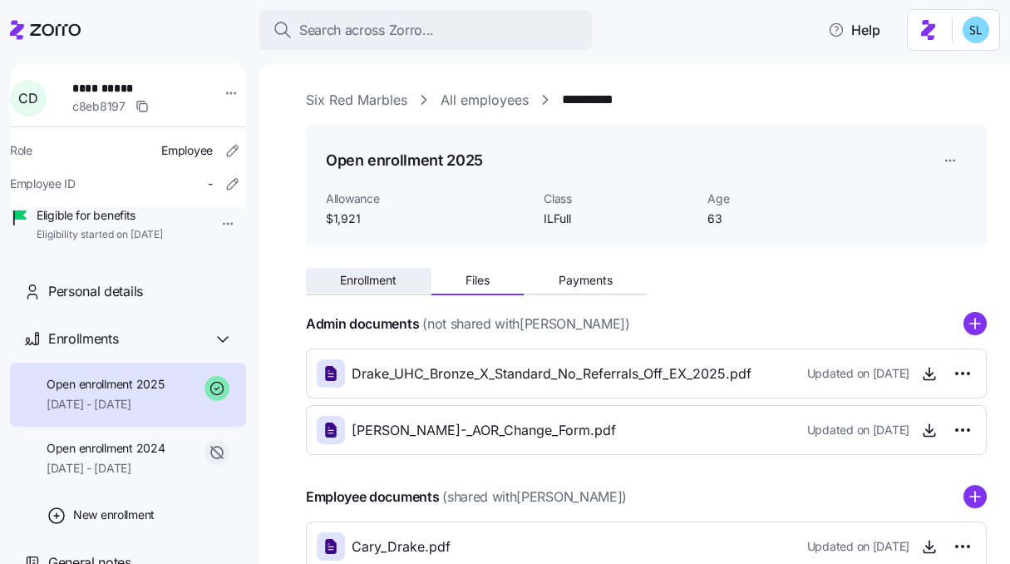
click at [386, 282] on span "Enrollment" at bounding box center [368, 280] width 57 height 12
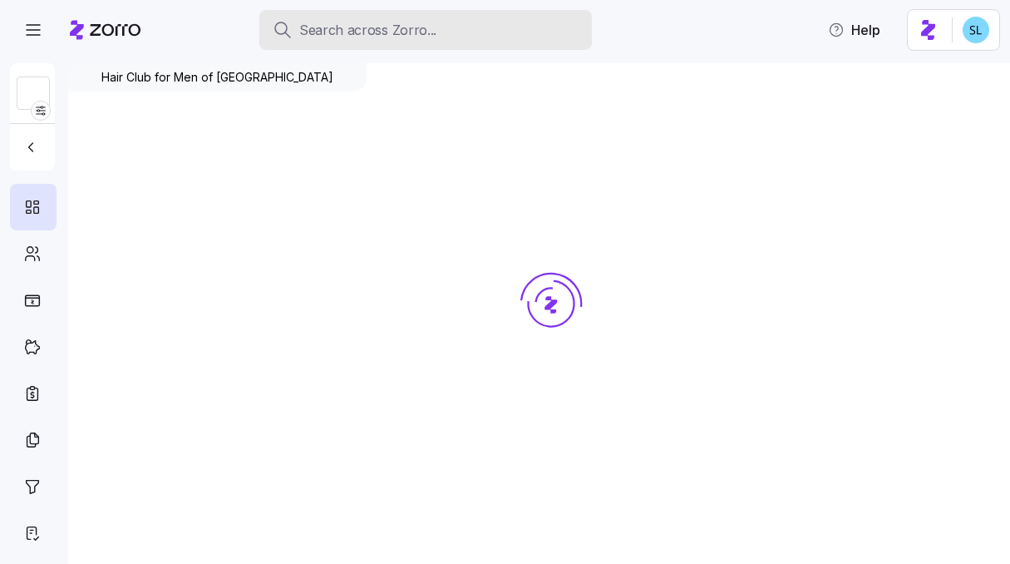
click at [488, 33] on div "Search across Zorro..." at bounding box center [426, 30] width 306 height 21
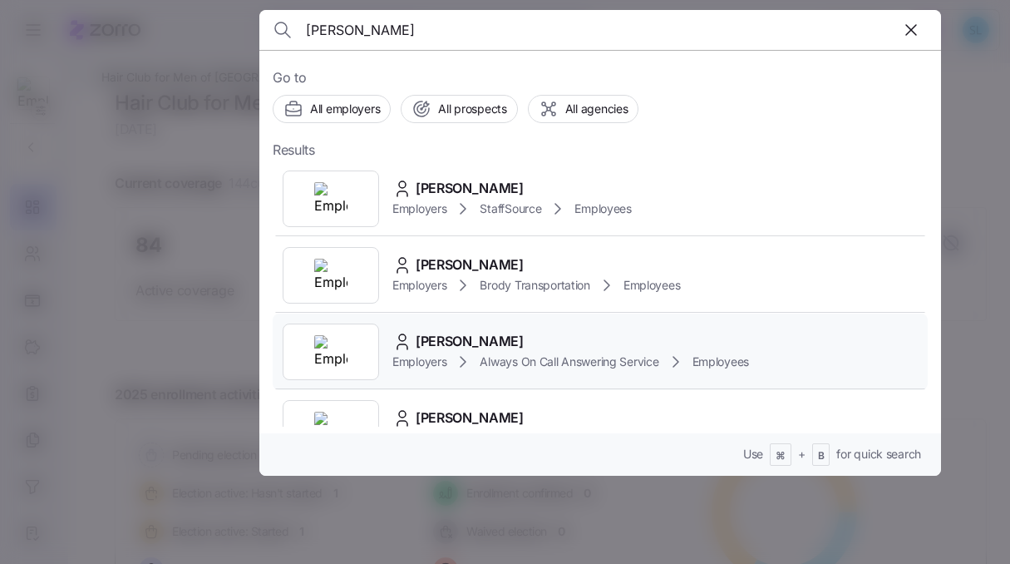
type input "[PERSON_NAME]"
click at [524, 344] on span "[PERSON_NAME]" at bounding box center [470, 341] width 108 height 21
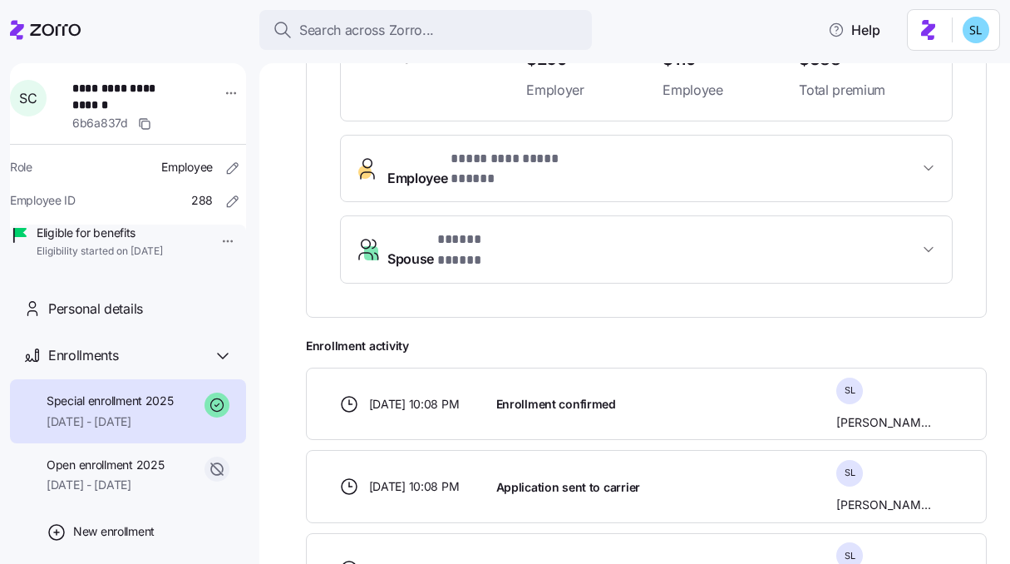
scroll to position [286, 0]
